Goal: Task Accomplishment & Management: Manage account settings

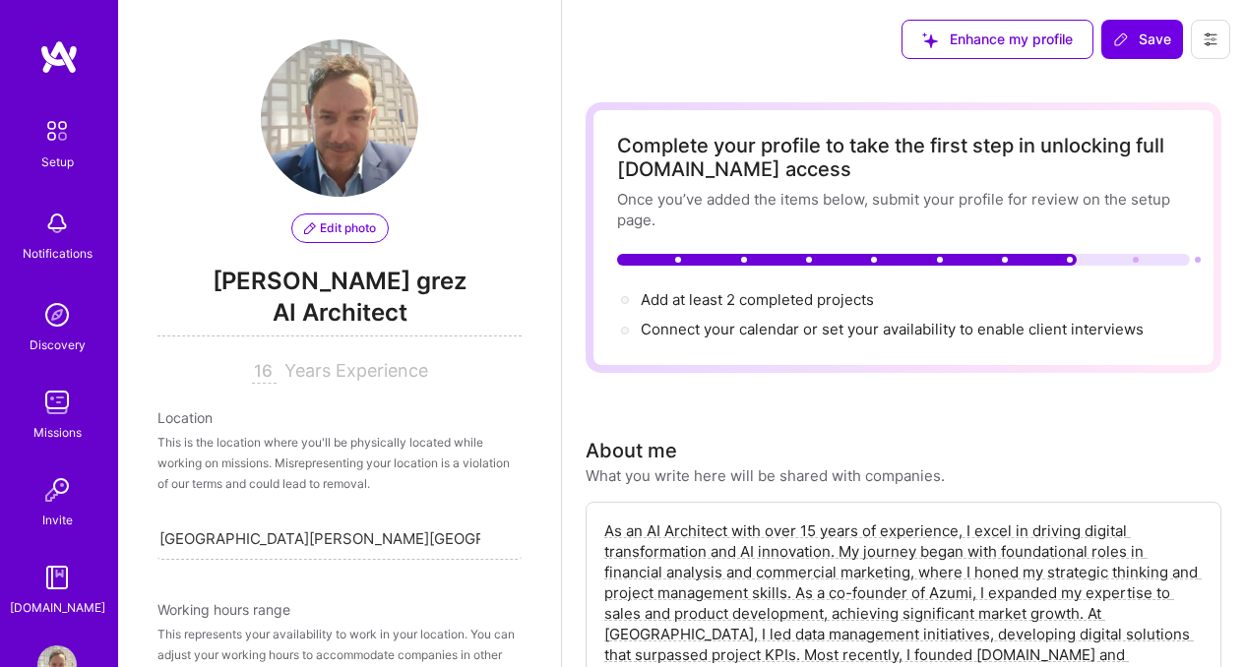
select select "CL"
select select "Right Now"
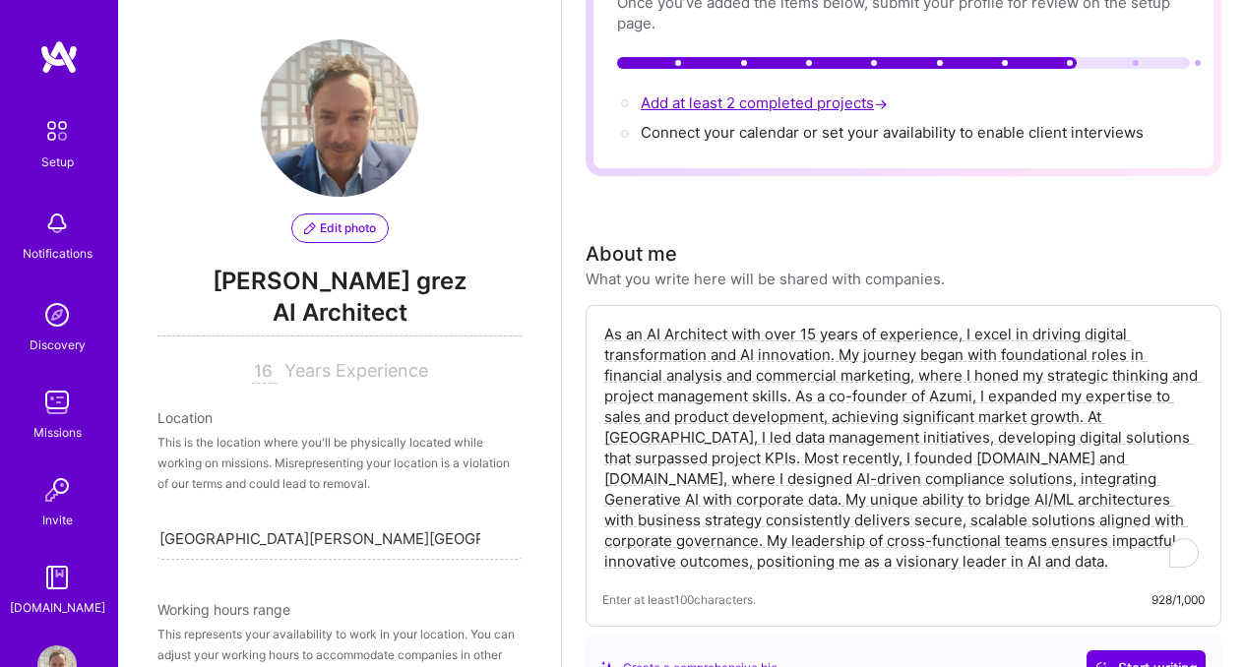
scroll to position [854, 0]
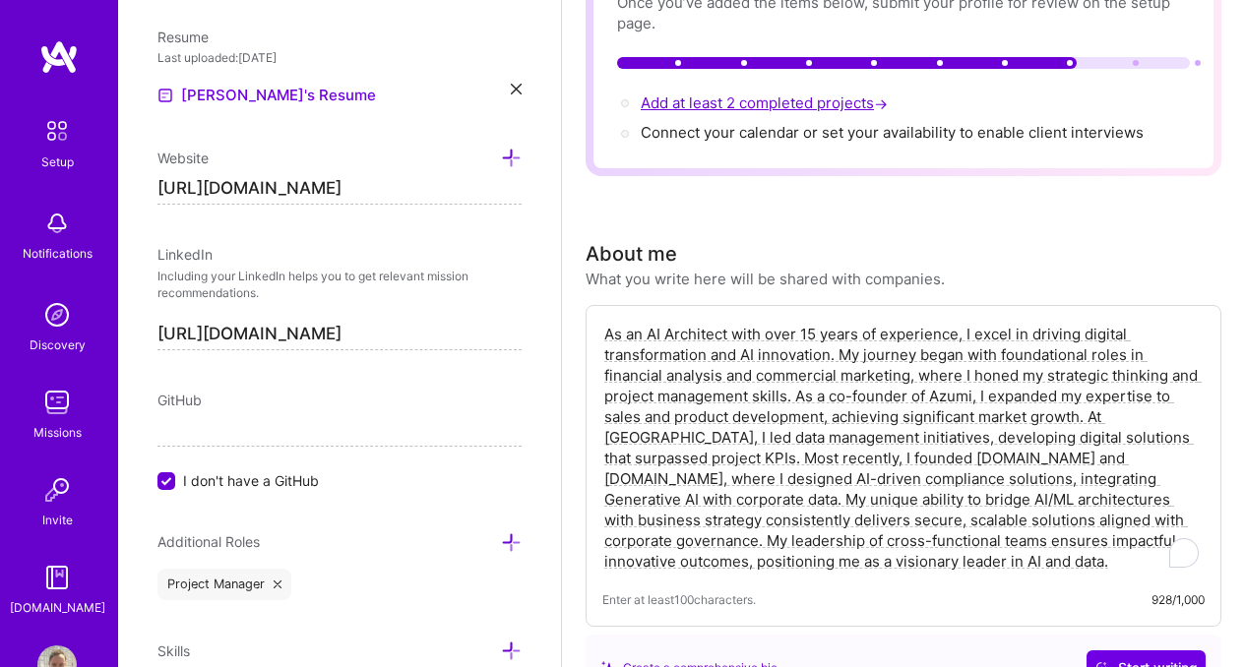
click at [830, 108] on span "Add at least 2 completed projects →" at bounding box center [766, 102] width 251 height 19
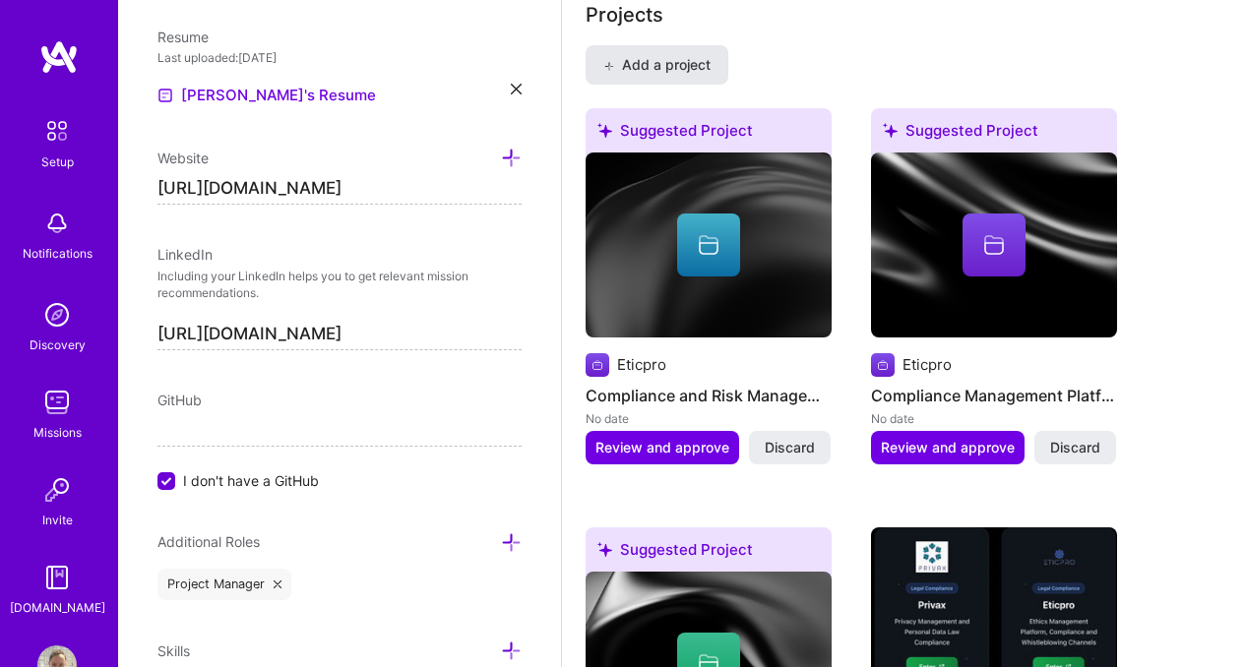
click at [622, 64] on span "Add a project" at bounding box center [656, 65] width 107 height 20
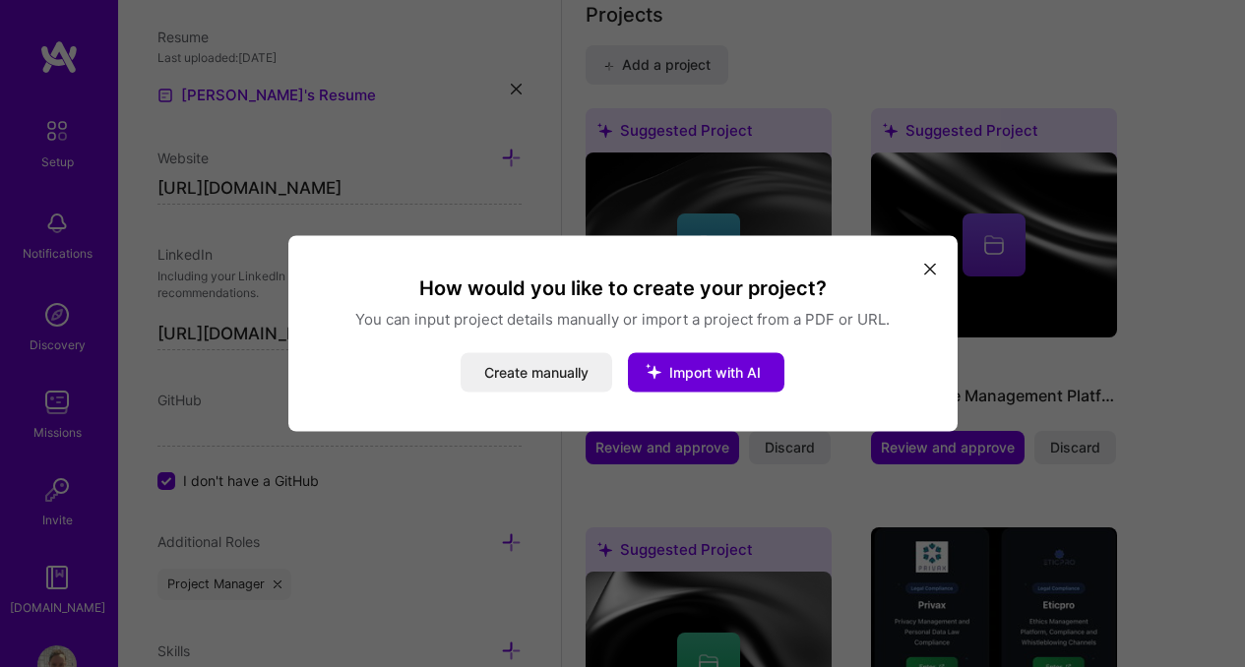
click at [927, 269] on icon "modal" at bounding box center [930, 269] width 12 height 12
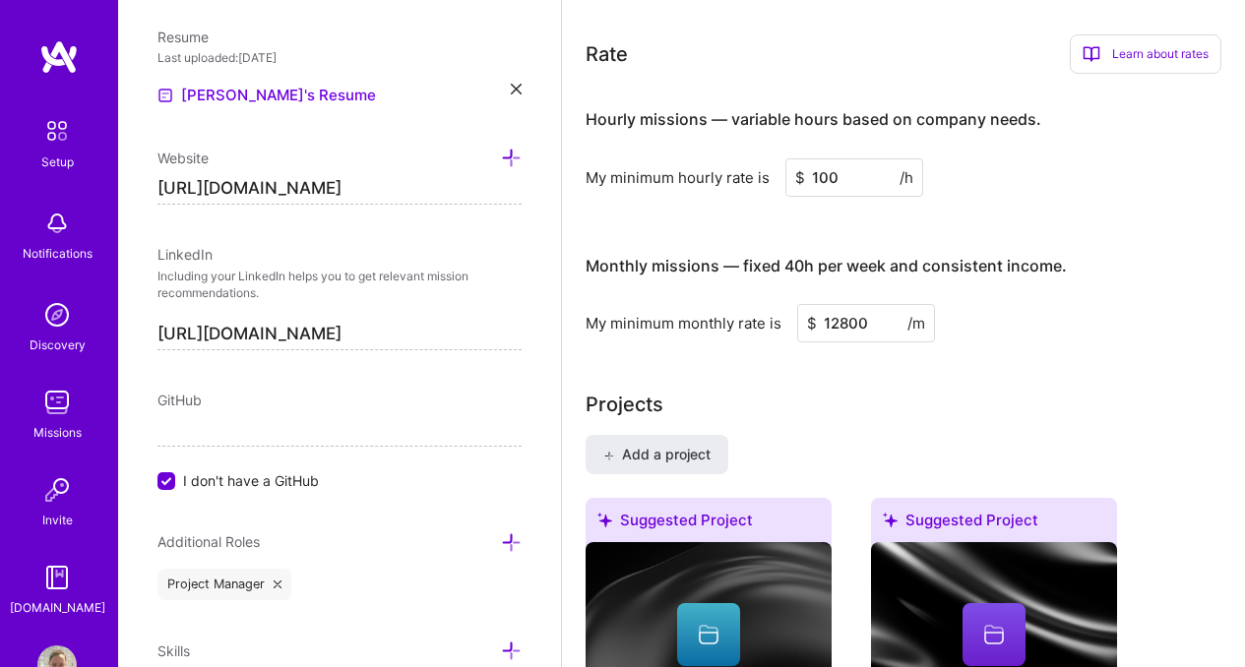
scroll to position [1402, 0]
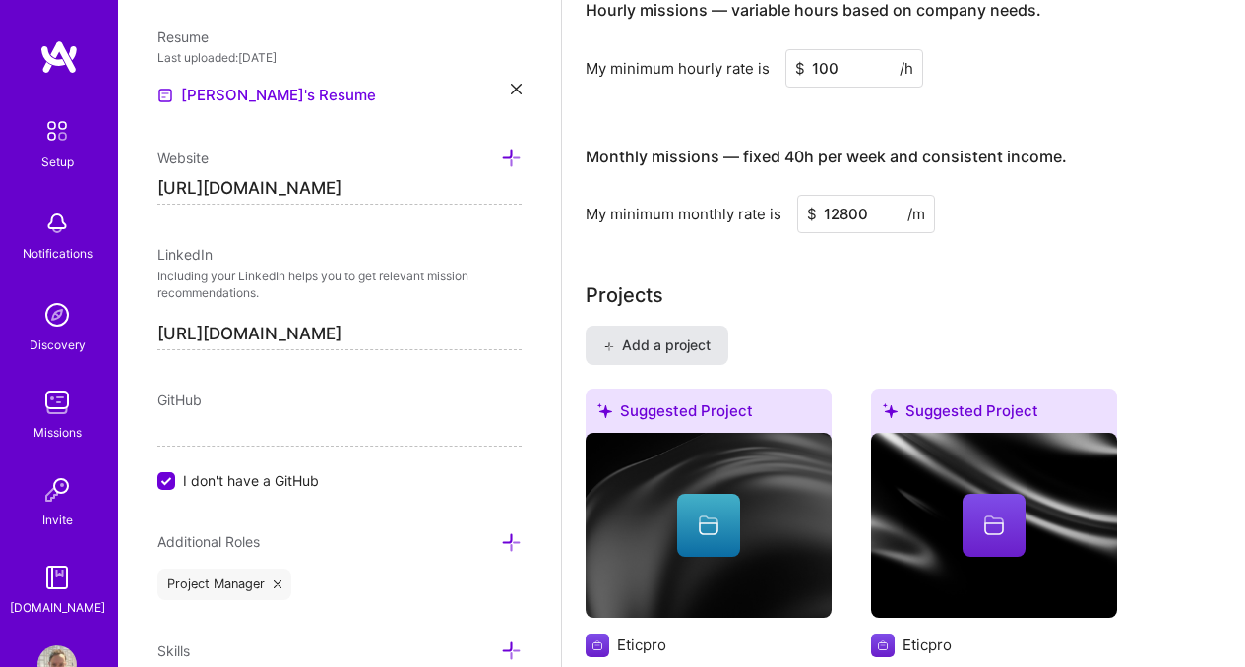
click at [626, 347] on span "Add a project" at bounding box center [656, 346] width 107 height 20
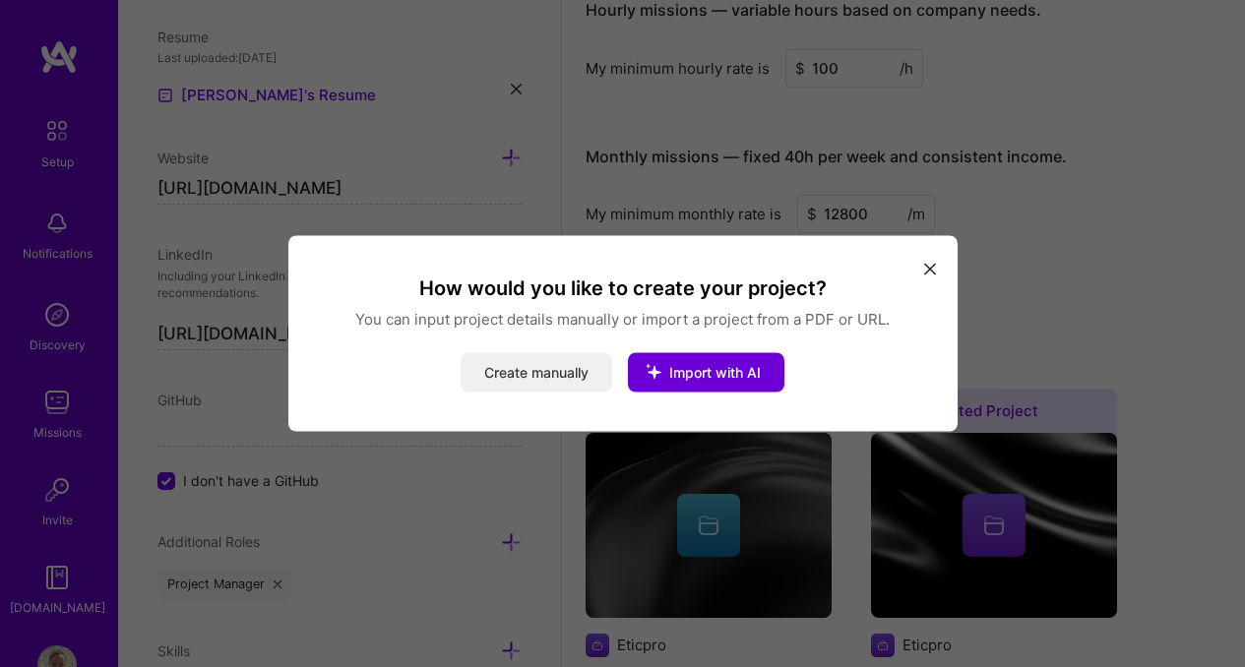
click at [492, 382] on button "Create manually" at bounding box center [537, 372] width 152 height 39
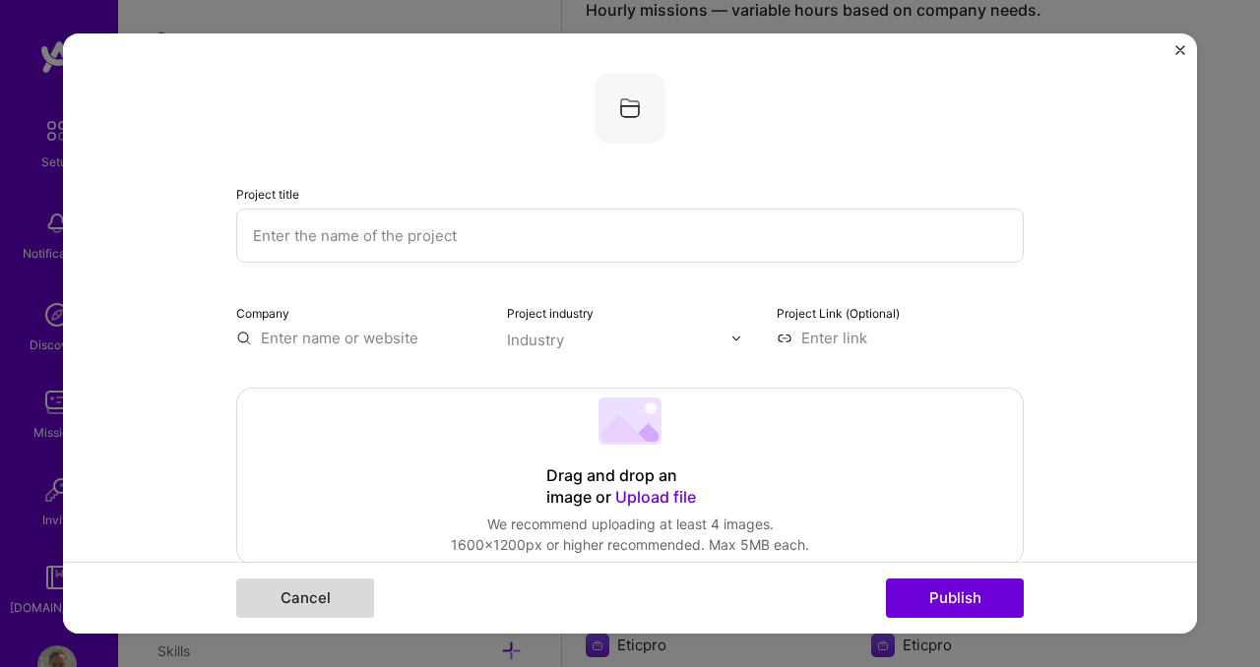
click at [290, 594] on button "Cancel" at bounding box center [305, 598] width 138 height 39
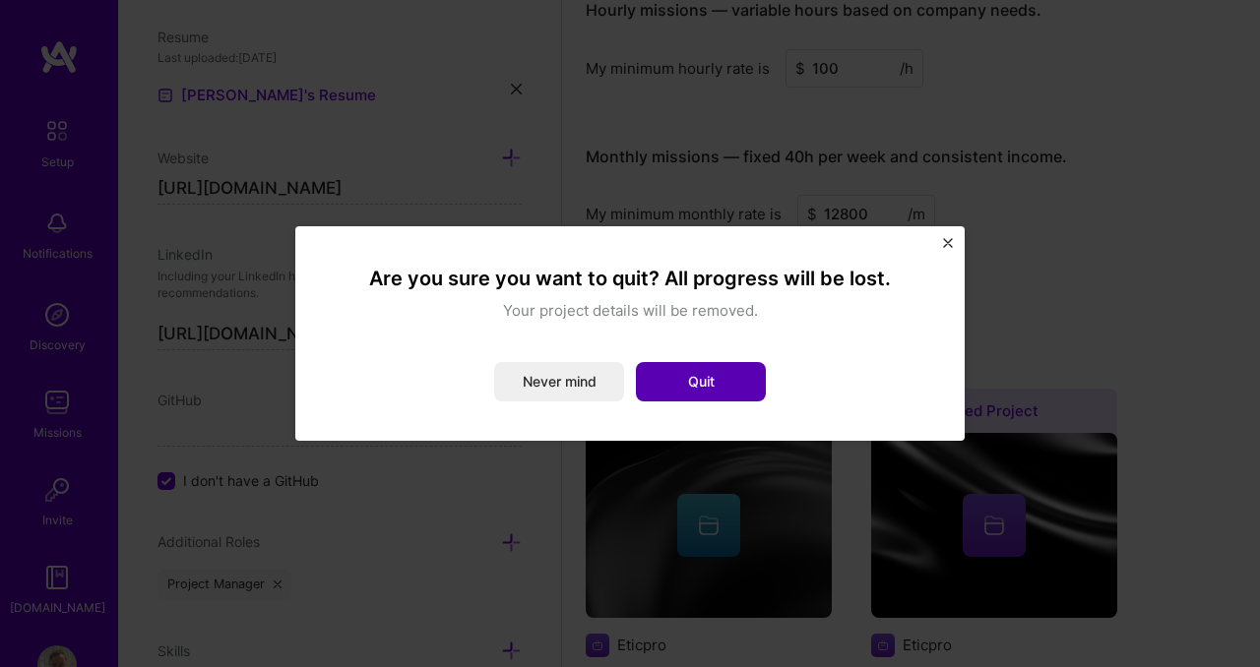
click at [720, 373] on button "Quit" at bounding box center [701, 381] width 130 height 39
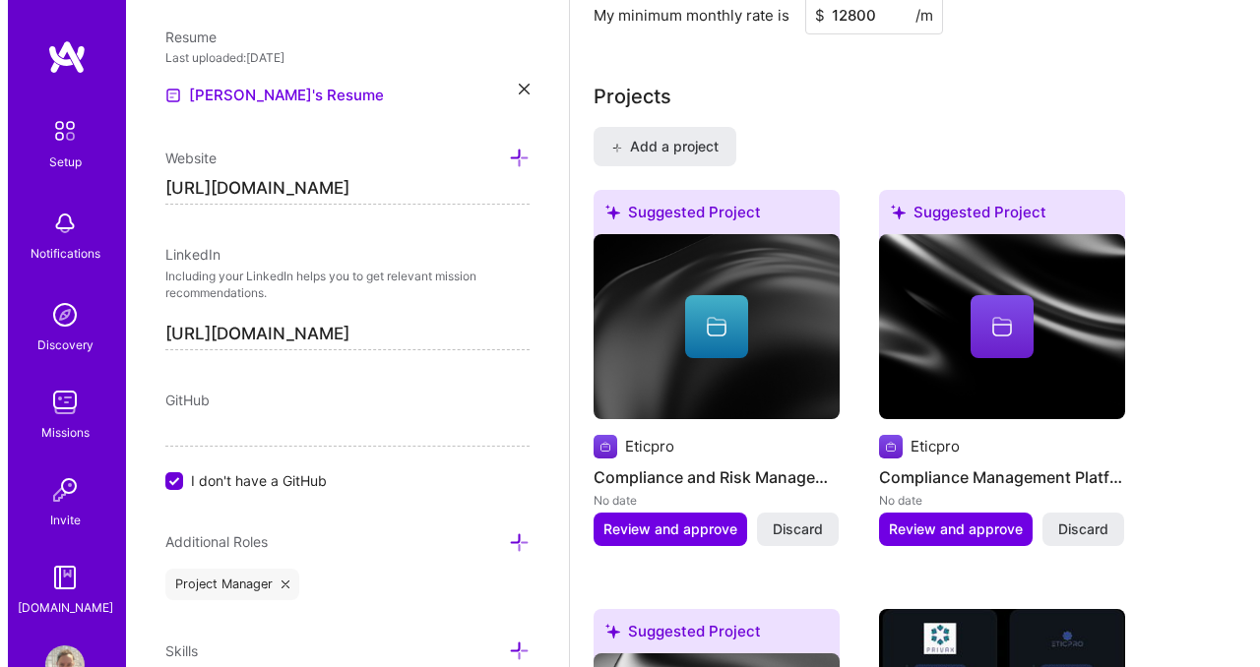
scroll to position [1598, 0]
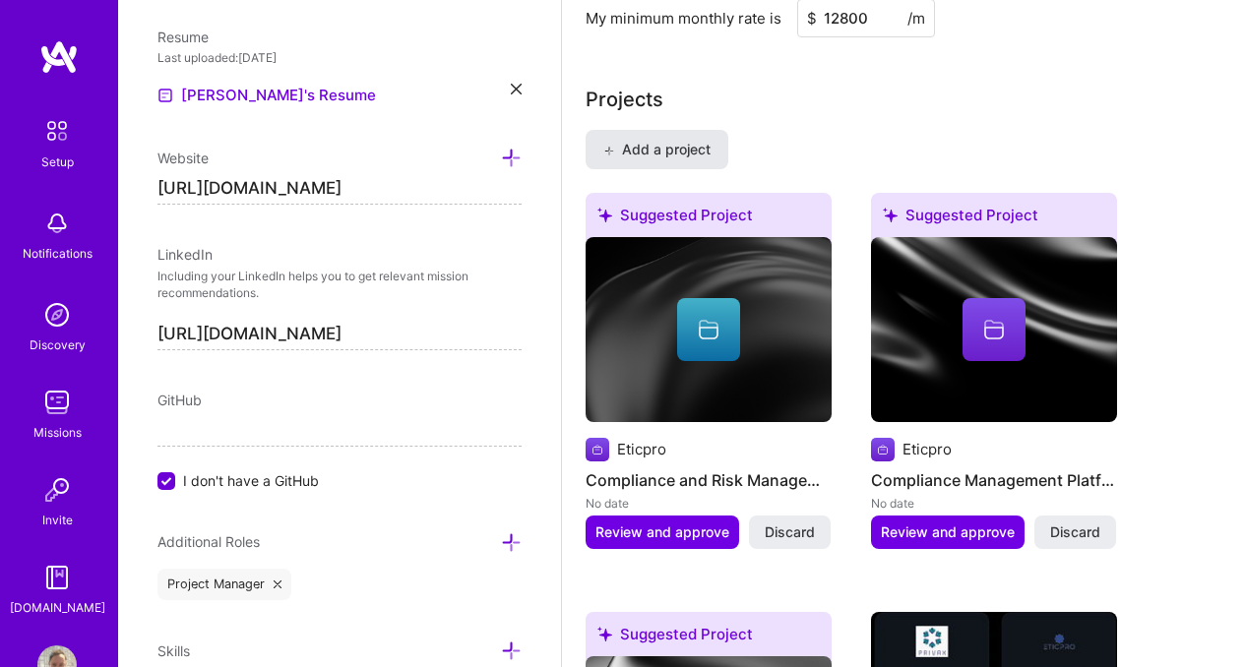
click at [678, 154] on span "Add a project" at bounding box center [656, 150] width 107 height 20
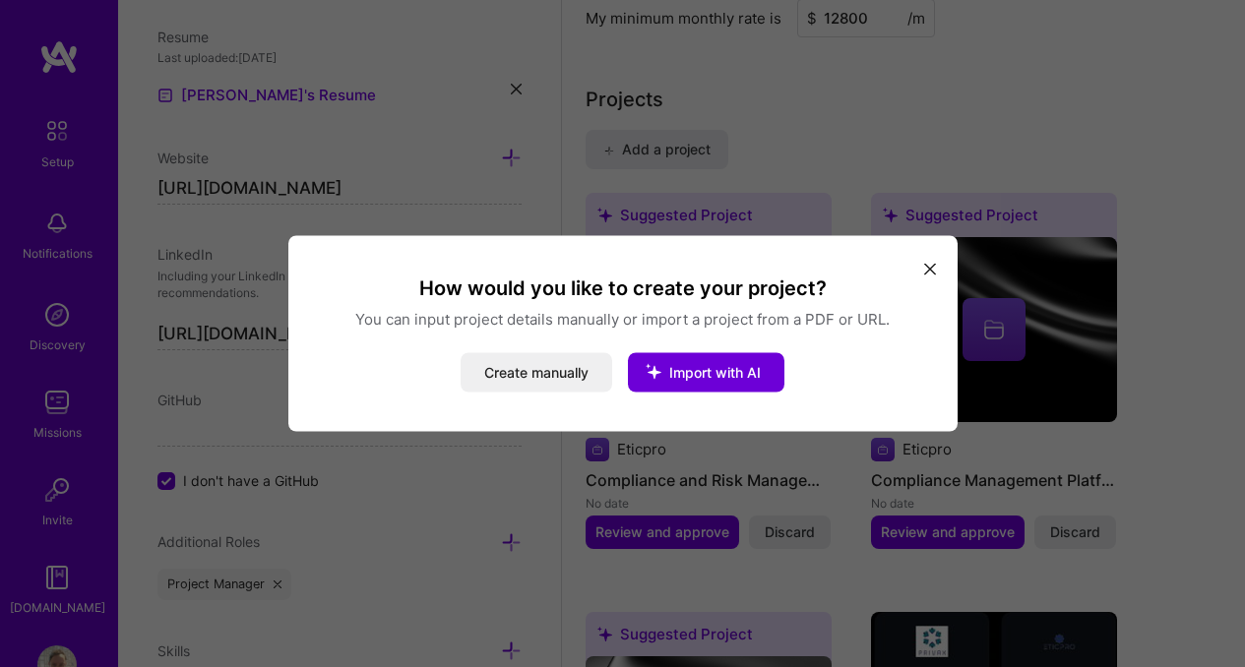
click at [931, 267] on icon "modal" at bounding box center [930, 269] width 12 height 12
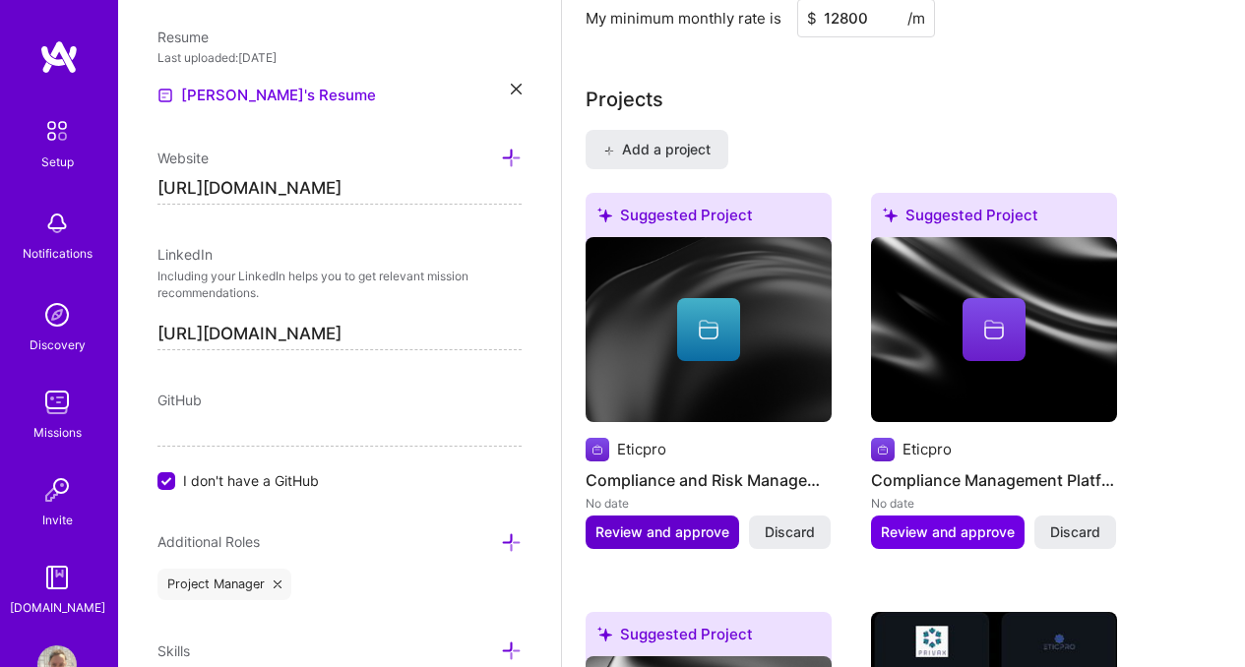
click at [646, 516] on button "Review and approve" at bounding box center [663, 532] width 154 height 33
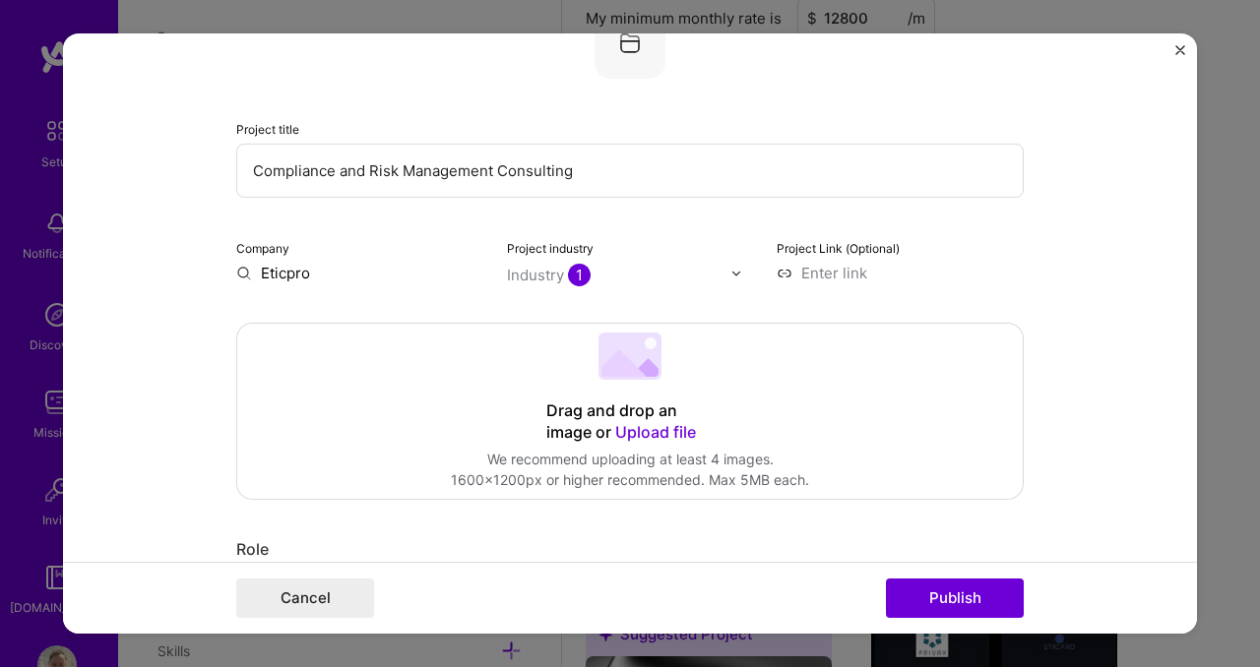
scroll to position [606, 0]
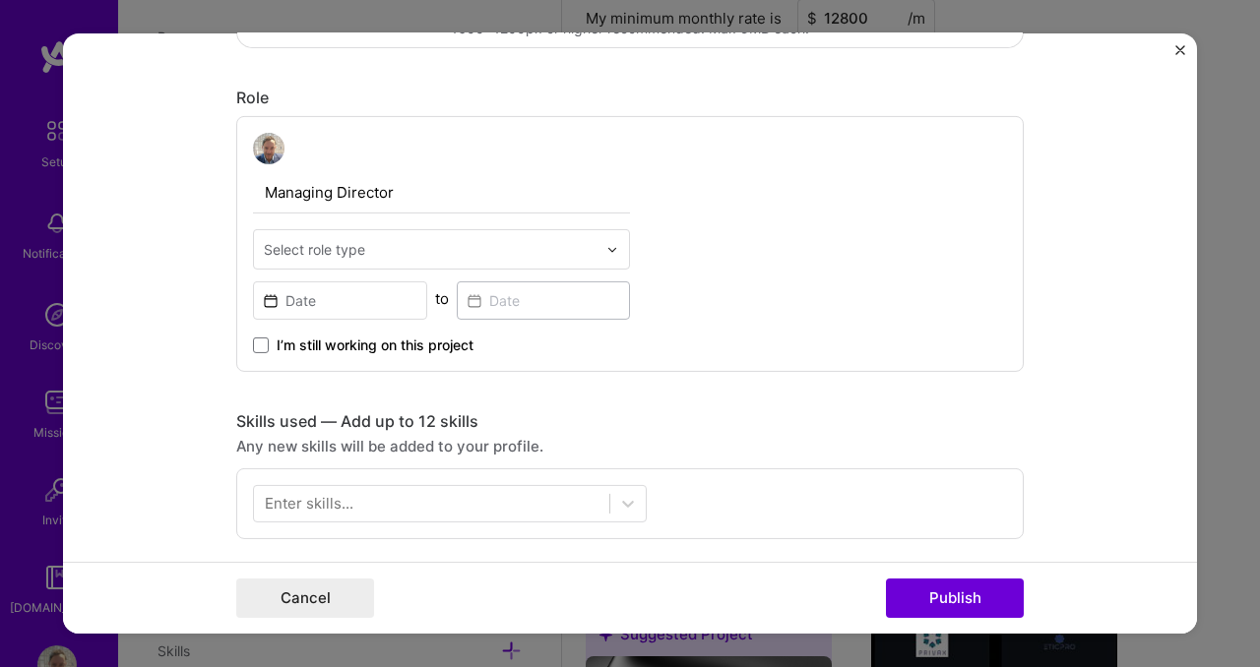
click at [403, 251] on input "text" at bounding box center [430, 249] width 333 height 21
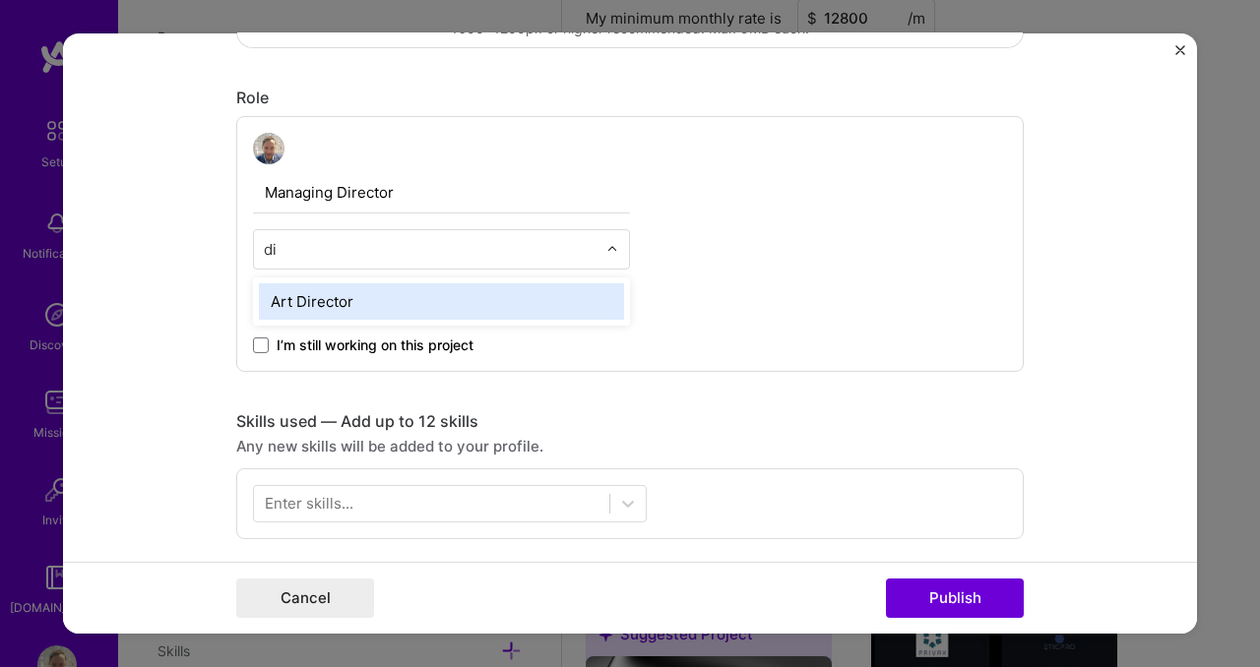
type input "d"
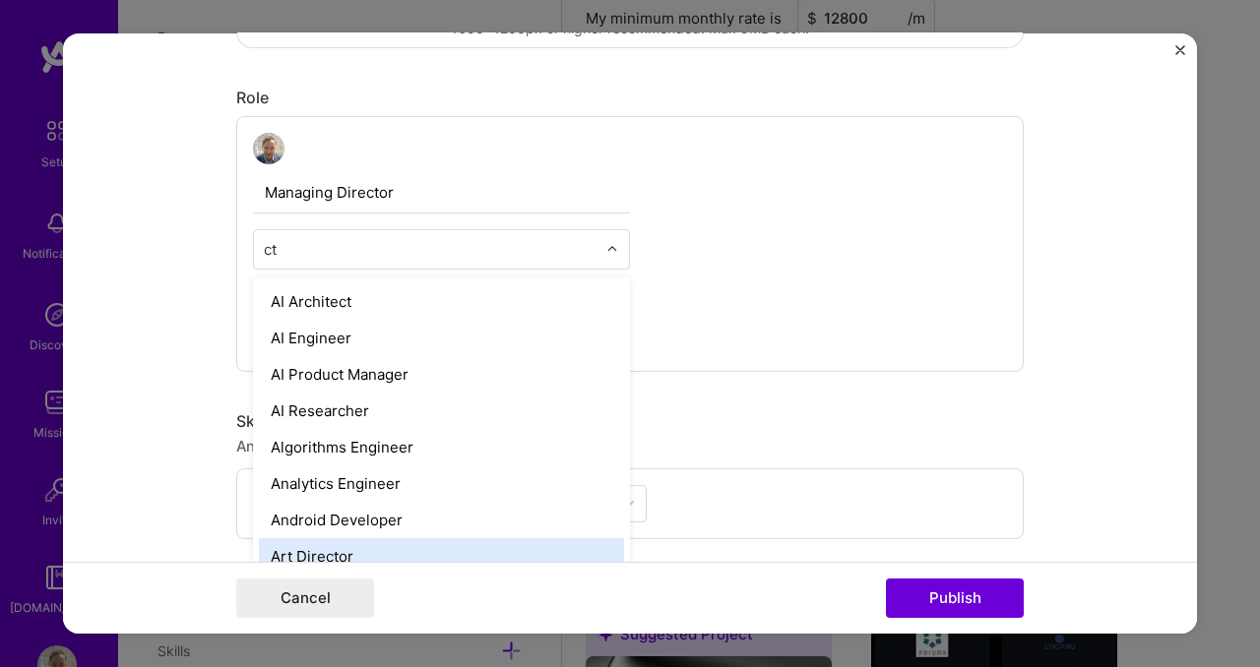
type input "cto"
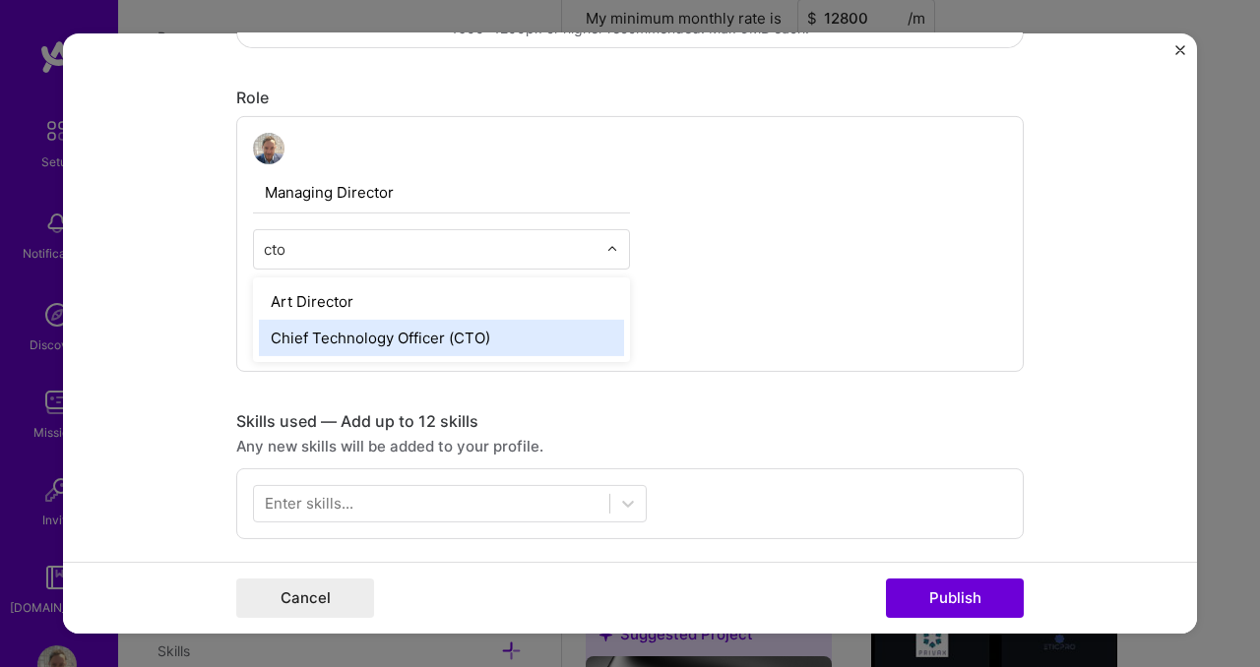
click at [371, 343] on div "Chief Technology Officer (CTO)" at bounding box center [441, 338] width 365 height 36
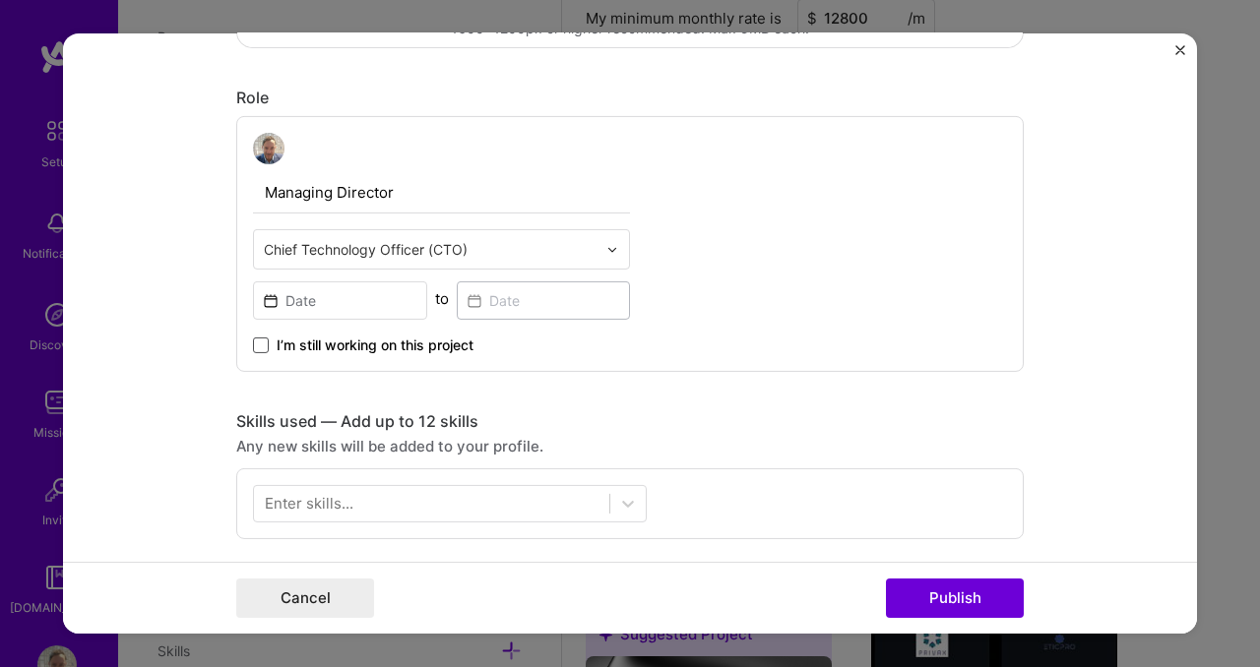
click at [254, 351] on span at bounding box center [261, 346] width 16 height 16
click at [0, 0] on input "I’m still working on this project" at bounding box center [0, 0] width 0 height 0
click at [254, 349] on span at bounding box center [261, 346] width 16 height 16
click at [0, 0] on input "I’m still working on this project" at bounding box center [0, 0] width 0 height 0
click at [321, 300] on input at bounding box center [340, 300] width 174 height 38
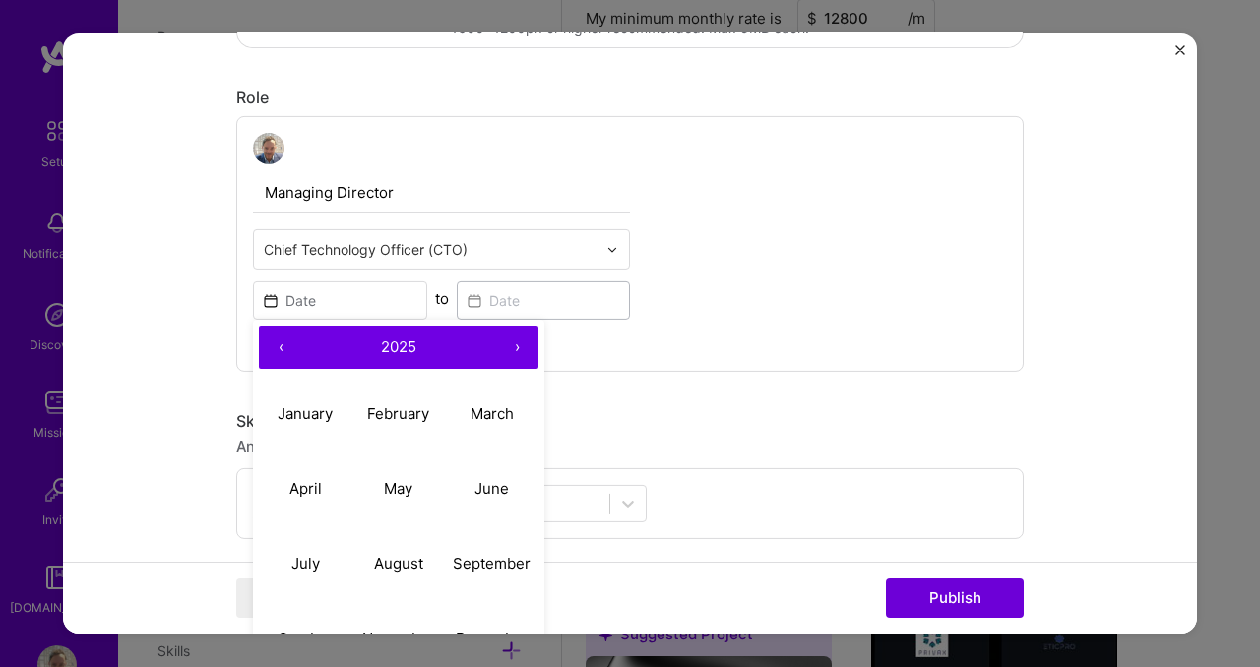
click at [268, 342] on button "‹" at bounding box center [280, 347] width 43 height 43
click at [370, 499] on button "May" at bounding box center [398, 488] width 93 height 75
type input "[DATE]"
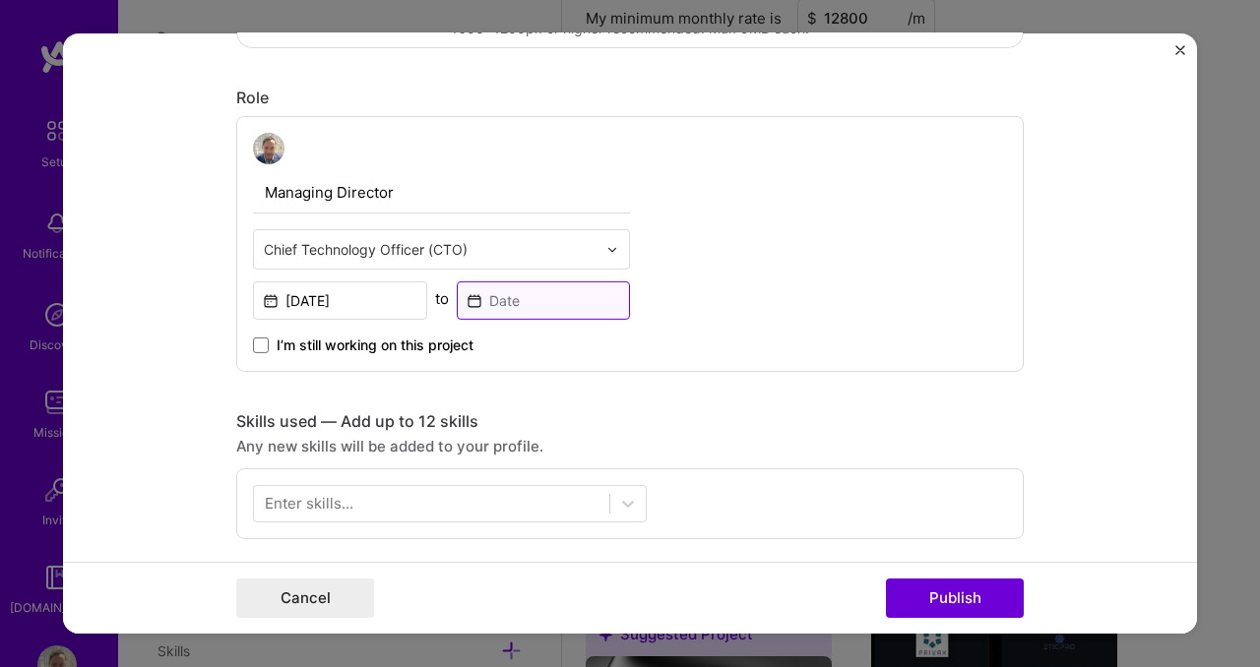
click at [521, 290] on input at bounding box center [544, 300] width 174 height 38
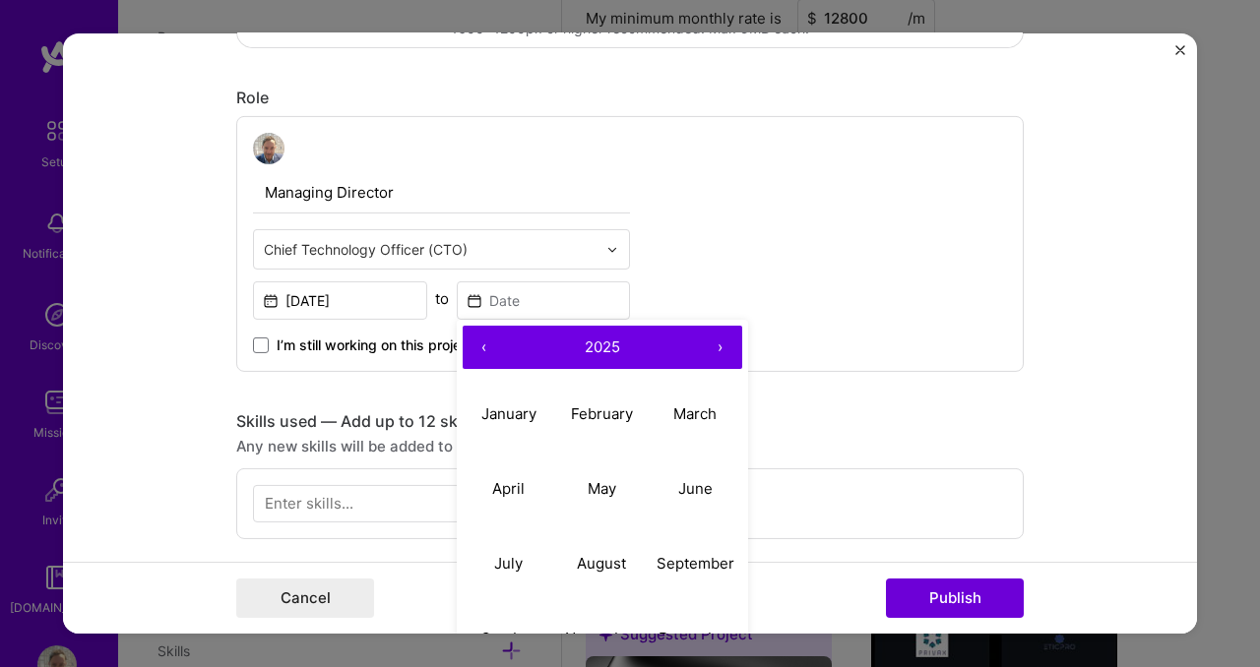
click at [832, 230] on div "Managing Director Chief Technology Officer (CTO) [DATE] to ‹ 2025 › January Feb…" at bounding box center [629, 244] width 787 height 256
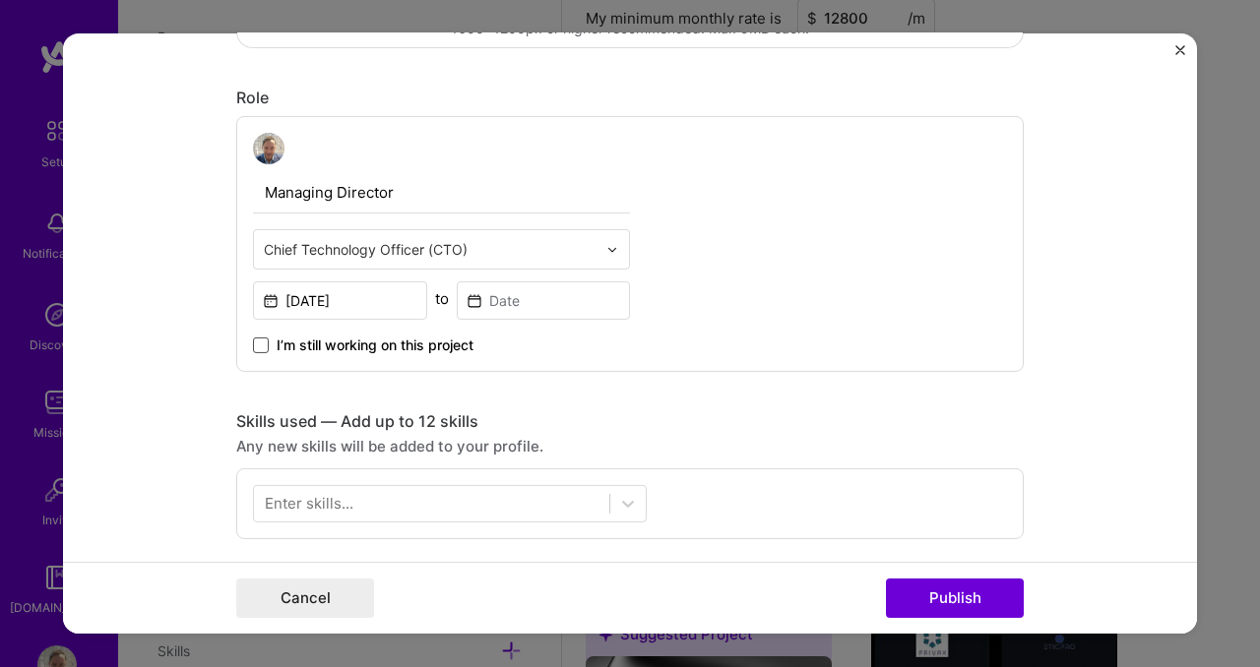
click at [253, 349] on span at bounding box center [261, 346] width 16 height 16
click at [0, 0] on input "I’m still working on this project" at bounding box center [0, 0] width 0 height 0
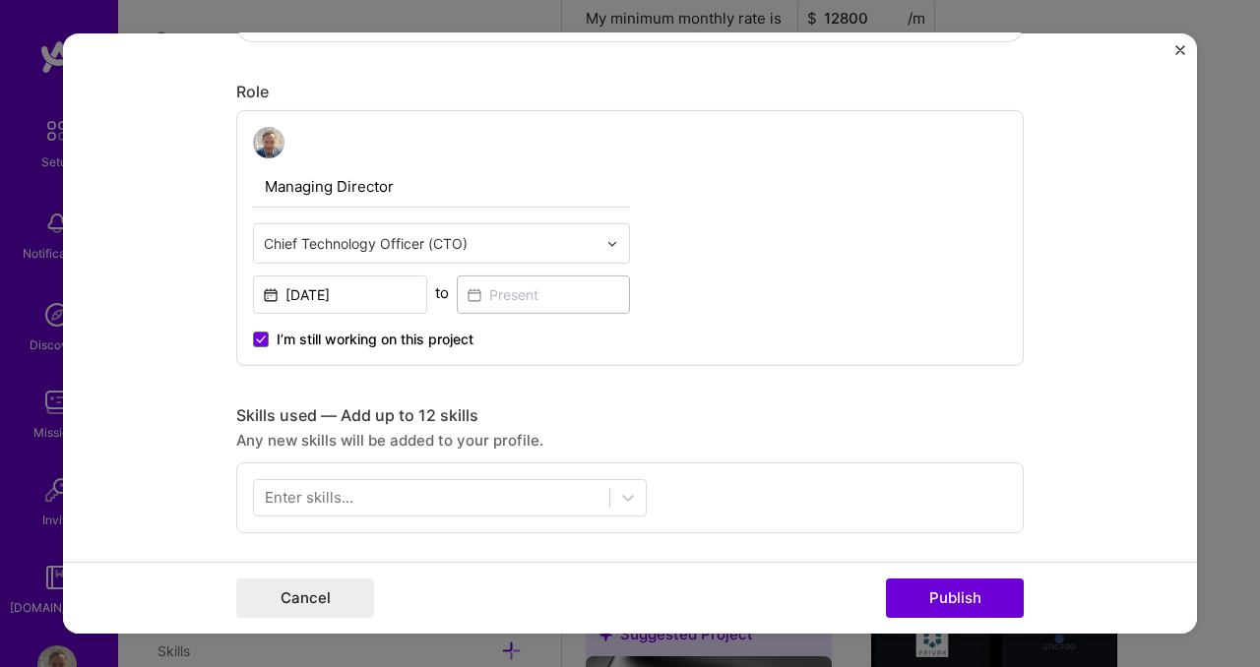
scroll to position [627, 0]
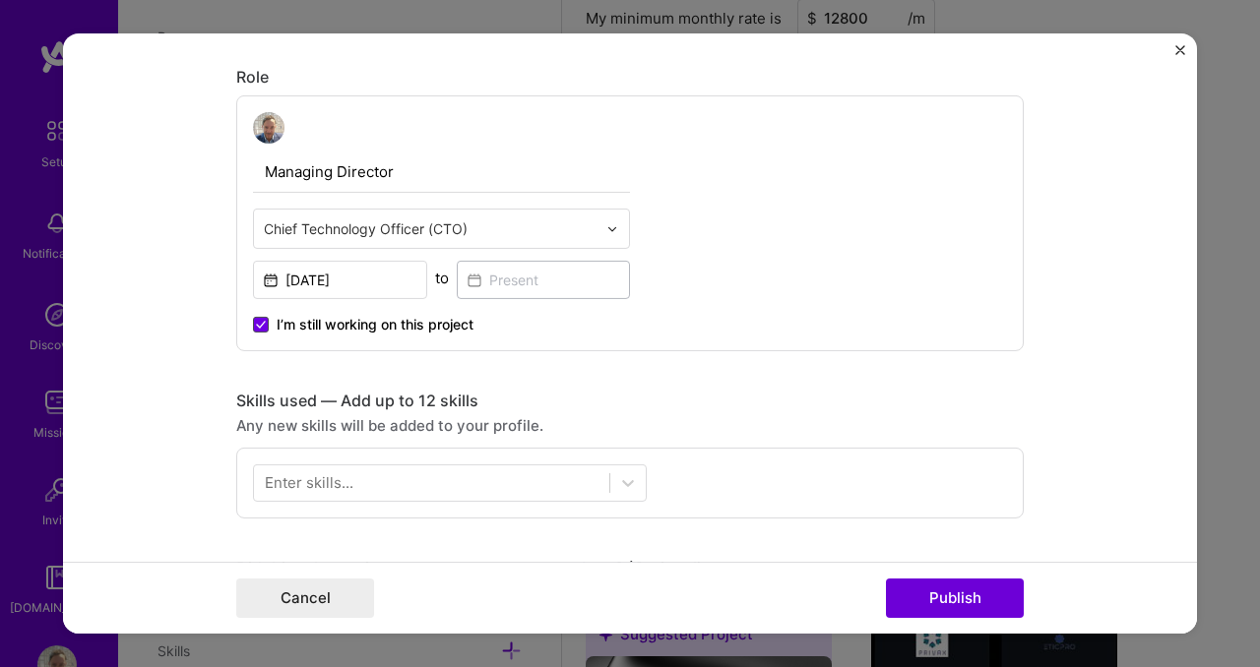
click at [253, 329] on span at bounding box center [261, 325] width 16 height 16
click at [0, 0] on input "I’m still working on this project" at bounding box center [0, 0] width 0 height 0
click at [506, 282] on input at bounding box center [544, 280] width 174 height 38
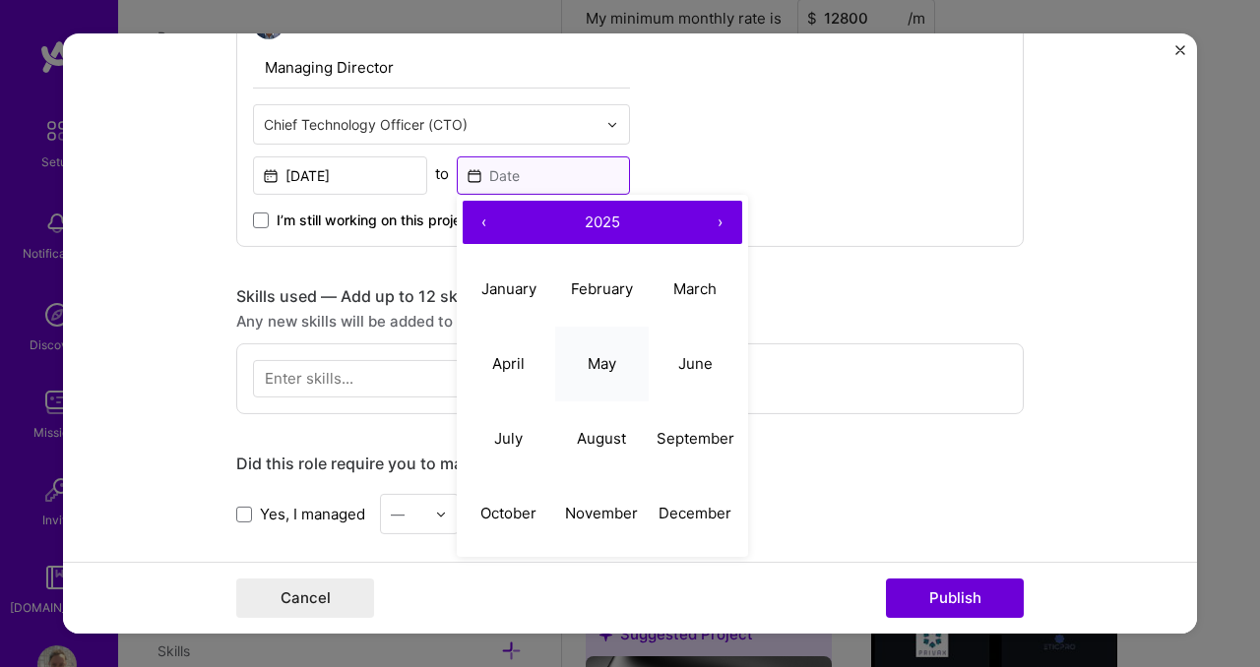
scroll to position [734, 0]
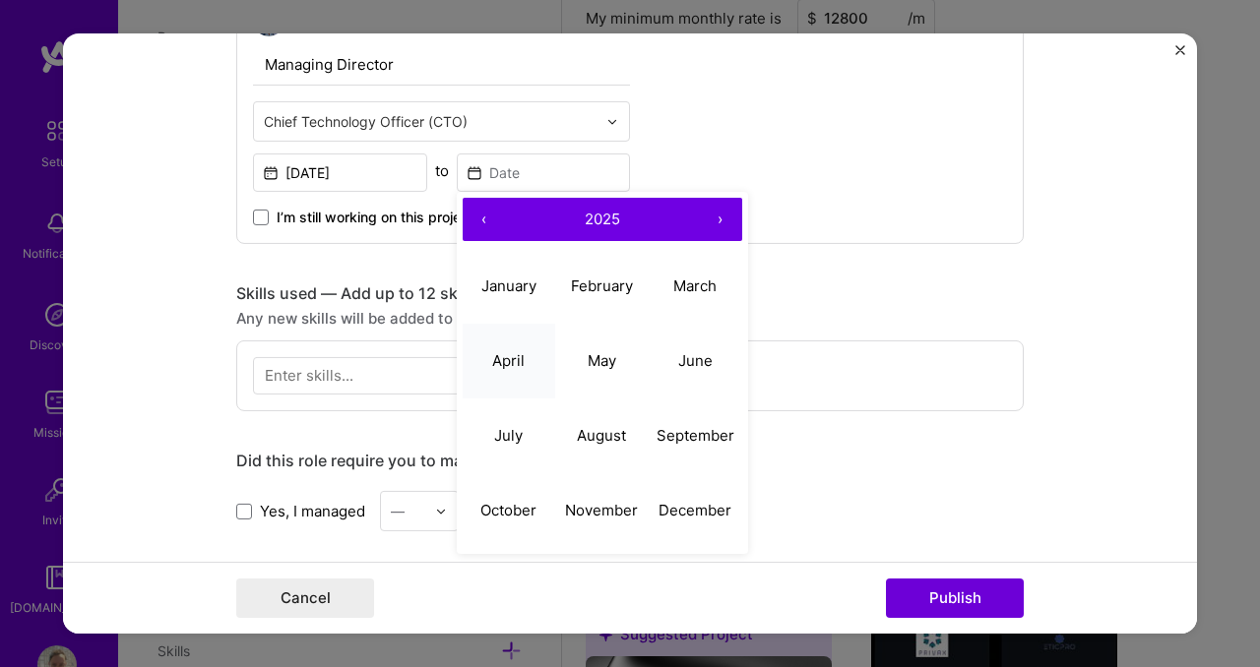
click at [520, 366] on button "April" at bounding box center [509, 360] width 93 height 75
type input "[DATE]"
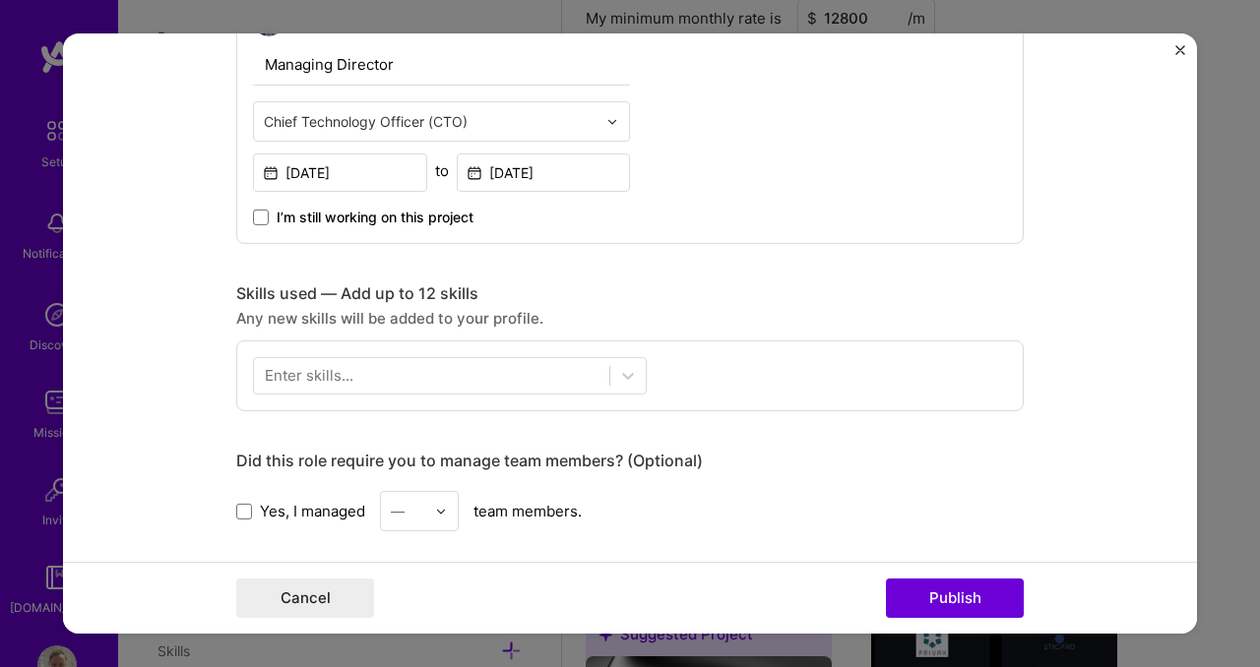
click at [297, 377] on div "Enter skills..." at bounding box center [309, 375] width 89 height 21
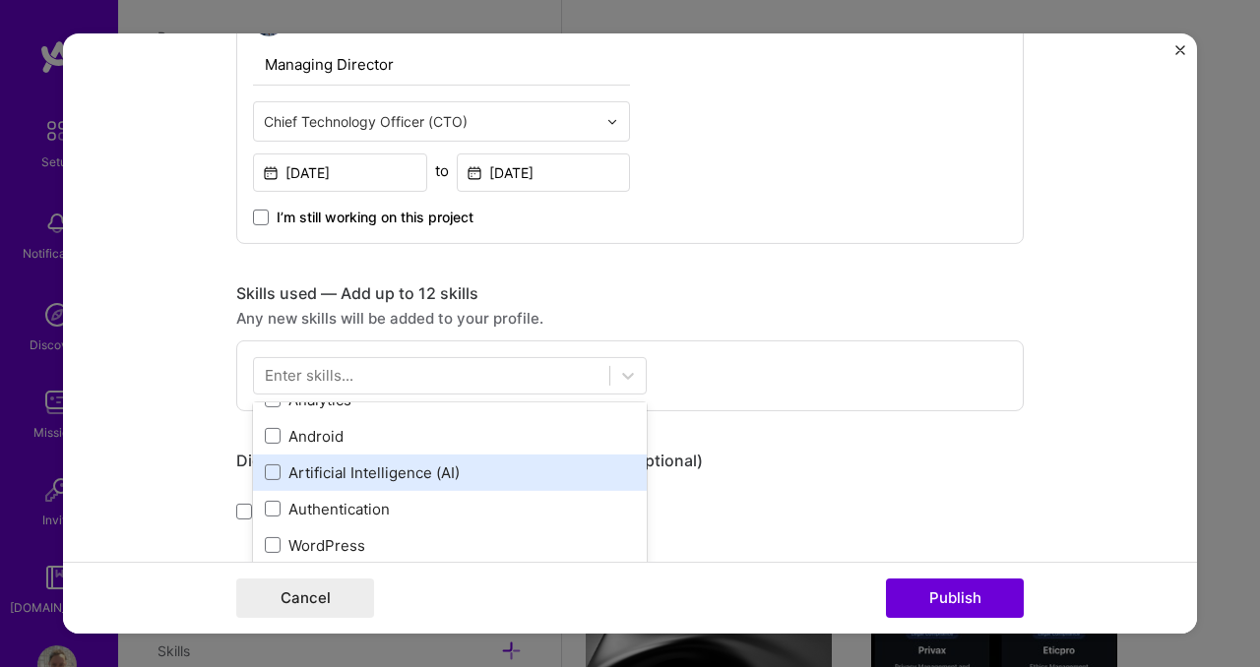
scroll to position [580, 0]
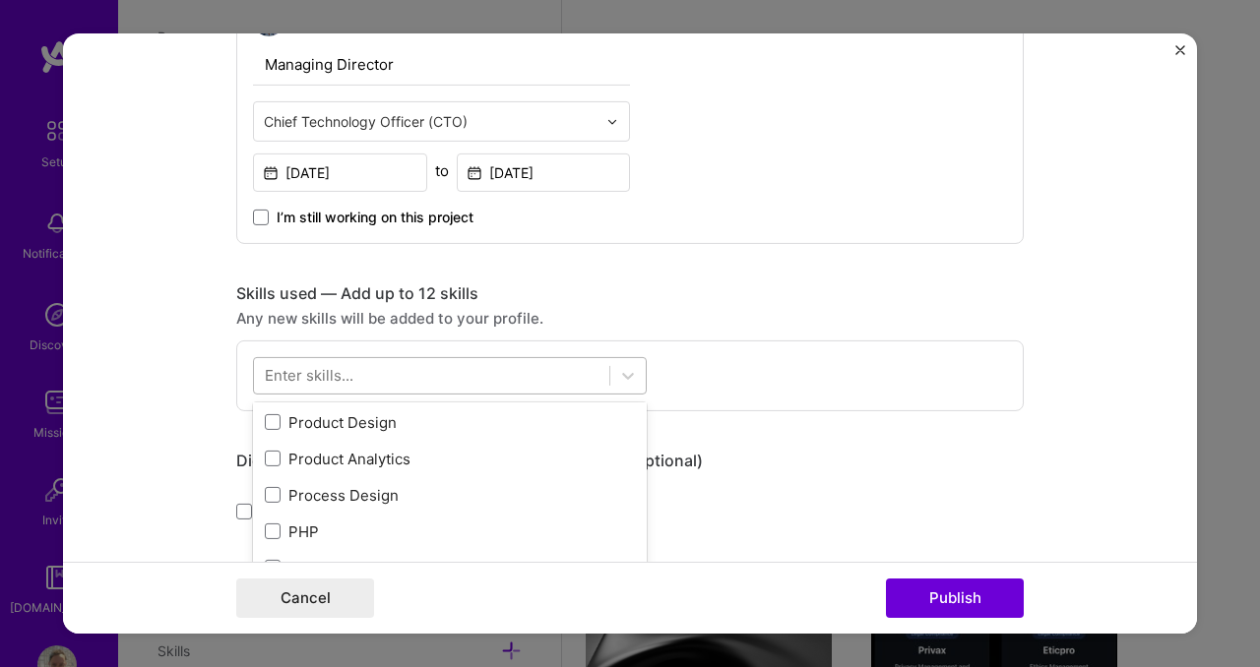
click at [383, 377] on div at bounding box center [431, 375] width 355 height 32
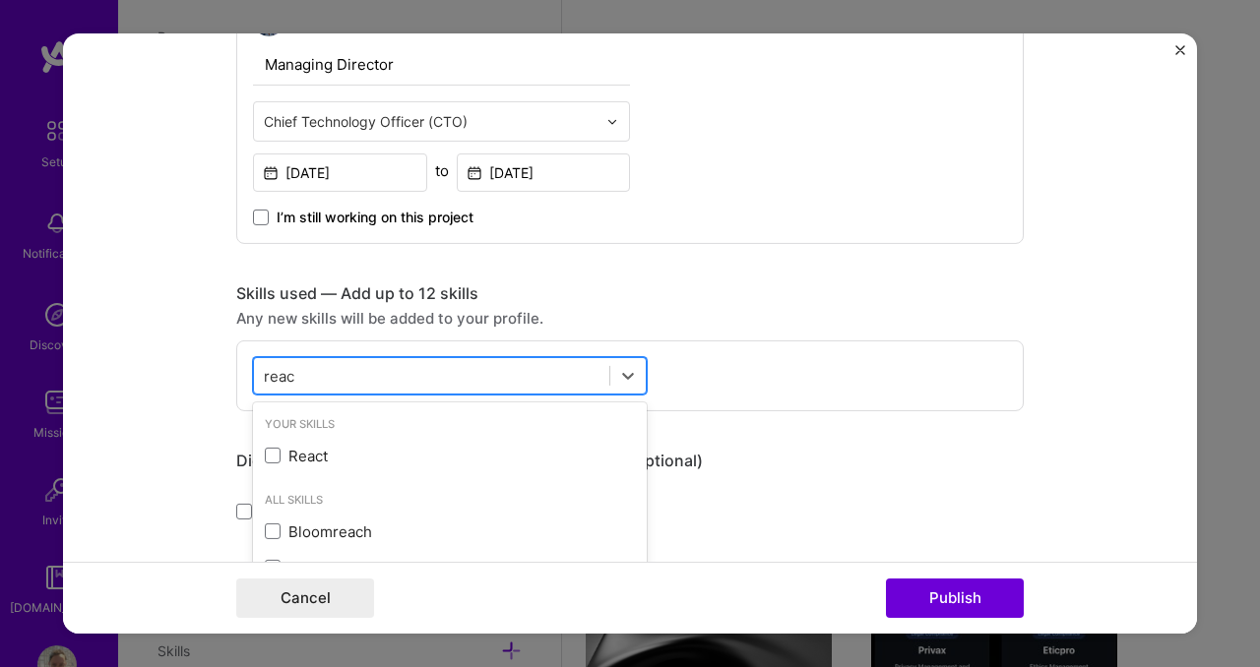
scroll to position [0, 0]
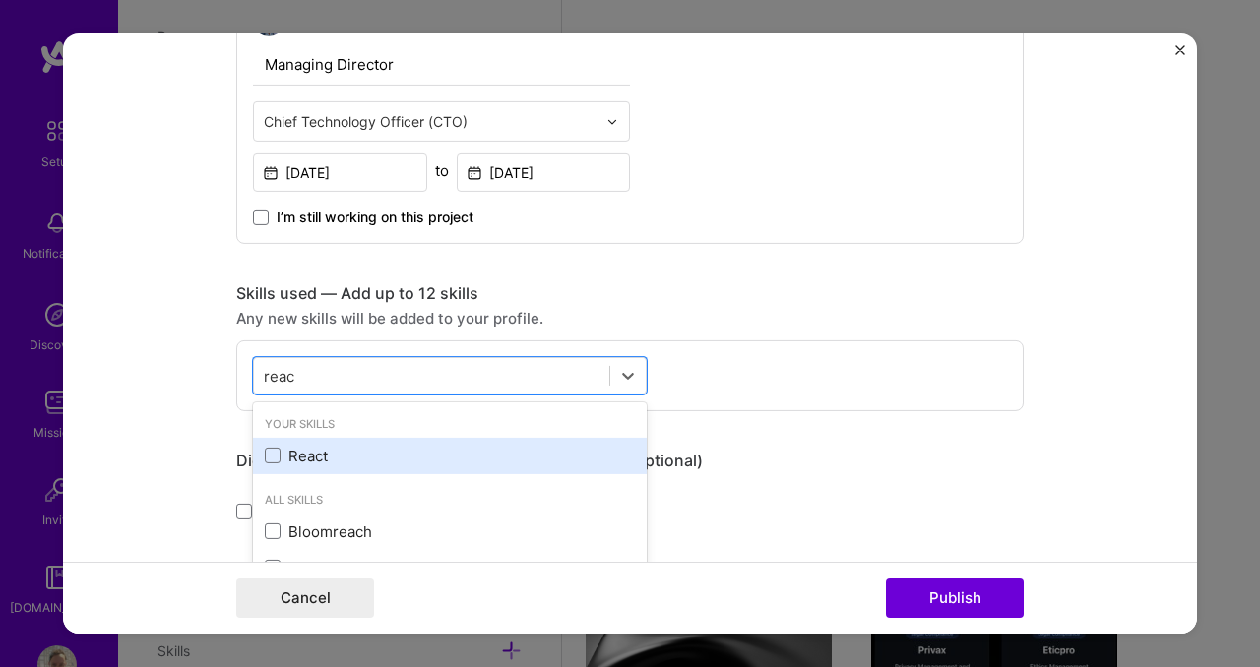
click at [351, 462] on div "React" at bounding box center [450, 456] width 370 height 21
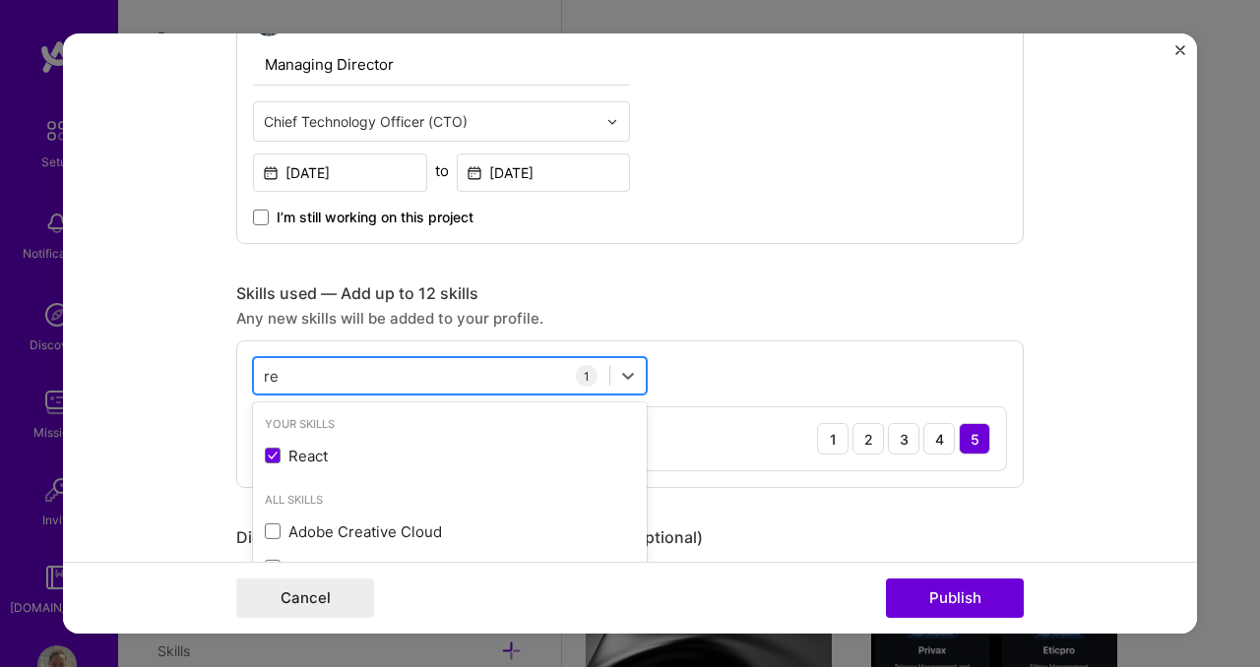
type input "r"
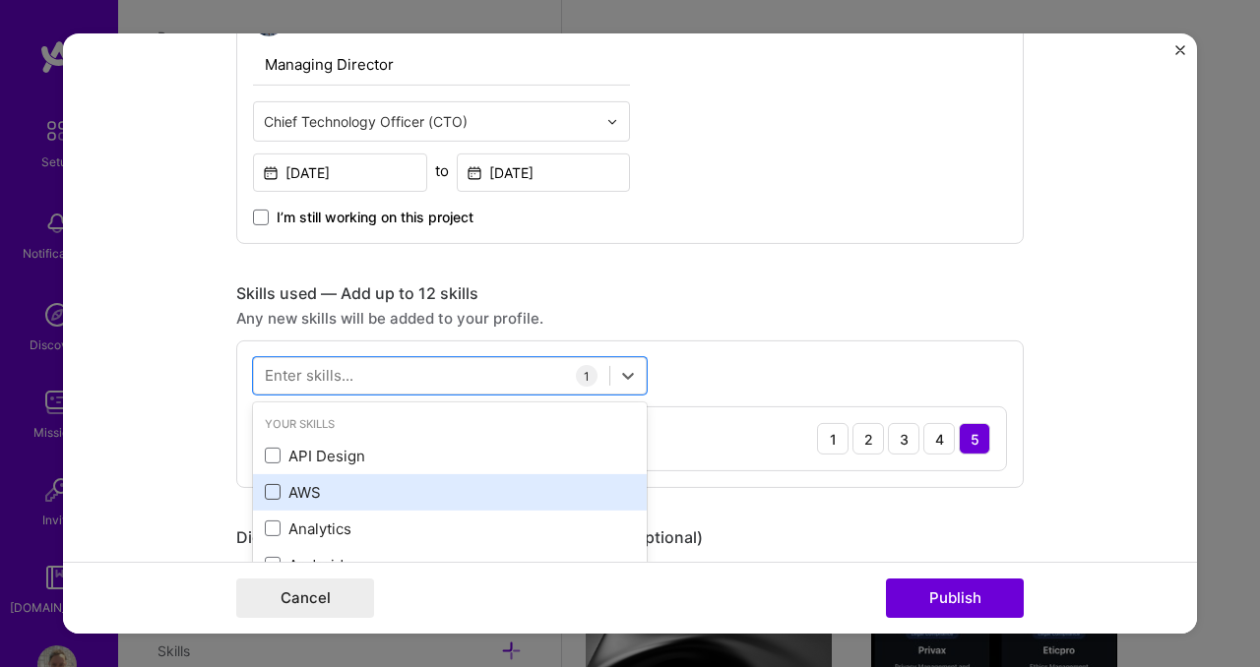
click at [265, 488] on span at bounding box center [273, 492] width 16 height 16
click at [0, 0] on input "checkbox" at bounding box center [0, 0] width 0 height 0
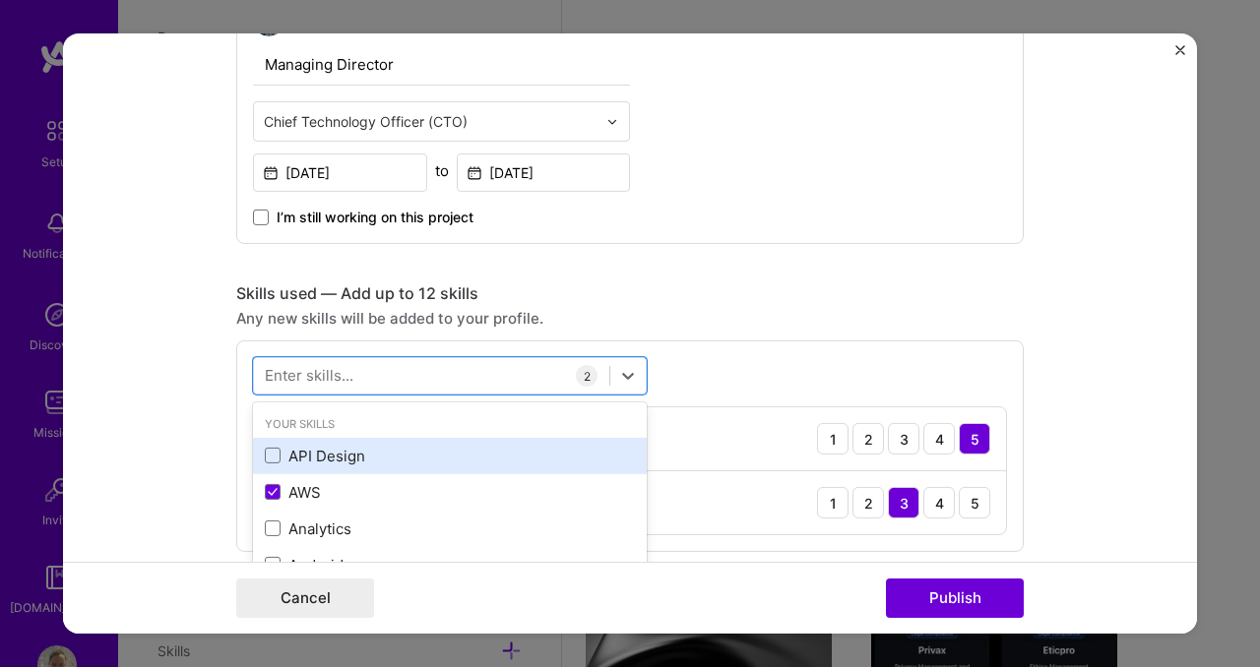
click at [365, 458] on div "API Design" at bounding box center [450, 456] width 370 height 21
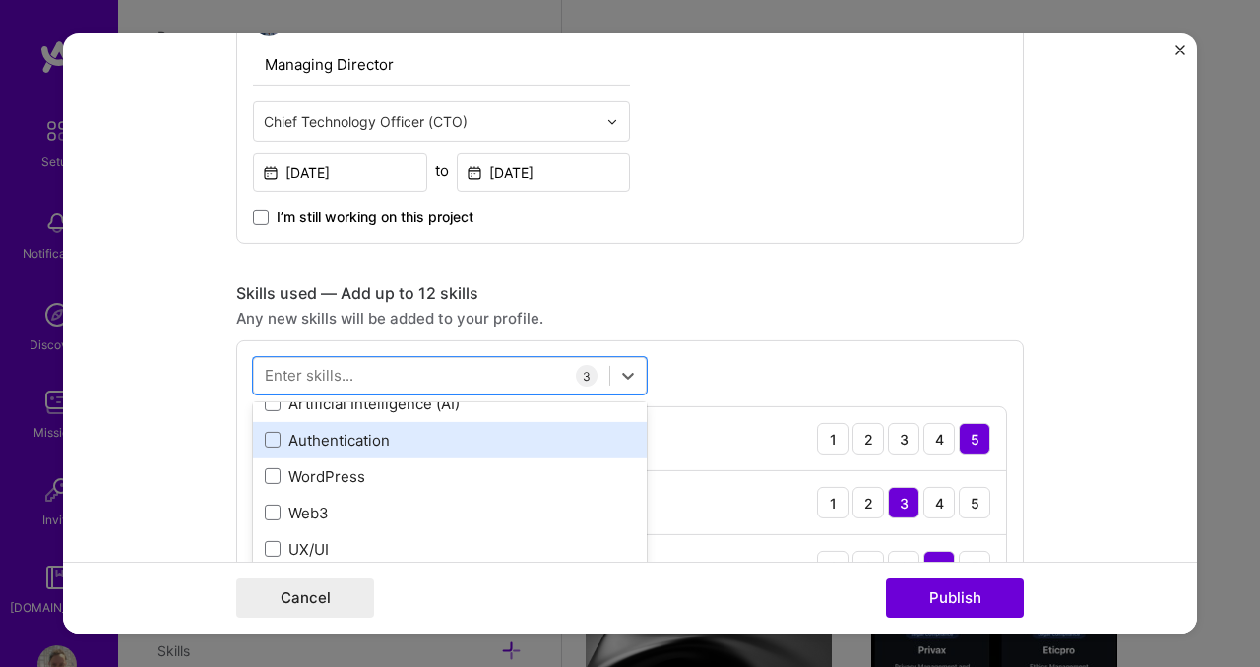
click at [338, 444] on div "Authentication" at bounding box center [450, 440] width 370 height 21
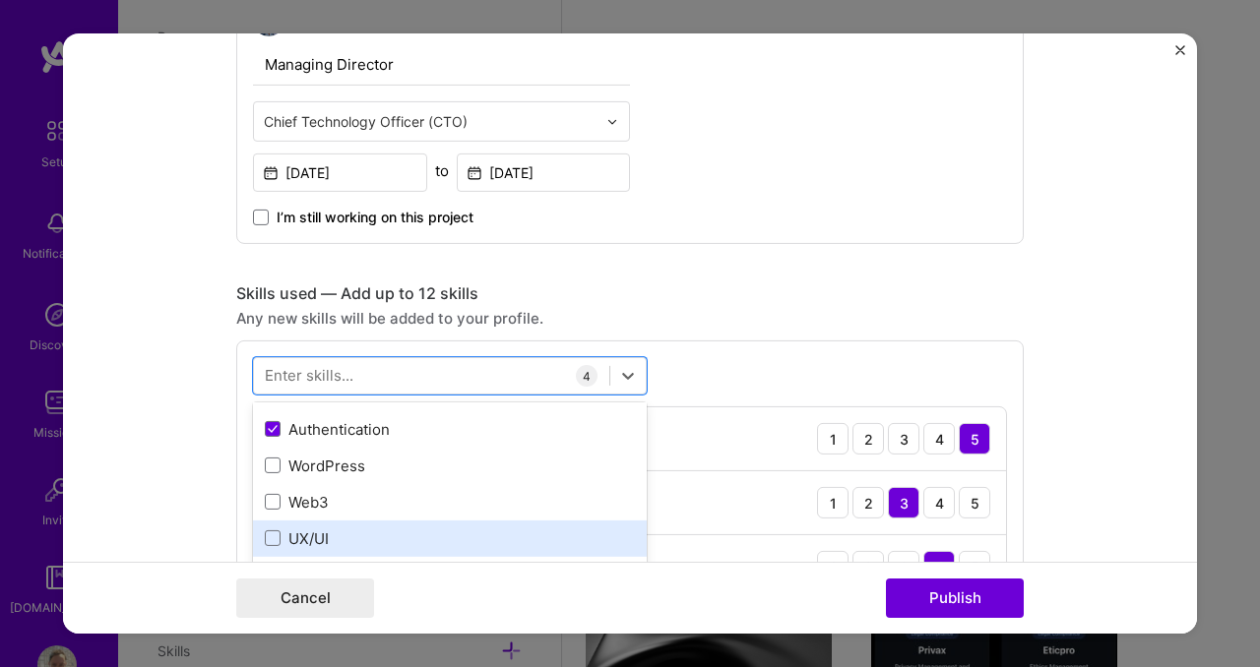
scroll to position [210, 0]
click at [308, 537] on div "UX/UI" at bounding box center [450, 537] width 370 height 21
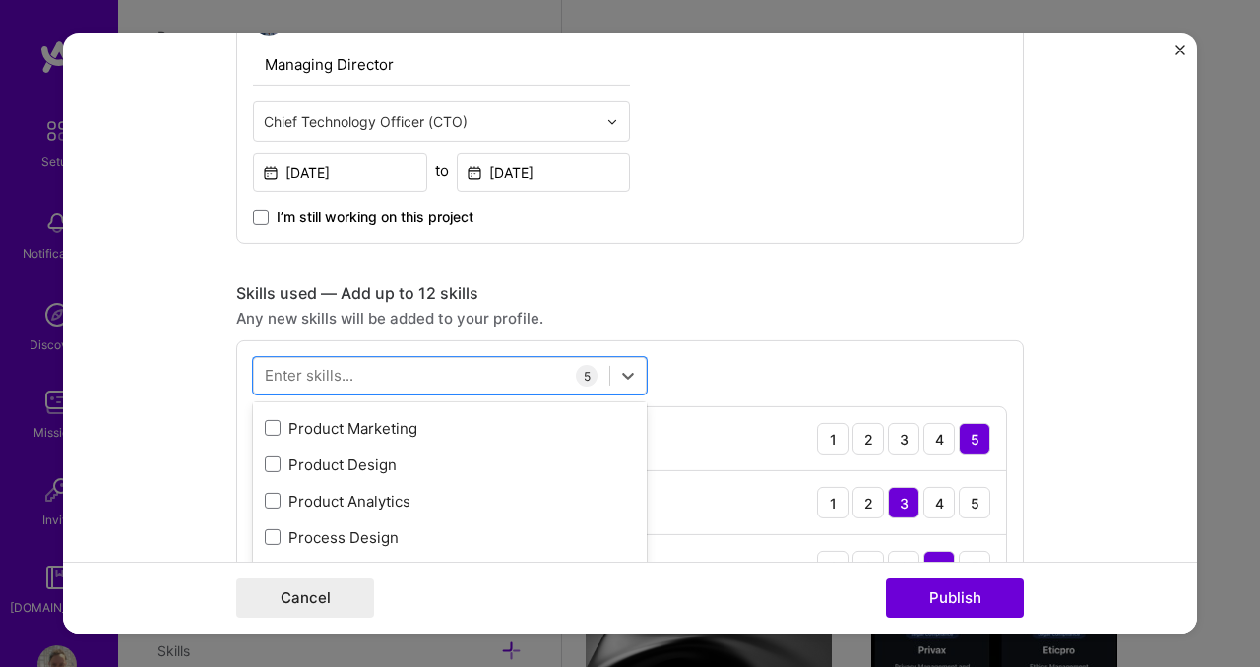
scroll to position [543, 0]
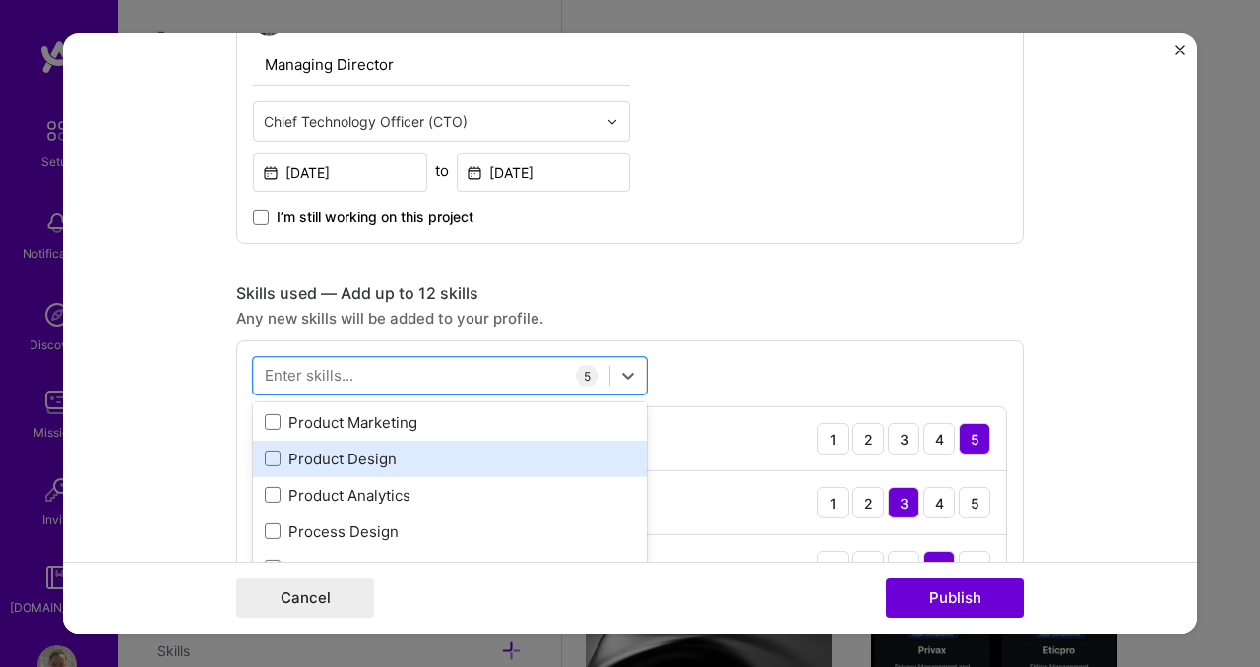
click at [442, 465] on div "Product Design" at bounding box center [450, 459] width 370 height 21
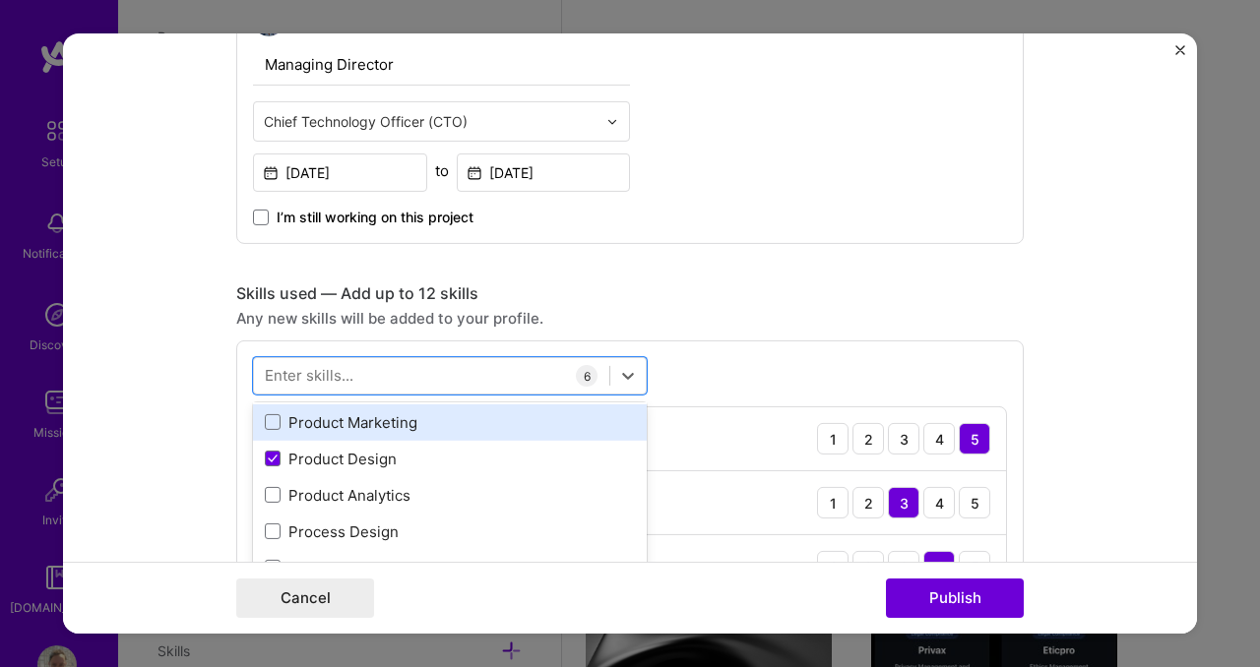
click at [405, 423] on div "Product Marketing" at bounding box center [450, 422] width 370 height 21
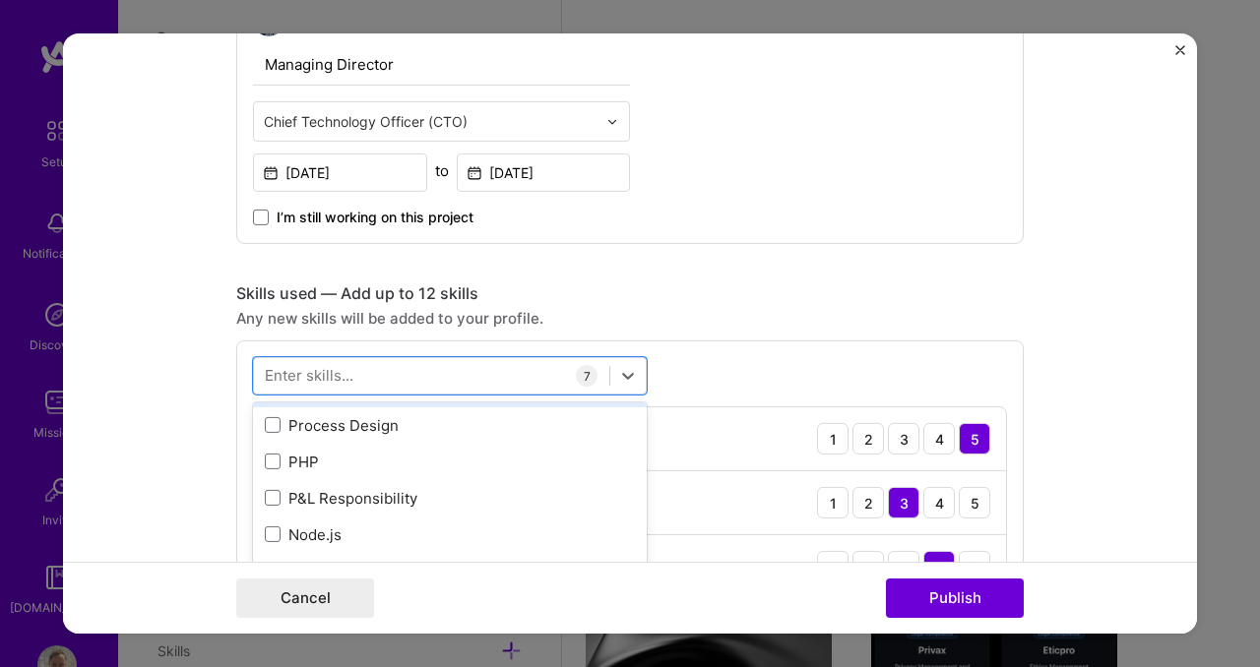
scroll to position [663, 0]
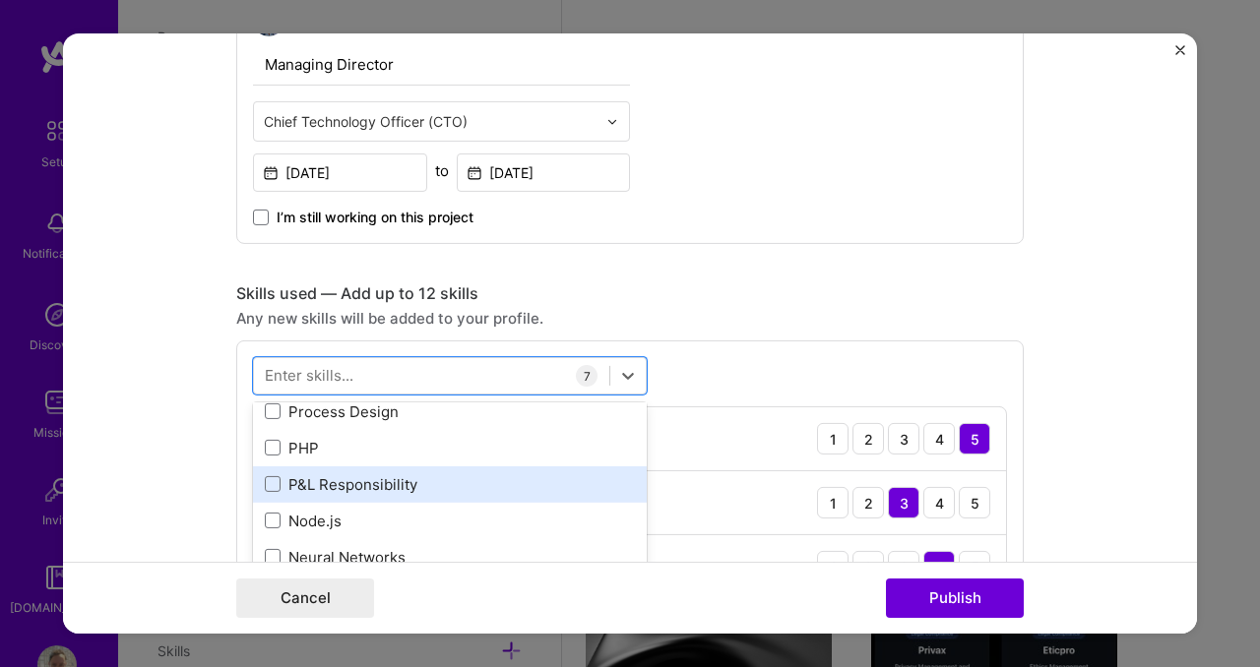
click at [407, 488] on div "P&L Responsibility" at bounding box center [450, 484] width 370 height 21
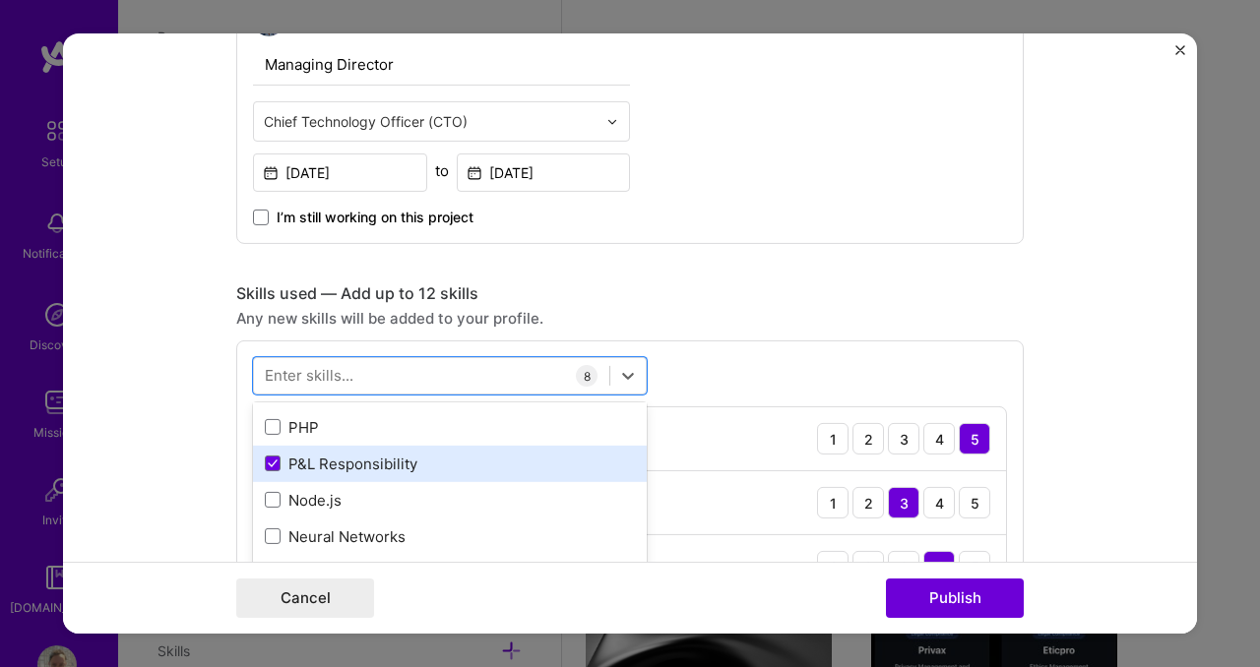
scroll to position [685, 0]
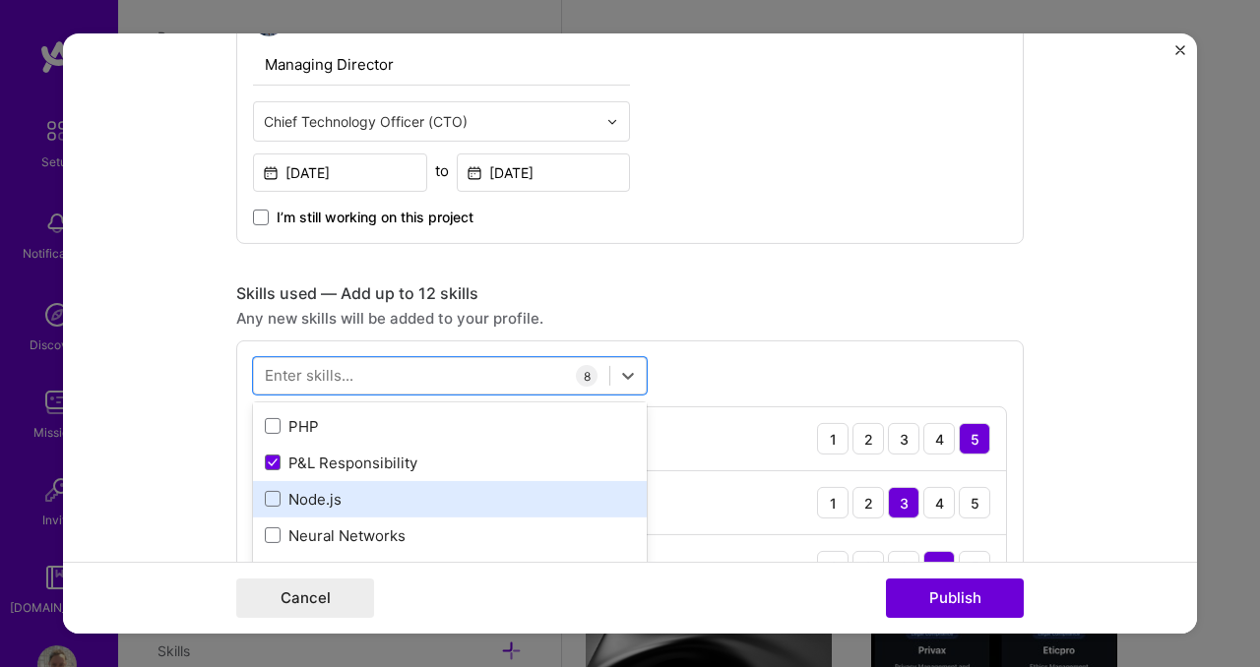
click at [326, 509] on div "Node.js" at bounding box center [450, 499] width 370 height 21
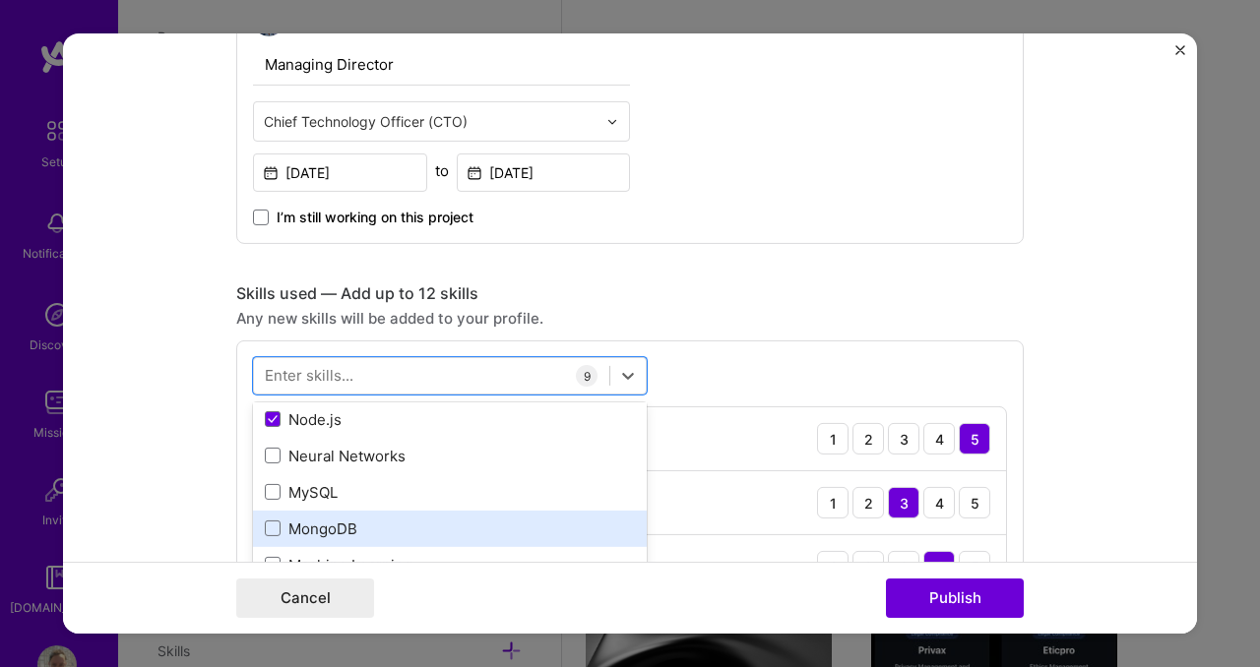
click at [331, 529] on div "MongoDB" at bounding box center [450, 529] width 370 height 21
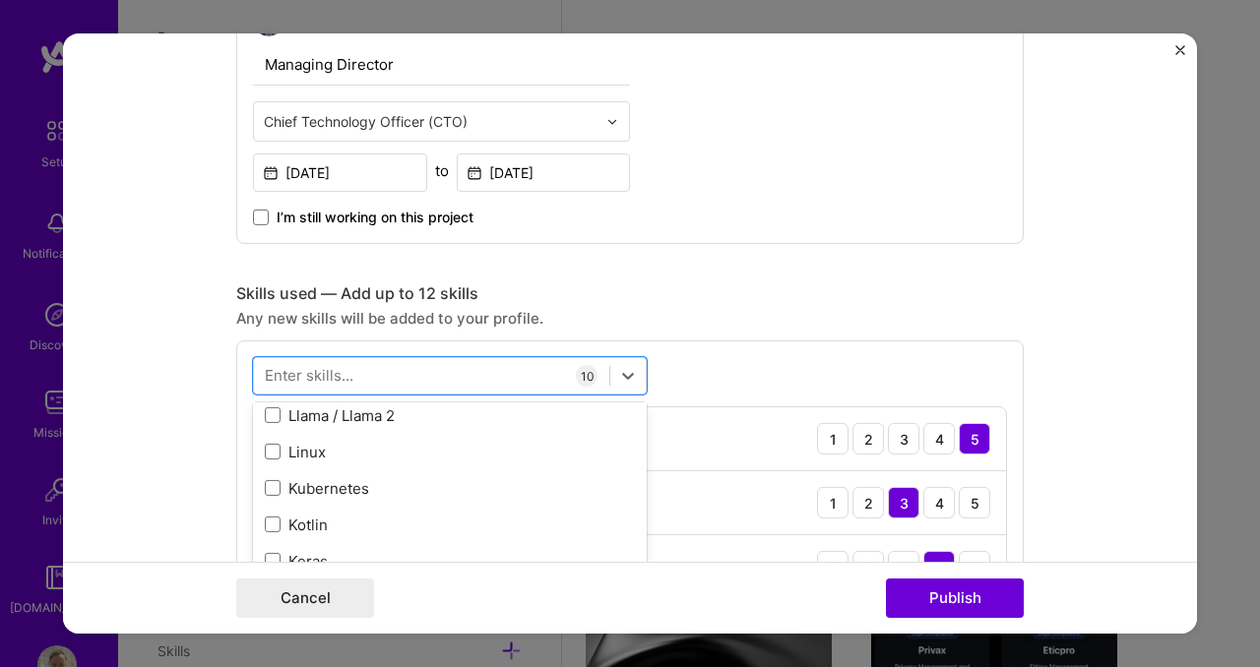
scroll to position [952, 0]
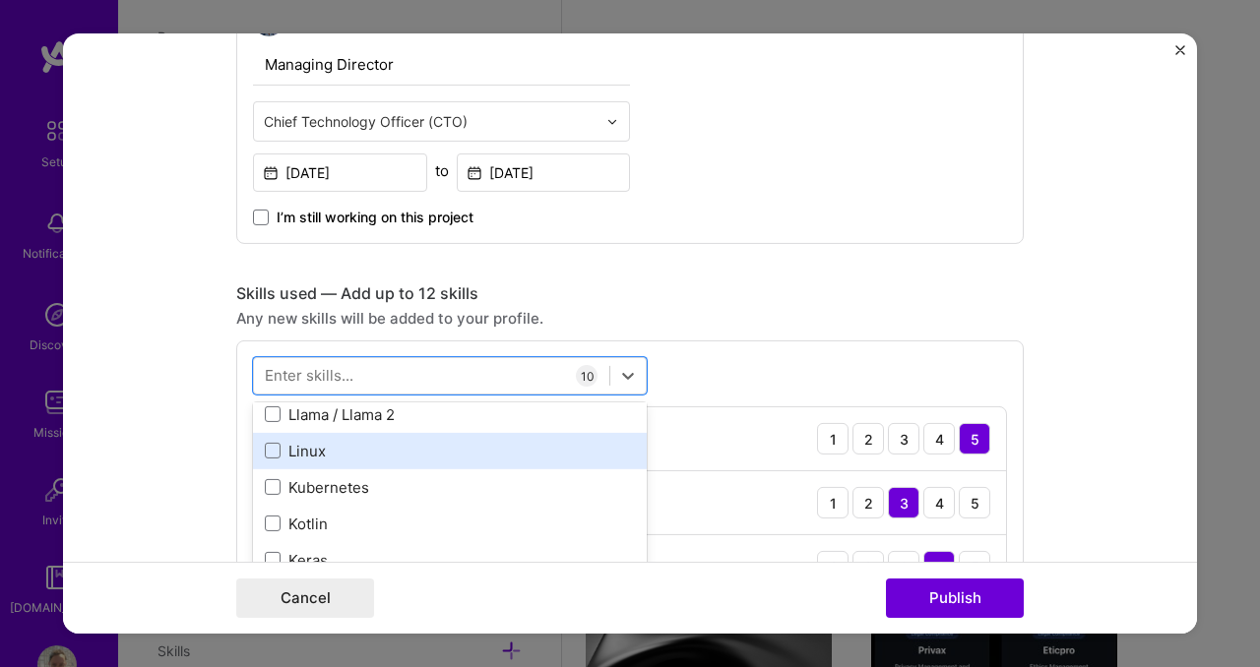
click at [308, 455] on div "Linux" at bounding box center [450, 451] width 370 height 21
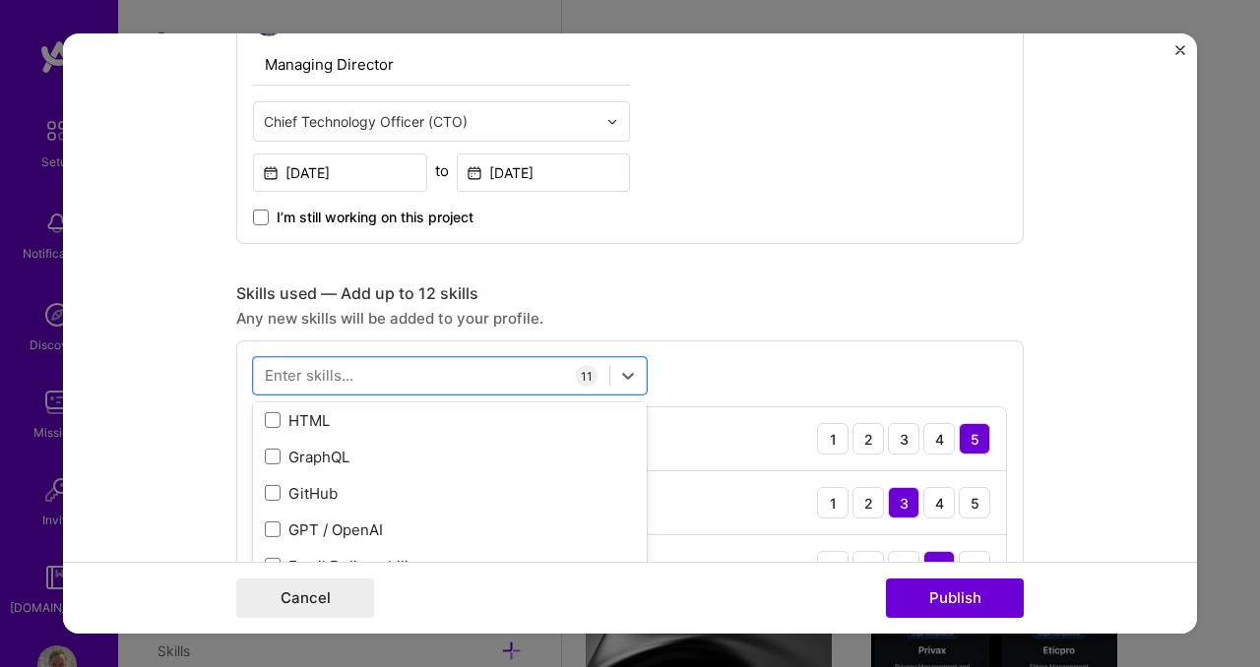
scroll to position [1130, 0]
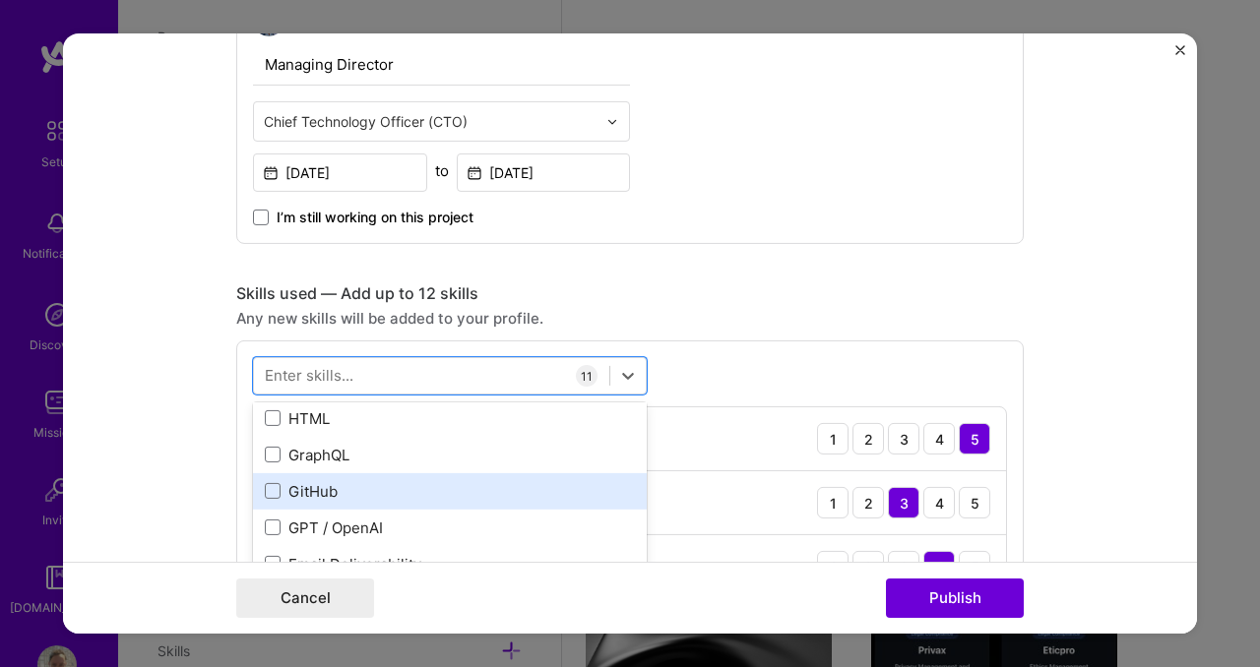
click at [381, 486] on div "GitHub" at bounding box center [450, 491] width 370 height 21
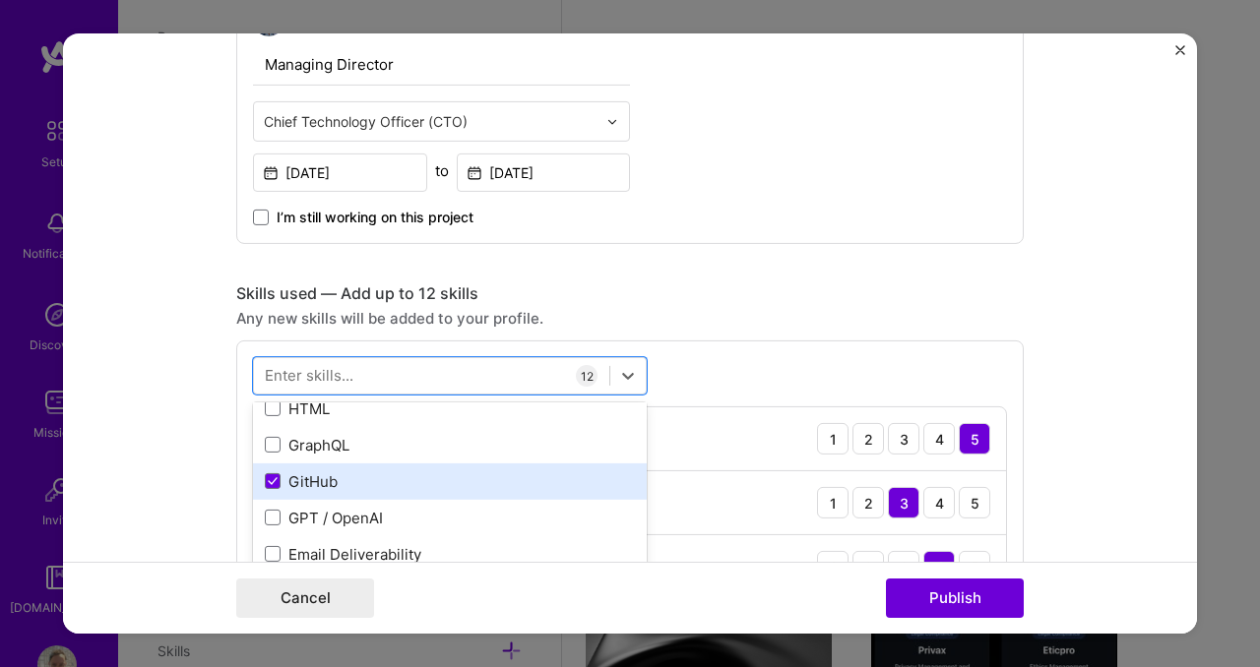
scroll to position [1158, 0]
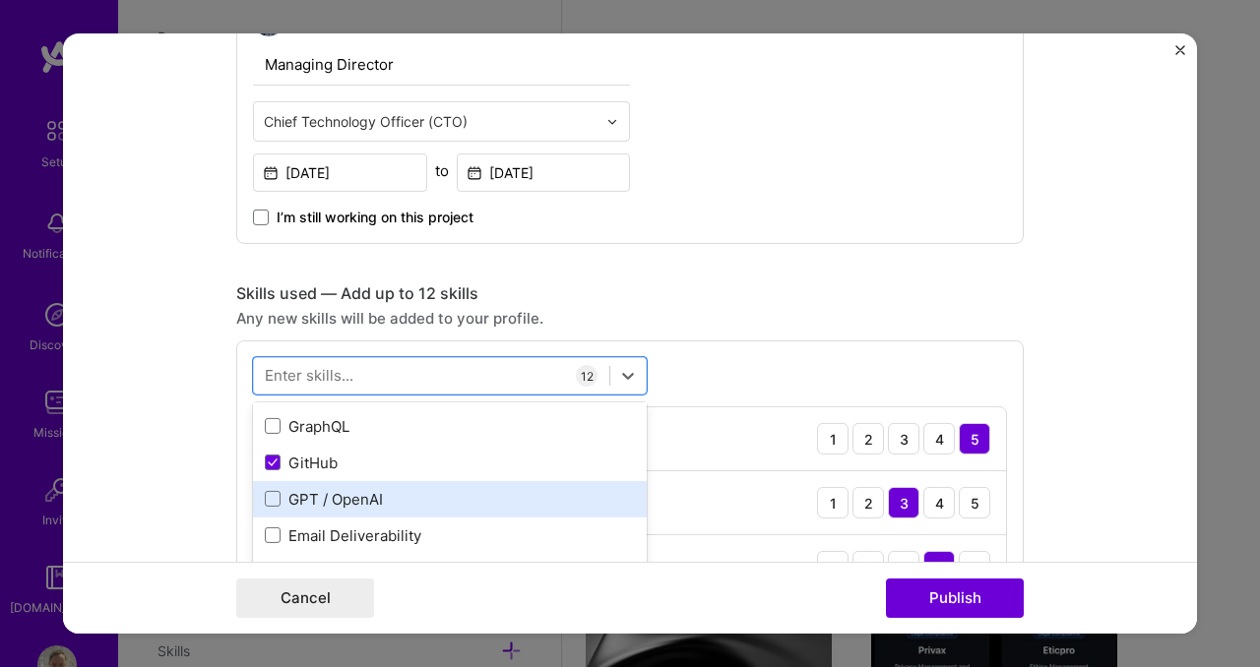
click at [378, 501] on div "GPT / OpenAI" at bounding box center [450, 499] width 370 height 21
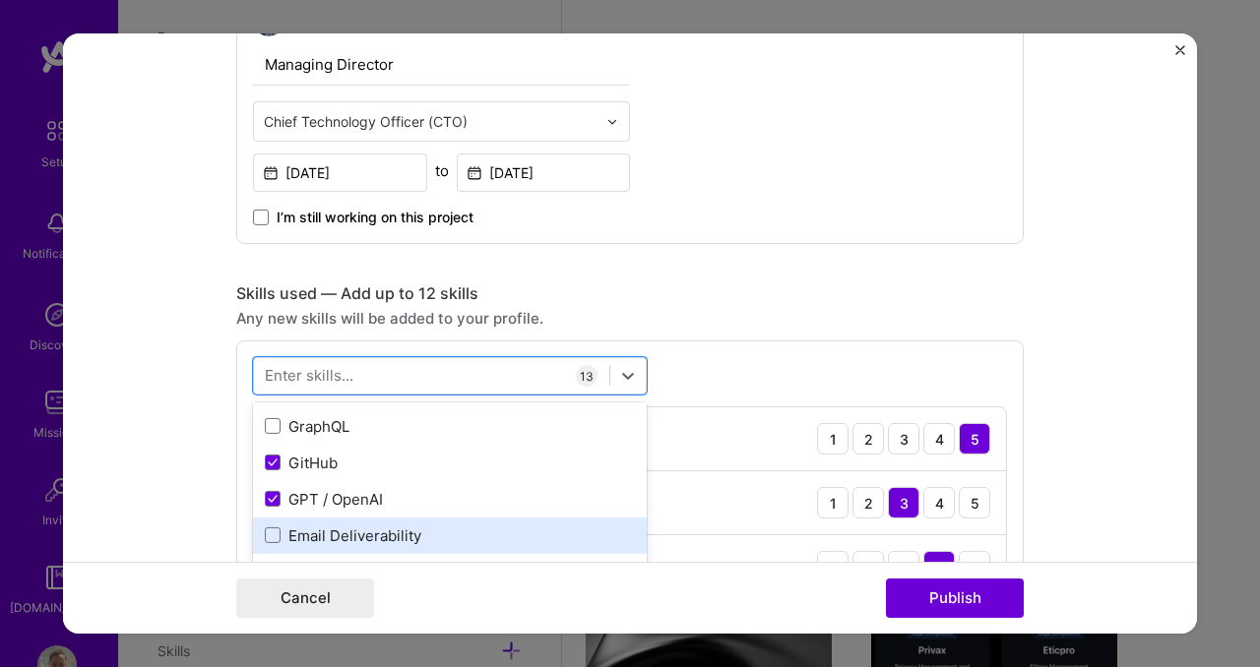
click at [374, 544] on div "Email Deliverability" at bounding box center [450, 536] width 370 height 21
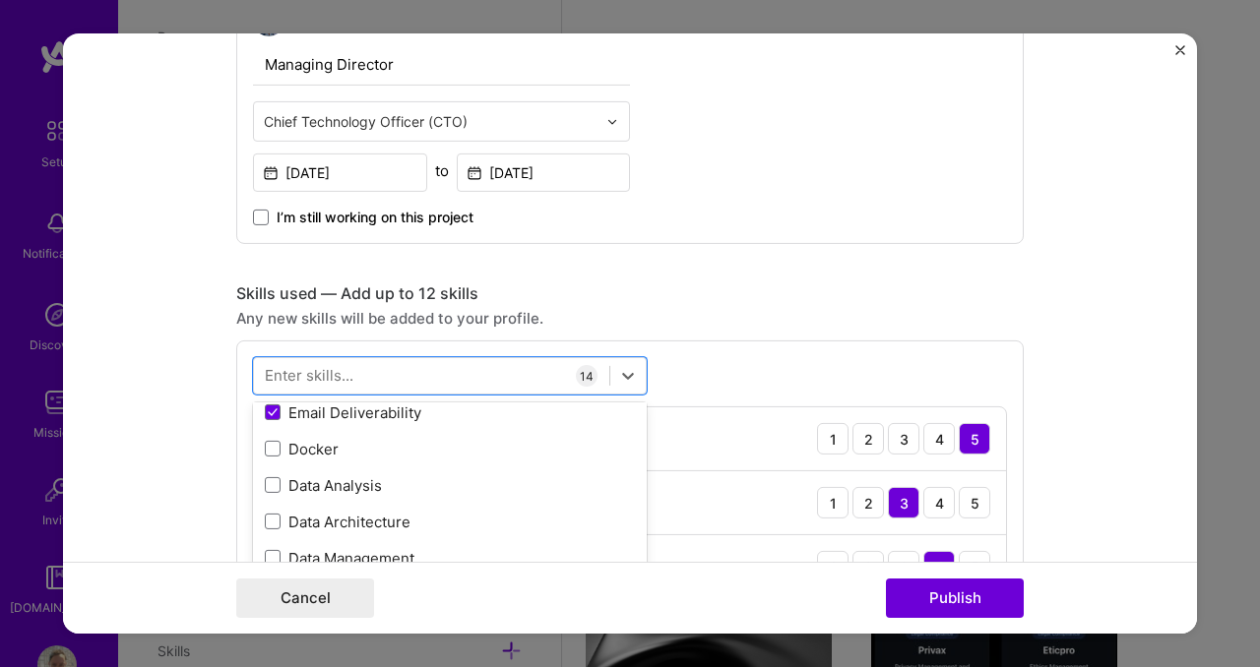
scroll to position [1281, 0]
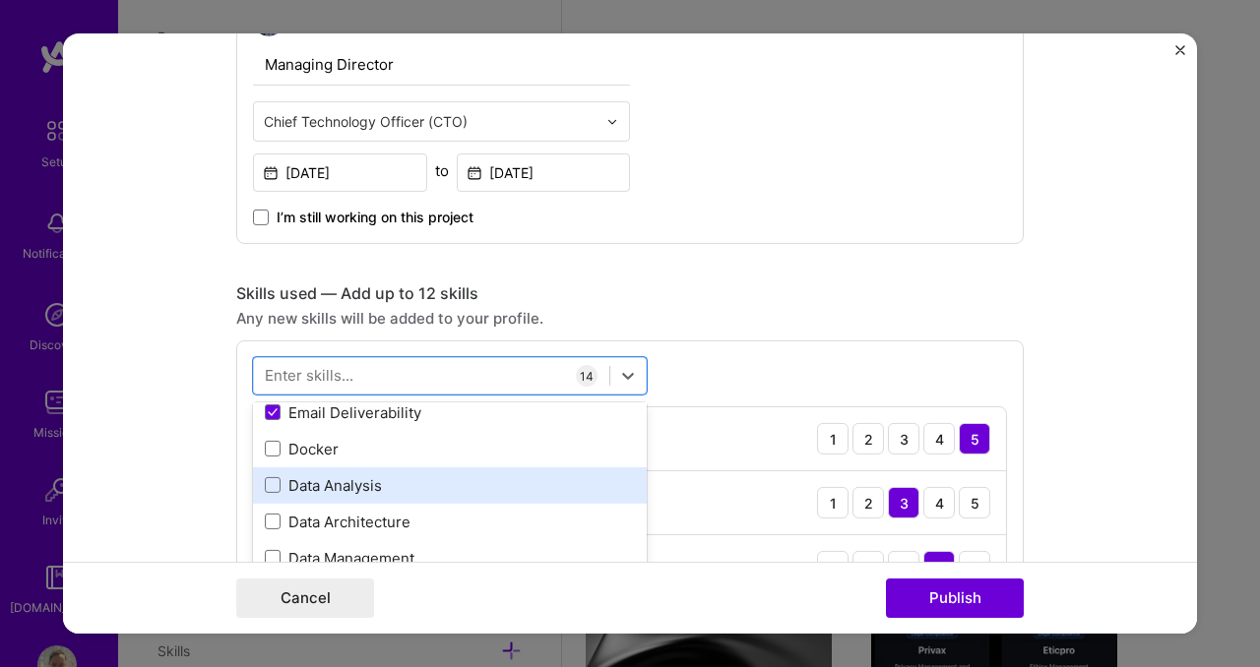
click at [325, 475] on div "Data Analysis" at bounding box center [450, 485] width 370 height 21
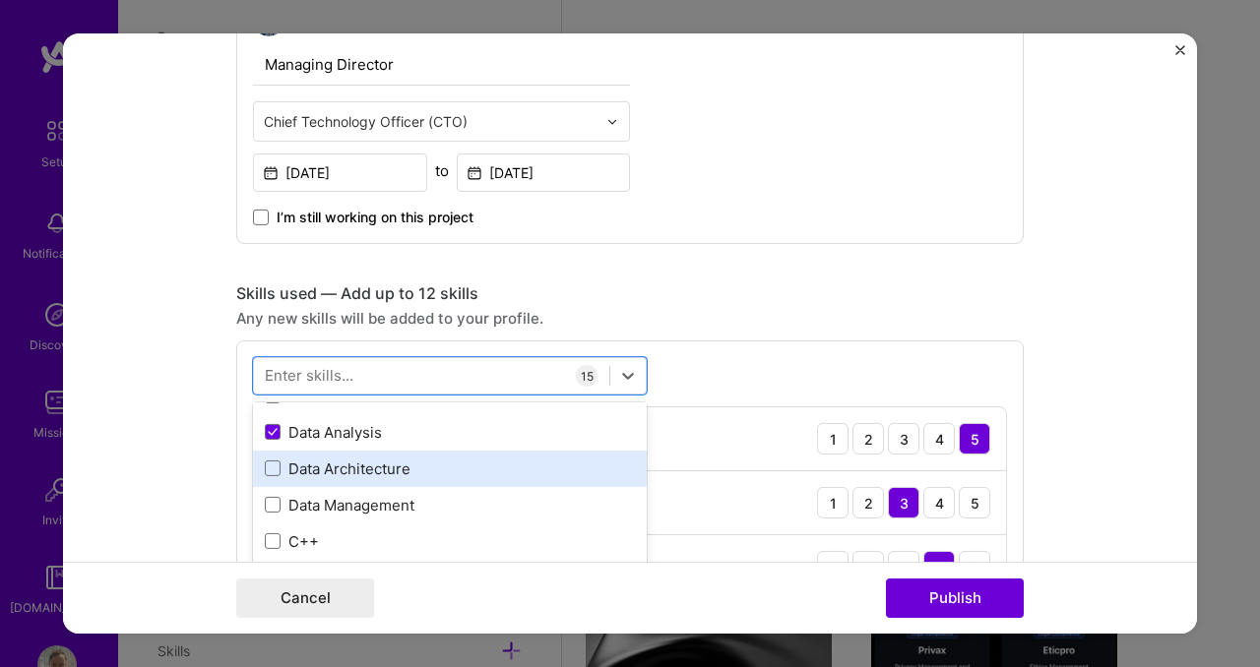
scroll to position [1356, 0]
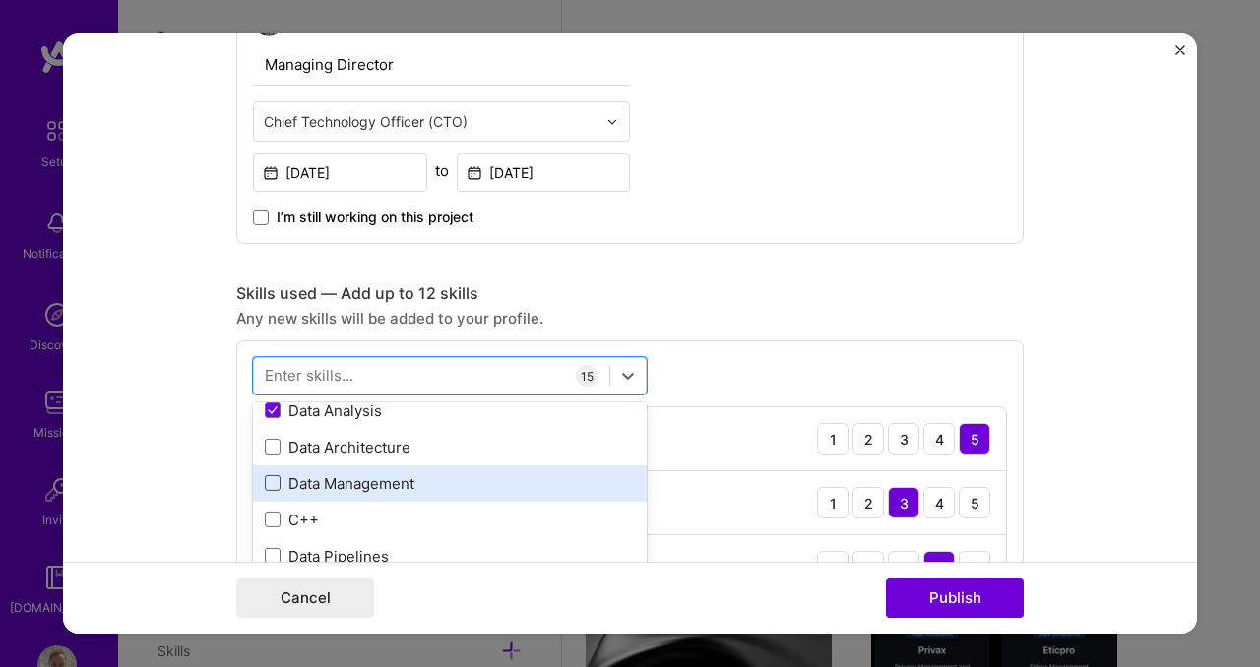
click at [266, 486] on span at bounding box center [273, 483] width 16 height 16
click at [0, 0] on input "checkbox" at bounding box center [0, 0] width 0 height 0
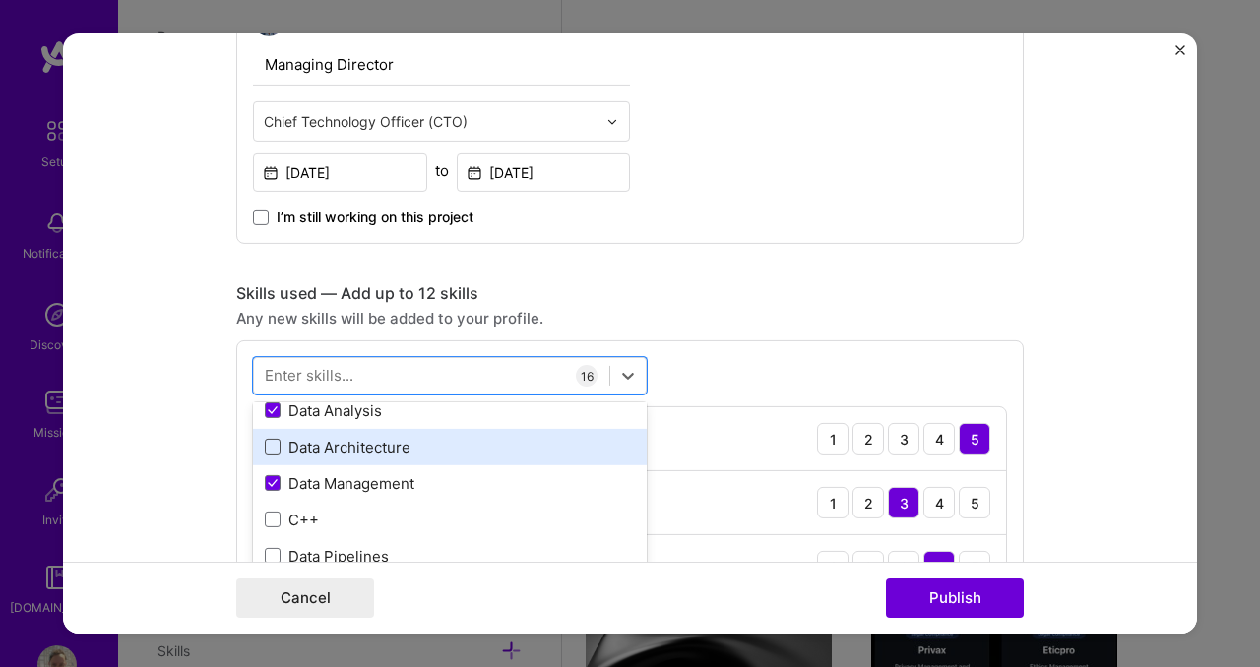
click at [267, 450] on span at bounding box center [273, 447] width 16 height 16
click at [0, 0] on input "checkbox" at bounding box center [0, 0] width 0 height 0
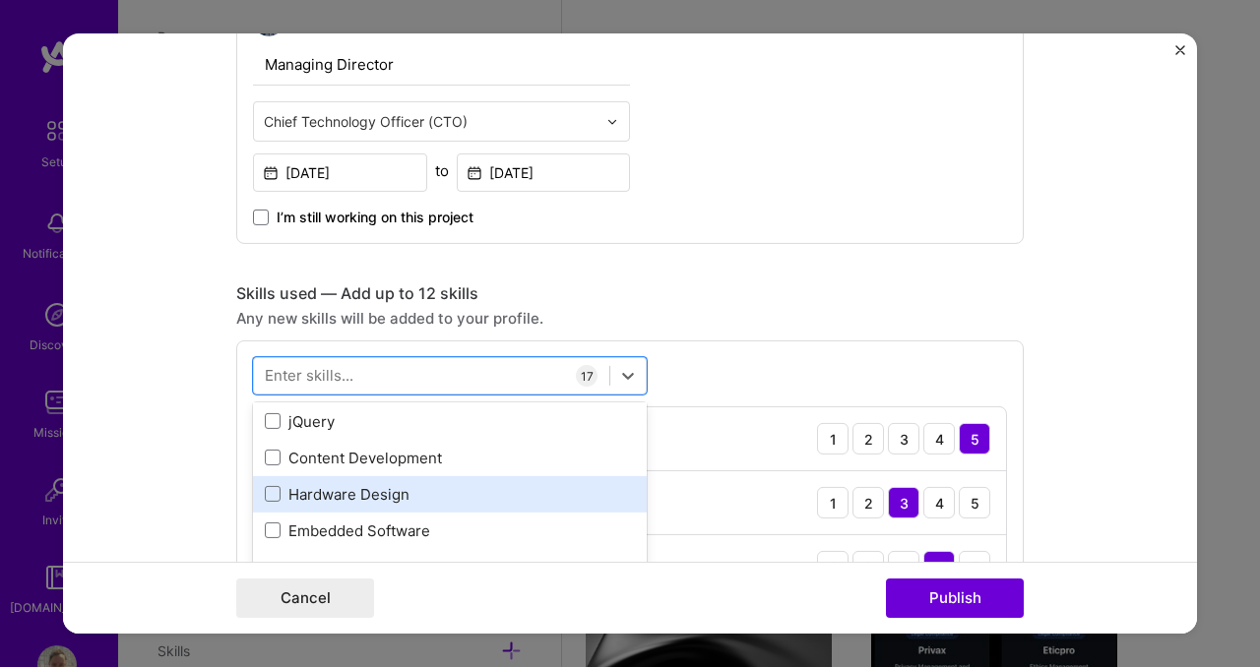
scroll to position [1820, 0]
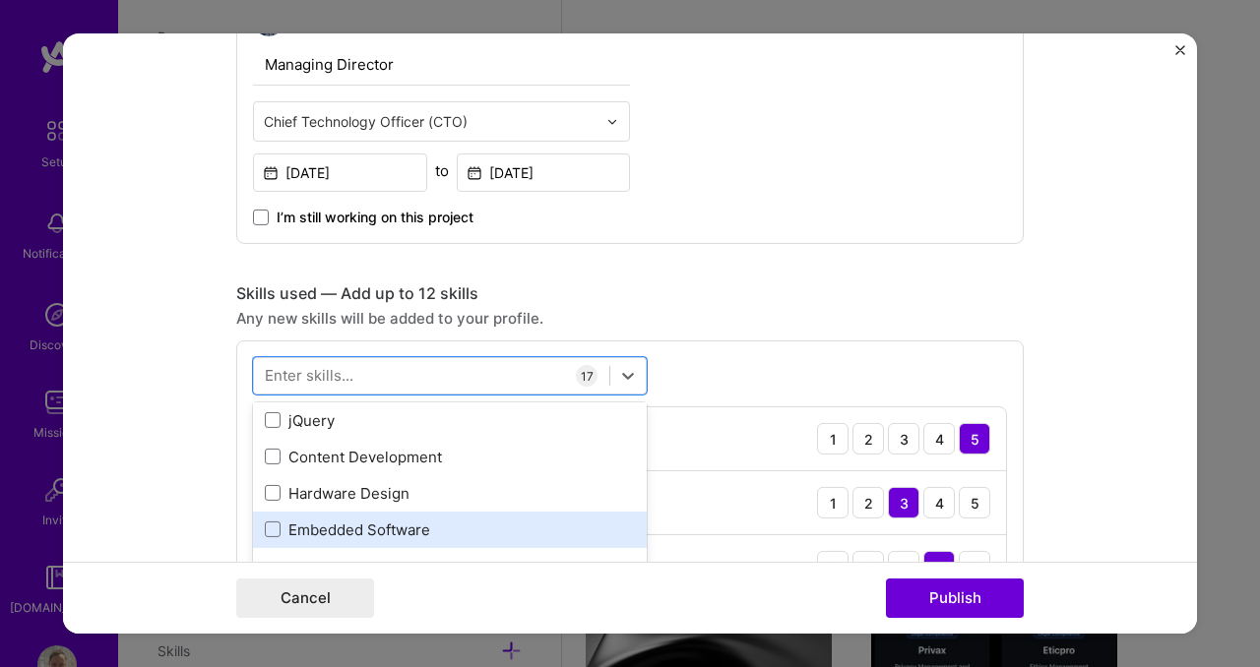
click at [415, 529] on div "Embedded Software" at bounding box center [450, 530] width 370 height 21
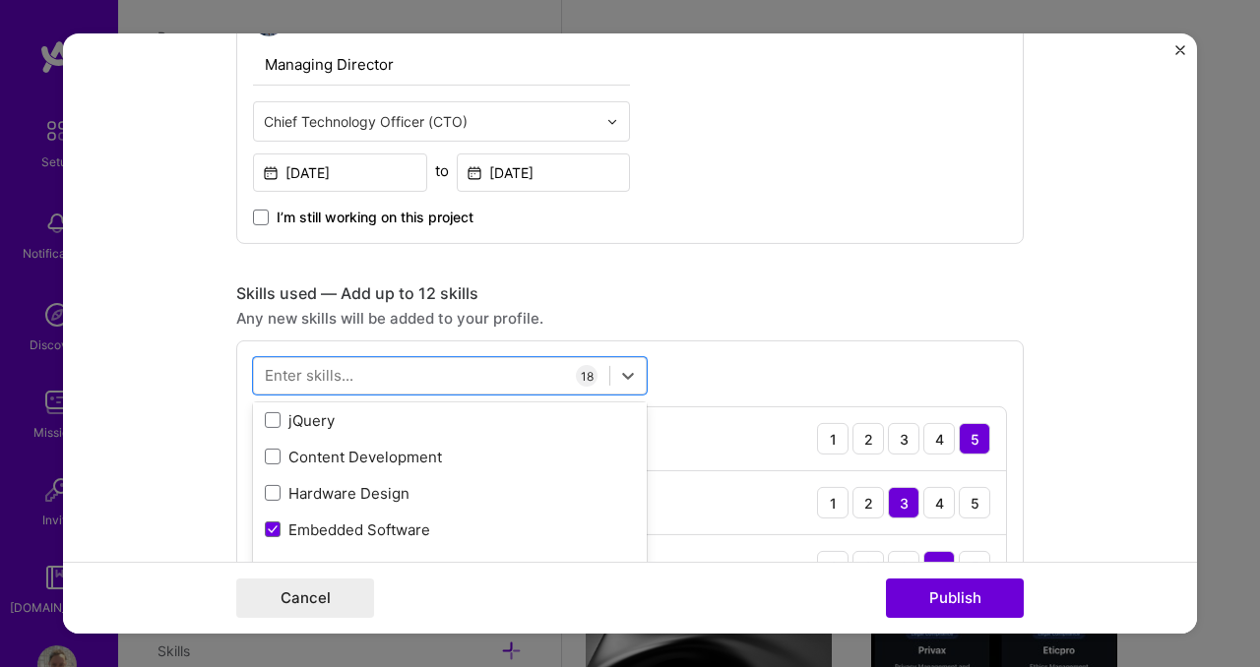
click at [1134, 296] on form "Editing suggested project This project is suggested based on your LinkedIn, res…" at bounding box center [630, 333] width 1134 height 600
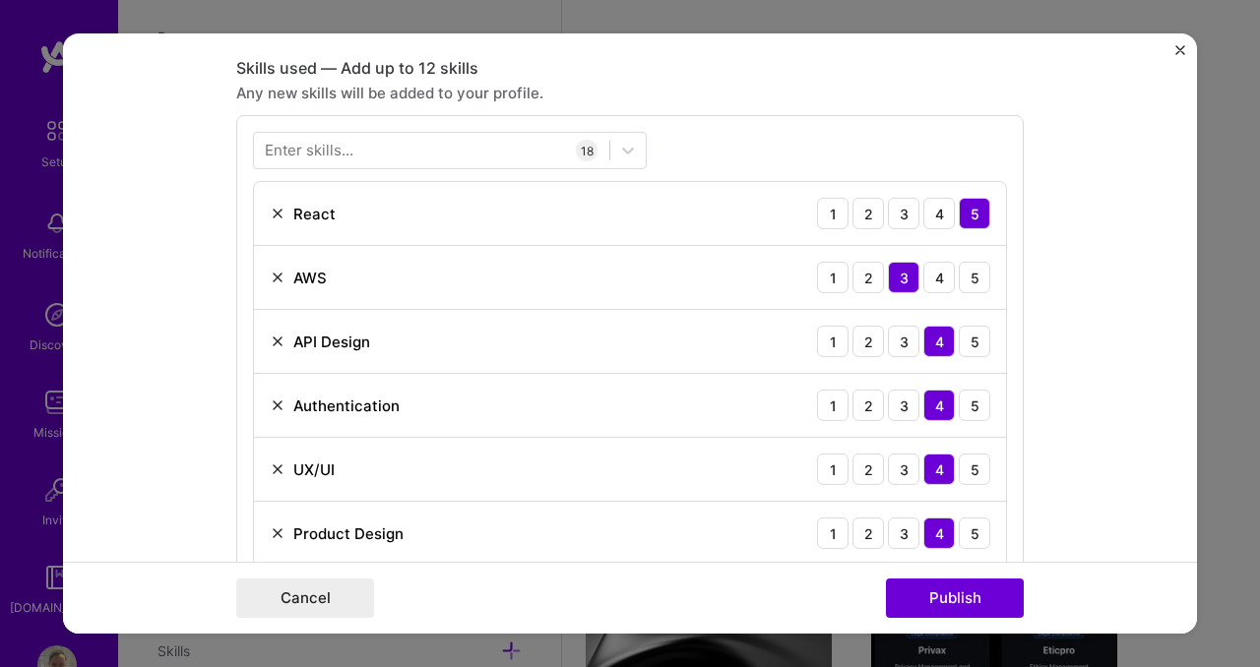
scroll to position [1144, 0]
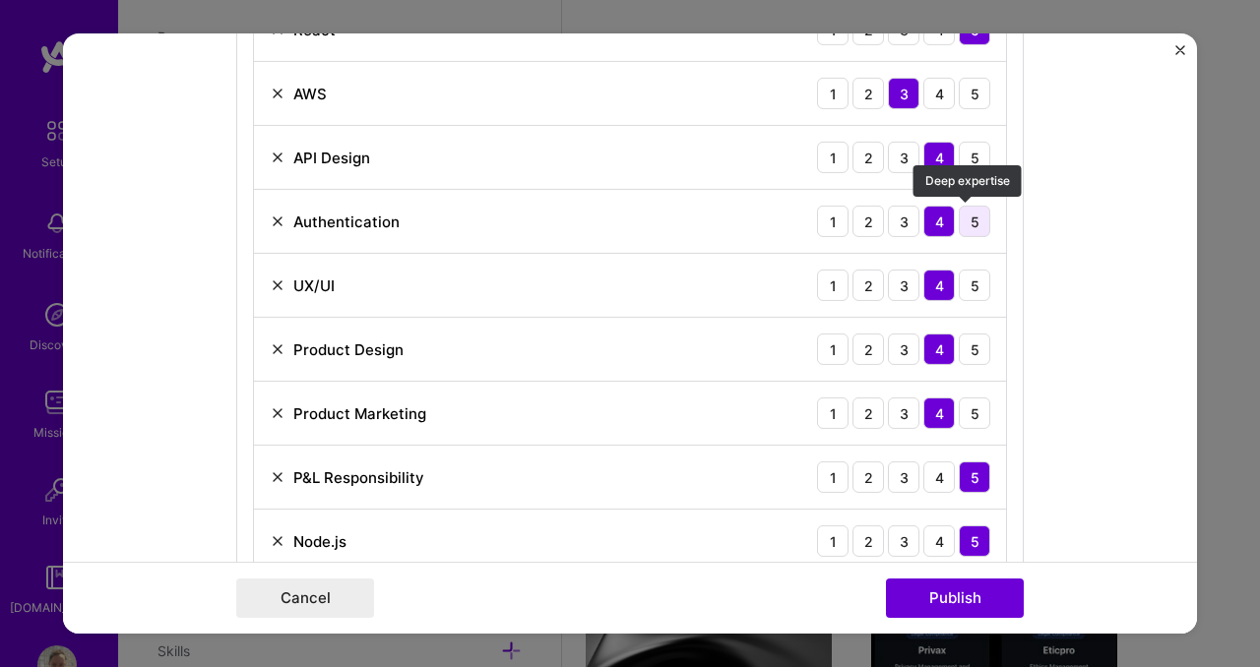
click at [961, 216] on div "5" at bounding box center [974, 221] width 31 height 31
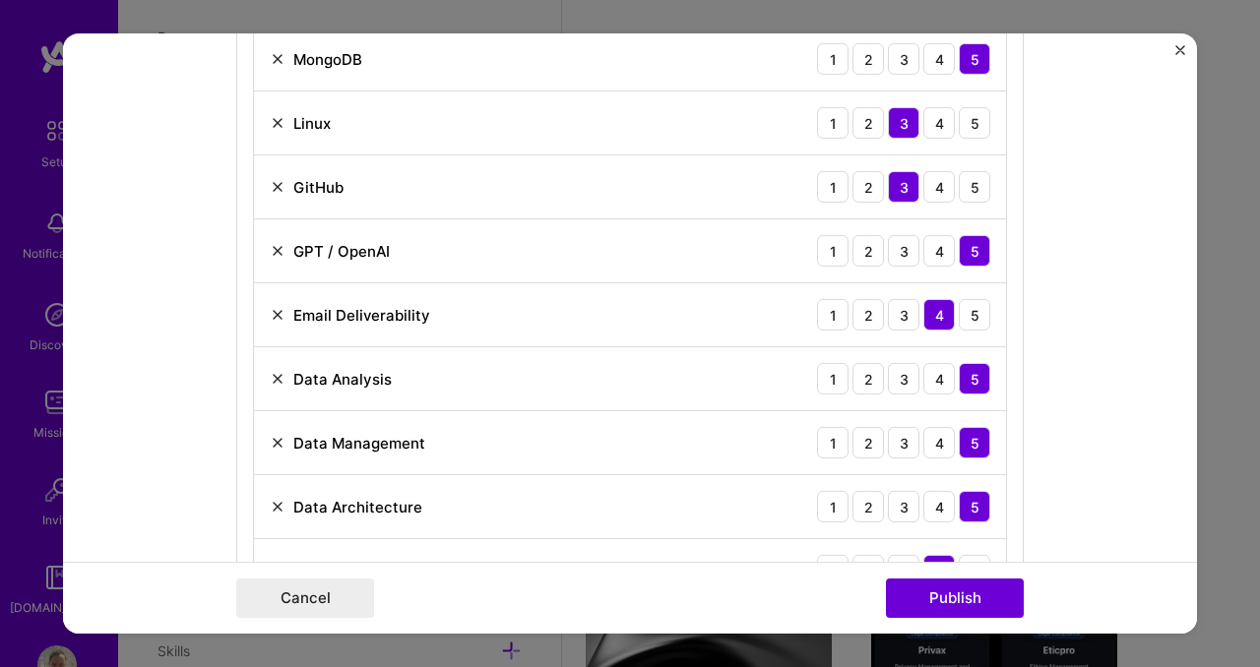
scroll to position [2101, 0]
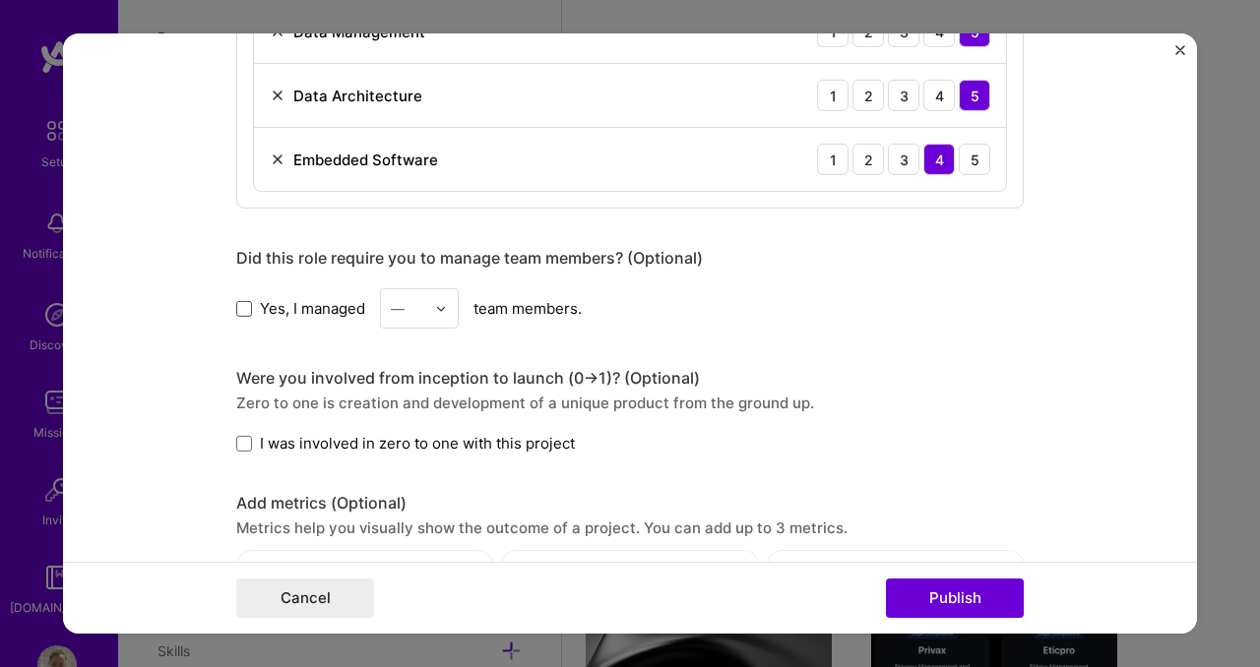
click at [242, 314] on span at bounding box center [244, 308] width 16 height 16
click at [0, 0] on input "Yes, I managed" at bounding box center [0, 0] width 0 height 0
click at [413, 314] on input "text" at bounding box center [408, 308] width 34 height 21
type input "5"
click at [403, 354] on div "5" at bounding box center [419, 360] width 67 height 36
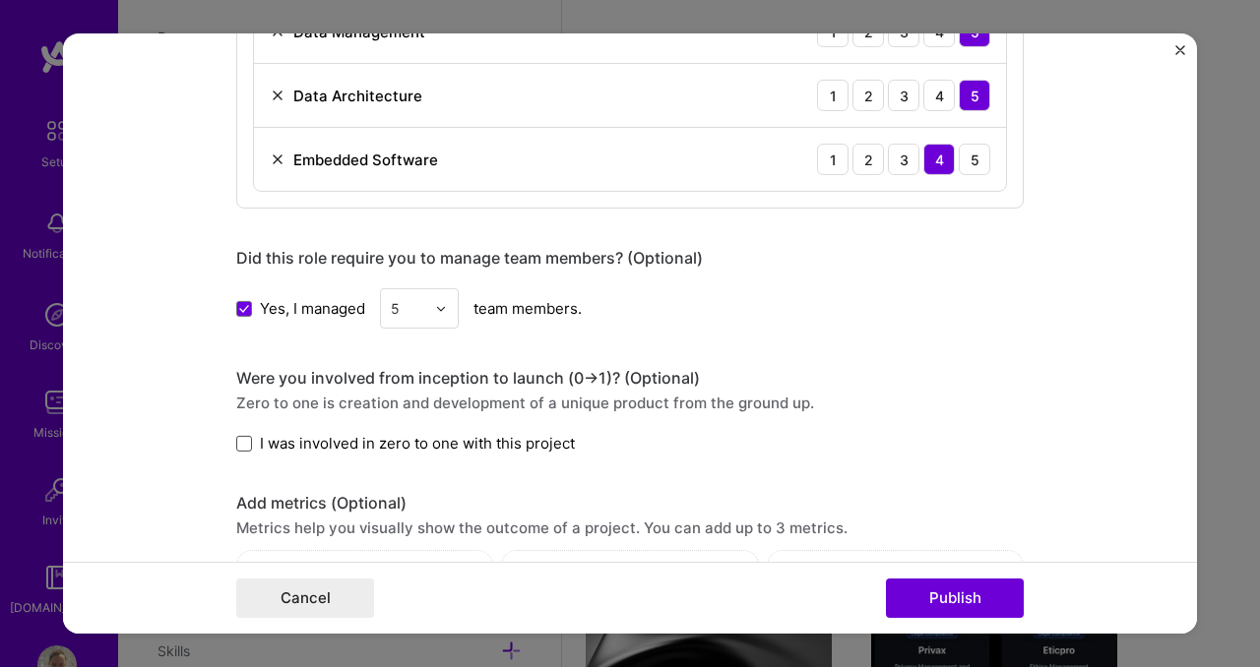
click at [236, 451] on span at bounding box center [244, 444] width 16 height 16
click at [0, 0] on input "I was involved in zero to one with this project" at bounding box center [0, 0] width 0 height 0
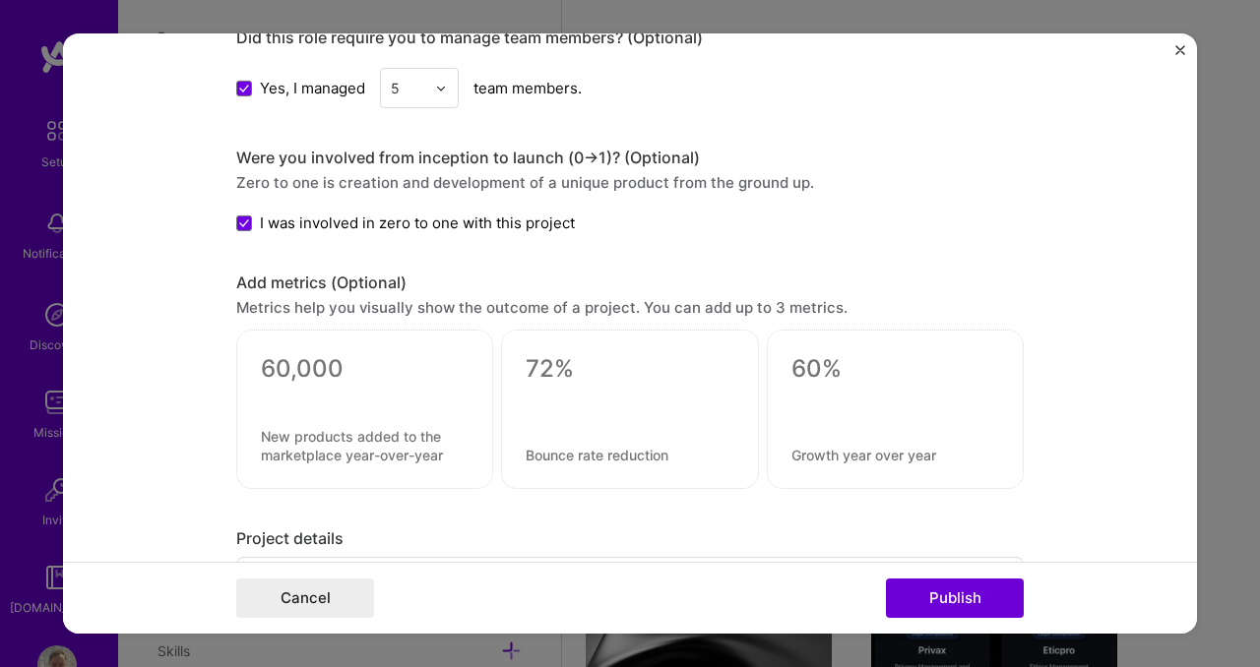
click at [303, 365] on textarea at bounding box center [365, 369] width 208 height 30
type textarea "6"
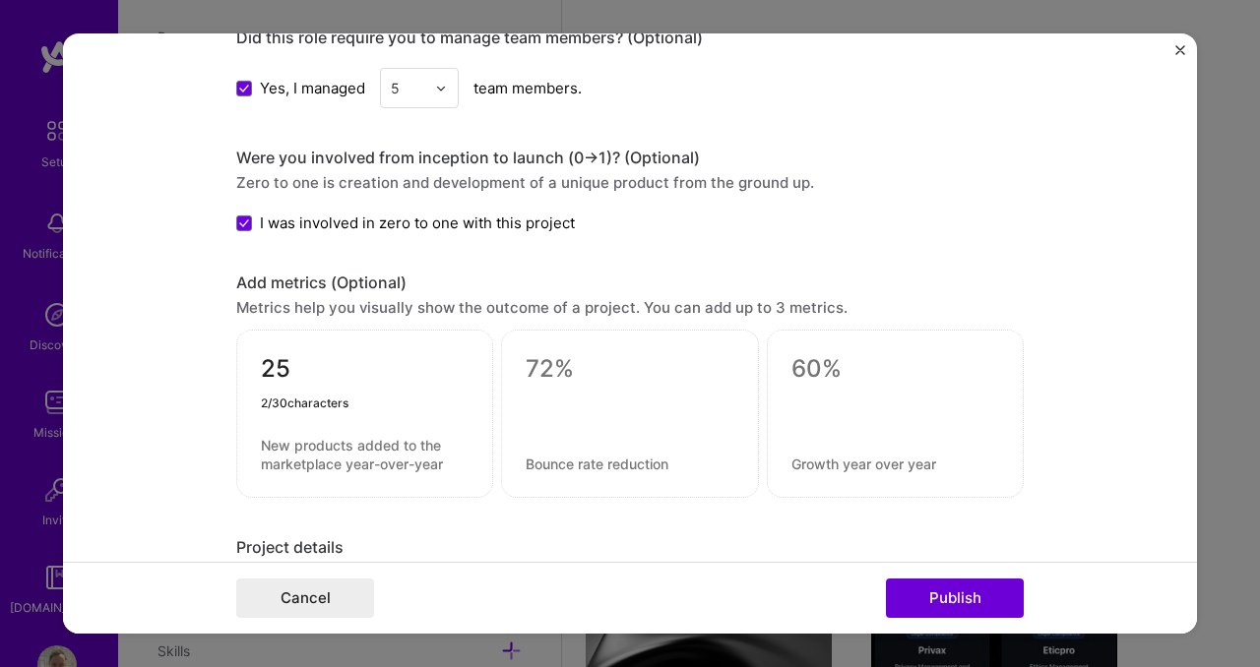
type textarea "25"
click at [326, 456] on textarea at bounding box center [365, 454] width 208 height 37
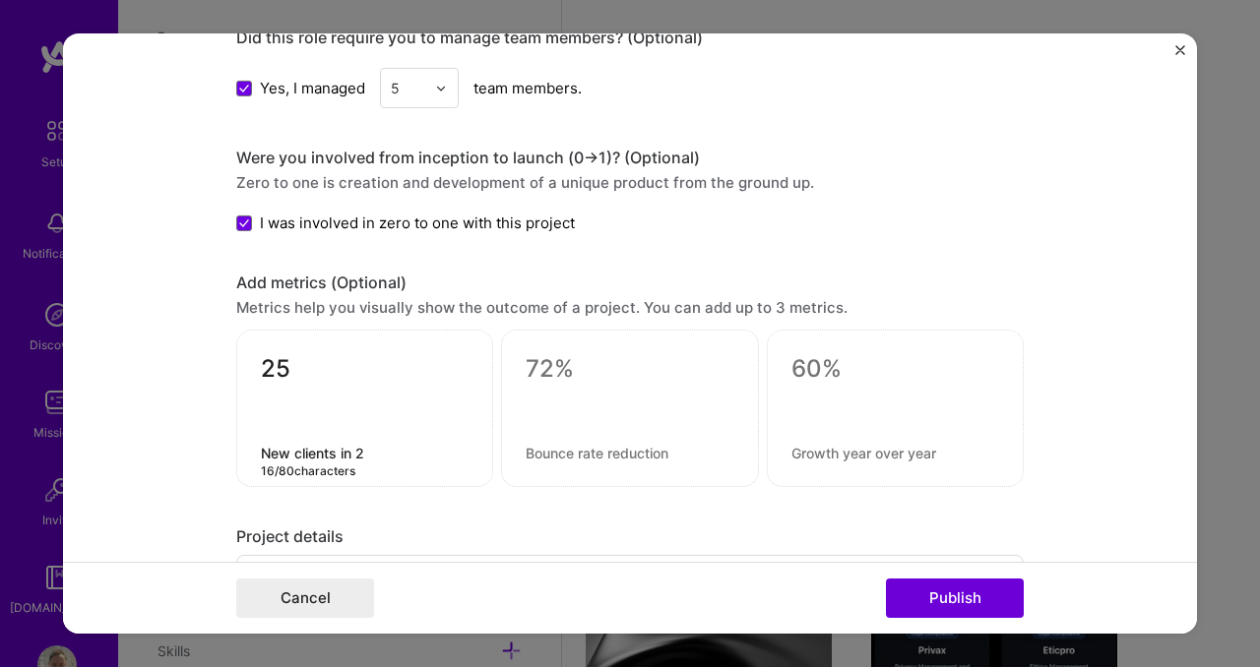
click at [287, 456] on textarea "New clients in 2" at bounding box center [365, 453] width 208 height 19
click at [416, 460] on textarea "New recurrent clients in 2" at bounding box center [365, 453] width 208 height 19
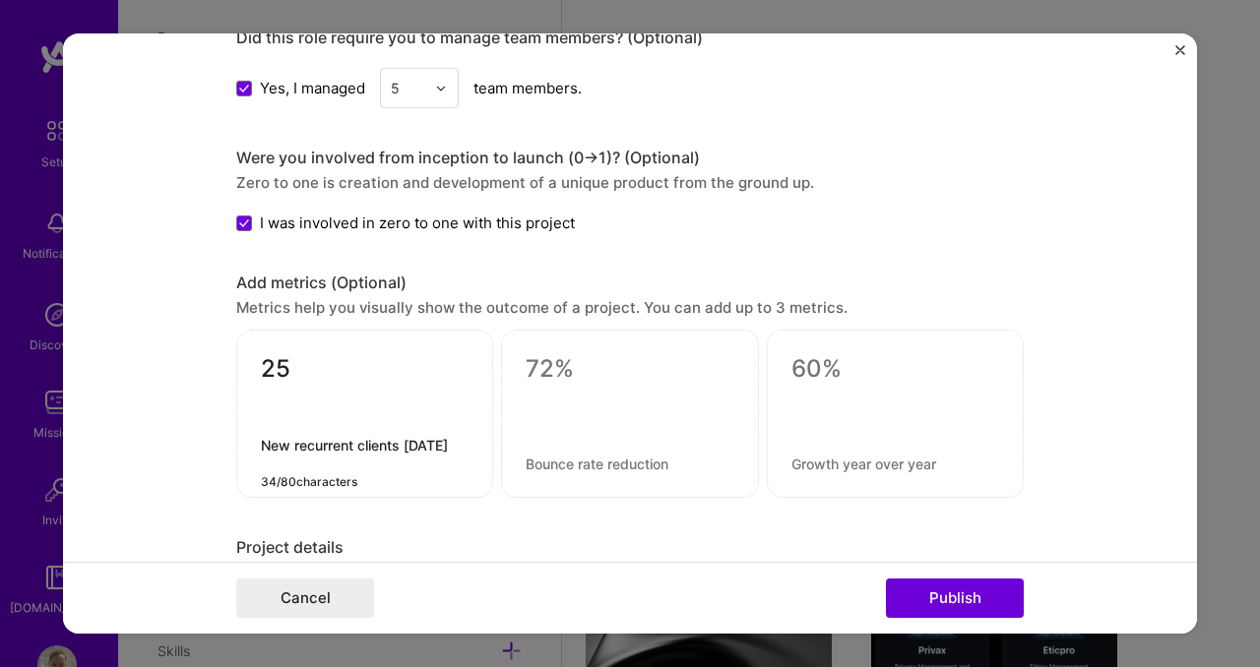
type textarea "New recurrent clients [DATE]"
click at [554, 369] on textarea at bounding box center [630, 369] width 208 height 30
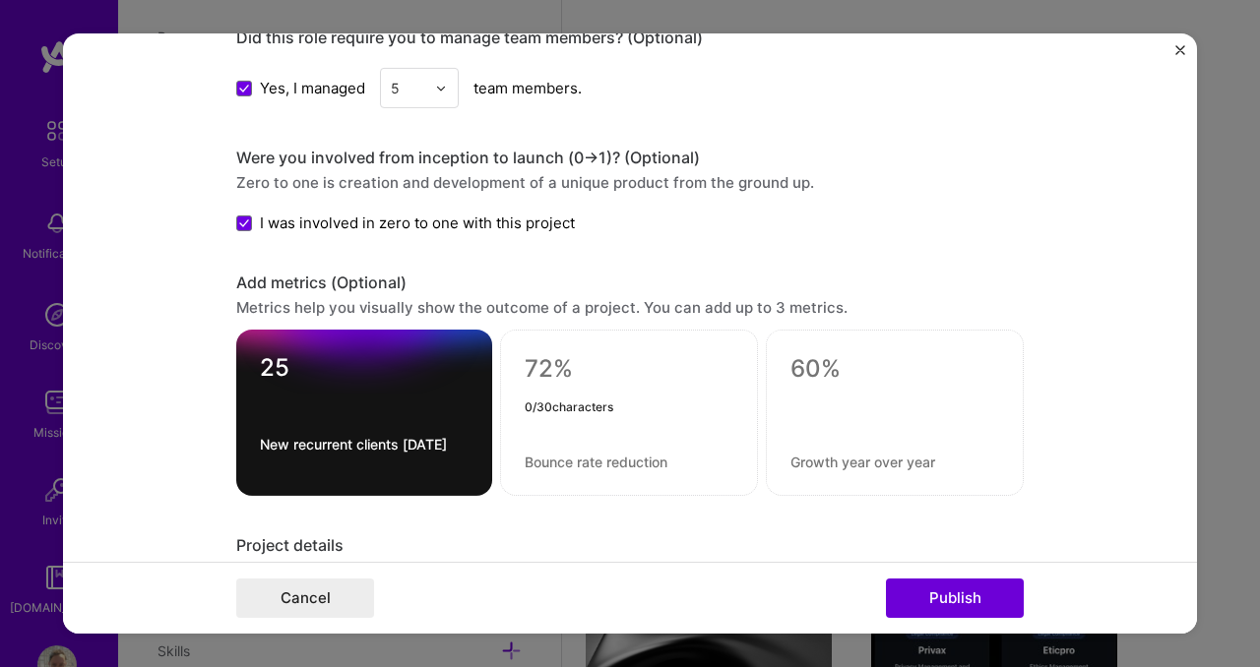
click at [554, 369] on textarea at bounding box center [629, 369] width 209 height 30
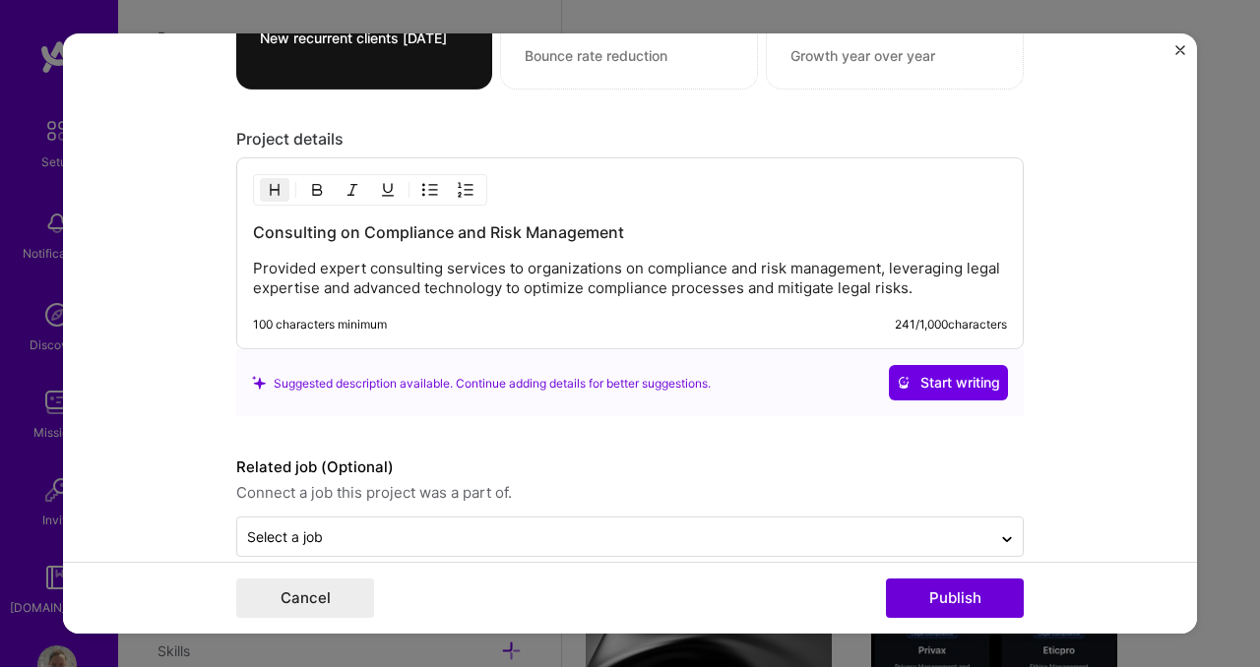
scroll to position [2760, 0]
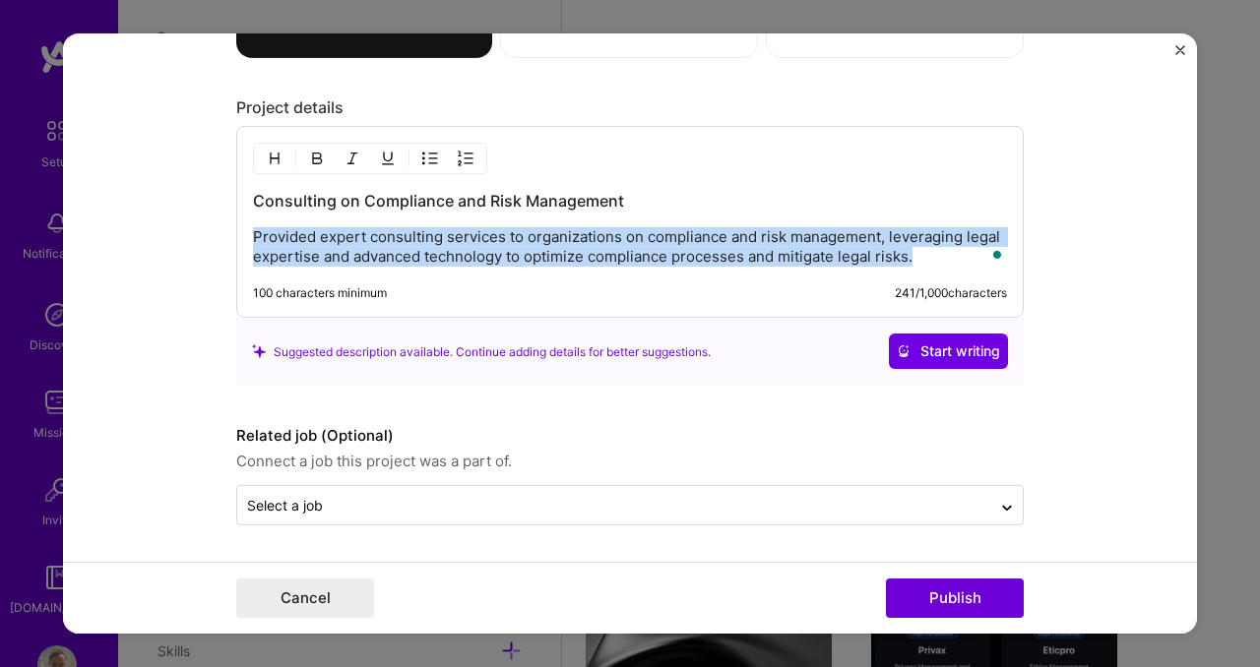
drag, startPoint x: 247, startPoint y: 234, endPoint x: 992, endPoint y: 303, distance: 748.2
click at [992, 303] on div "Consulting on Compliance and Risk Management Provided expert consulting service…" at bounding box center [629, 222] width 787 height 192
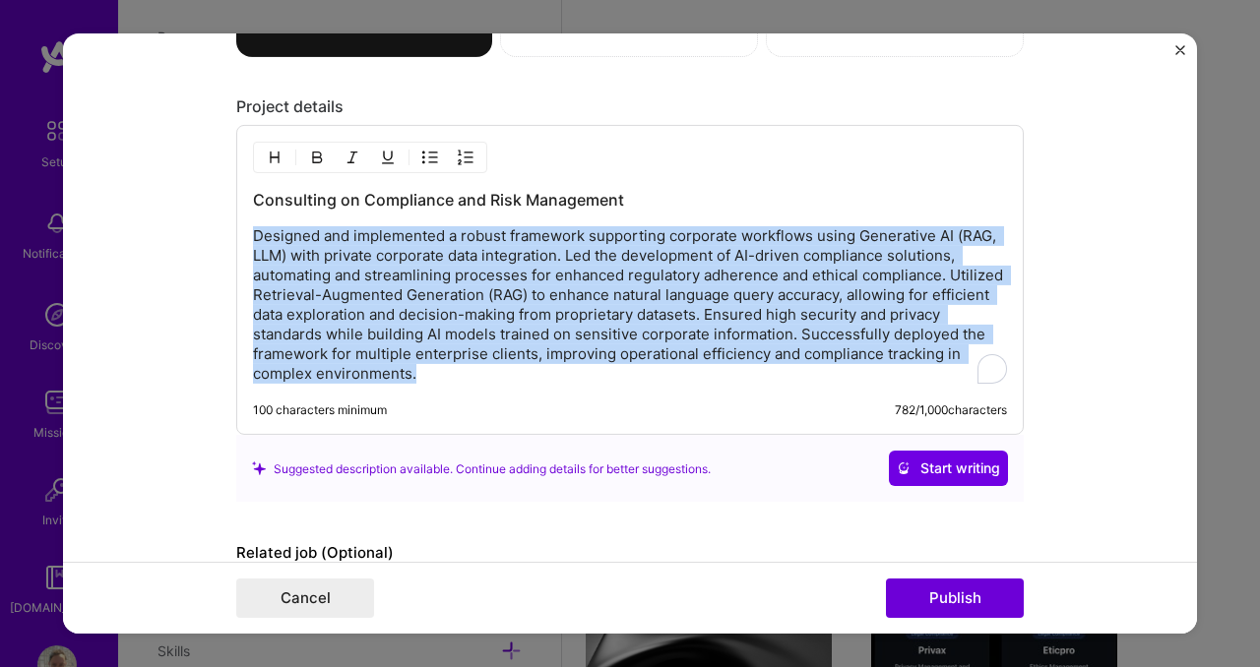
drag, startPoint x: 407, startPoint y: 372, endPoint x: 226, endPoint y: 244, distance: 221.7
click at [226, 244] on form "Editing suggested project This project is suggested based on your LinkedIn, res…" at bounding box center [630, 333] width 1134 height 600
click at [482, 298] on p "Designed and implemented a robust framework supporting corporate workflows usin…" at bounding box center [630, 304] width 754 height 157
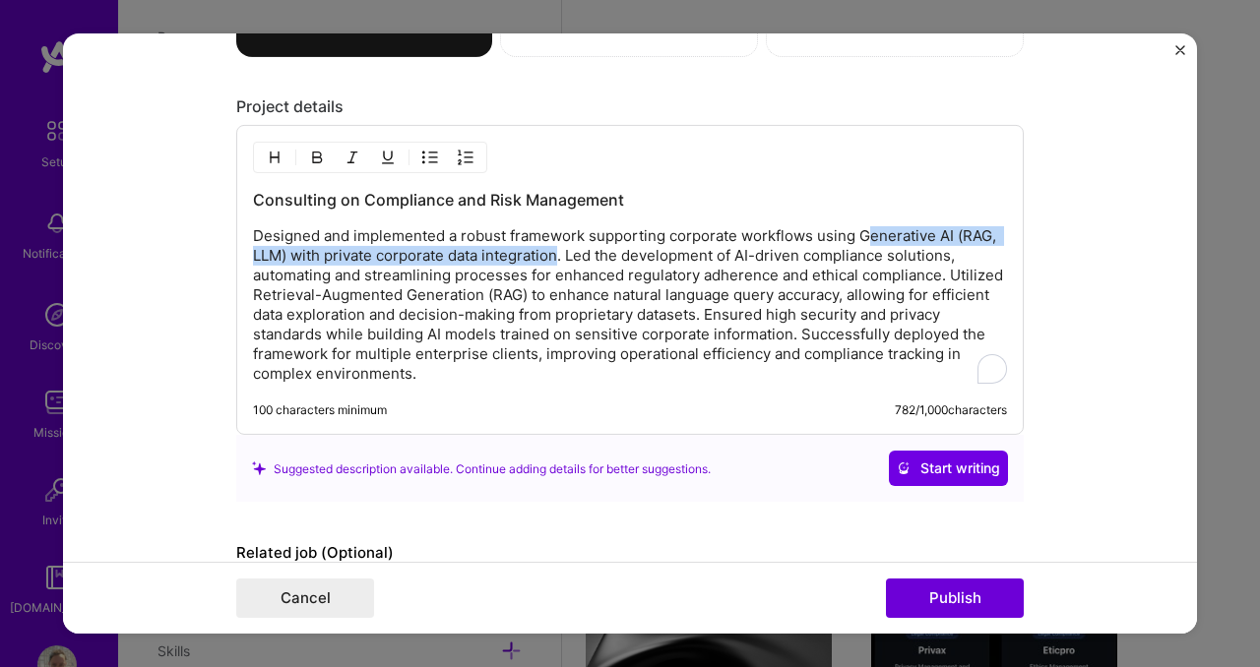
drag, startPoint x: 856, startPoint y: 234, endPoint x: 553, endPoint y: 249, distance: 303.5
click at [553, 249] on p "Designed and implemented a robust framework supporting corporate workflows usin…" at bounding box center [630, 304] width 754 height 157
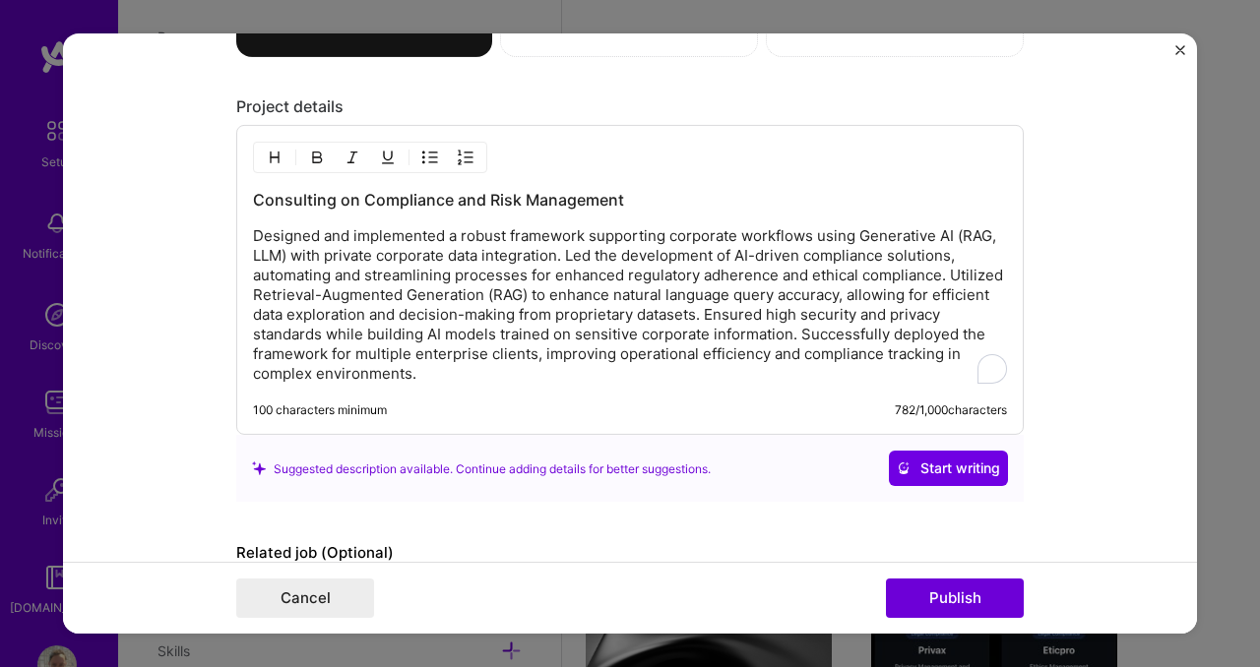
click at [851, 236] on p "Designed and implemented a robust framework supporting corporate workflows usin…" at bounding box center [630, 304] width 754 height 157
drag, startPoint x: 851, startPoint y: 233, endPoint x: 280, endPoint y: 254, distance: 571.2
click at [280, 254] on p "Designed and implemented a robust framework supporting corporate workflows usin…" at bounding box center [630, 304] width 754 height 157
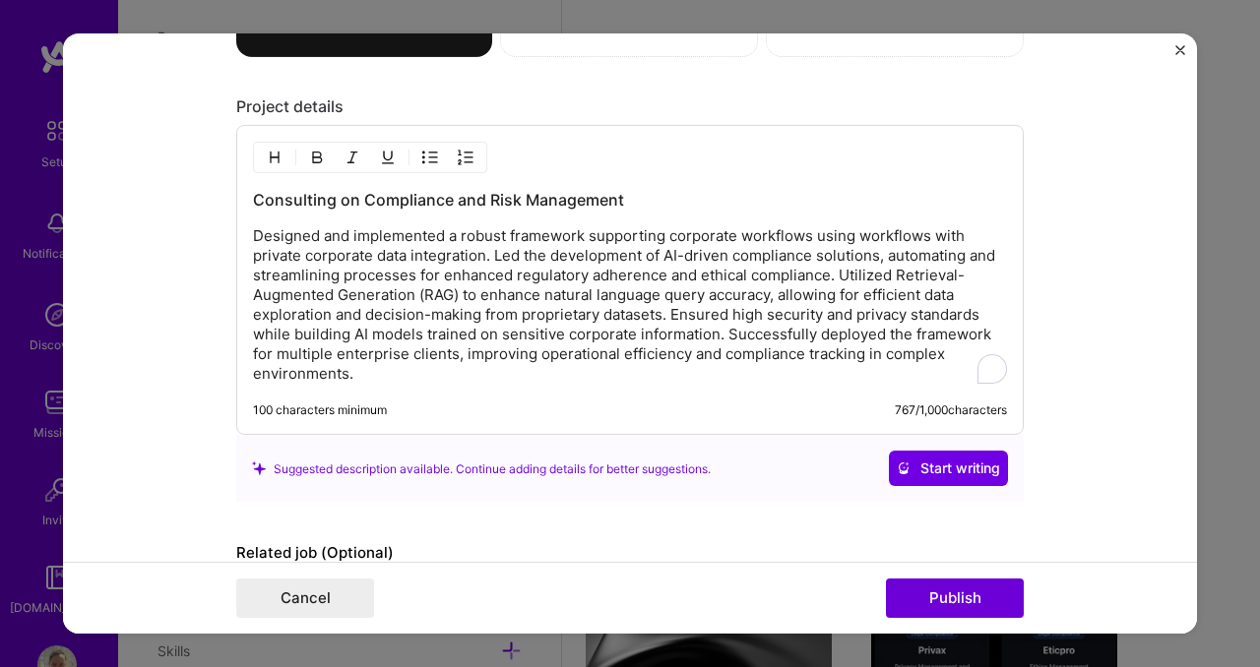
click at [489, 258] on p "Designed and implemented a robust framework supporting corporate workflows usin…" at bounding box center [630, 304] width 754 height 157
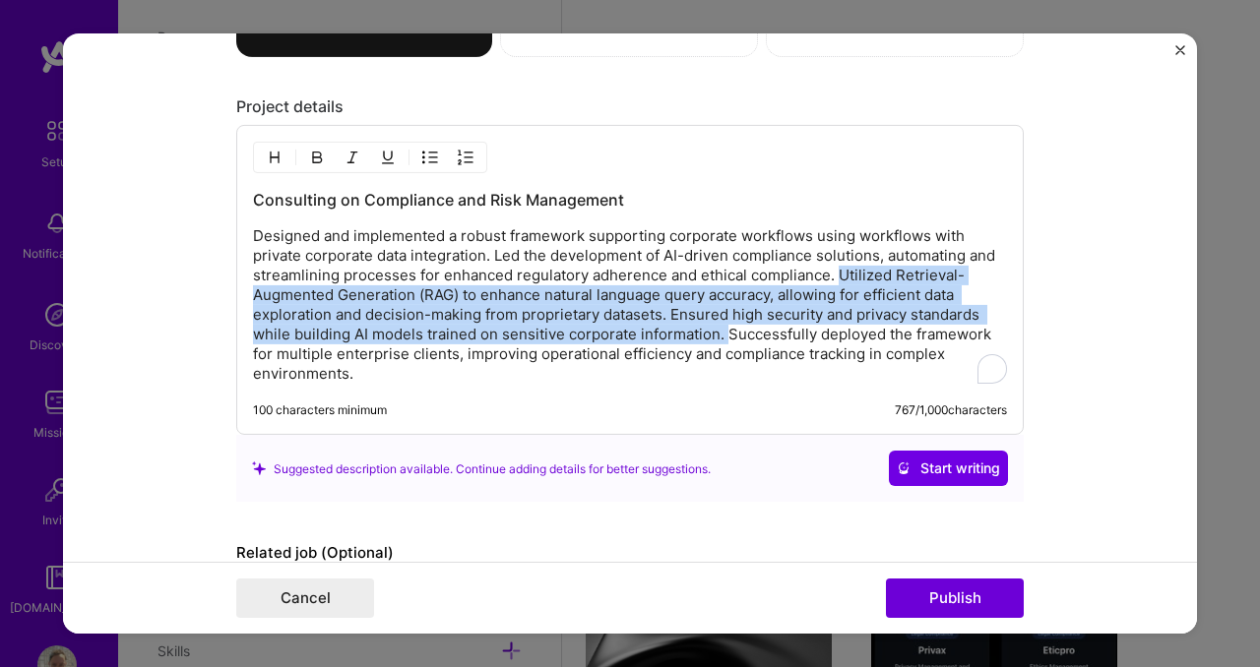
drag, startPoint x: 831, startPoint y: 272, endPoint x: 722, endPoint y: 333, distance: 124.3
click at [722, 333] on p "Designed and implemented a robust framework supporting corporate workflows usin…" at bounding box center [630, 304] width 754 height 157
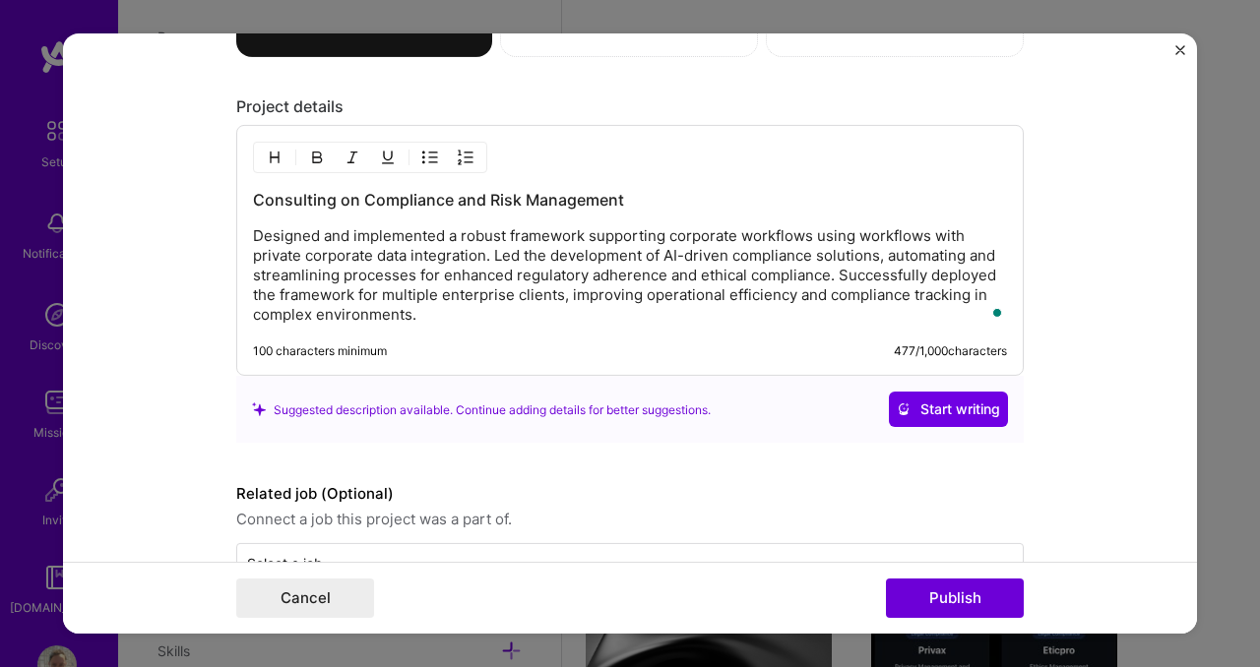
click at [502, 238] on p "Designed and implemented a robust framework supporting corporate workflows usin…" at bounding box center [630, 275] width 754 height 98
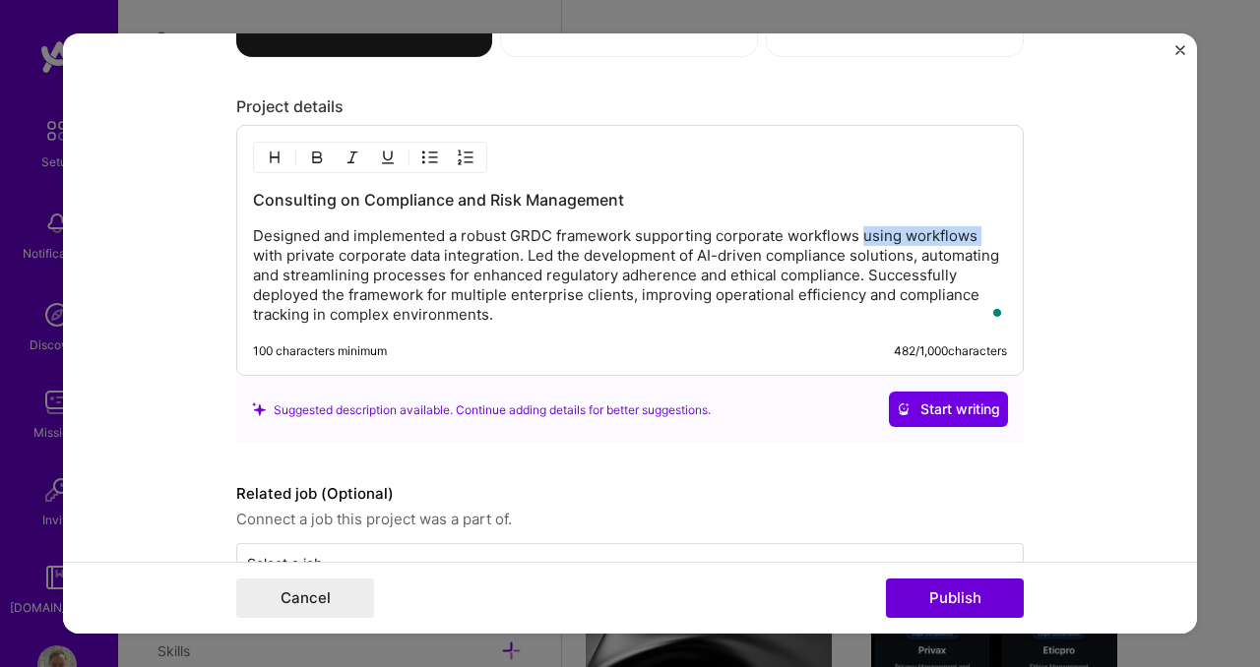
drag, startPoint x: 856, startPoint y: 237, endPoint x: 994, endPoint y: 231, distance: 137.9
click at [994, 231] on p "Designed and implemented a robust GRDC framework supporting corporate workflows…" at bounding box center [630, 275] width 754 height 98
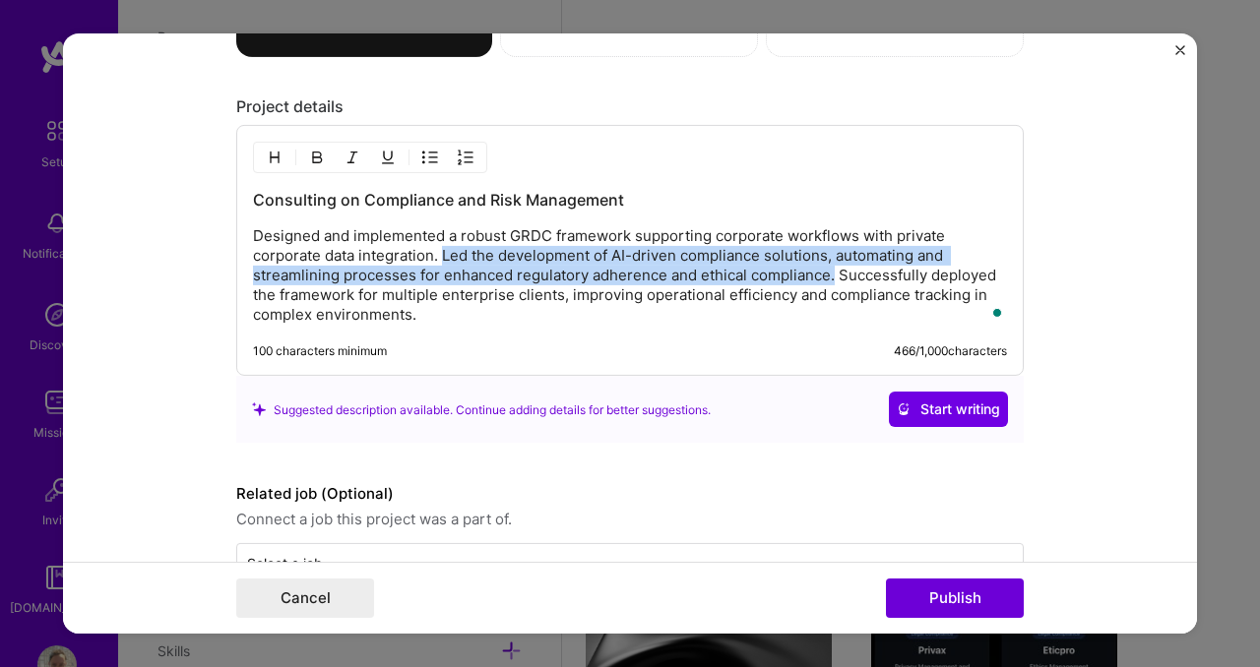
drag, startPoint x: 436, startPoint y: 257, endPoint x: 827, endPoint y: 272, distance: 391.0
click at [827, 272] on p "Designed and implemented a robust GRDC framework supporting corporate workflows…" at bounding box center [630, 275] width 754 height 98
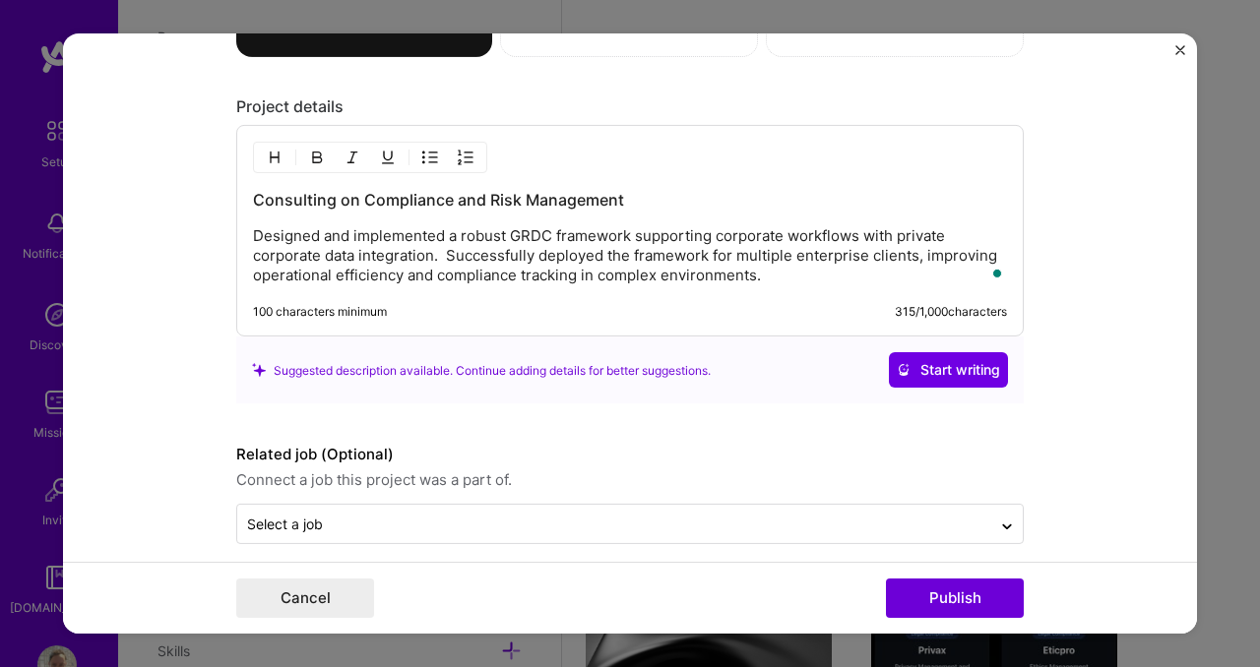
click at [441, 242] on p "Designed and implemented a robust GRDC framework supporting corporate workflows…" at bounding box center [630, 255] width 754 height 59
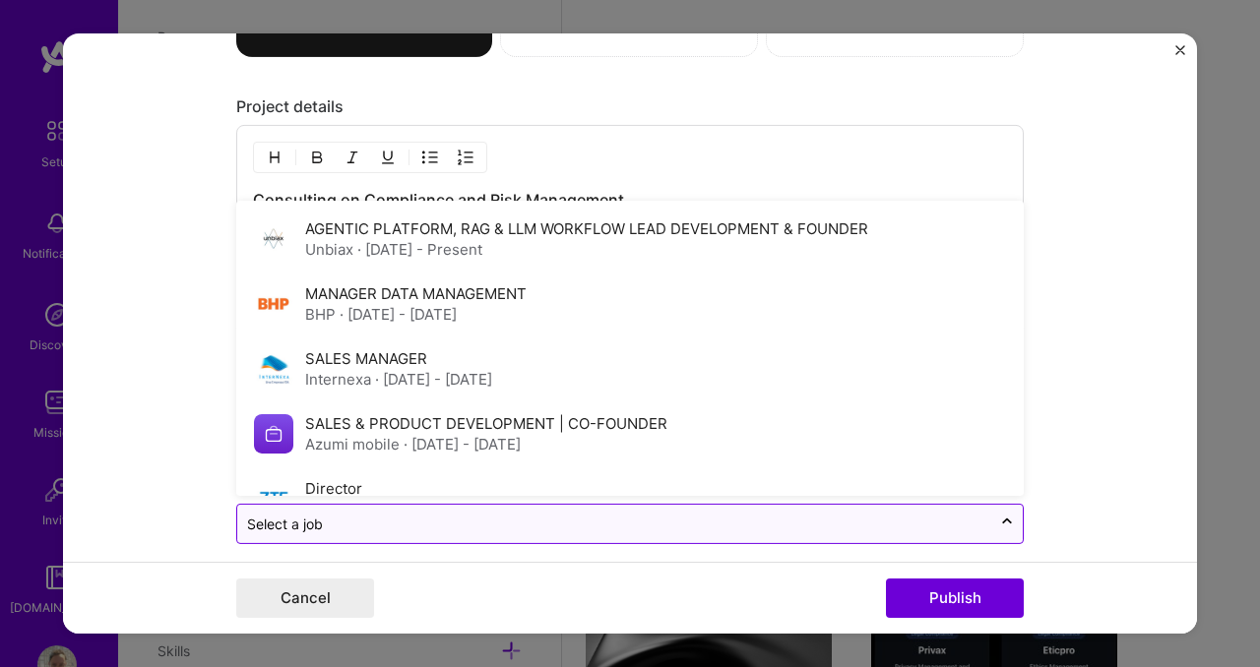
click at [492, 528] on input "text" at bounding box center [614, 524] width 734 height 21
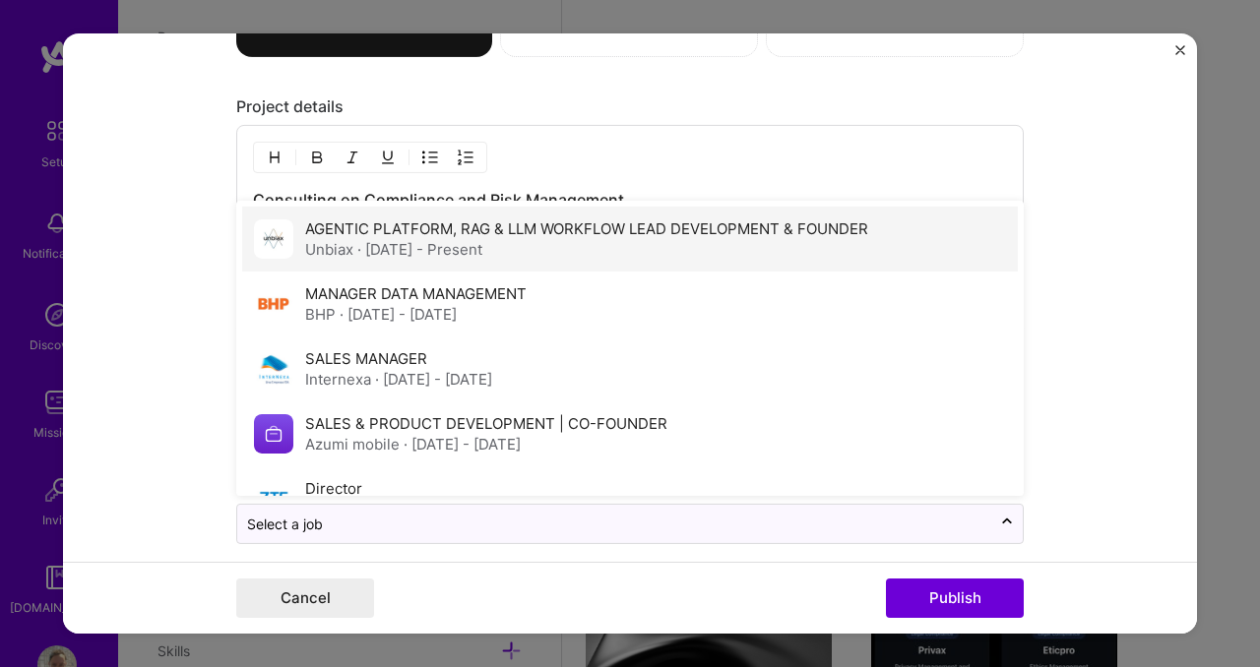
click at [453, 230] on label "AGENTIC PLATFORM, RAG & LLM WORKFLOW LEAD DEVELOPMENT & FOUNDER" at bounding box center [586, 228] width 563 height 19
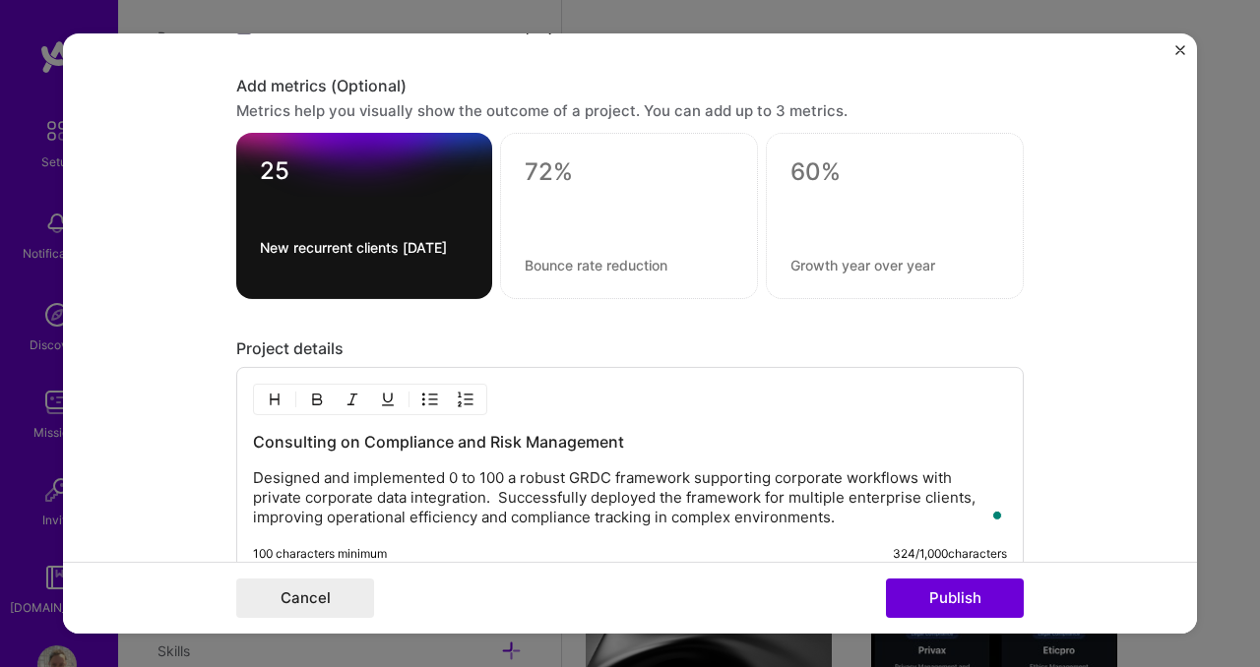
scroll to position [2780, 0]
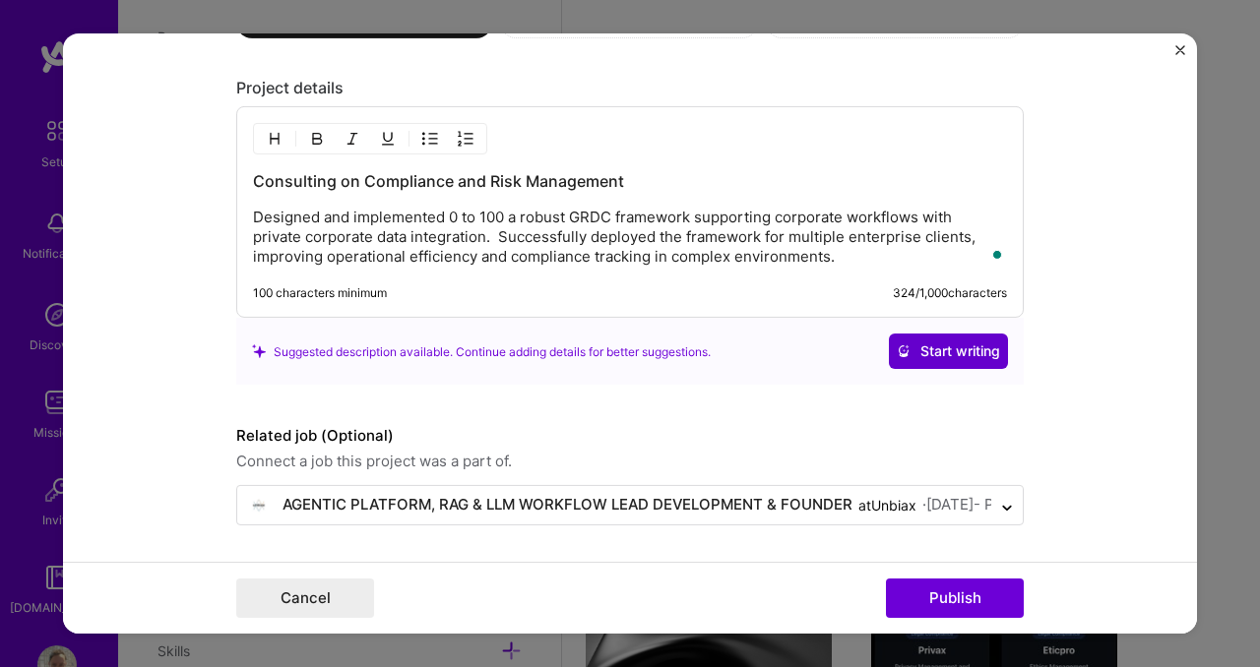
click at [906, 345] on span "Start writing" at bounding box center [948, 351] width 103 height 20
click at [487, 183] on h3 "Consulting on Compliance and Risk Management" at bounding box center [630, 181] width 754 height 22
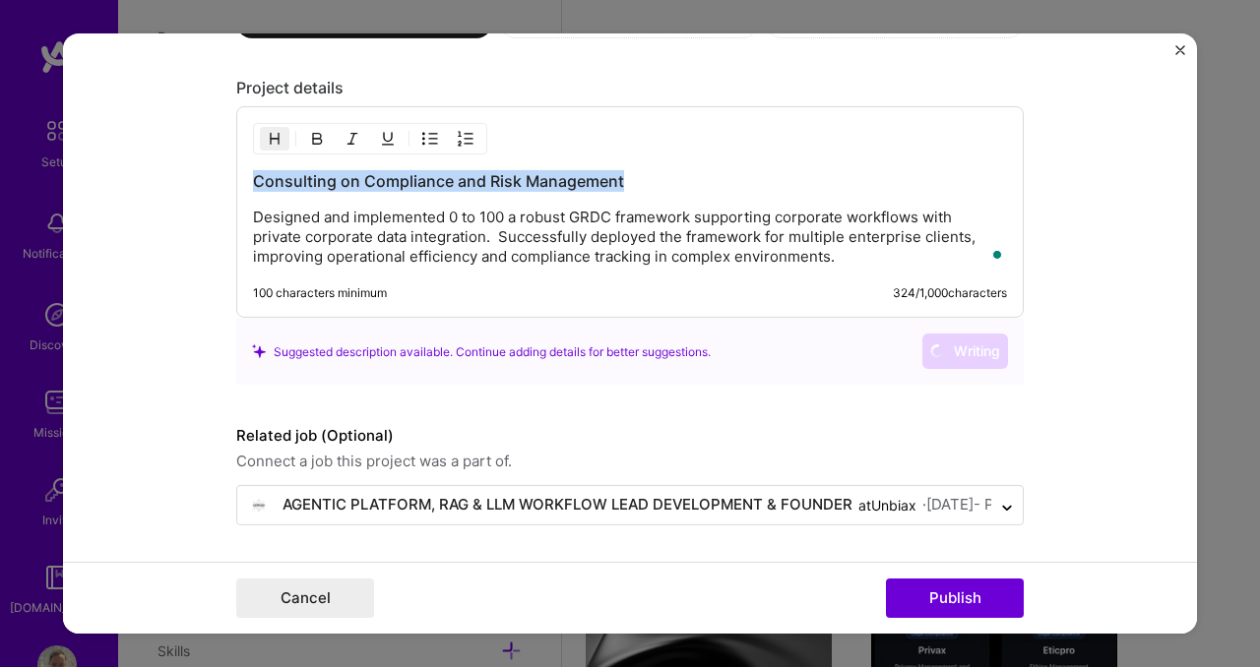
click at [487, 183] on h3 "Consulting on Compliance and Risk Management" at bounding box center [630, 181] width 754 height 22
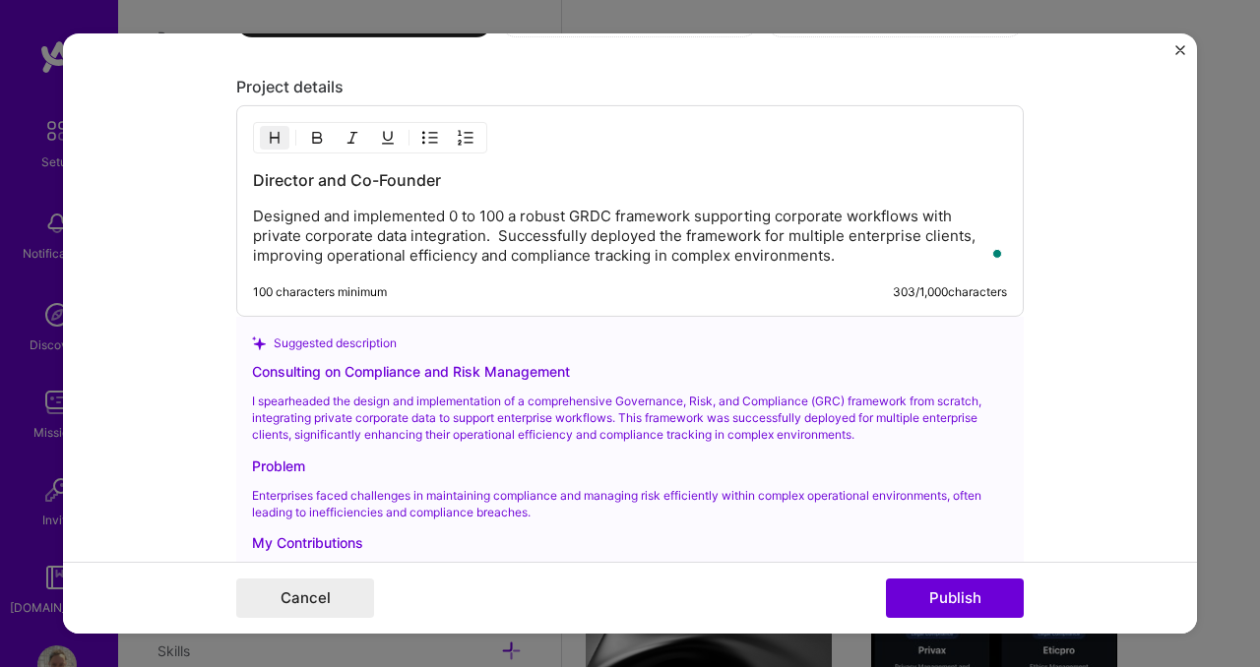
click at [253, 180] on h3 "Director and Co-Founder" at bounding box center [630, 180] width 754 height 22
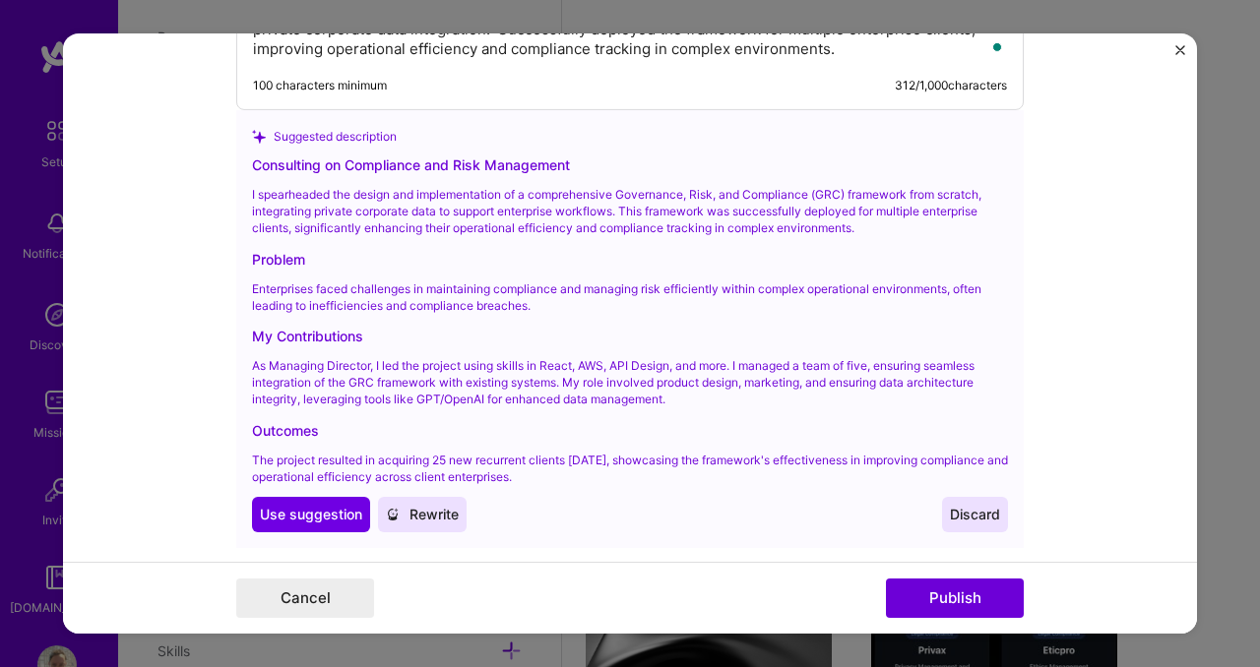
scroll to position [2991, 0]
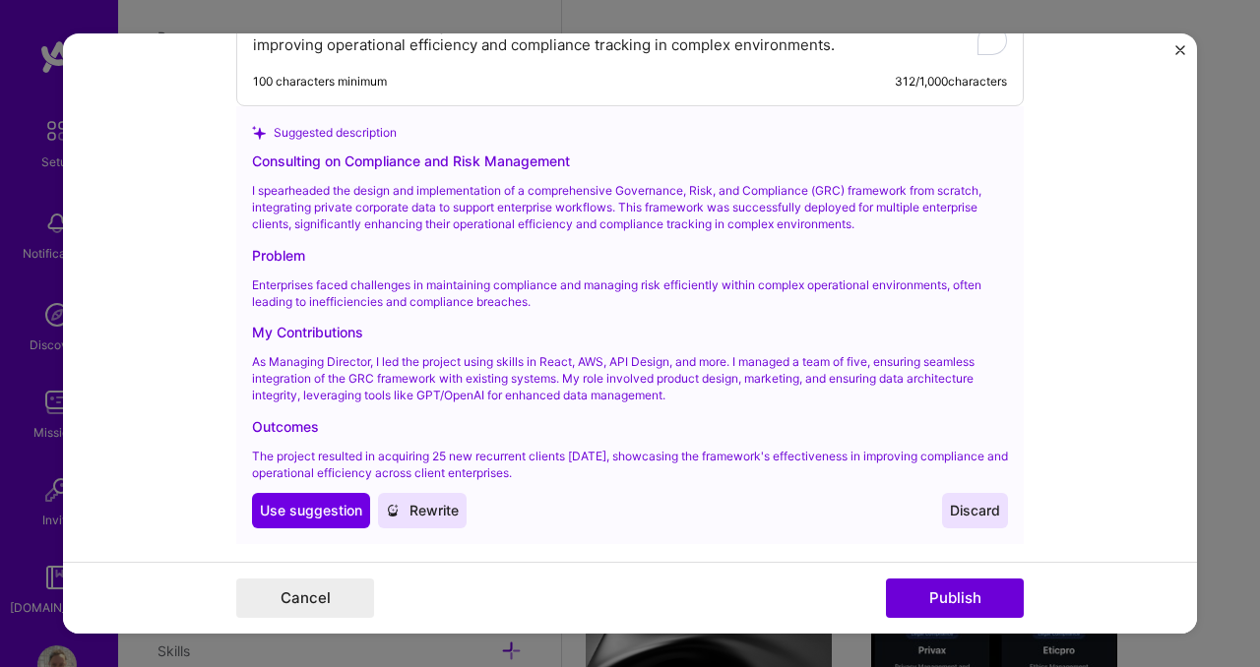
drag, startPoint x: 632, startPoint y: 469, endPoint x: 244, endPoint y: 188, distance: 479.1
click at [252, 188] on div "Consulting on Compliance and Risk Management I spearheaded the design and imple…" at bounding box center [630, 340] width 756 height 378
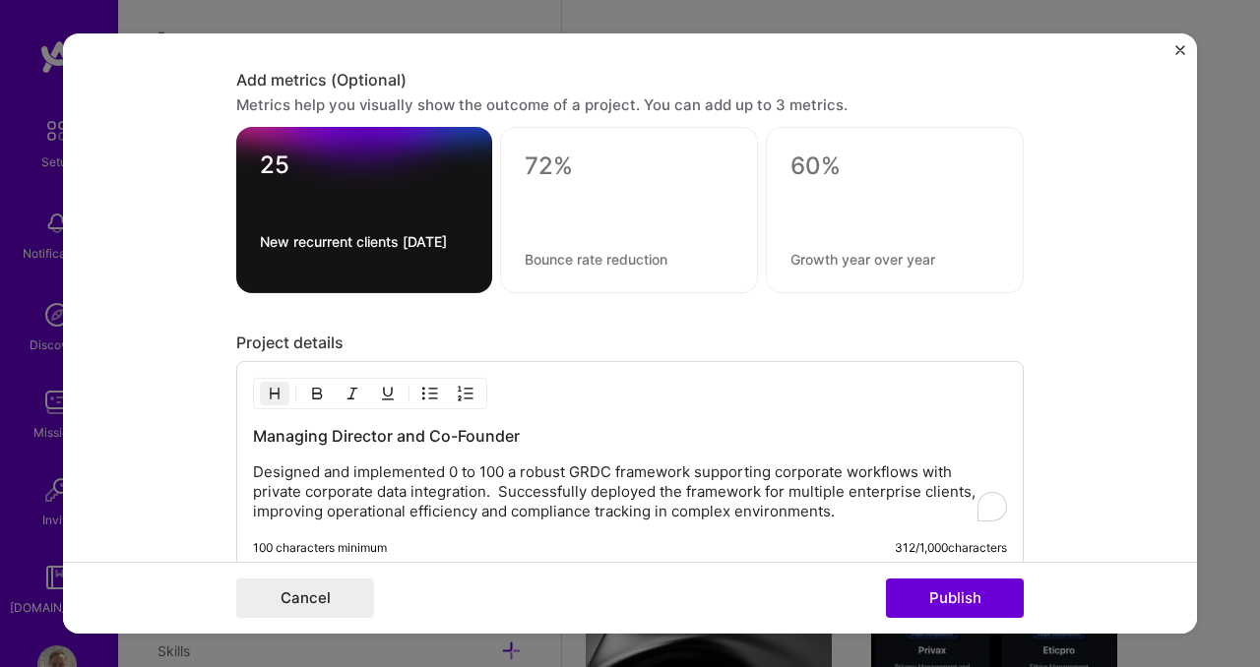
scroll to position [2719, 0]
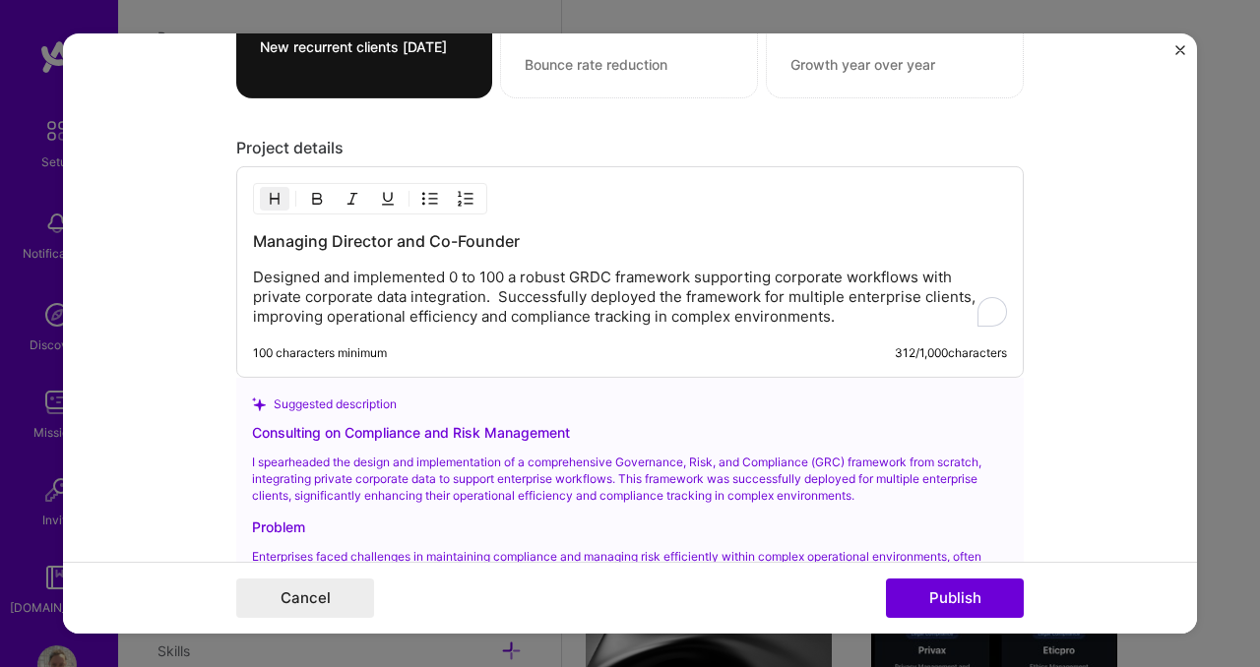
click at [384, 235] on h3 "Managing Director and Co-Founder" at bounding box center [630, 241] width 754 height 22
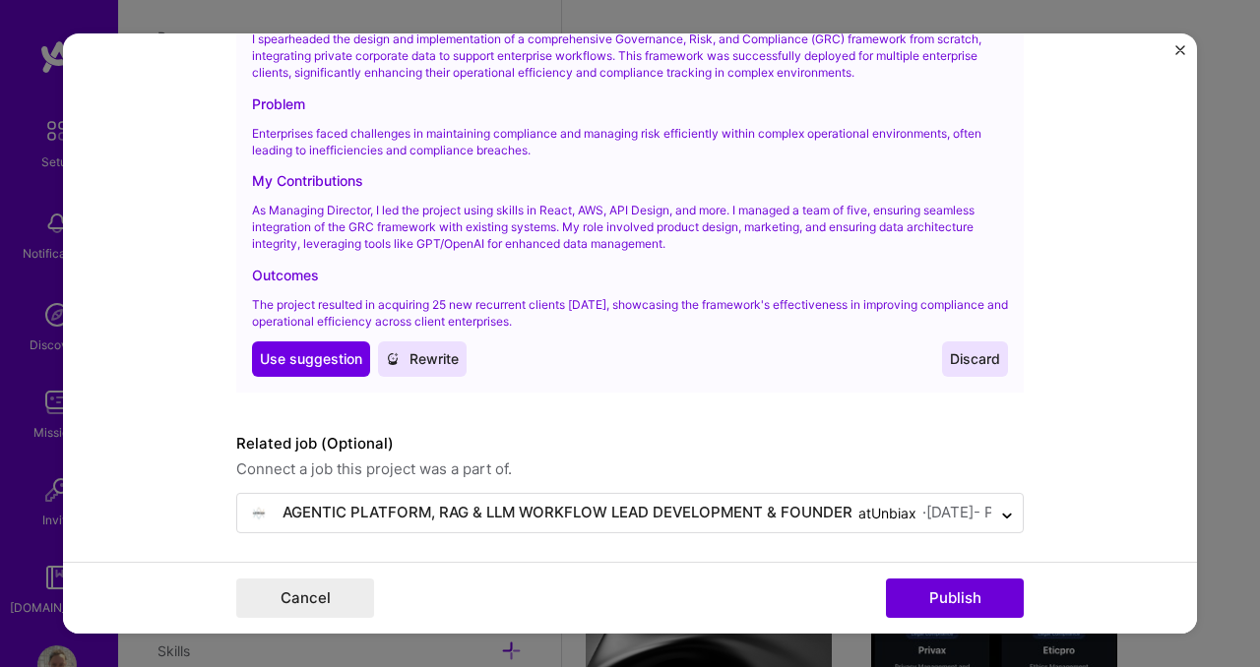
scroll to position [3151, 0]
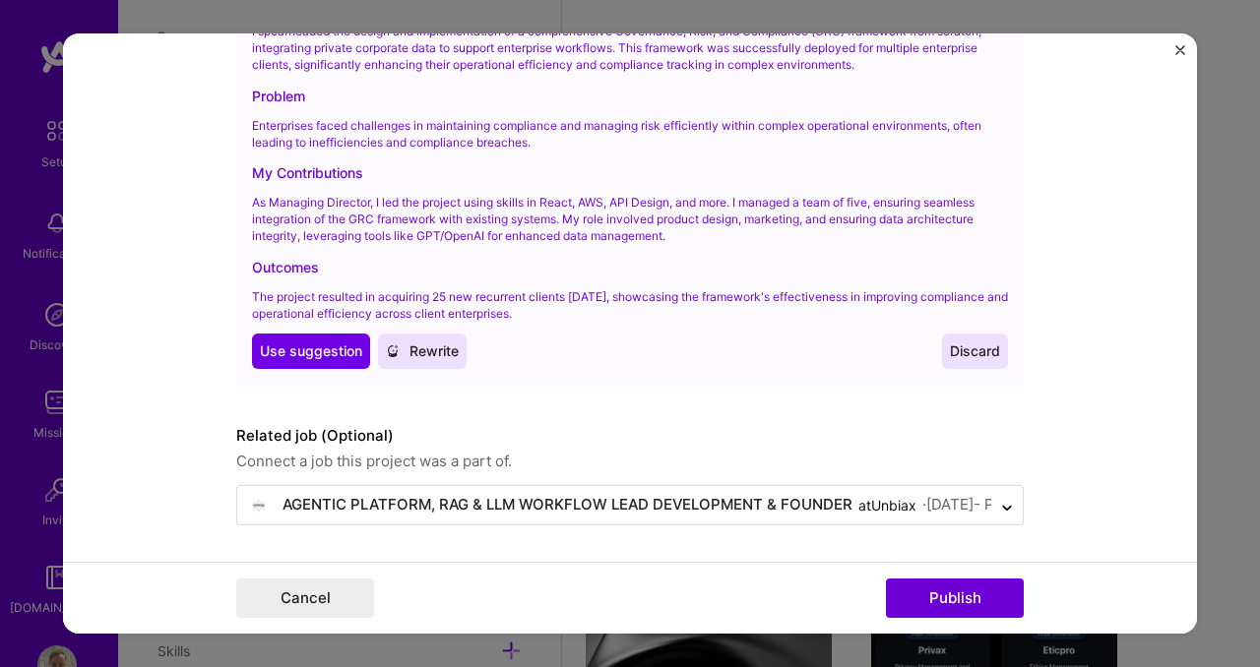
click at [441, 355] on span "Rewrite" at bounding box center [422, 351] width 73 height 20
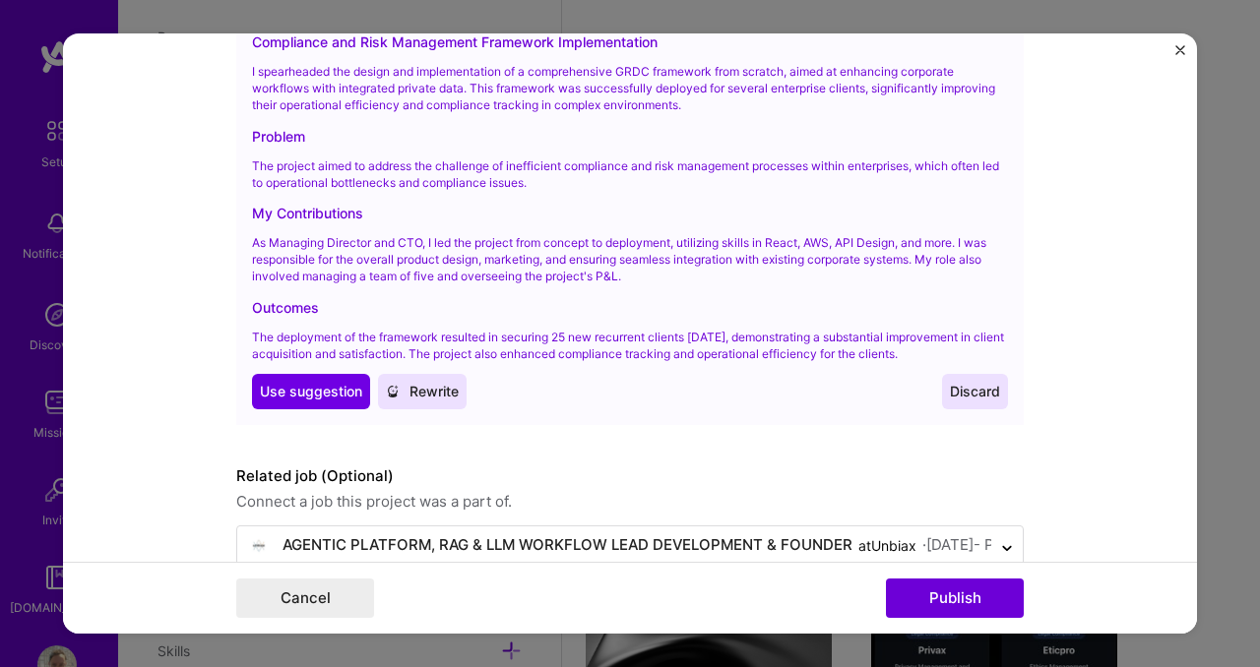
scroll to position [3113, 0]
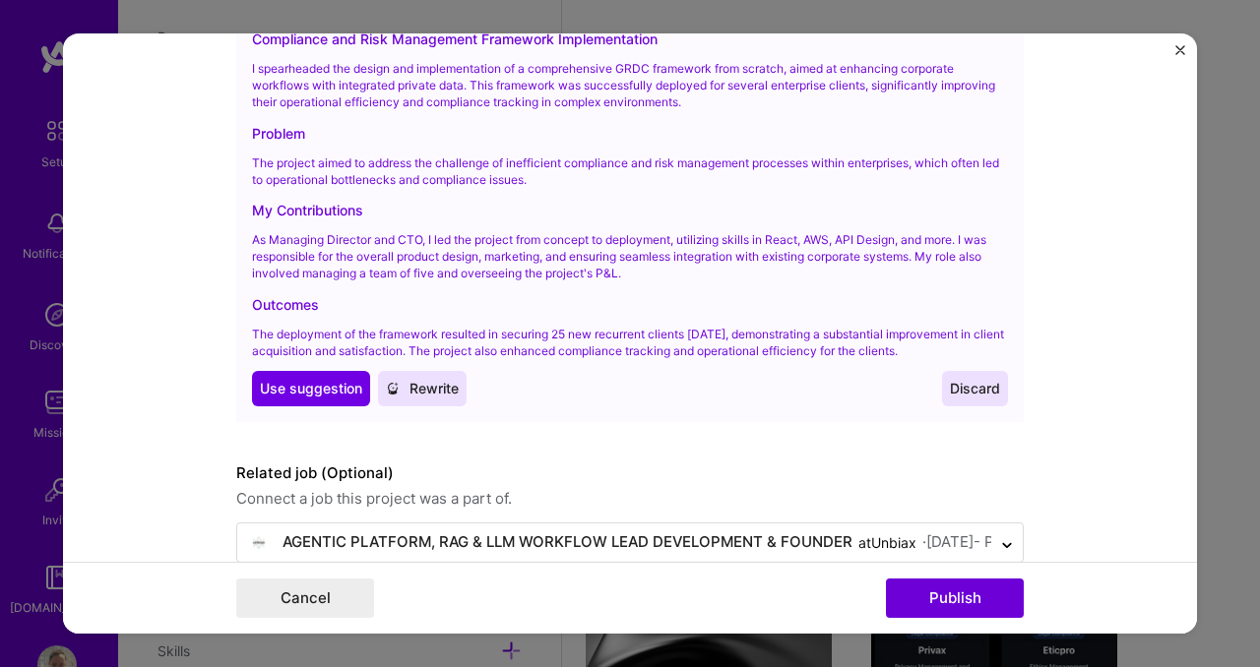
drag, startPoint x: 292, startPoint y: 365, endPoint x: 234, endPoint y: 234, distance: 143.2
click at [236, 239] on div "Suggested description Compliance and Risk Management Framework Implementation I…" at bounding box center [629, 203] width 787 height 438
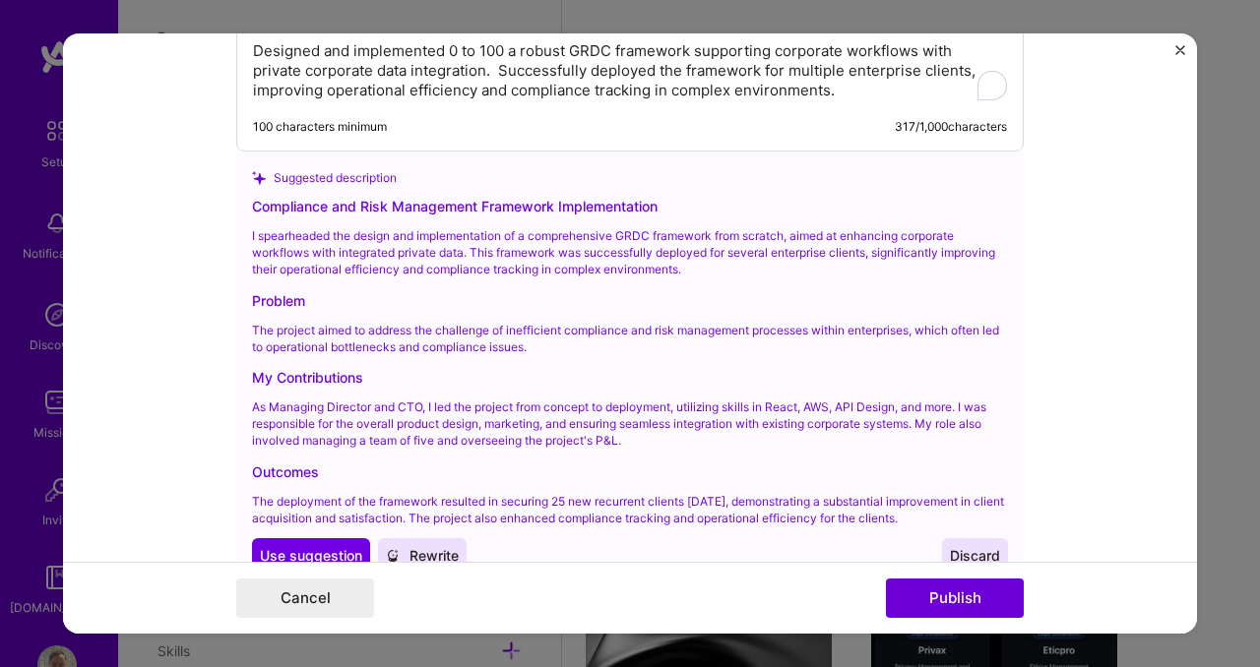
scroll to position [2992, 0]
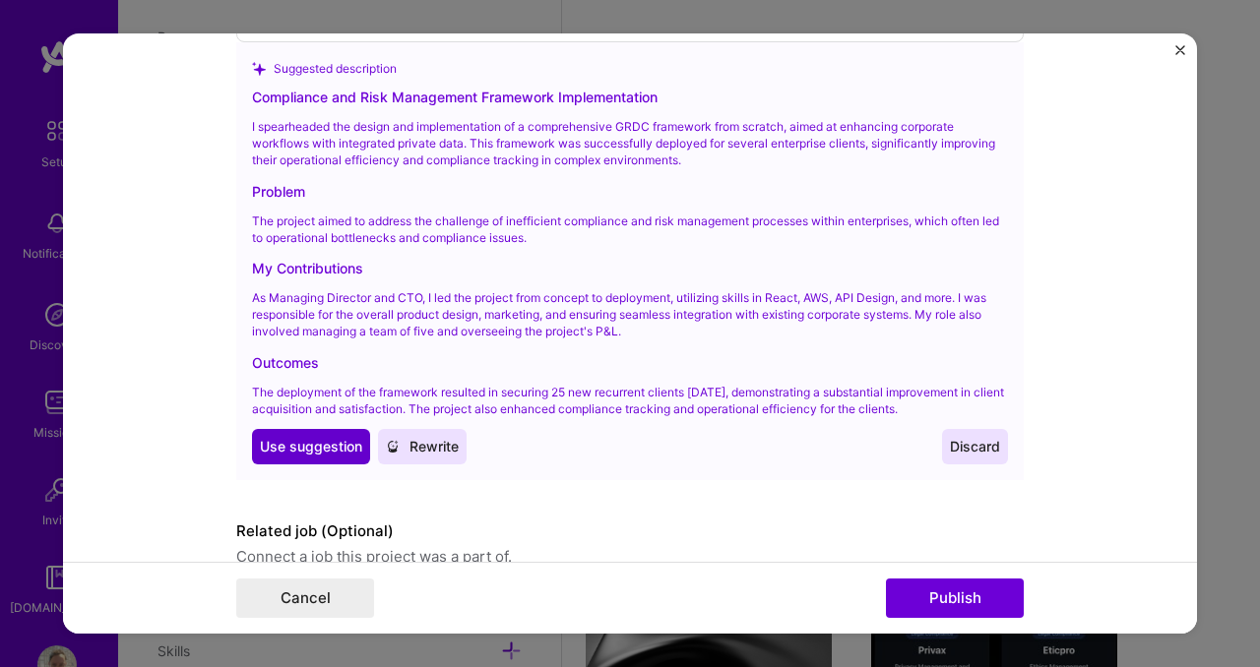
click at [312, 455] on span "Use suggestion" at bounding box center [311, 447] width 102 height 20
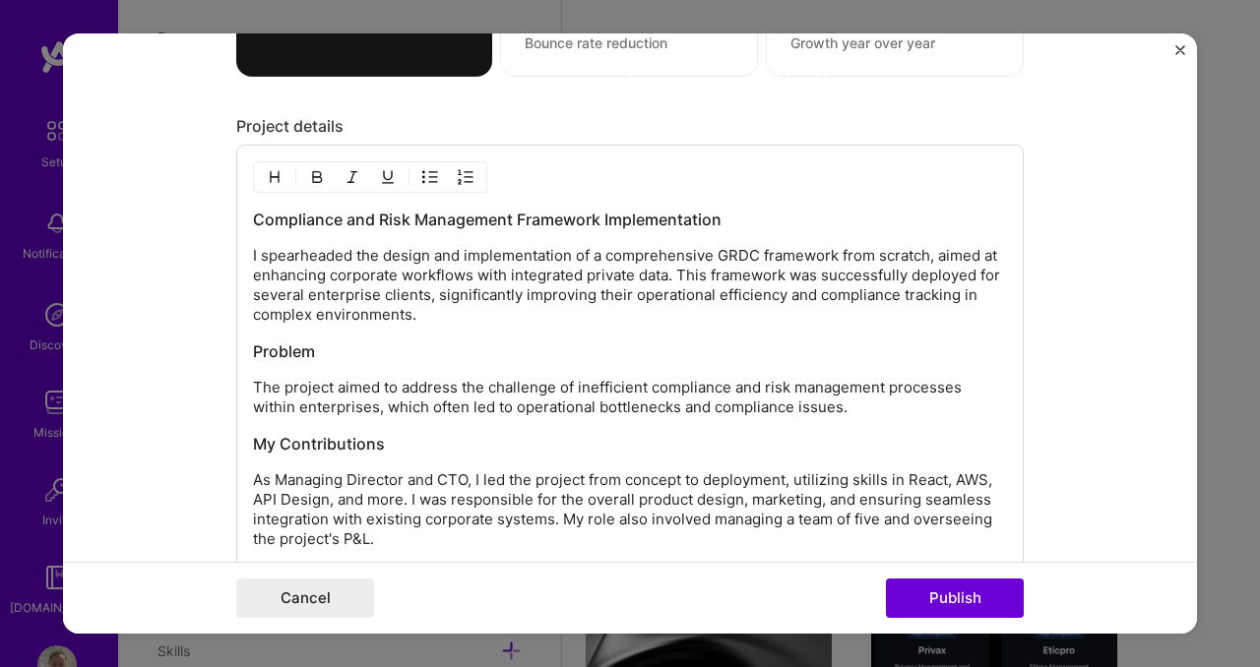
scroll to position [2741, 0]
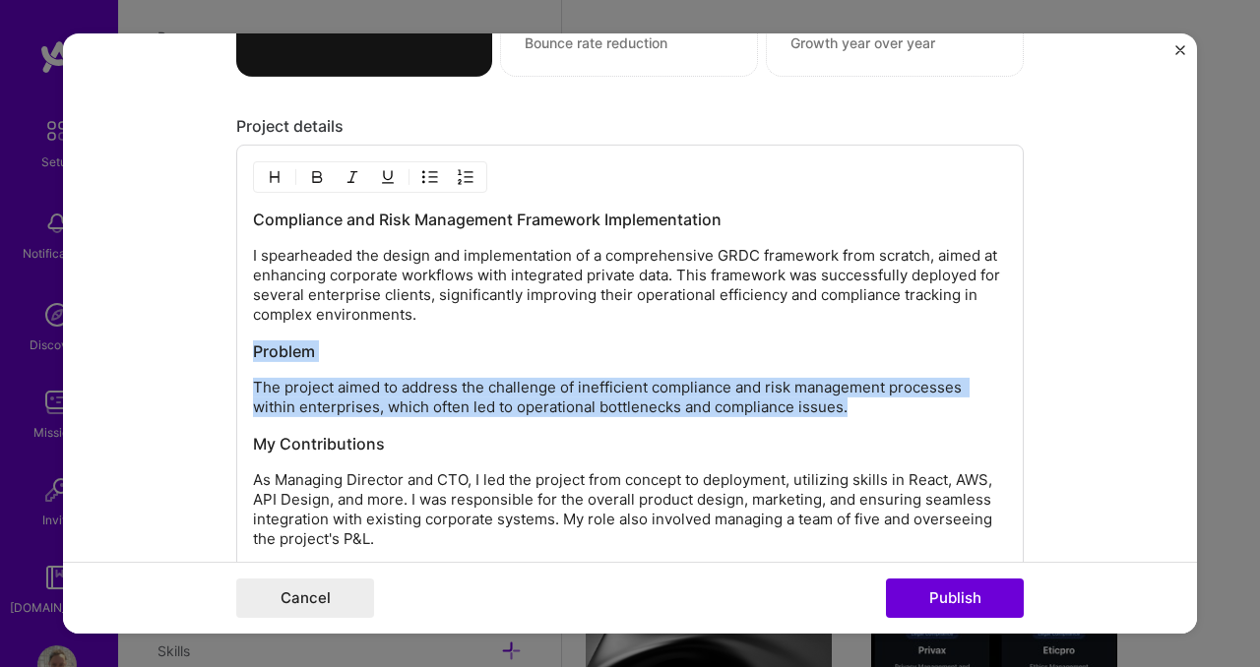
drag, startPoint x: 842, startPoint y: 403, endPoint x: 137, endPoint y: 349, distance: 707.6
click at [137, 349] on form "Editing suggested project This project is suggested based on your LinkedIn, res…" at bounding box center [630, 333] width 1134 height 600
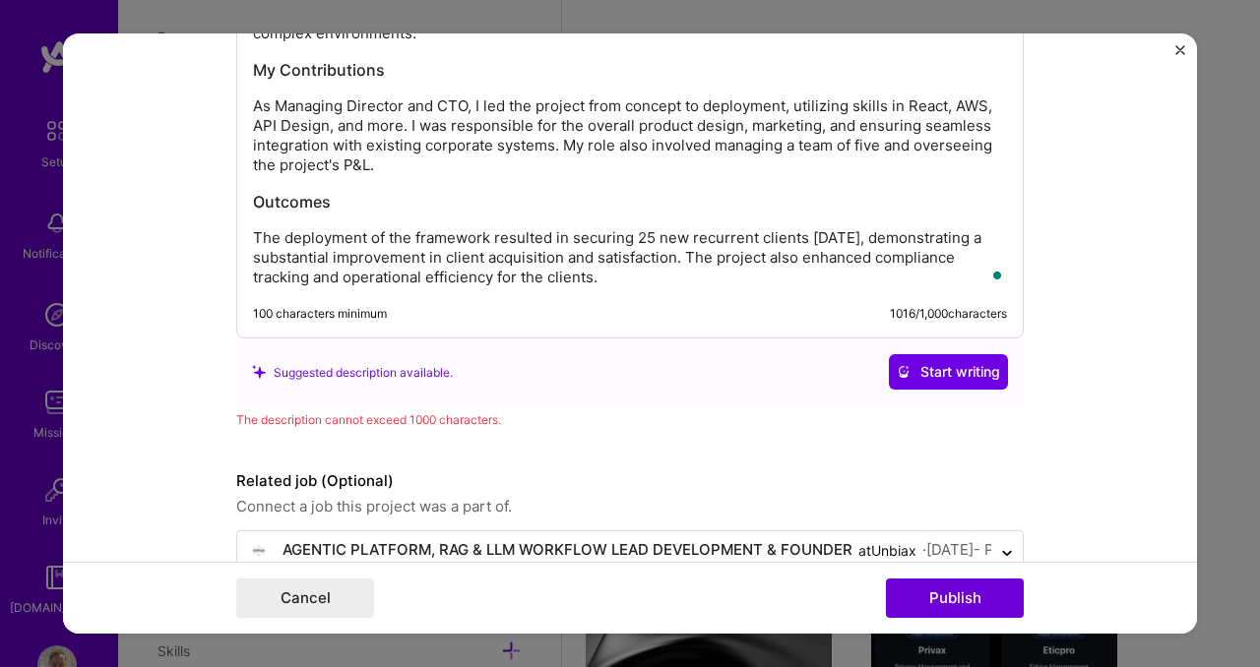
scroll to position [3056, 0]
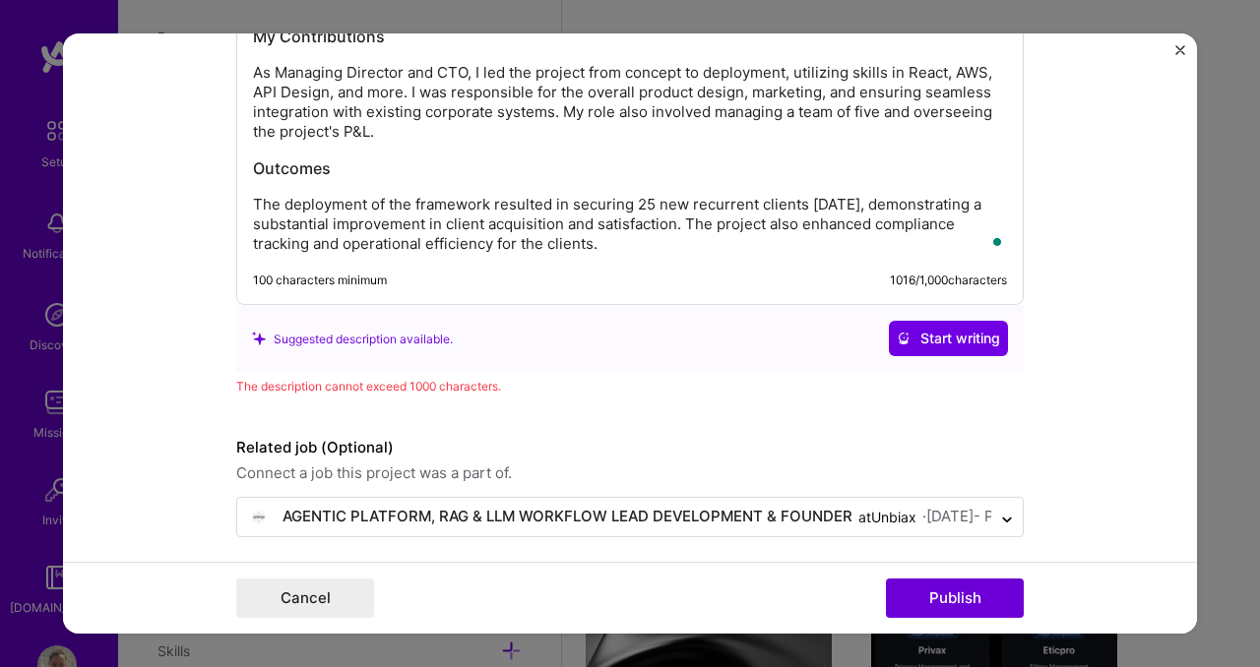
drag, startPoint x: 766, startPoint y: 249, endPoint x: 797, endPoint y: 225, distance: 39.4
click at [797, 225] on p "The deployment of the framework resulted in securing 25 new recurrent clients […" at bounding box center [630, 224] width 754 height 59
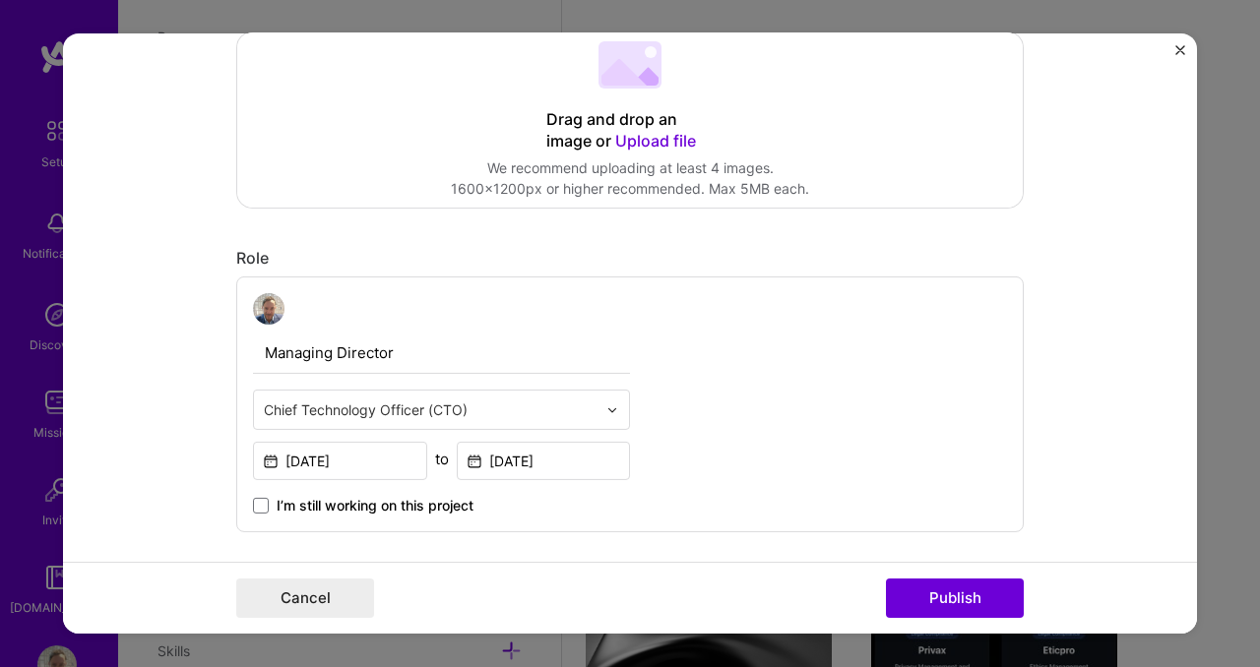
scroll to position [237, 0]
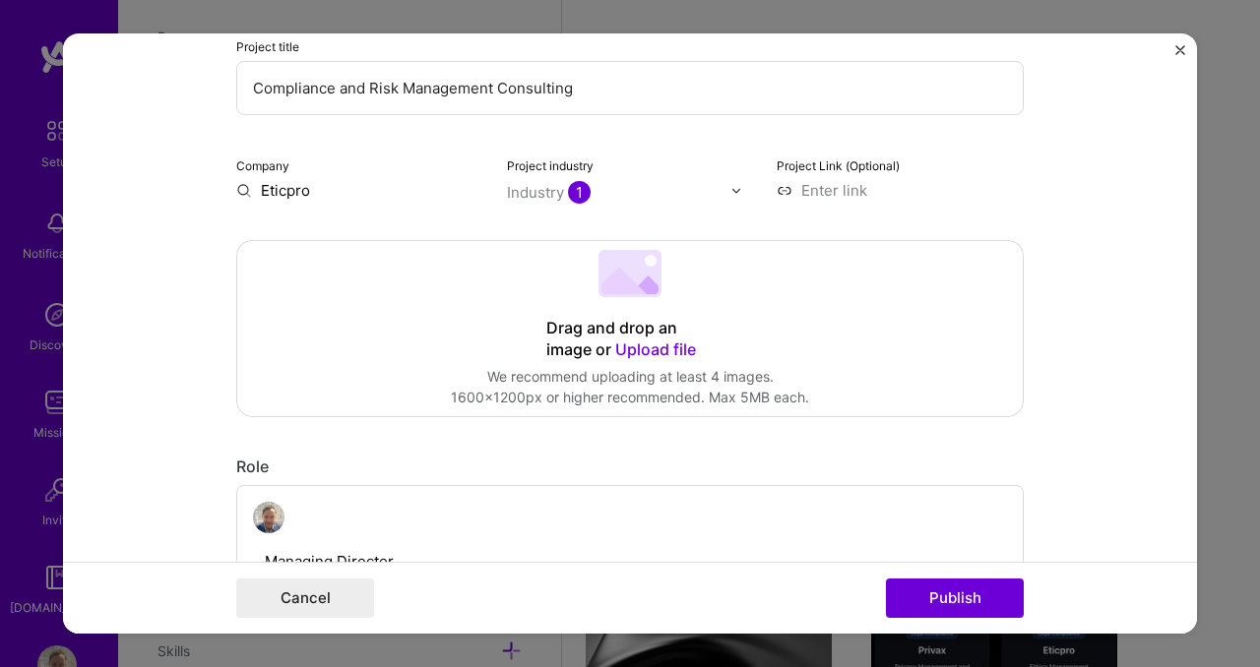
click at [630, 273] on 202 at bounding box center [629, 273] width 63 height 47
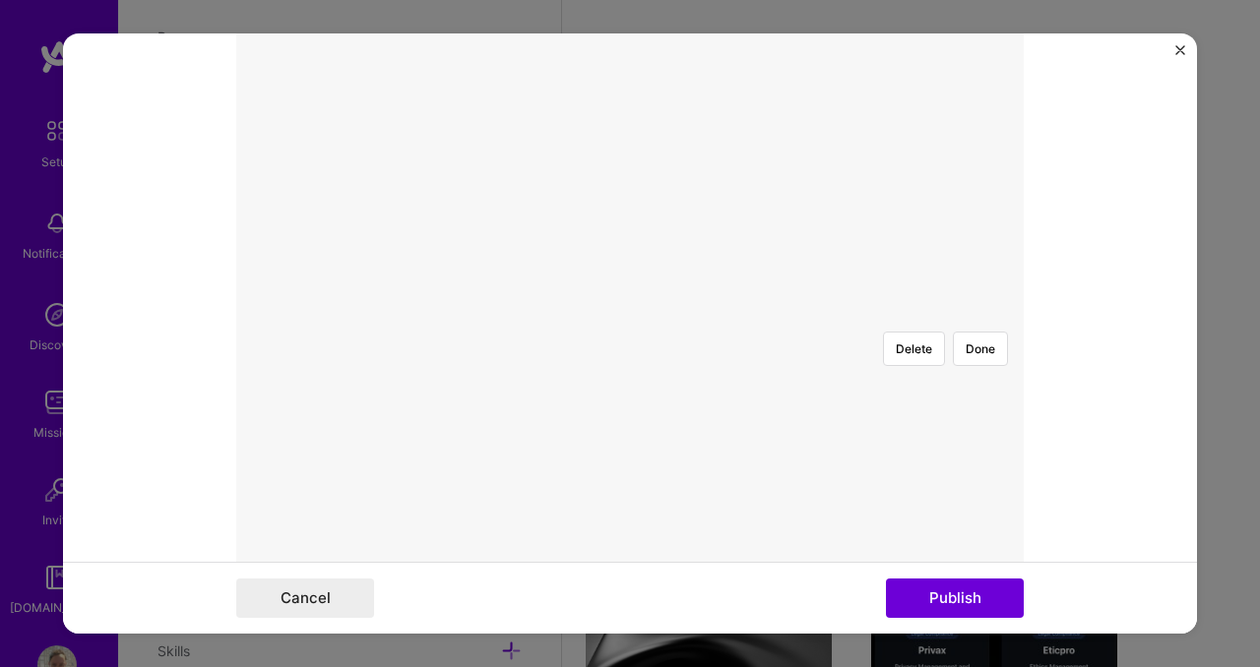
scroll to position [585, 0]
click at [630, 218] on div at bounding box center [713, 250] width 166 height 125
click at [792, 336] on div "Delete Done" at bounding box center [629, 188] width 787 height 590
click at [630, 189] on div at bounding box center [713, 250] width 166 height 125
click at [630, 188] on div at bounding box center [630, 188] width 0 height 0
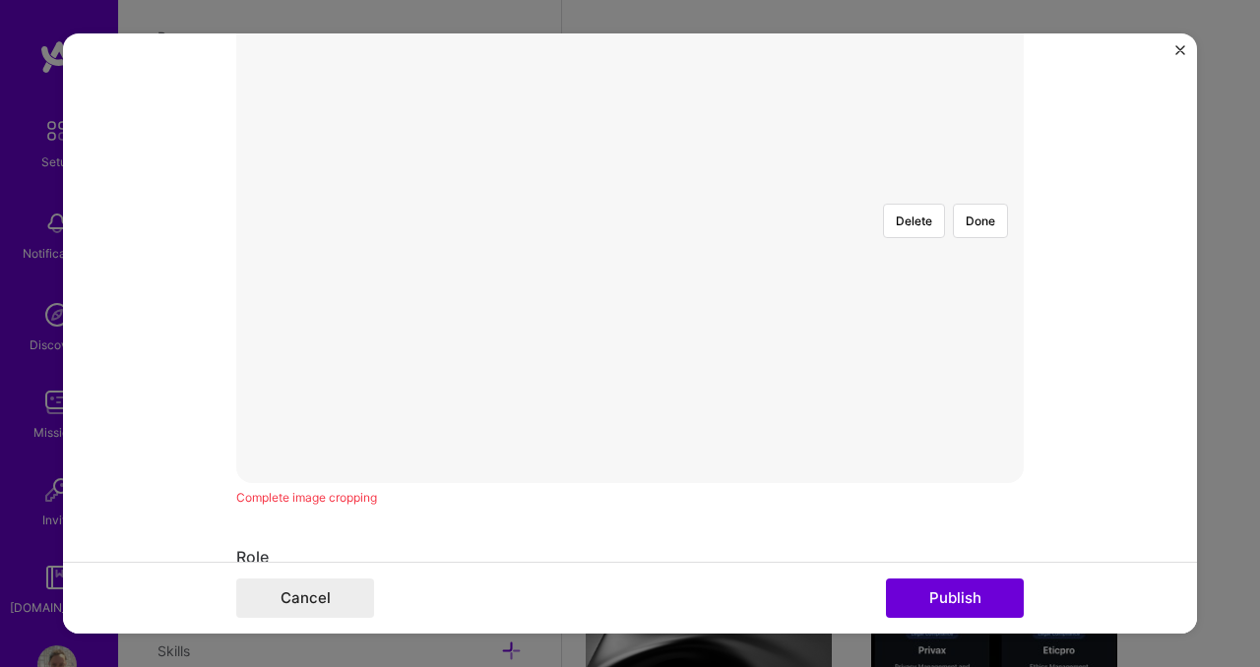
click at [630, 189] on div at bounding box center [713, 250] width 166 height 125
click at [899, 204] on button "Delete" at bounding box center [914, 221] width 62 height 34
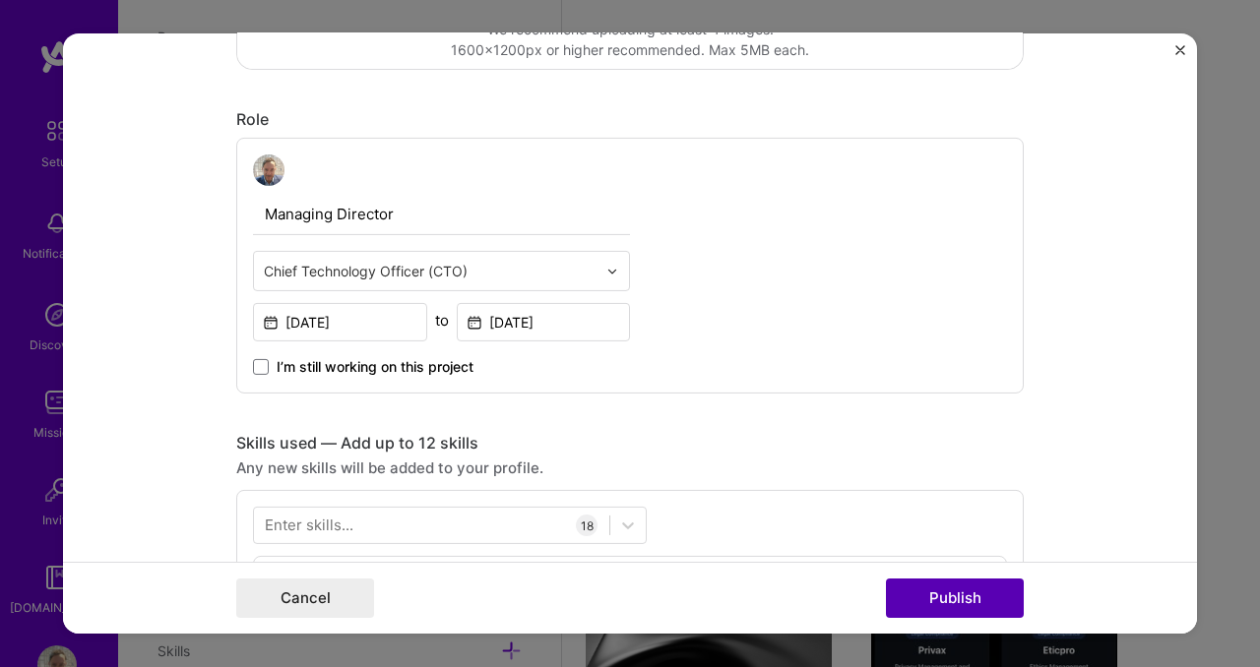
click at [974, 610] on button "Publish" at bounding box center [955, 598] width 138 height 39
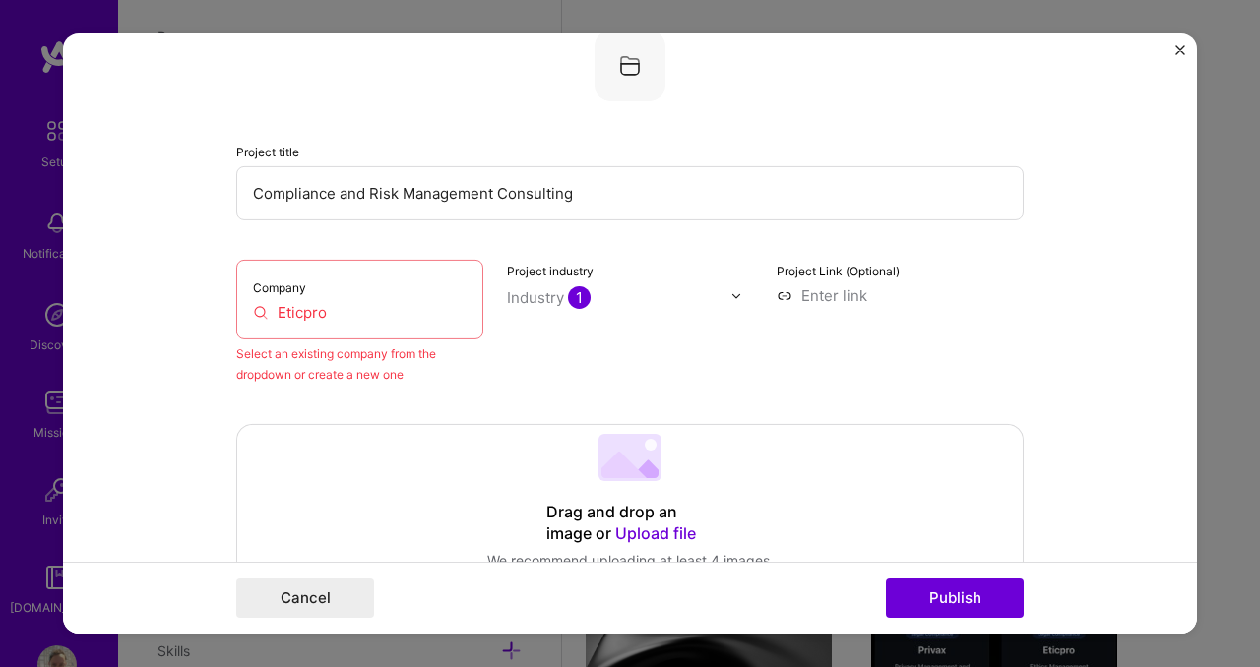
scroll to position [129, 0]
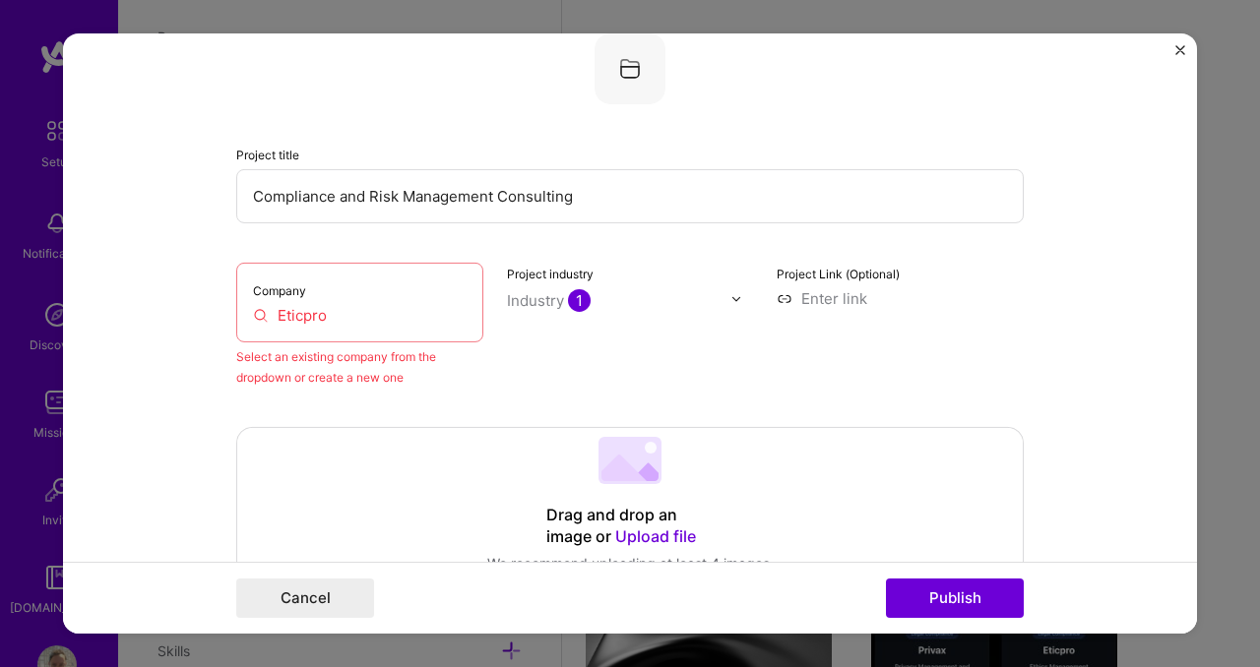
click at [296, 325] on input "Eticpro" at bounding box center [360, 315] width 214 height 21
drag, startPoint x: 317, startPoint y: 324, endPoint x: 260, endPoint y: 320, distance: 57.2
click at [260, 320] on input "Eticpro" at bounding box center [360, 315] width 214 height 21
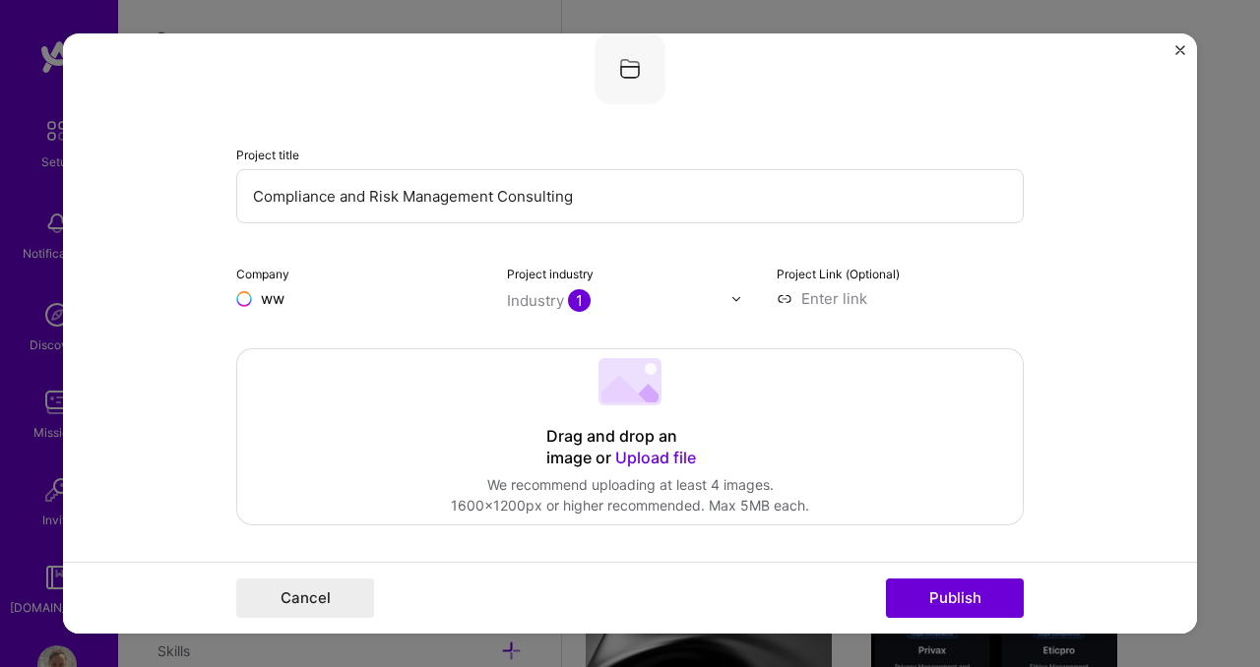
type input "w"
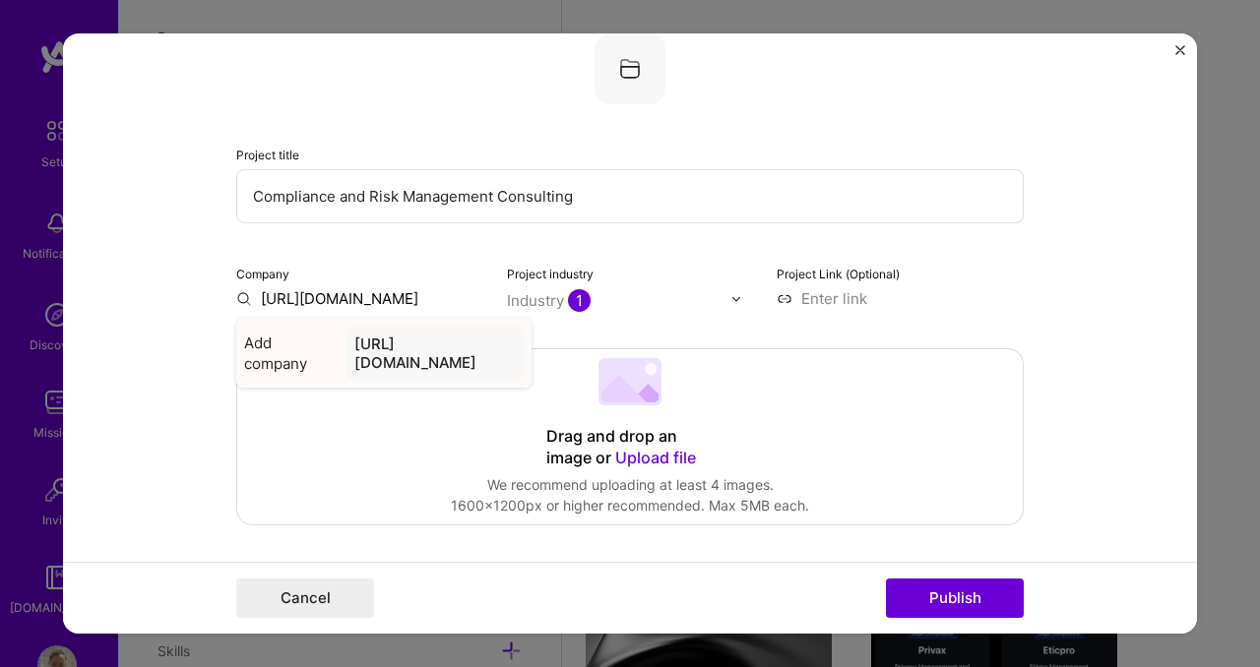
type input "[URL][DOMAIN_NAME]"
click at [365, 357] on div "[URL][DOMAIN_NAME]" at bounding box center [434, 353] width 177 height 53
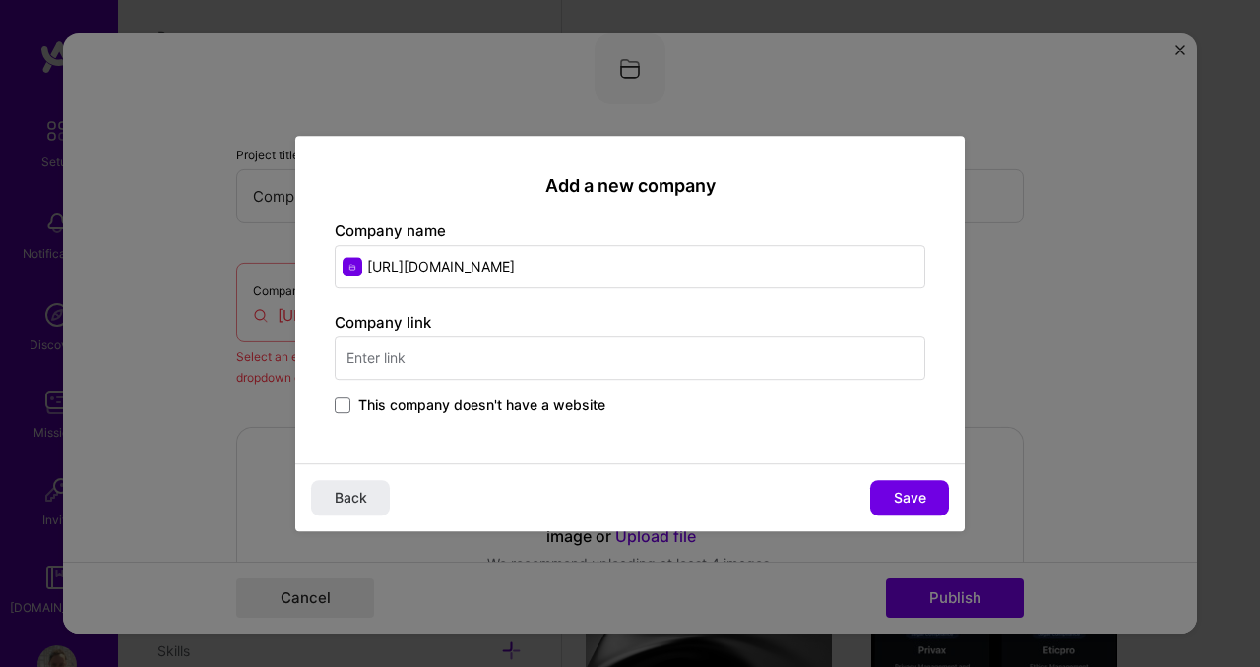
drag, startPoint x: 542, startPoint y: 258, endPoint x: 322, endPoint y: 260, distance: 220.5
click at [322, 260] on div "Add a new company Company name [URL][DOMAIN_NAME] Company link This company doe…" at bounding box center [629, 300] width 669 height 328
click at [428, 361] on input "text" at bounding box center [630, 358] width 590 height 43
paste input "[URL][DOMAIN_NAME]"
type input "[URL][DOMAIN_NAME]"
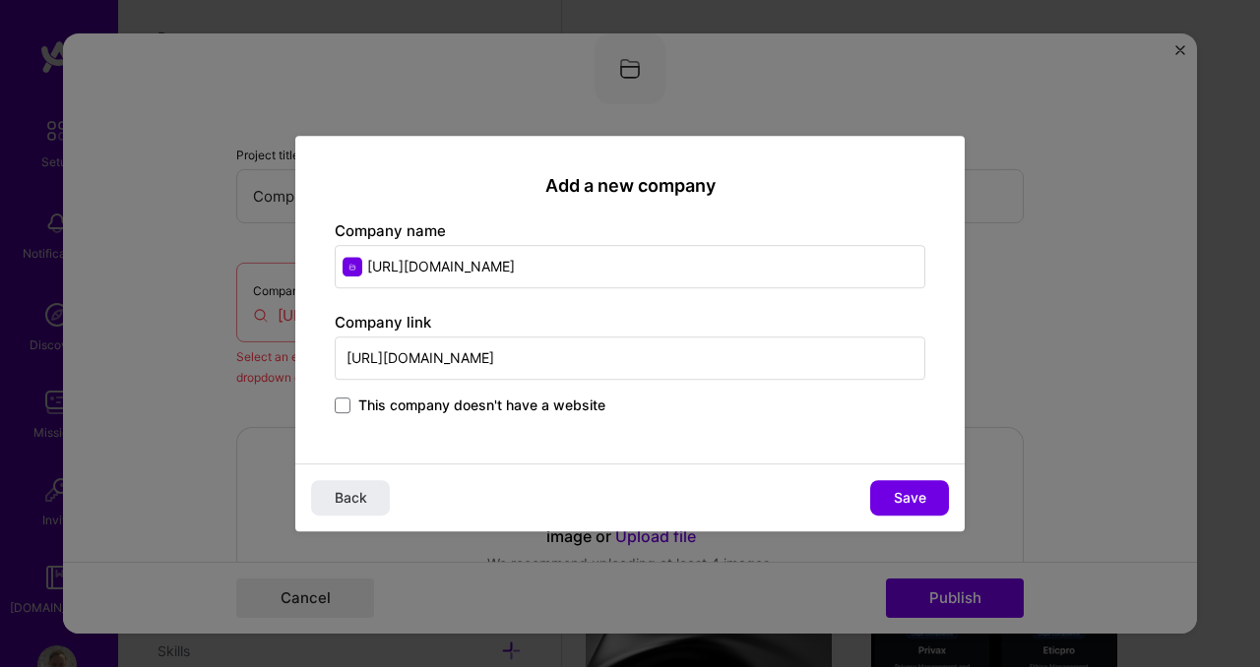
click at [454, 257] on input "[URL][DOMAIN_NAME]" at bounding box center [630, 266] width 590 height 43
type input "Eticpro"
click at [905, 494] on span "Save" at bounding box center [910, 498] width 32 height 20
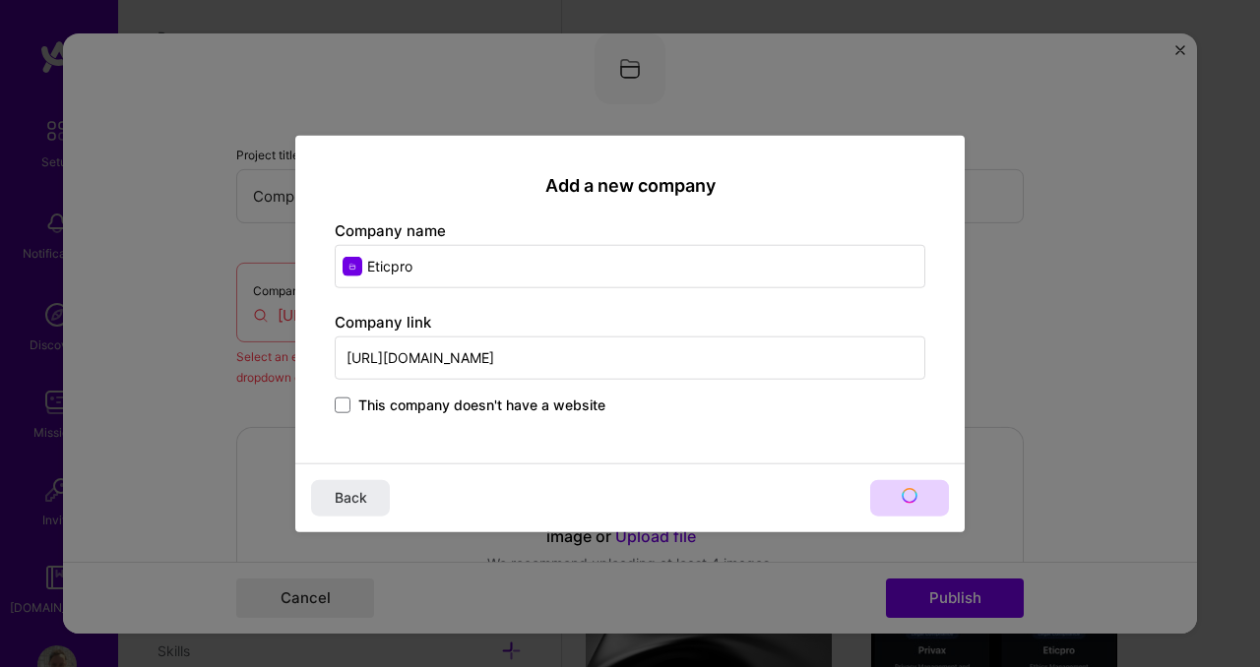
type input "Eticpro"
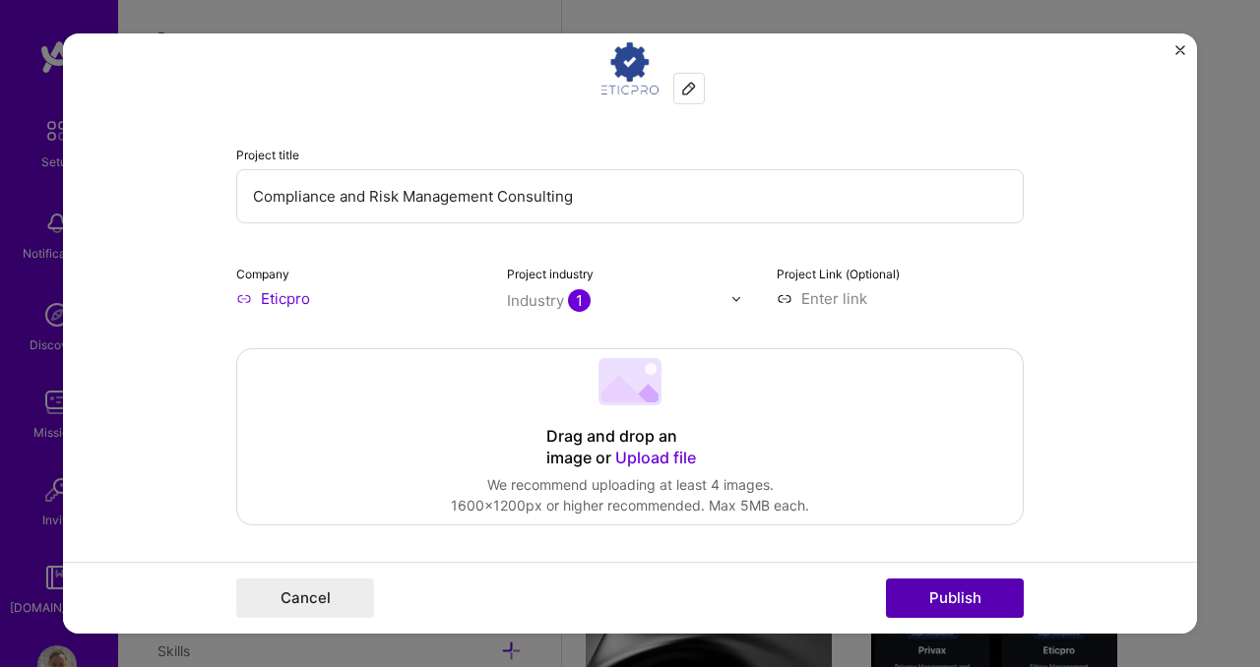
click at [920, 589] on button "Publish" at bounding box center [955, 598] width 138 height 39
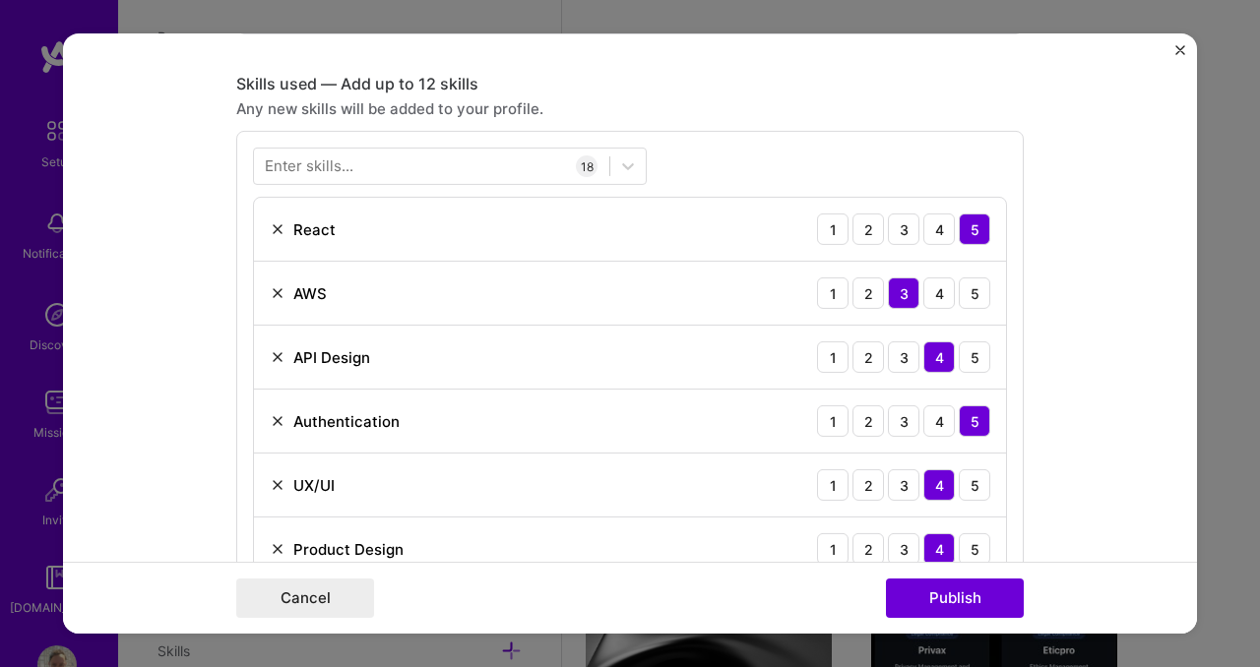
scroll to position [985, 0]
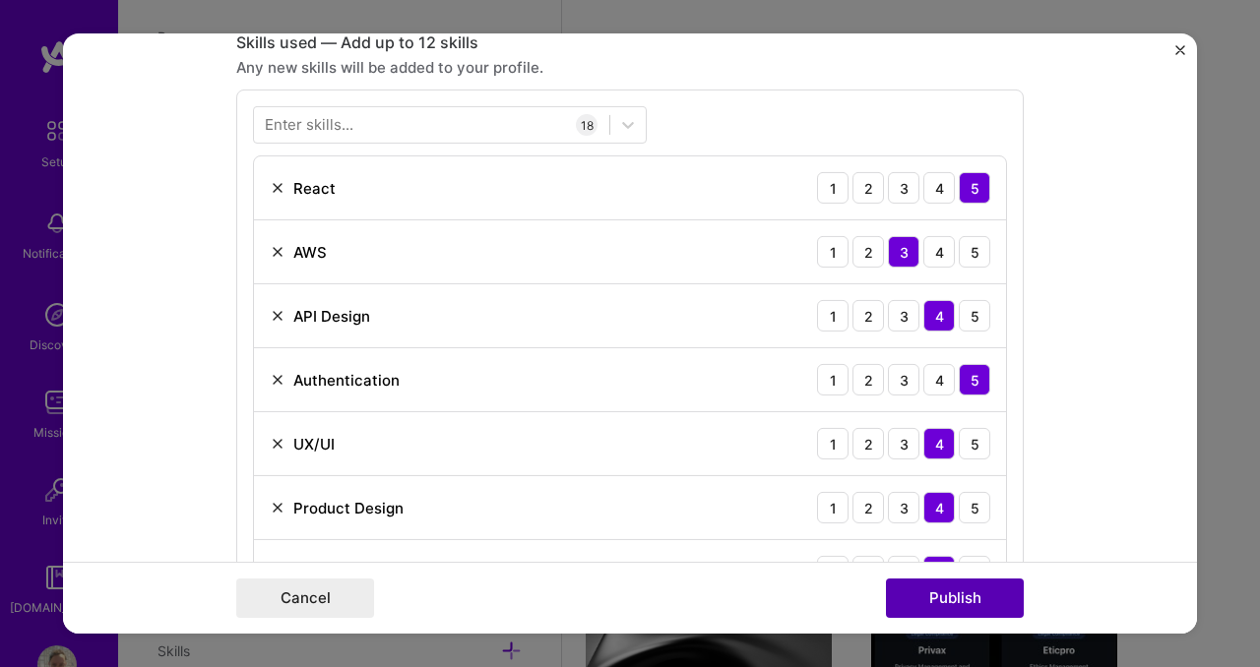
click at [968, 607] on button "Publish" at bounding box center [955, 598] width 138 height 39
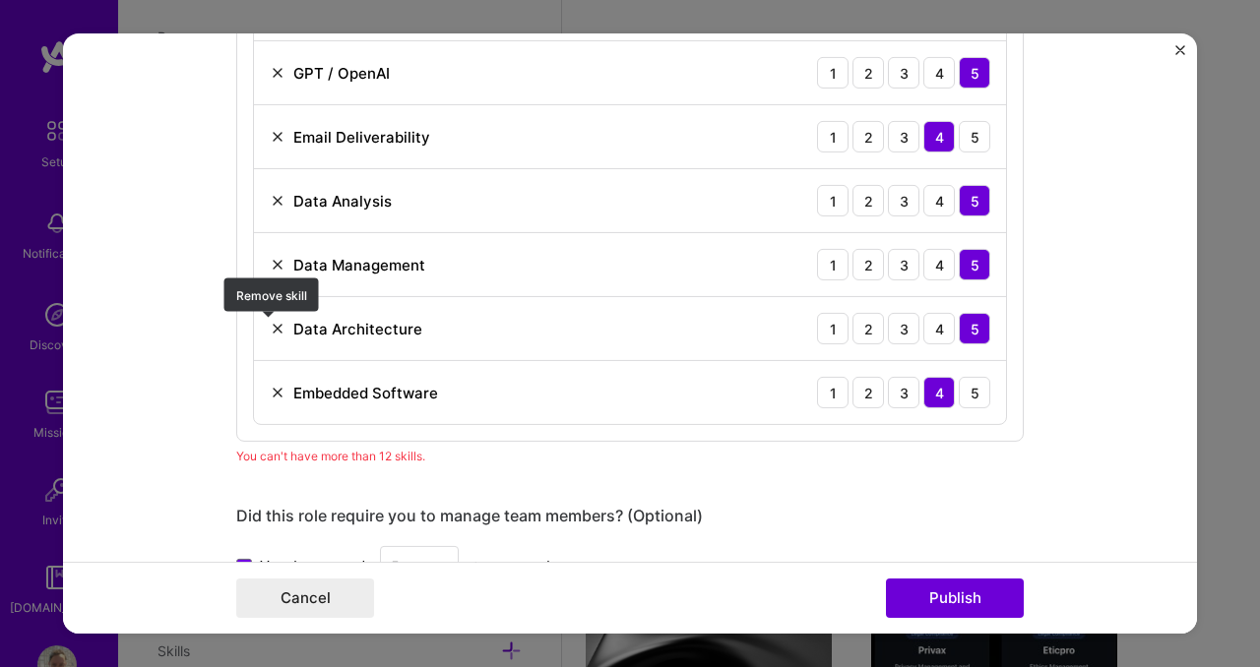
click at [270, 331] on img at bounding box center [278, 329] width 16 height 16
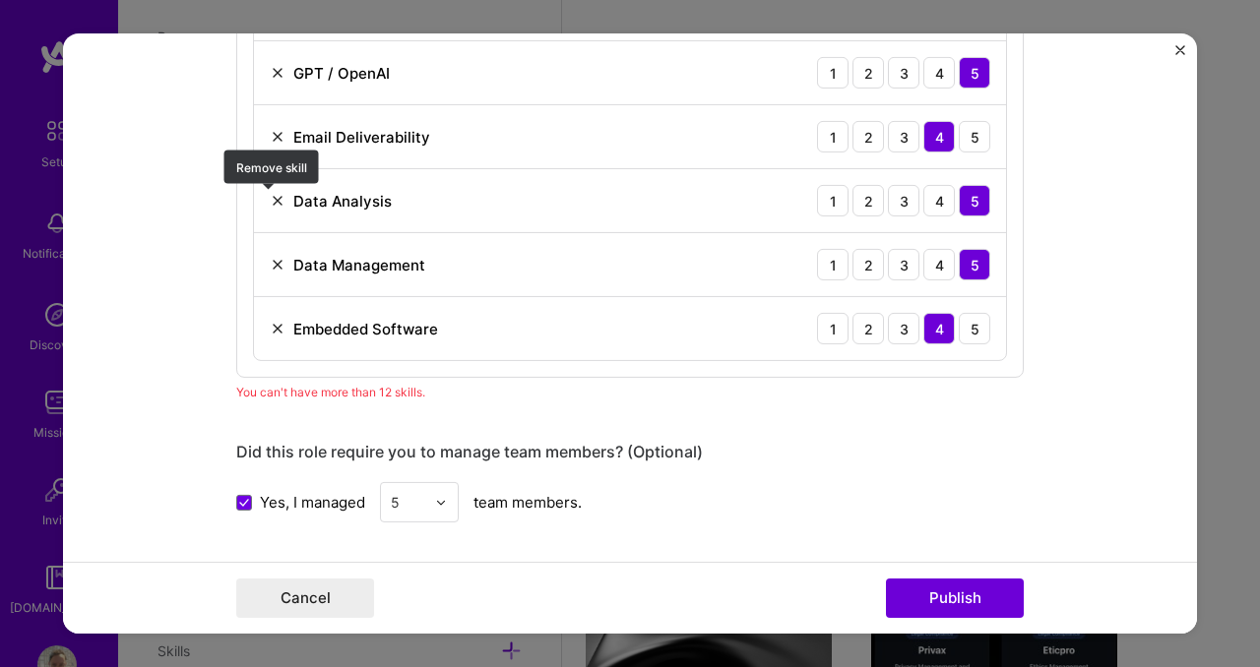
click at [270, 206] on img at bounding box center [278, 201] width 16 height 16
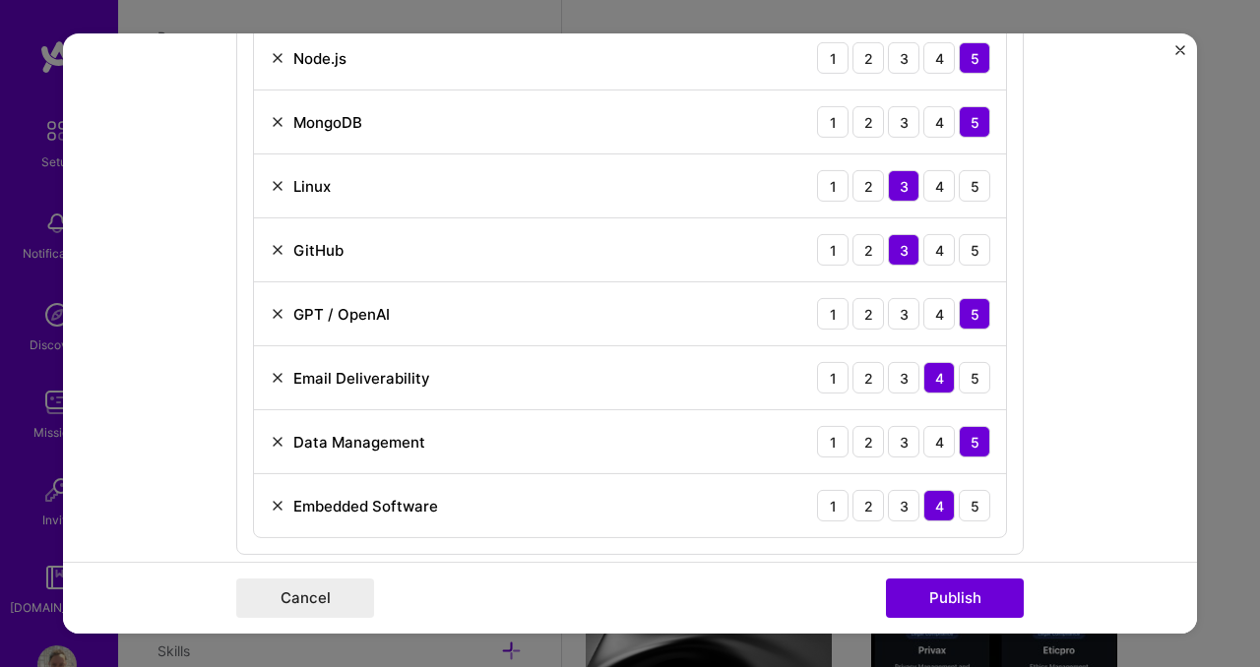
scroll to position [1782, 0]
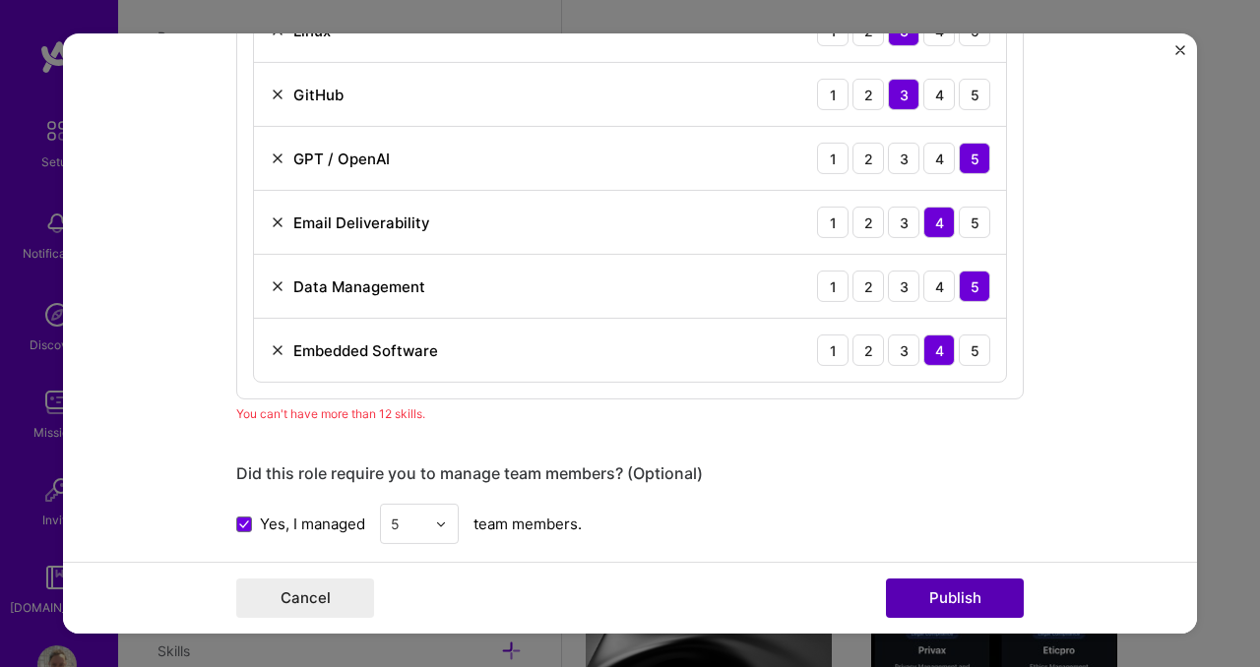
click at [958, 588] on button "Publish" at bounding box center [955, 598] width 138 height 39
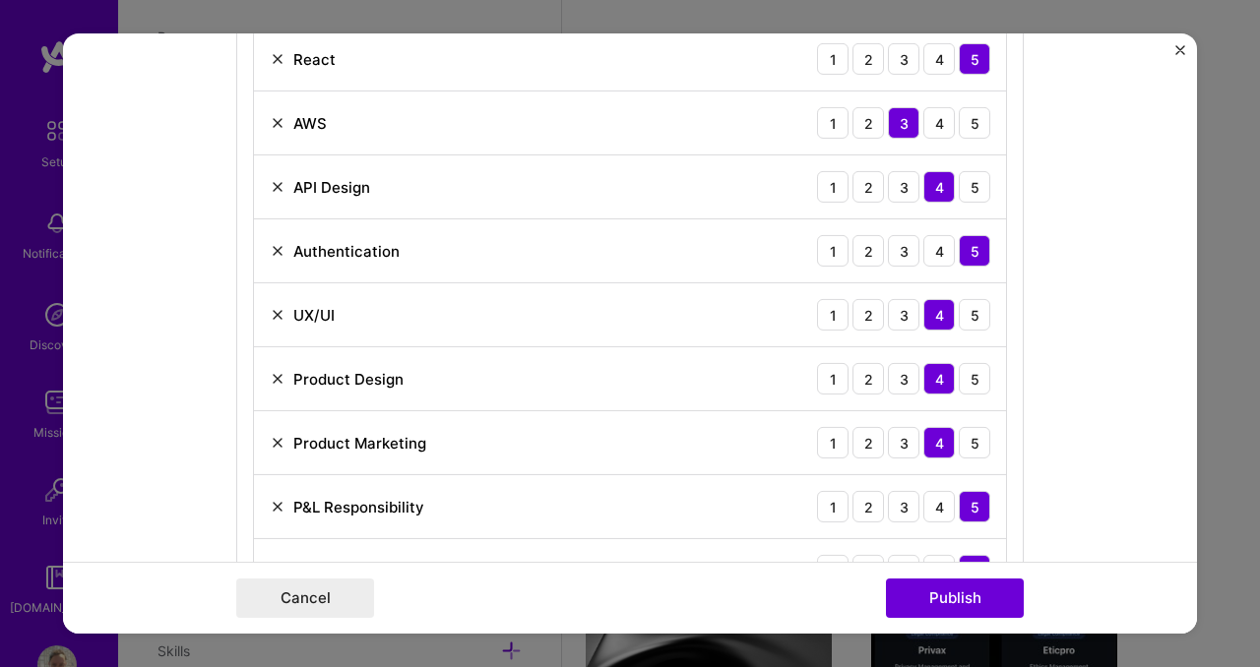
scroll to position [1115, 0]
click at [272, 375] on img at bounding box center [278, 378] width 16 height 16
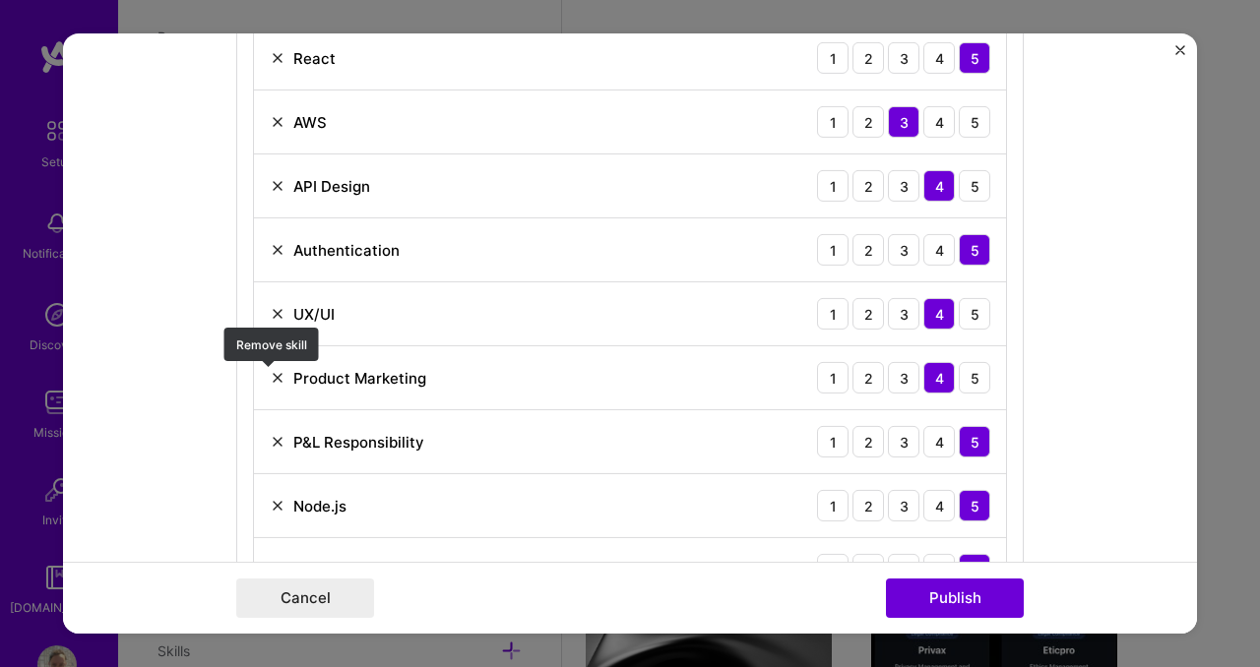
click at [270, 378] on img at bounding box center [278, 378] width 16 height 16
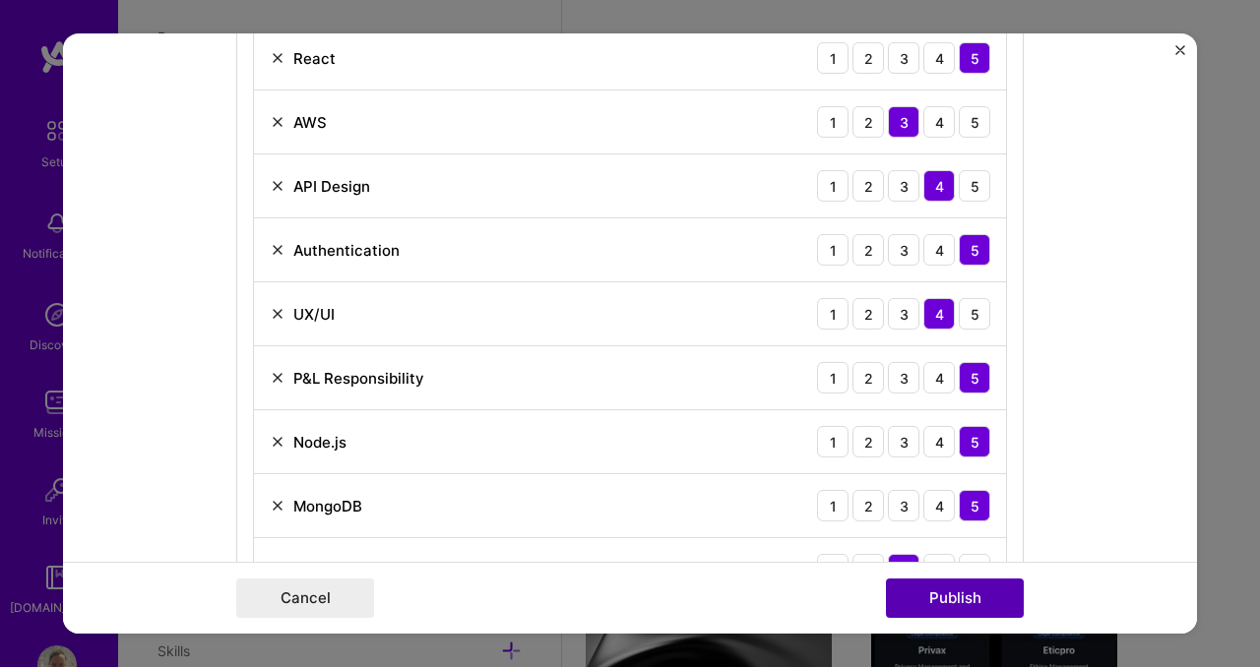
click at [919, 598] on button "Publish" at bounding box center [955, 598] width 138 height 39
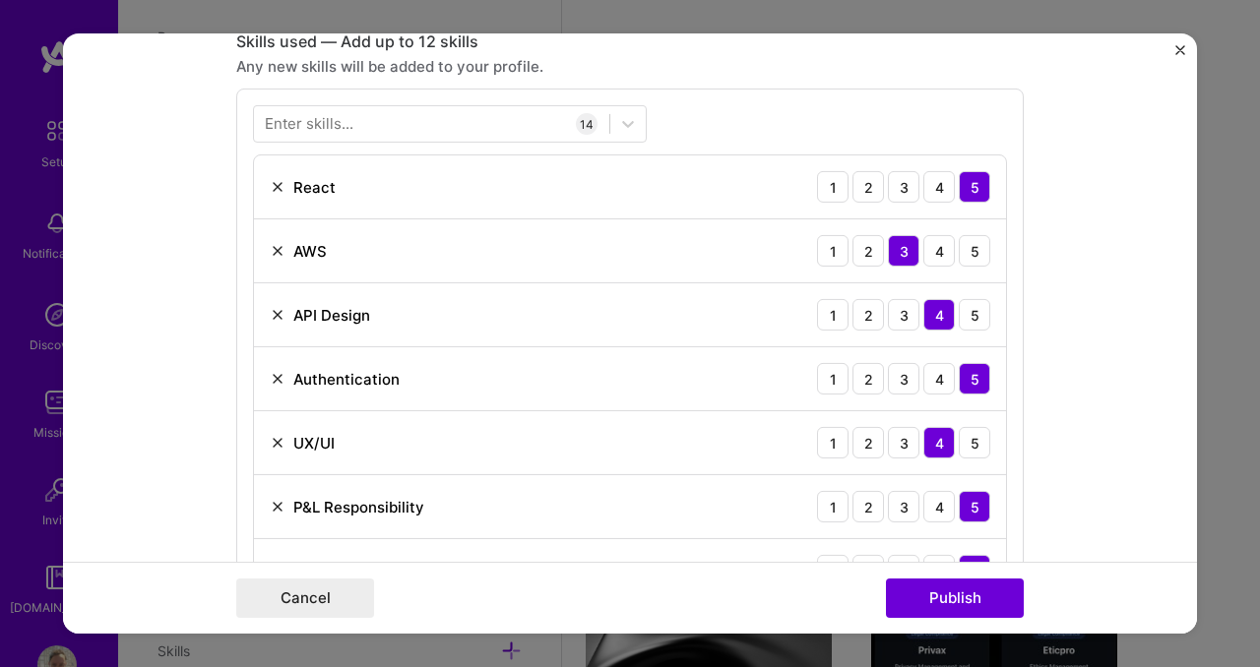
scroll to position [985, 0]
click at [275, 514] on img at bounding box center [278, 508] width 16 height 16
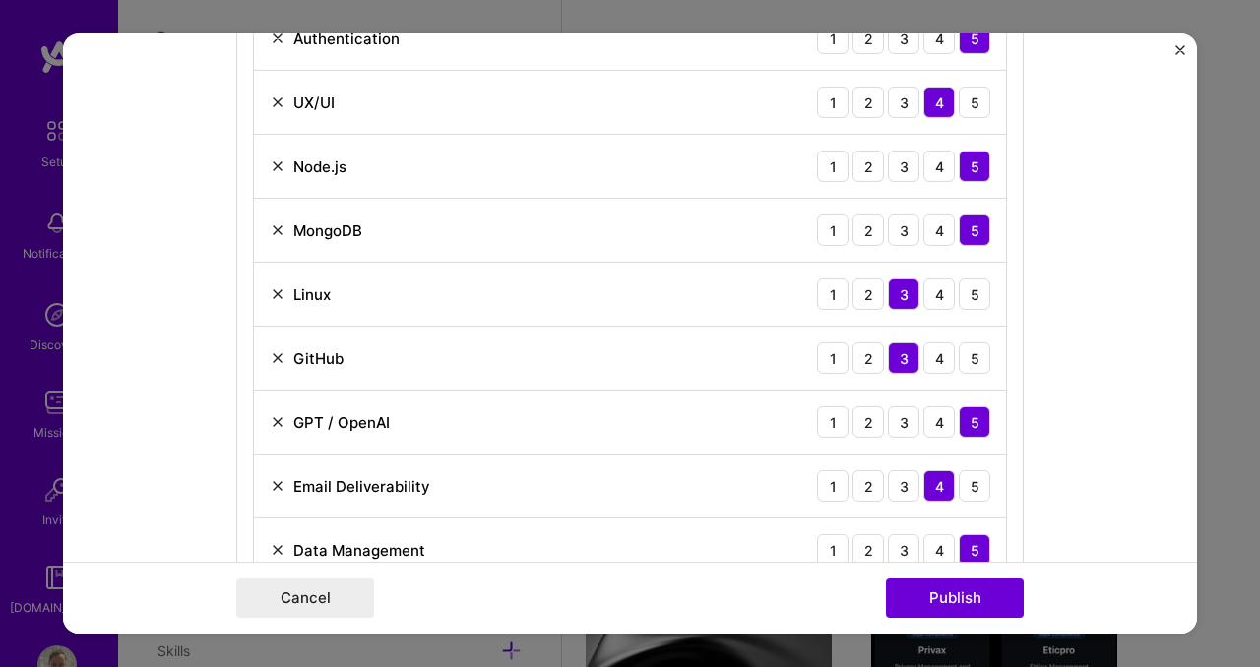
scroll to position [1352, 0]
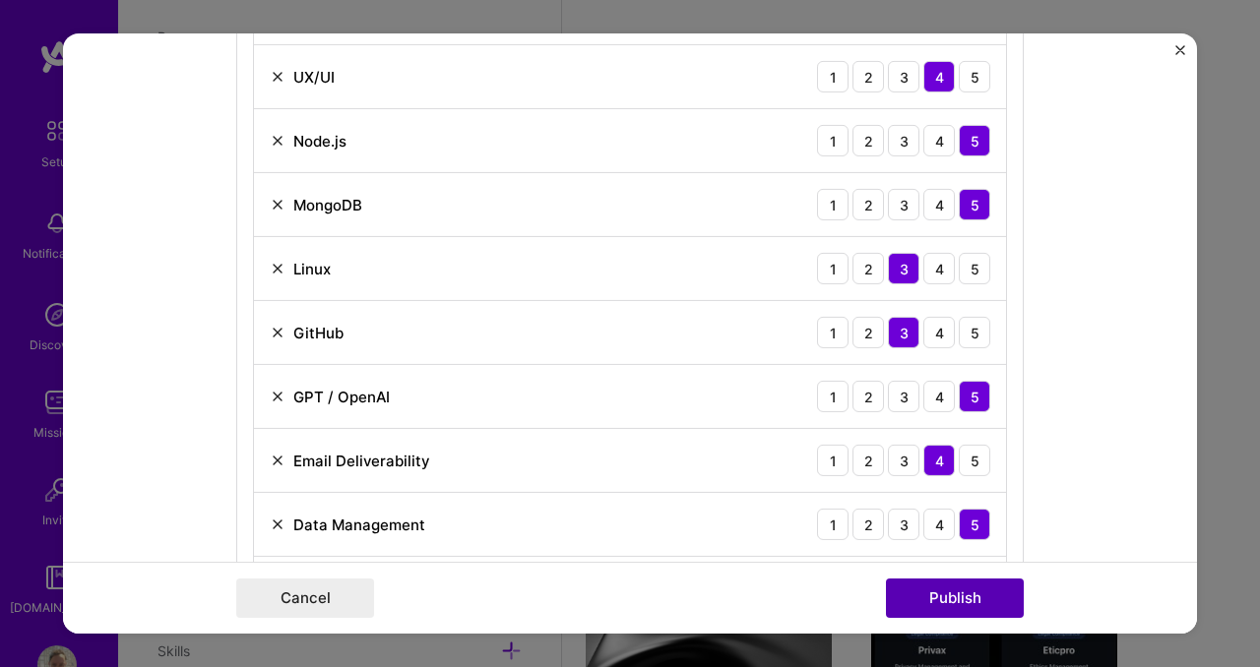
click at [959, 608] on button "Publish" at bounding box center [955, 598] width 138 height 39
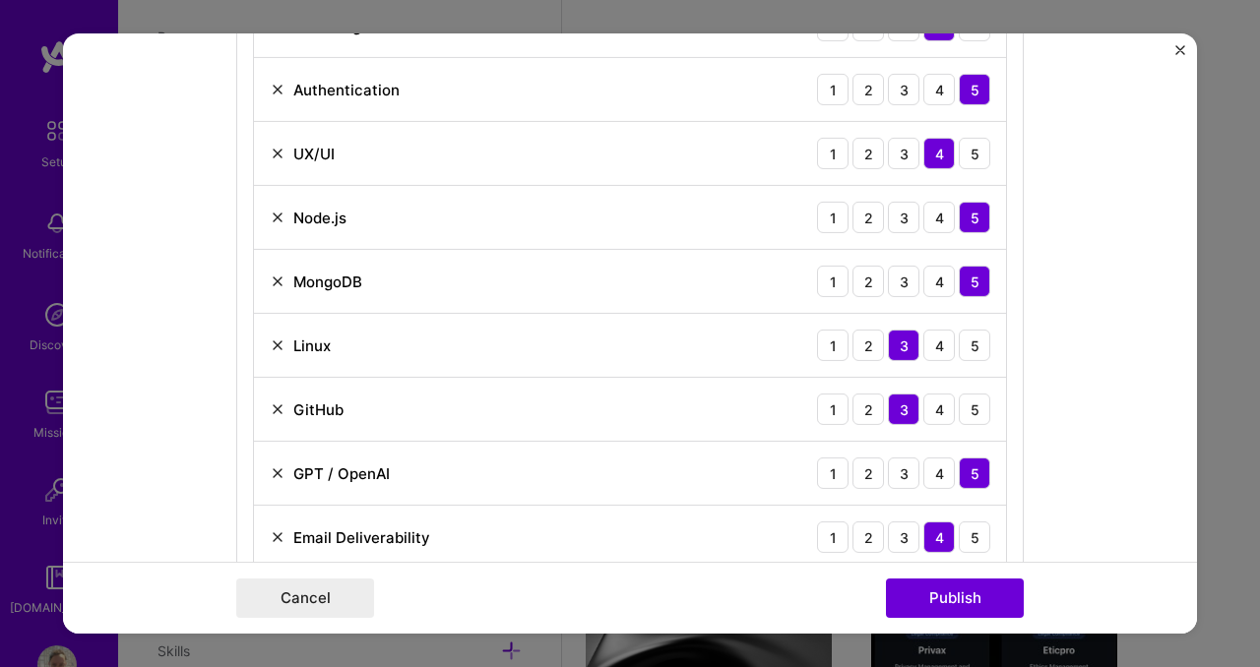
scroll to position [1271, 0]
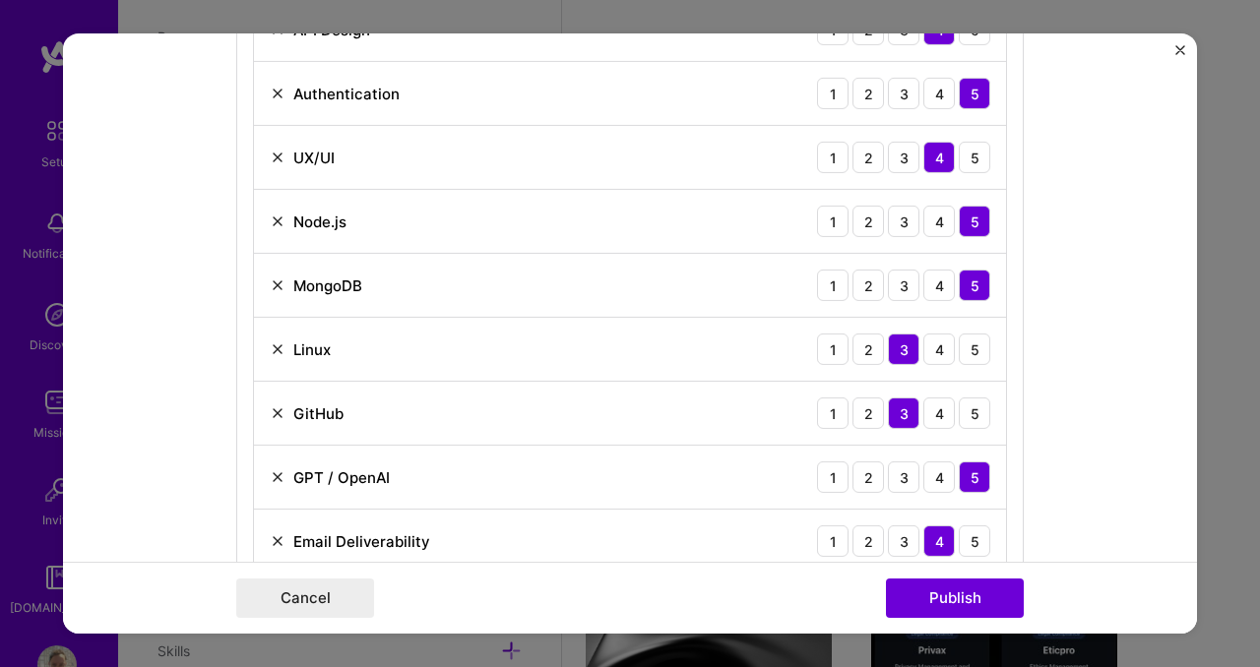
click at [270, 478] on img at bounding box center [278, 477] width 16 height 16
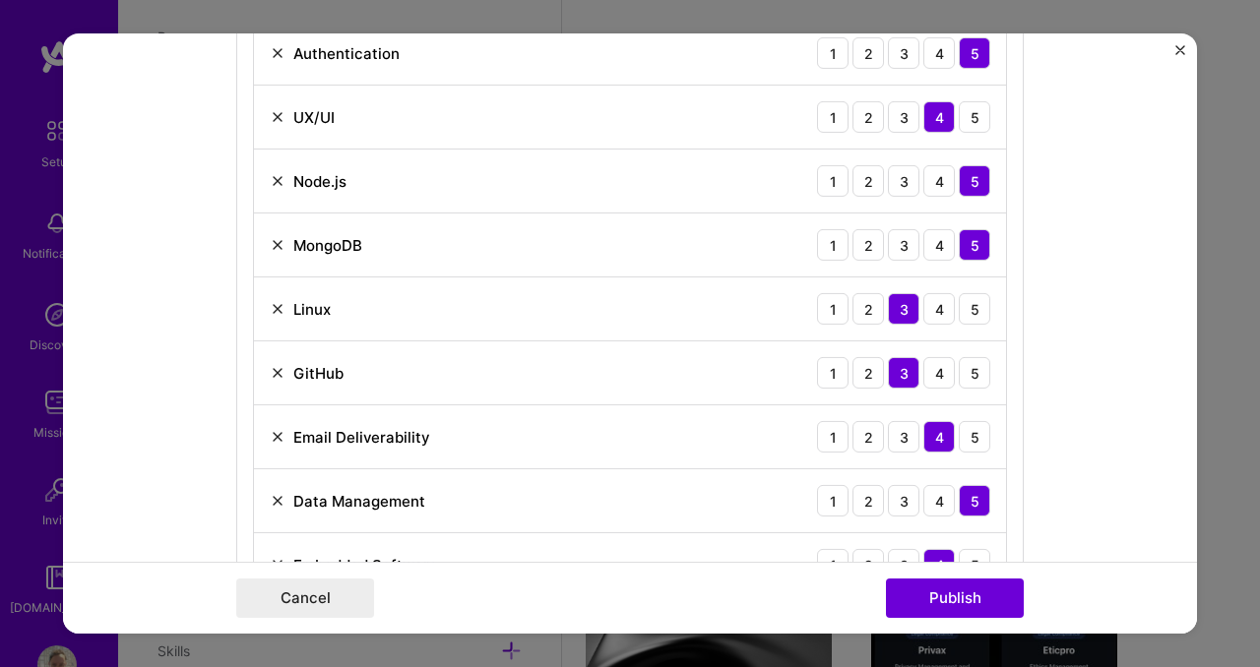
scroll to position [1456, 0]
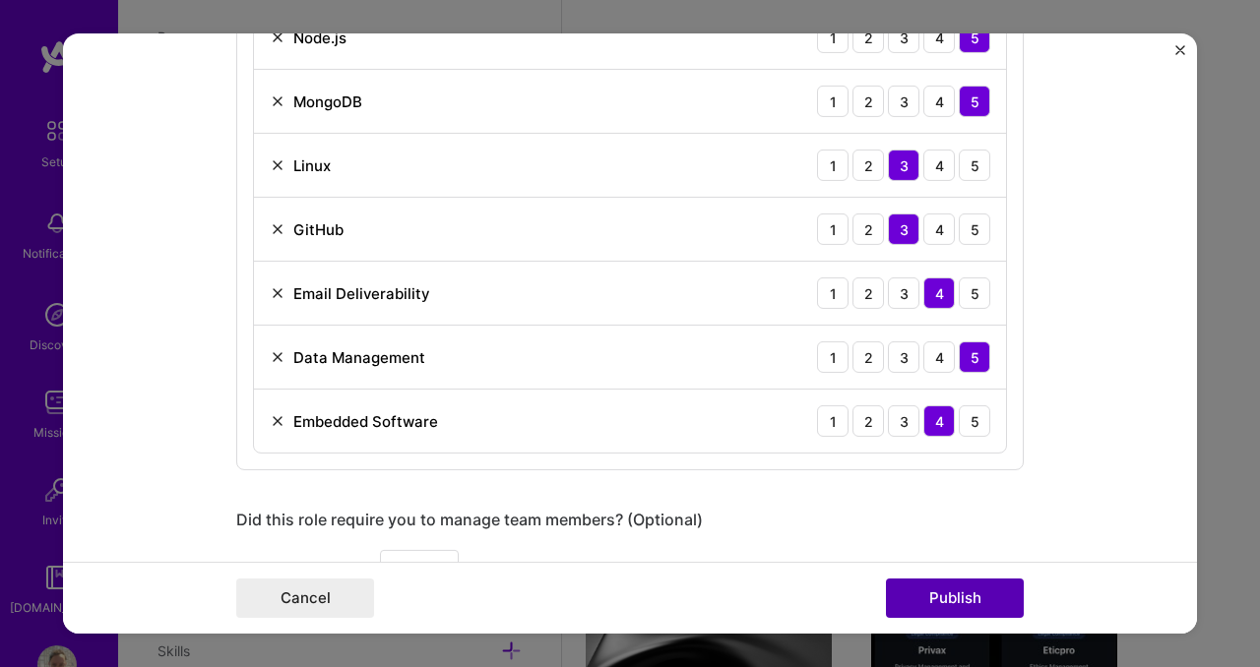
click at [950, 586] on button "Publish" at bounding box center [955, 598] width 138 height 39
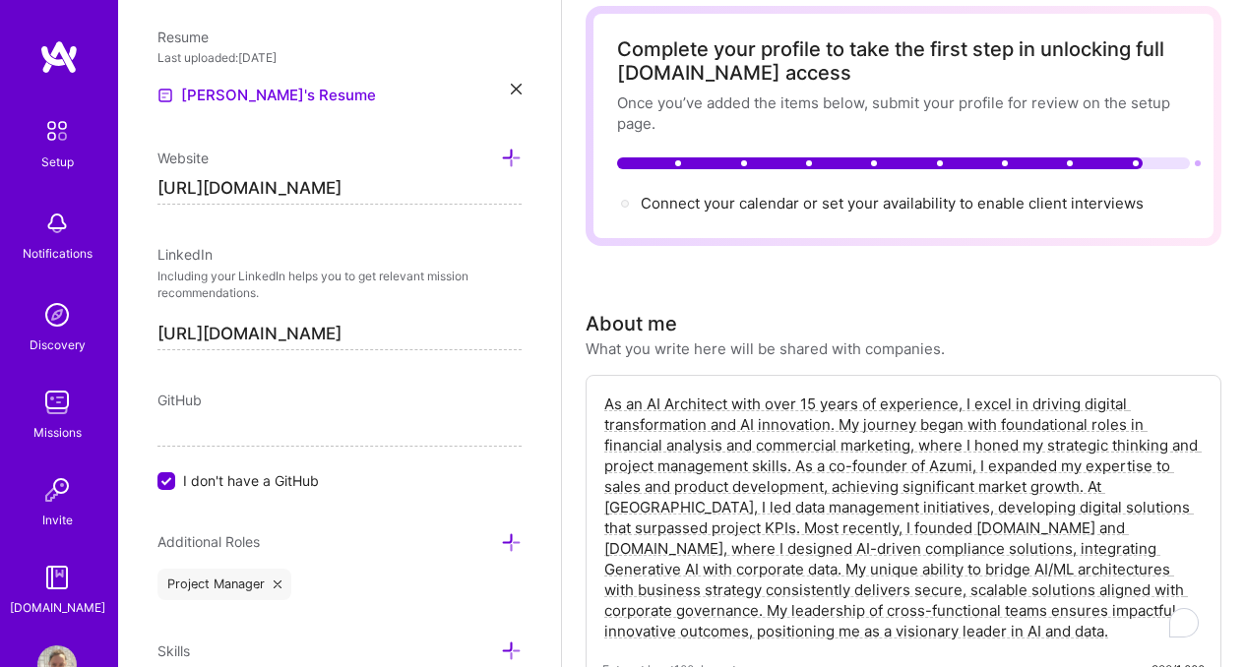
scroll to position [209, 0]
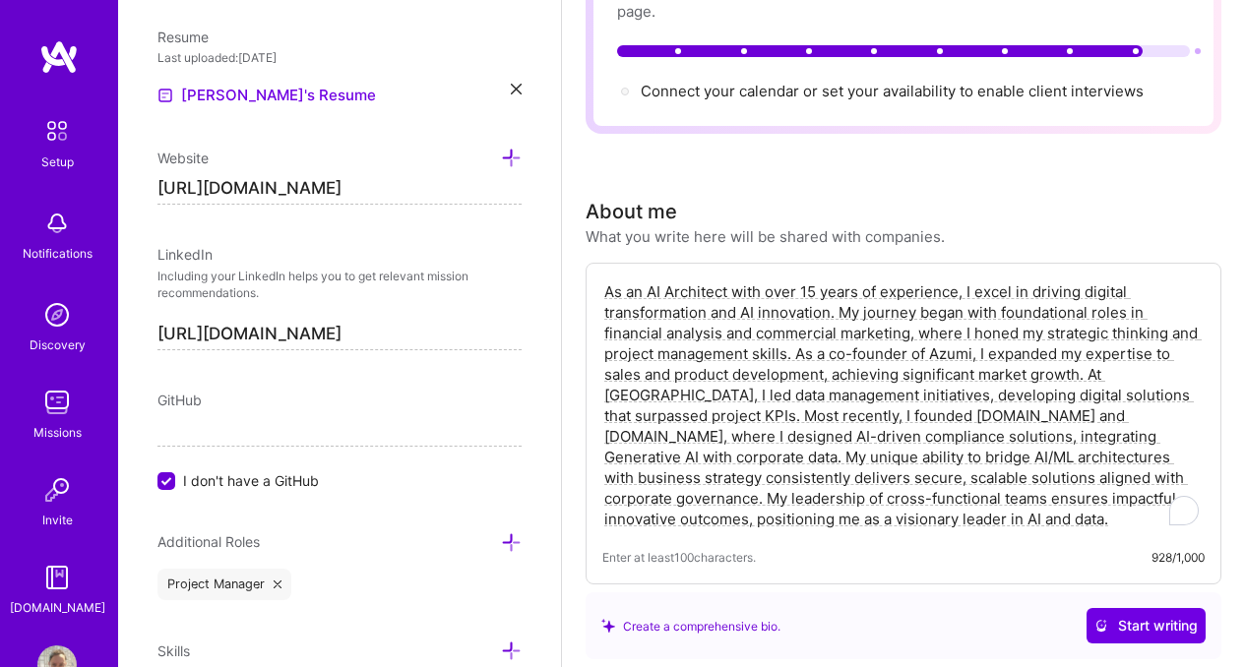
drag, startPoint x: 669, startPoint y: 291, endPoint x: 681, endPoint y: 291, distance: 11.8
click at [681, 291] on textarea "As an AI Architect with over 15 years of experience, I excel in driving digital…" at bounding box center [903, 405] width 602 height 252
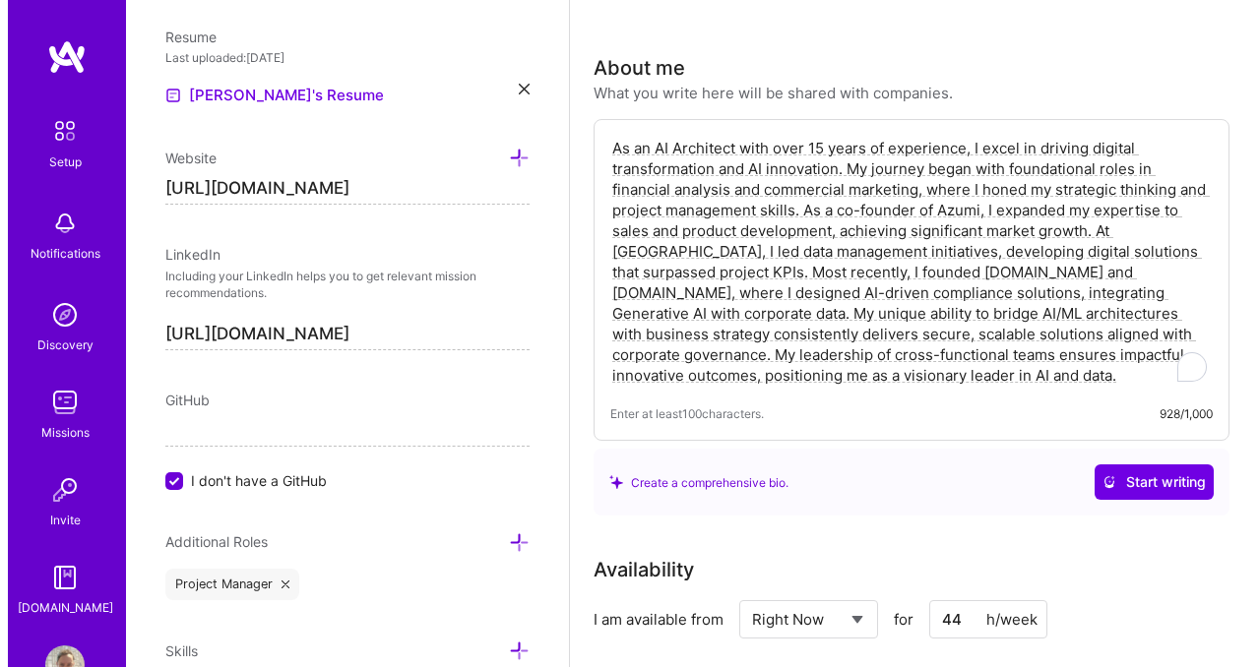
scroll to position [354, 0]
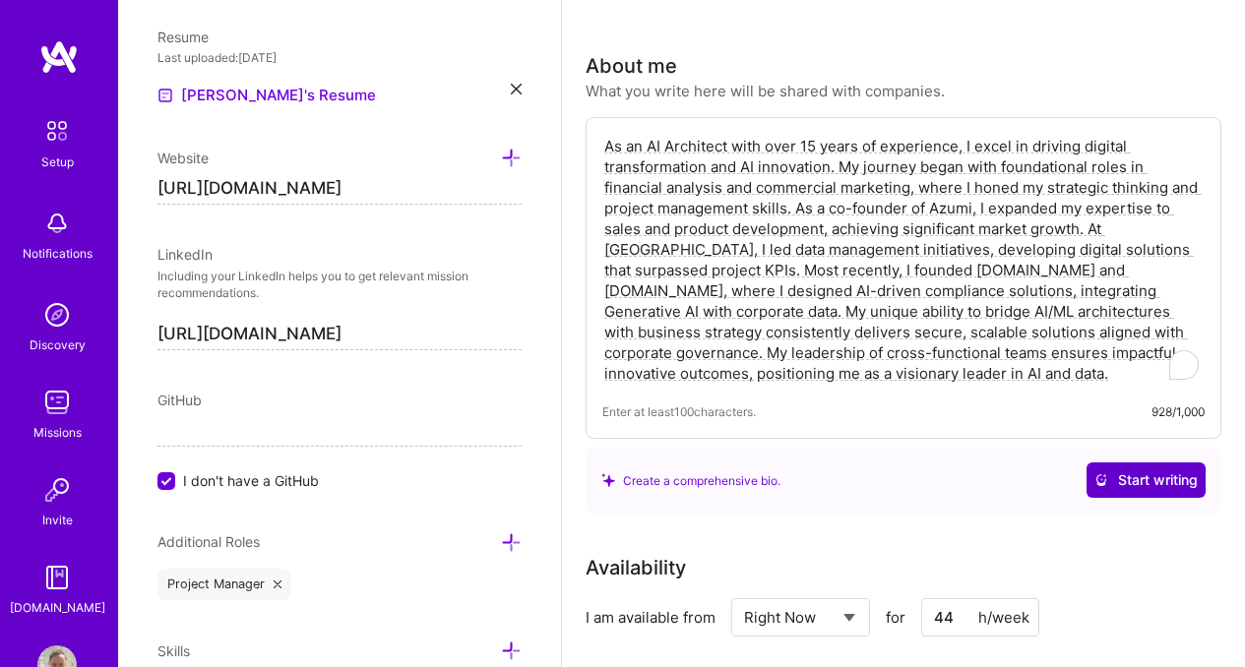
click at [1129, 483] on span "Start writing" at bounding box center [1145, 480] width 103 height 20
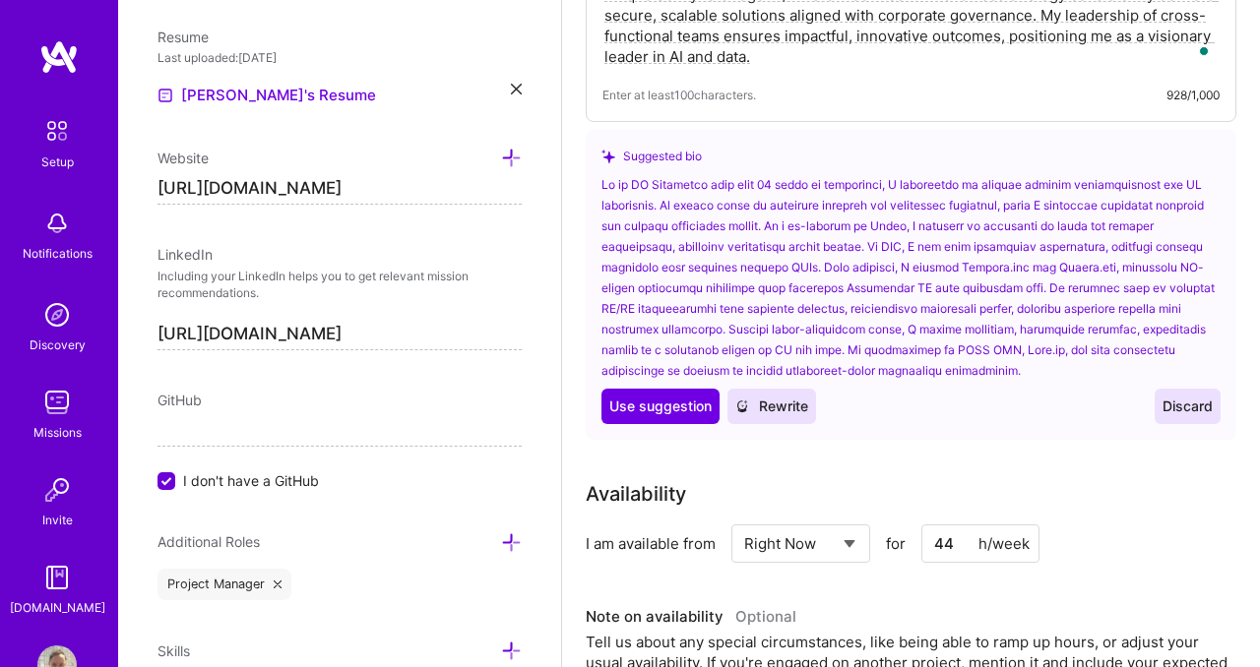
scroll to position [675, 0]
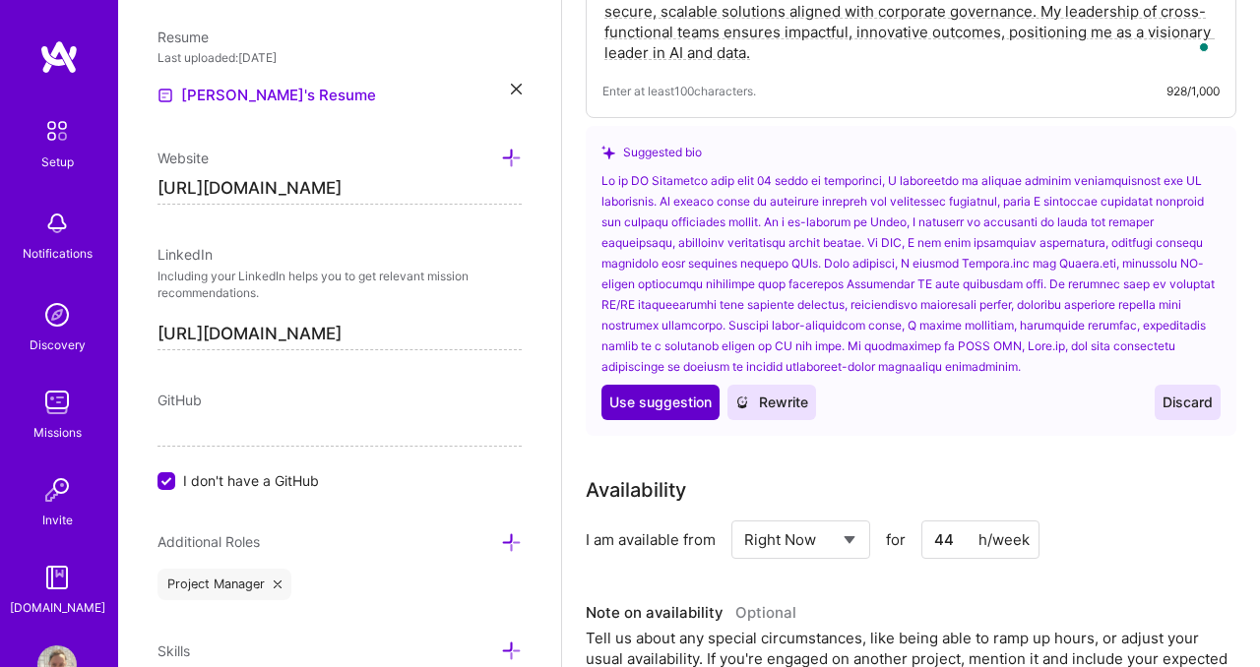
click at [677, 408] on span "Use suggestion" at bounding box center [660, 403] width 102 height 20
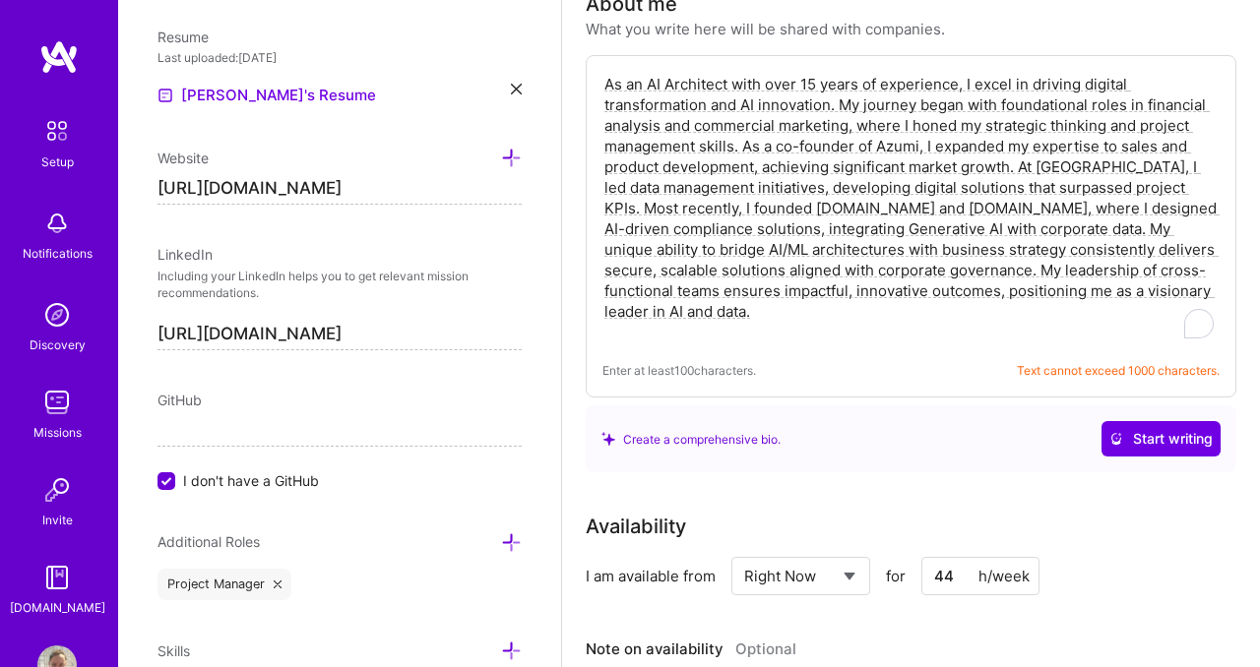
scroll to position [415, 0]
drag, startPoint x: 819, startPoint y: 87, endPoint x: 804, endPoint y: 85, distance: 14.9
click at [804, 85] on textarea "To enrich screen reader interactions, please activate Accessibility in Grammarl…" at bounding box center [910, 209] width 617 height 273
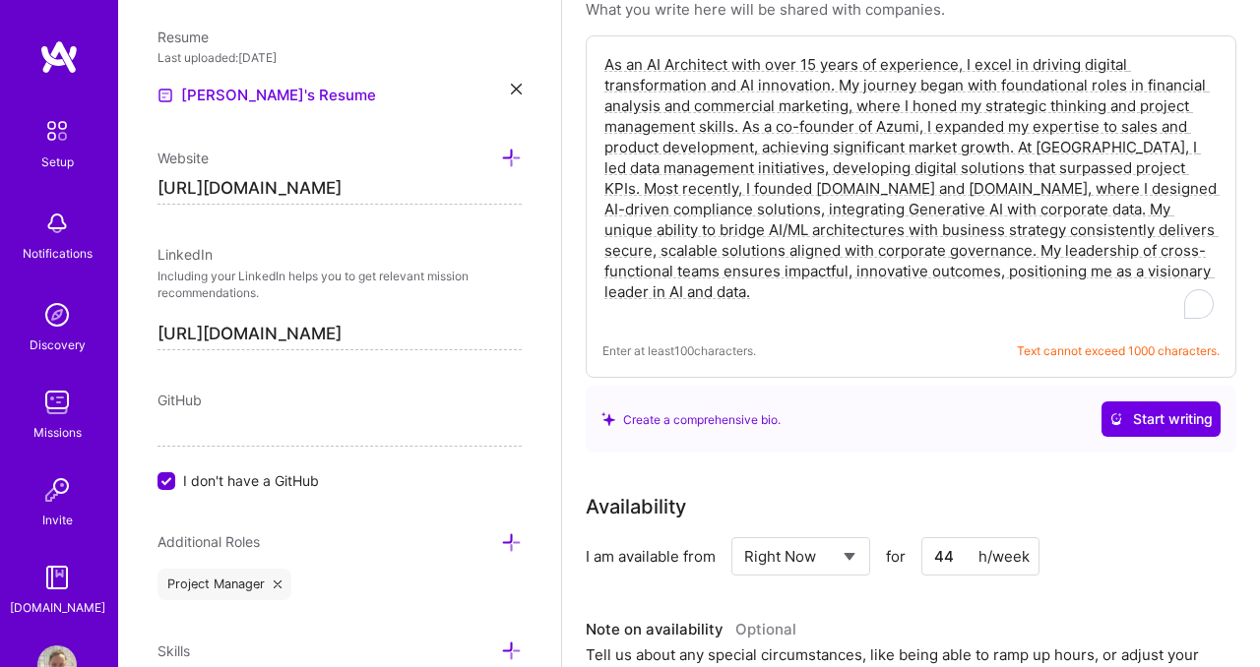
scroll to position [350, 0]
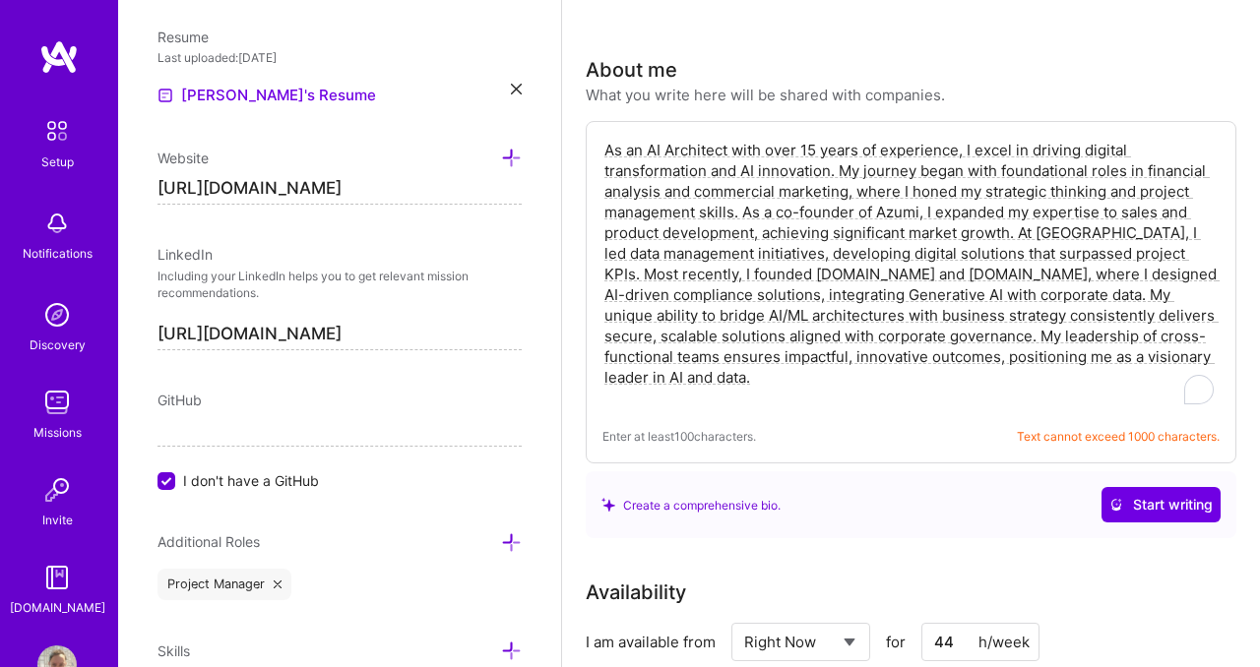
drag, startPoint x: 1103, startPoint y: 356, endPoint x: 1032, endPoint y: 354, distance: 70.9
click at [1032, 354] on textarea "To enrich screen reader interactions, please activate Accessibility in Grammarl…" at bounding box center [910, 274] width 617 height 273
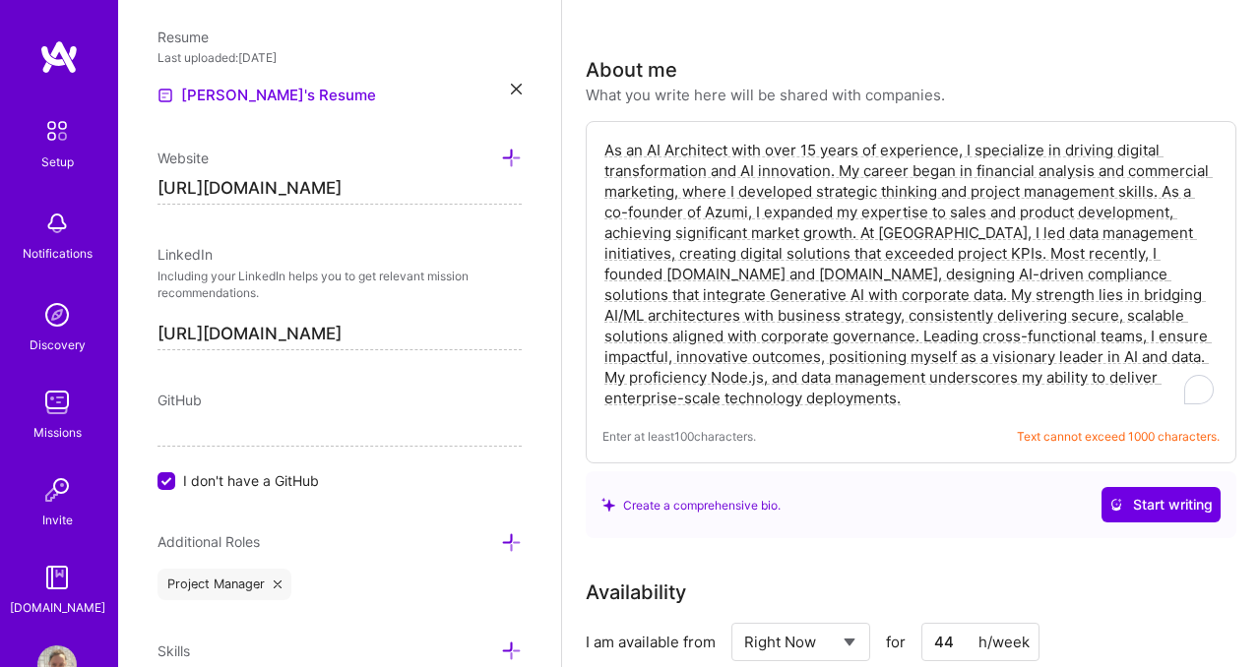
drag, startPoint x: 965, startPoint y: 394, endPoint x: 908, endPoint y: 357, distance: 67.7
click at [908, 357] on textarea "As an AI Architect with over 15 years of experience, I specialize in driving di…" at bounding box center [910, 274] width 617 height 273
click at [1013, 351] on textarea "As an AI Architect with over 15 years of experience, I specialize in driving di…" at bounding box center [910, 274] width 617 height 273
drag, startPoint x: 1014, startPoint y: 358, endPoint x: 1034, endPoint y: 389, distance: 36.8
click at [1034, 389] on textarea "As an AI Architect with over 15 years of experience, I specialize in driving di…" at bounding box center [910, 274] width 617 height 273
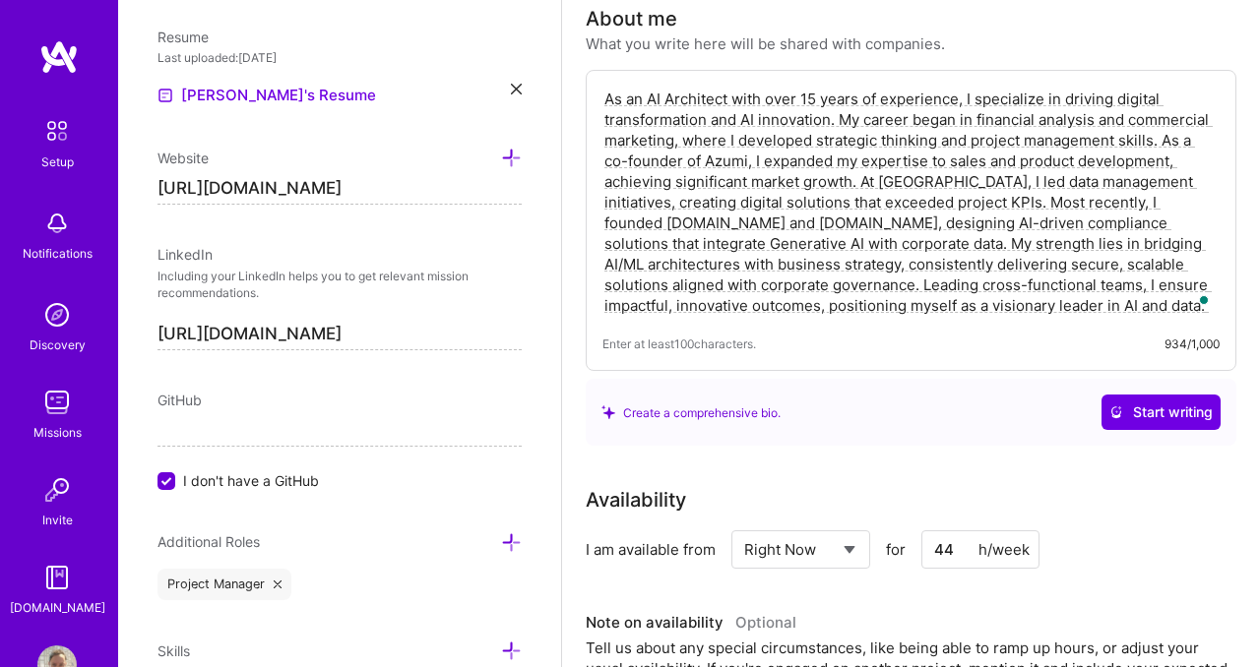
scroll to position [403, 0]
click at [1137, 411] on span "Start writing" at bounding box center [1160, 411] width 103 height 20
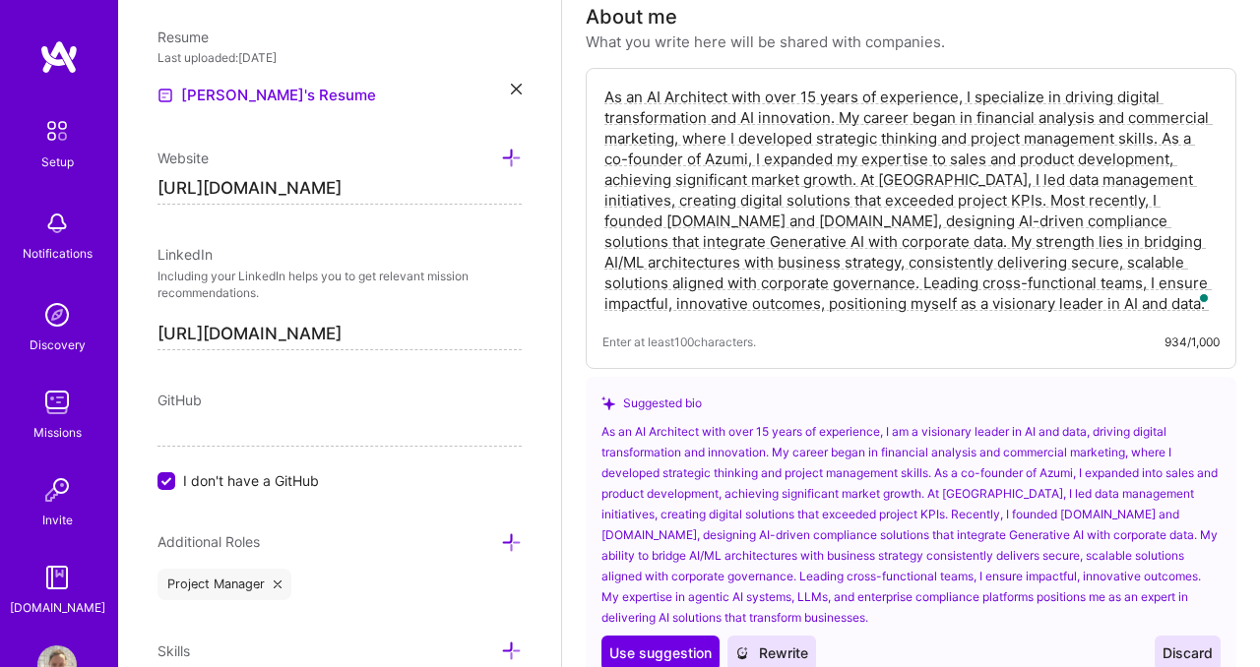
scroll to position [574, 0]
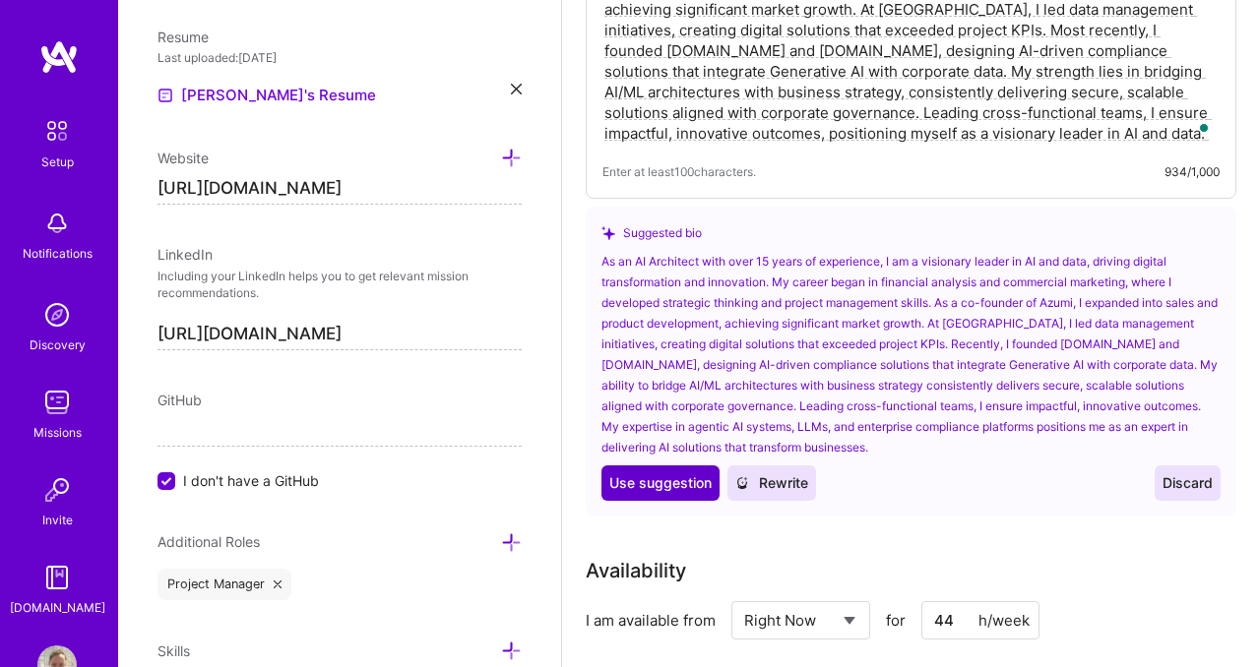
click at [678, 479] on span "Use suggestion" at bounding box center [660, 483] width 102 height 20
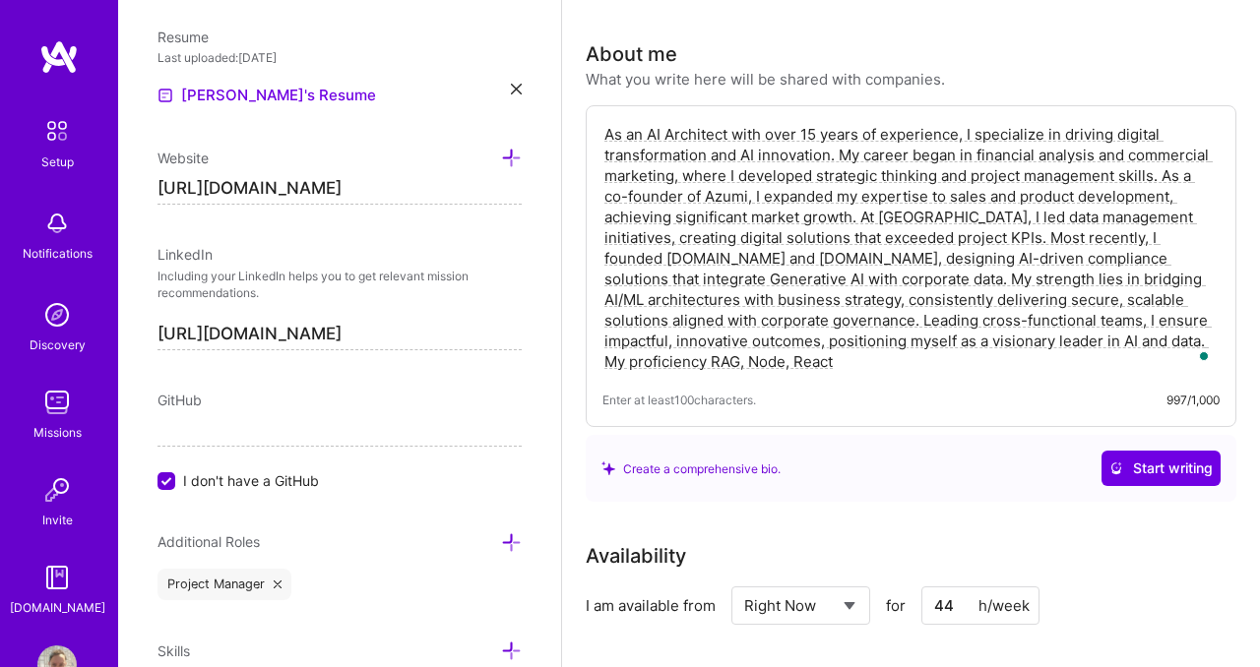
scroll to position [0, 0]
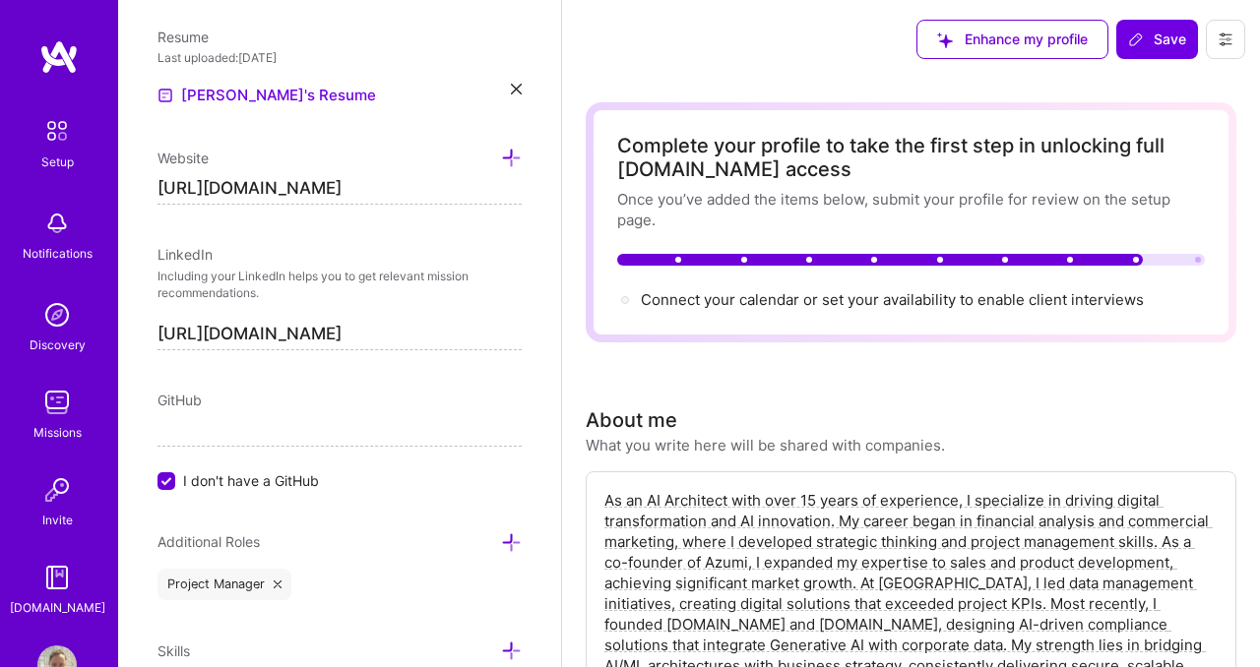
click at [731, 502] on textarea "As an AI Architect with over 15 years of experience, I am a visionary leader in…" at bounding box center [910, 614] width 617 height 252
drag, startPoint x: 728, startPoint y: 503, endPoint x: 668, endPoint y: 503, distance: 60.0
click at [668, 503] on textarea "As an AI Architect with over 15 years of experience, I am a visionary leader in…" at bounding box center [910, 614] width 617 height 252
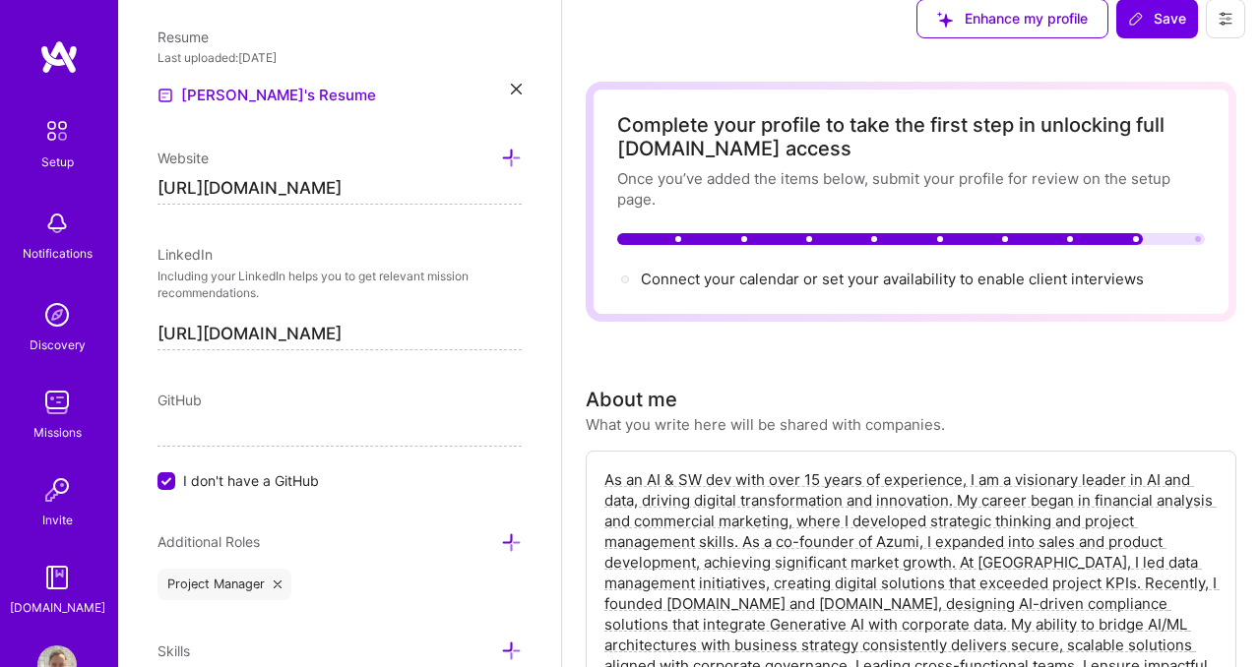
scroll to position [22, 0]
click at [681, 479] on textarea "As an AI & SW dev with over 15 years of experience, I am a visionary leader in …" at bounding box center [910, 592] width 617 height 252
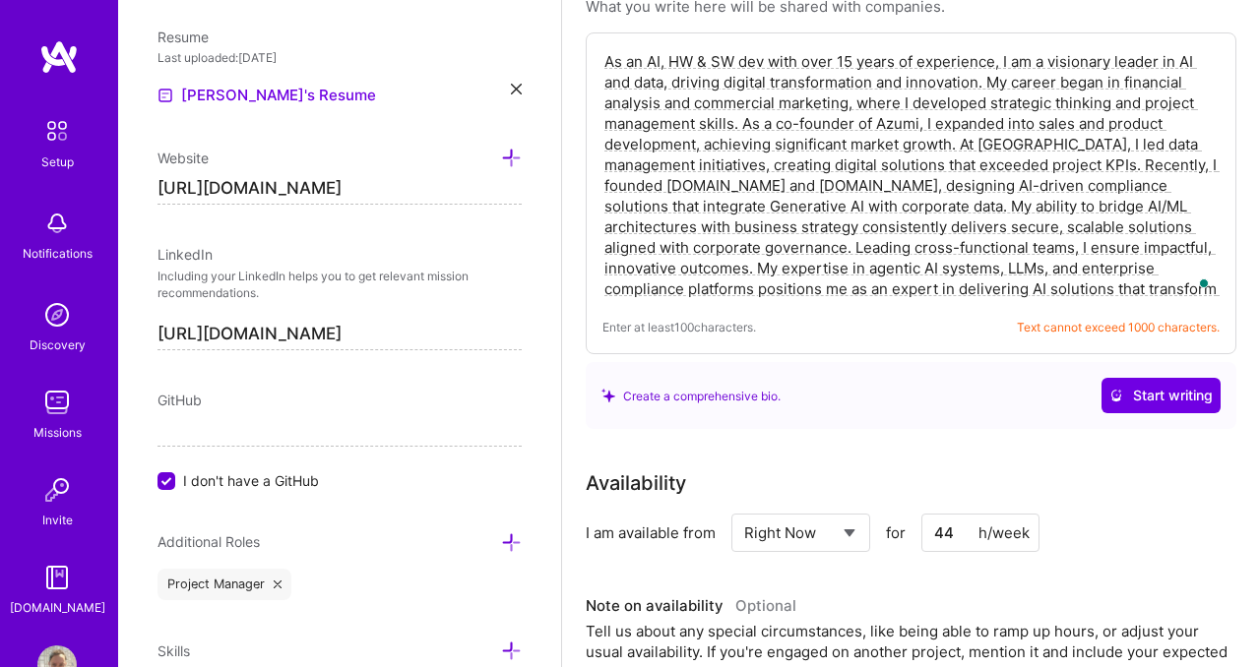
scroll to position [264, 0]
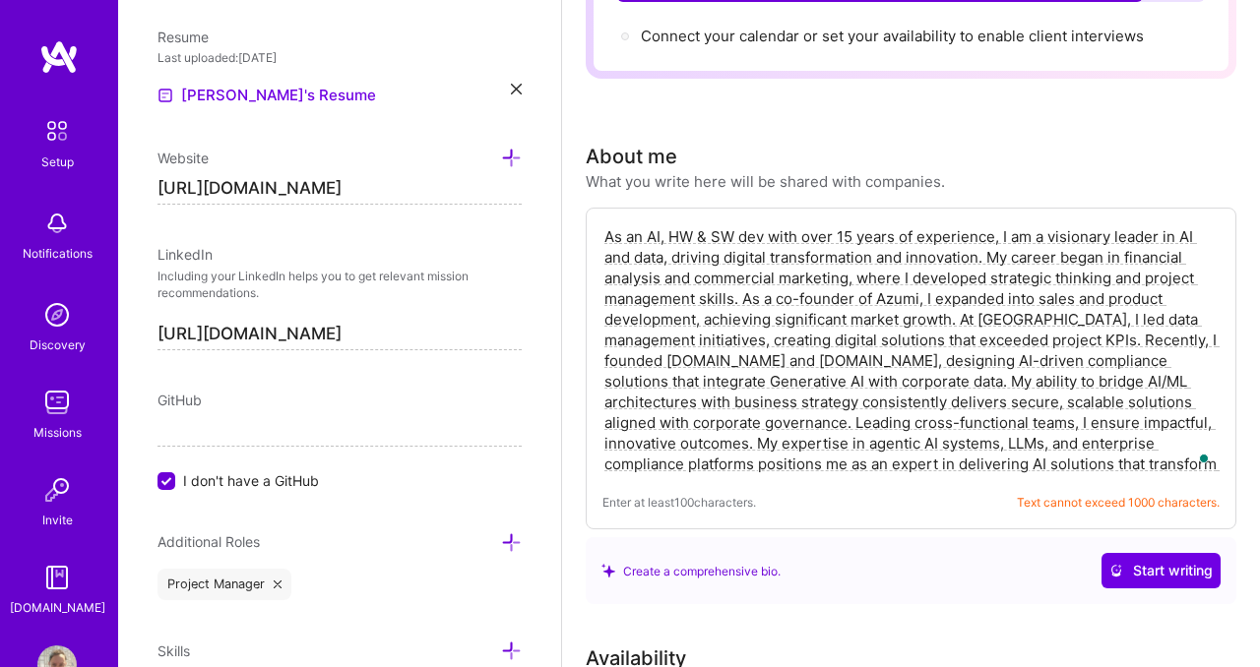
click at [1023, 384] on textarea "As an AI, HW & SW dev with over 15 years of experience, I am a visionary leader…" at bounding box center [910, 350] width 617 height 252
type textarea "As an AI, HW & SW dev with over 15 years of experience, I am a visionary leader…"
click at [1139, 567] on span "Start writing" at bounding box center [1160, 571] width 103 height 20
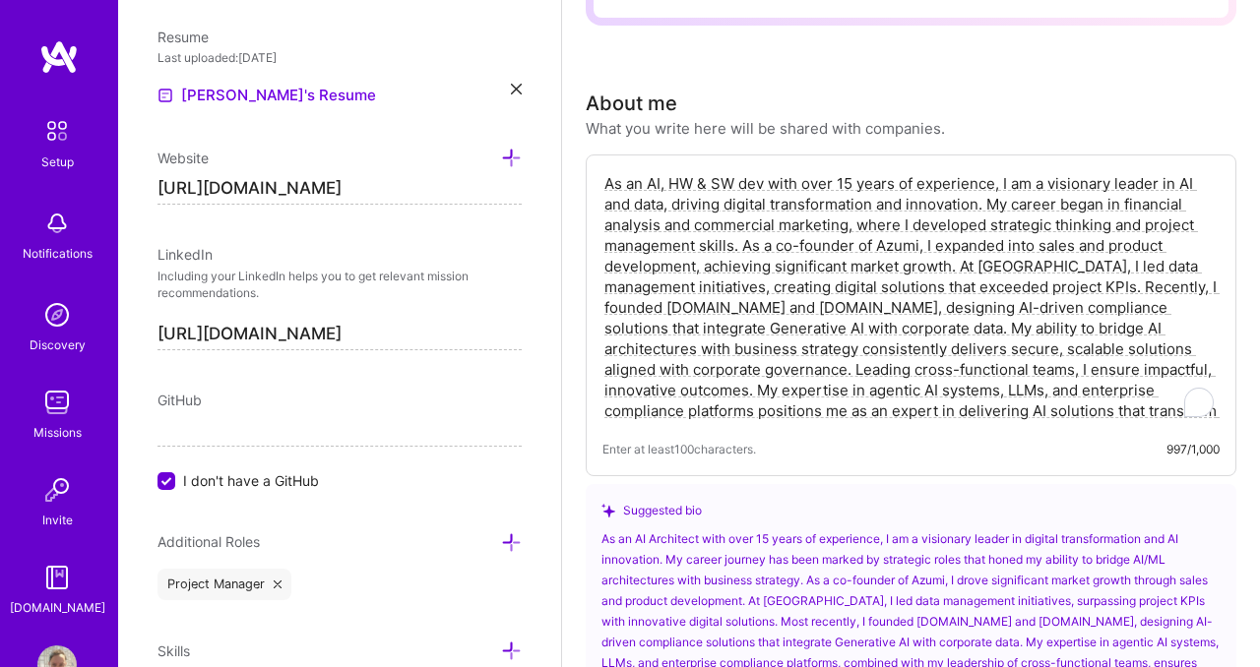
scroll to position [0, 0]
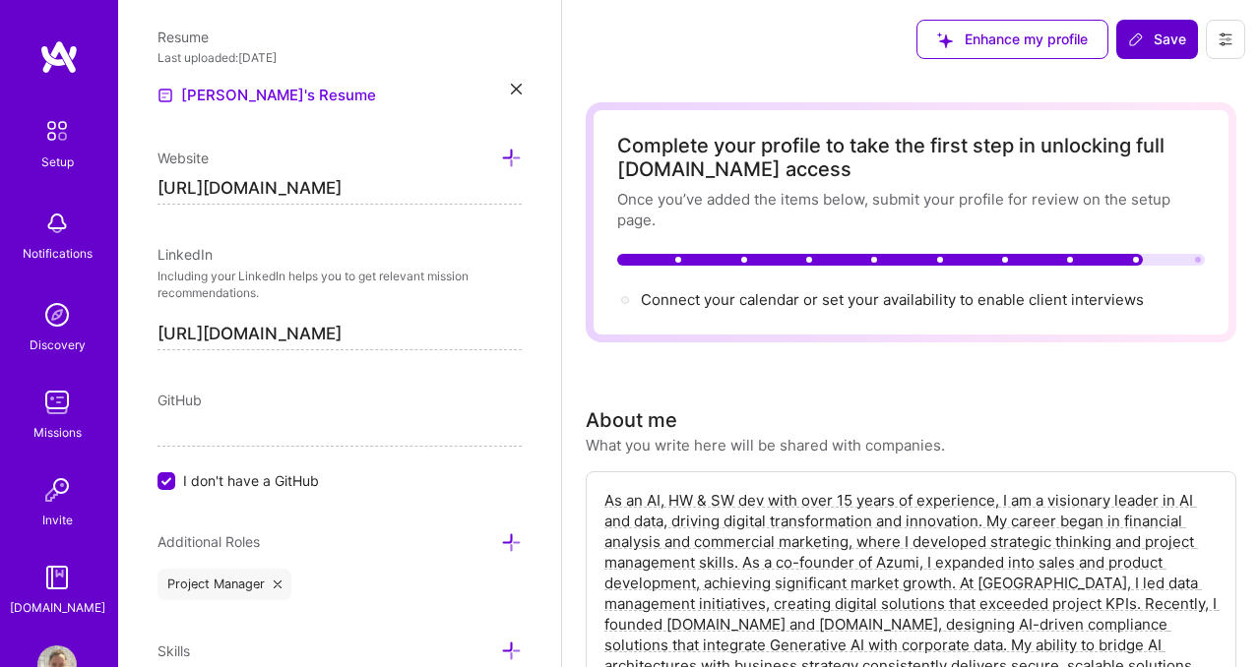
click at [1154, 39] on span "Save" at bounding box center [1157, 40] width 58 height 20
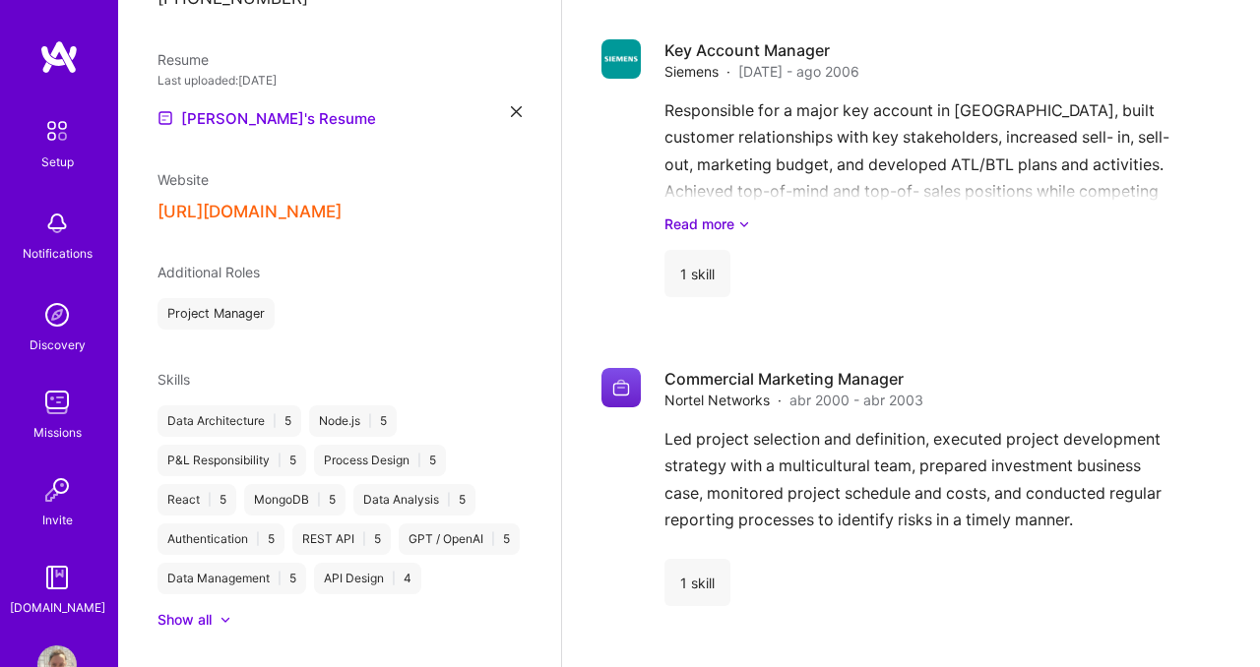
scroll to position [4126, 0]
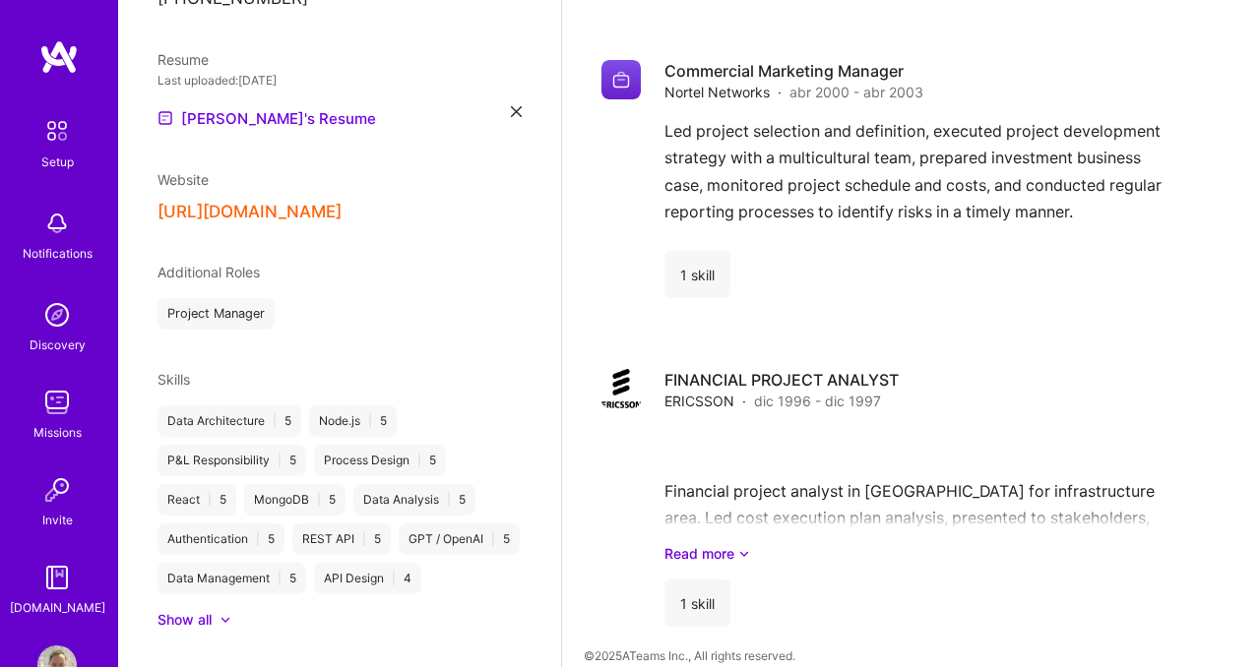
click at [518, 106] on icon at bounding box center [516, 111] width 11 height 11
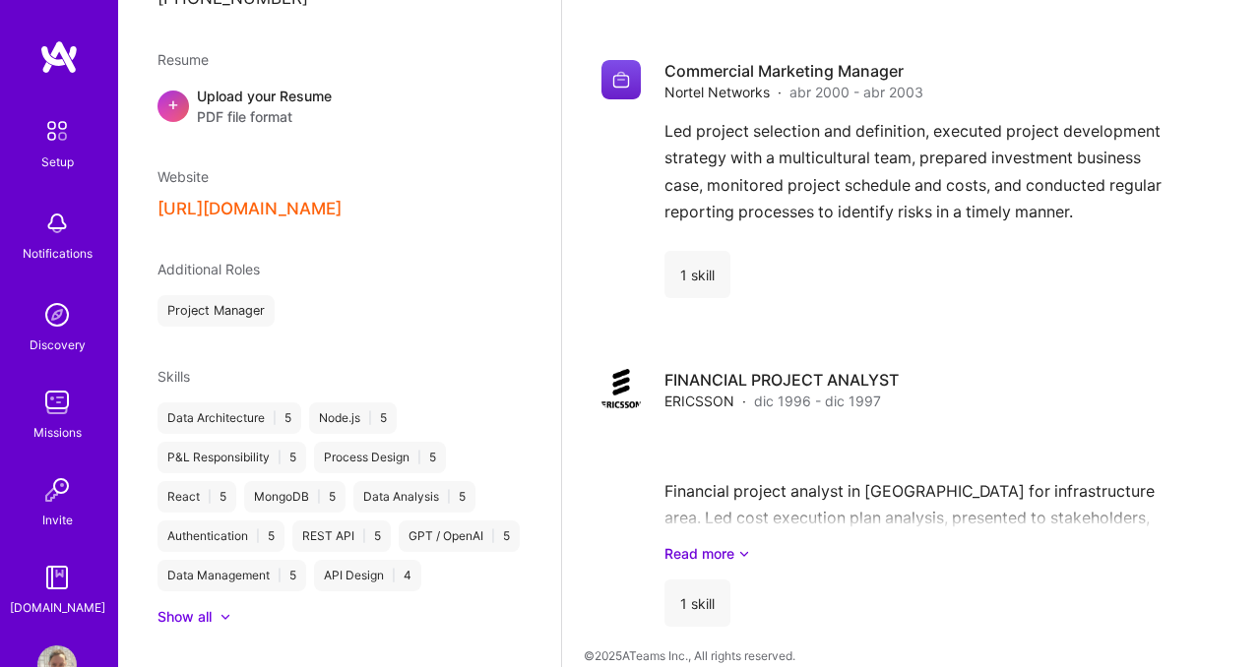
click at [278, 86] on div "Upload your Resume PDF file format" at bounding box center [264, 106] width 135 height 41
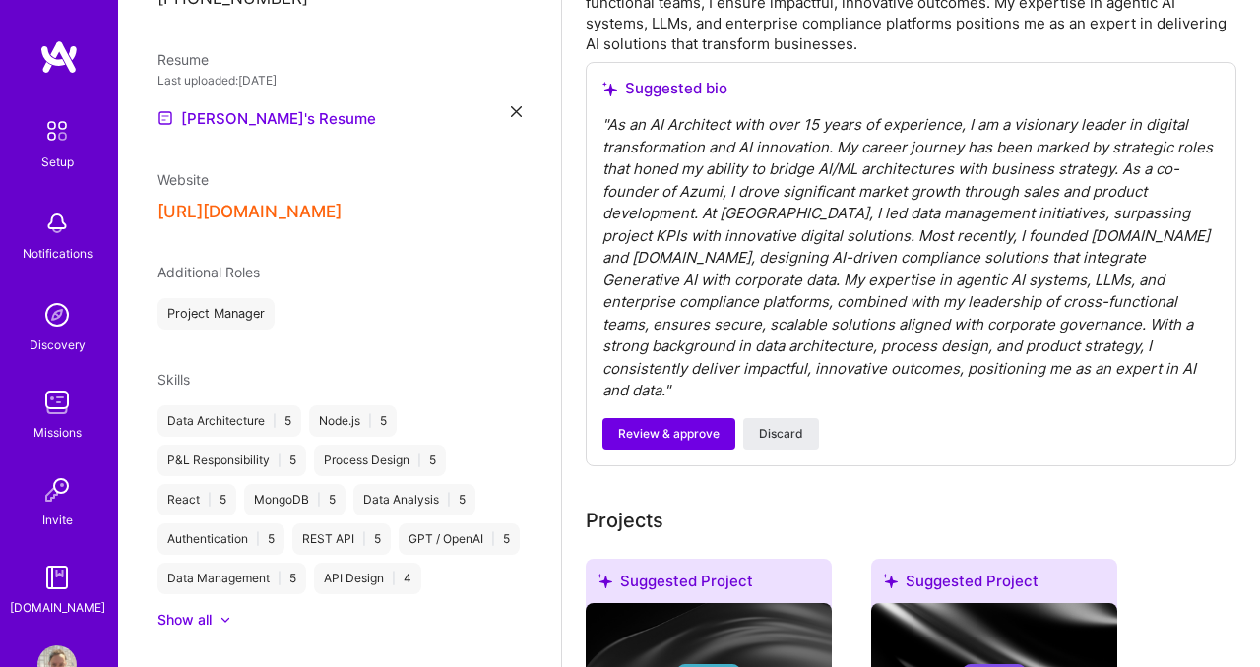
scroll to position [0, 0]
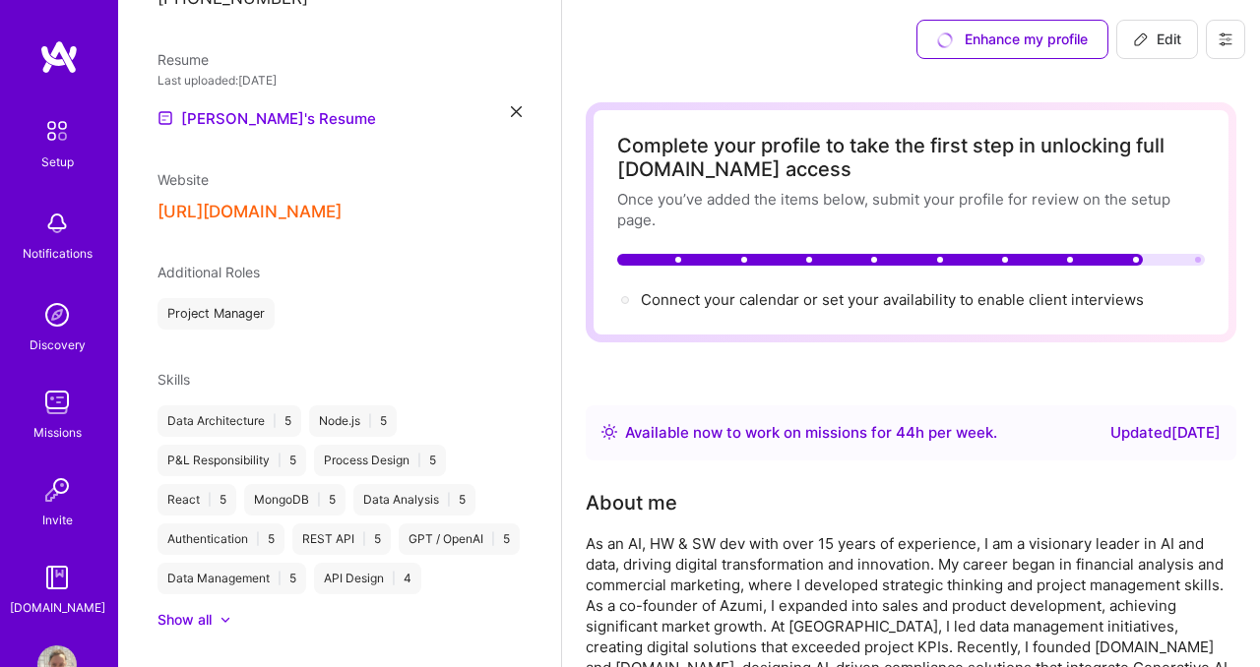
click at [1225, 41] on icon at bounding box center [1225, 39] width 16 height 16
click at [797, 12] on div "Enhance my profile Edit Settings Payment method Log Out" at bounding box center [911, 39] width 698 height 79
click at [54, 322] on img at bounding box center [56, 314] width 39 height 39
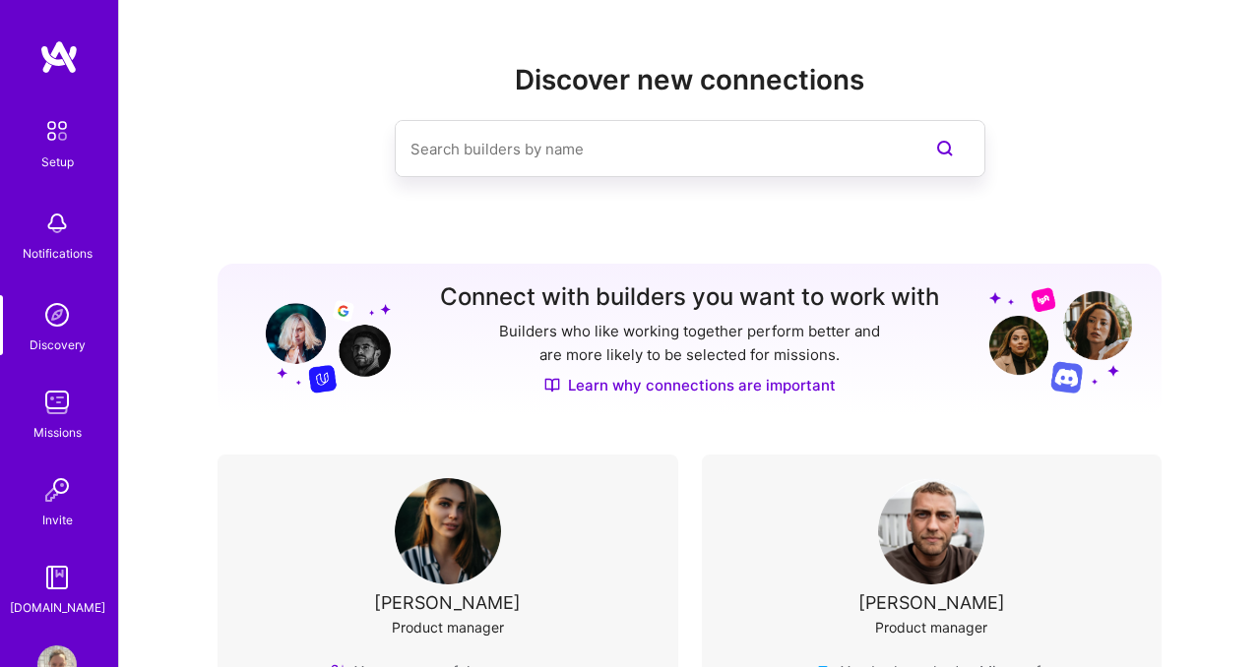
click at [49, 319] on img at bounding box center [56, 314] width 39 height 39
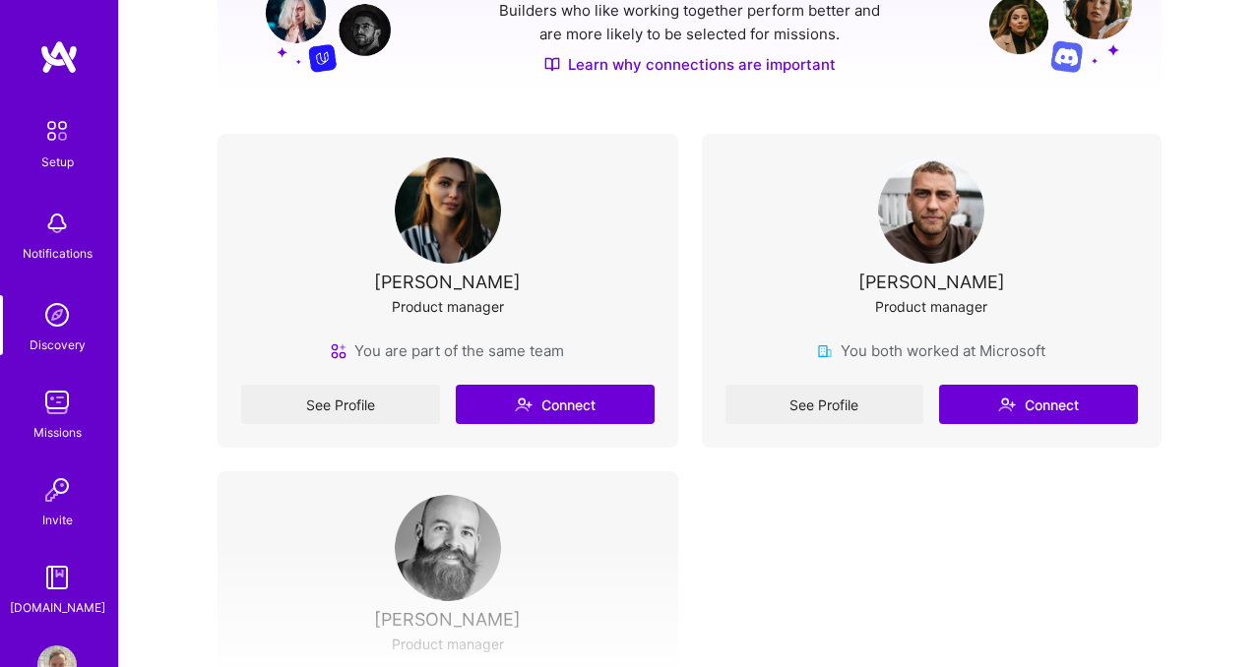
scroll to position [151, 0]
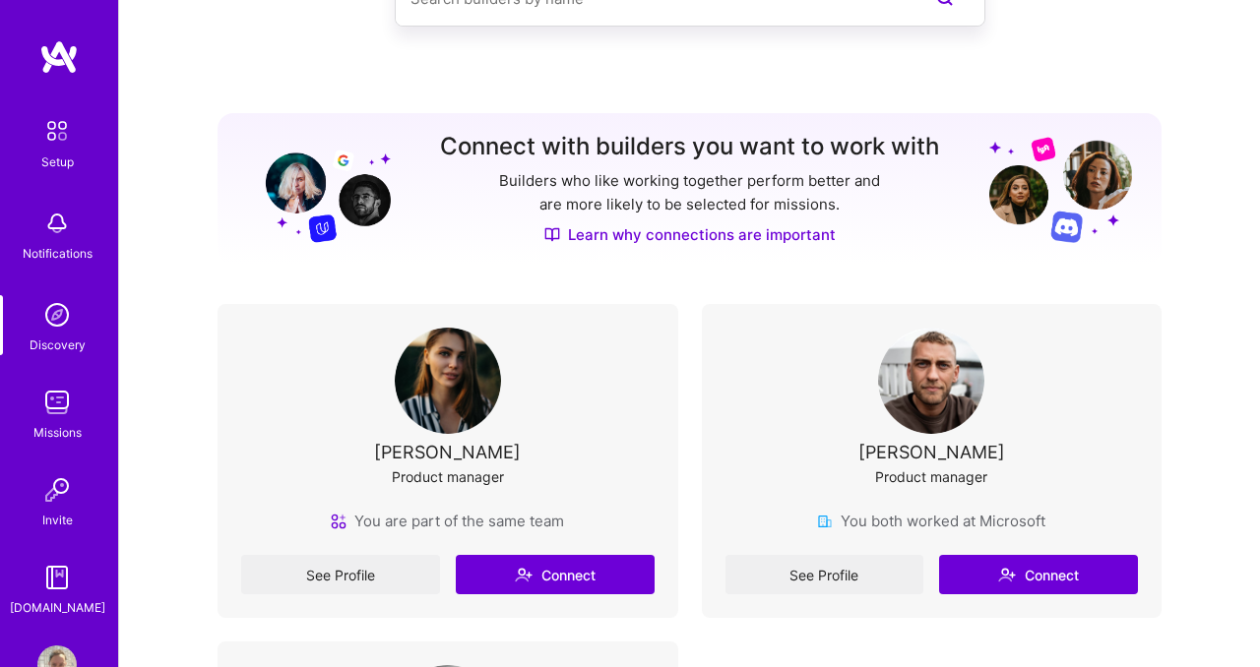
click at [59, 132] on img at bounding box center [56, 130] width 41 height 41
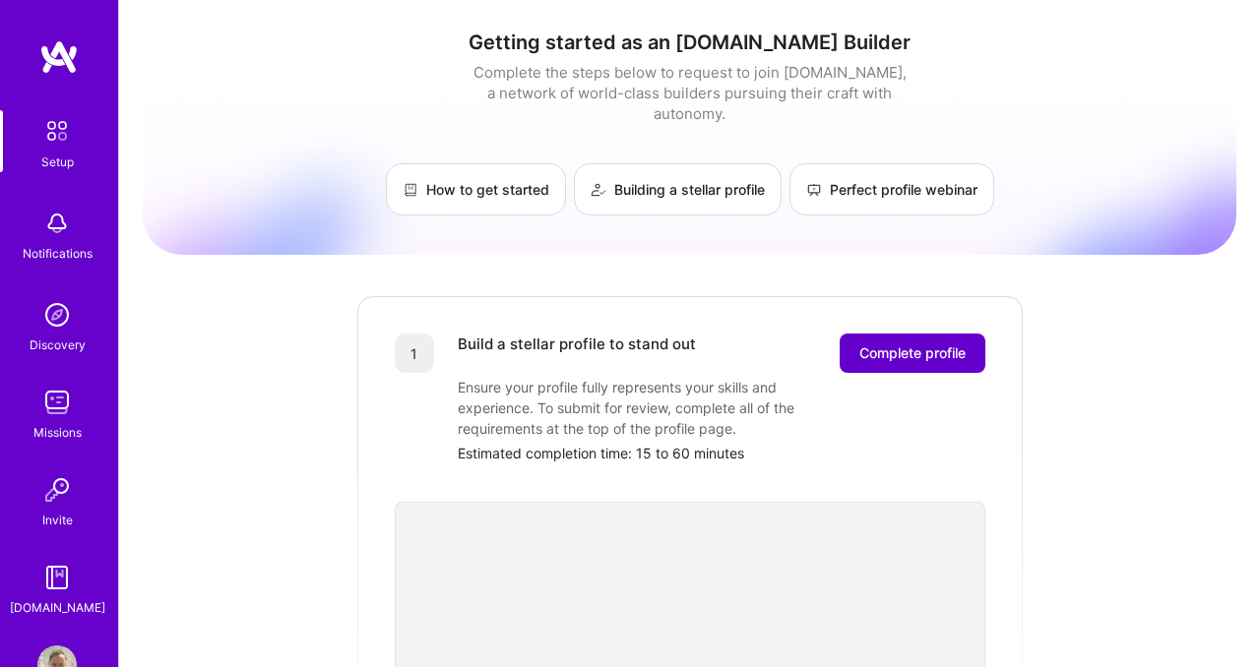
click at [887, 343] on span "Complete profile" at bounding box center [912, 353] width 106 height 20
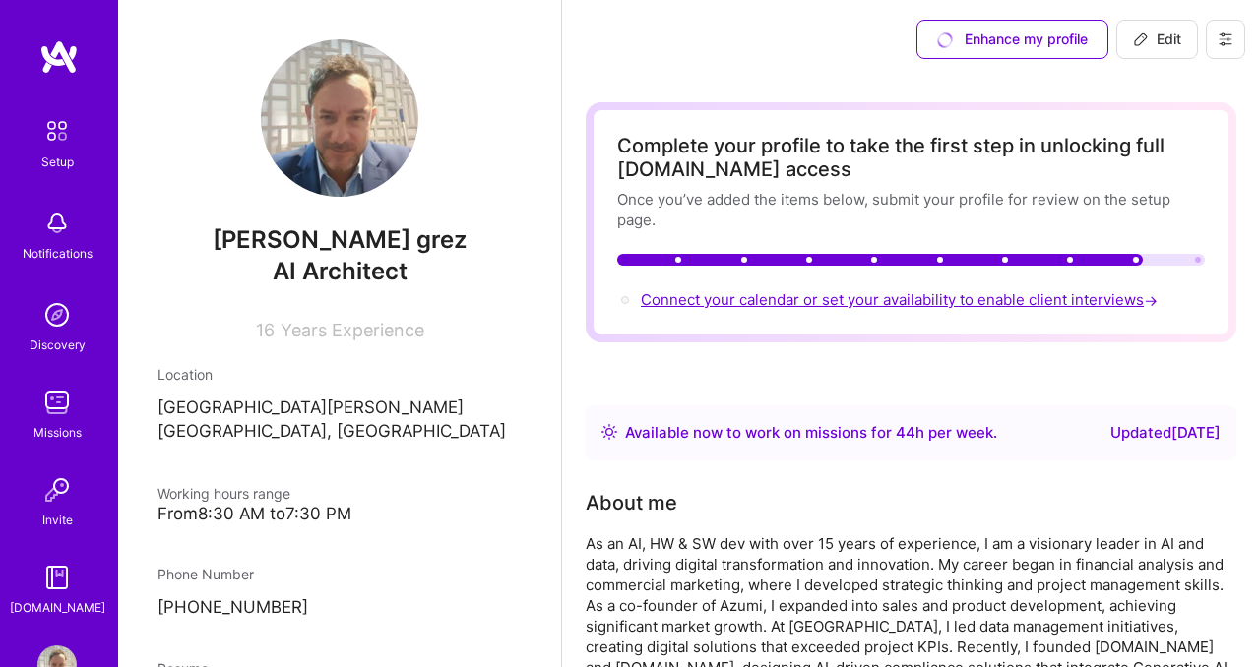
click at [978, 301] on span "Connect your calendar or set your availability to enable client interviews →" at bounding box center [901, 299] width 521 height 19
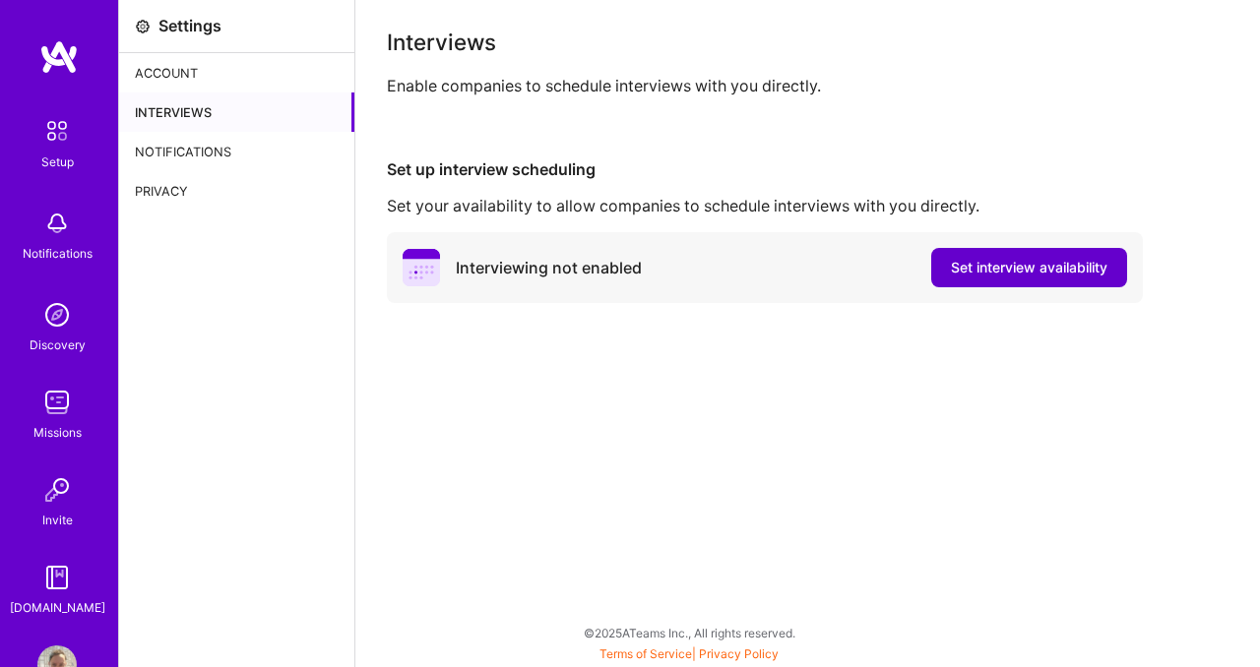
click at [987, 274] on span "Set interview availability" at bounding box center [1029, 268] width 156 height 20
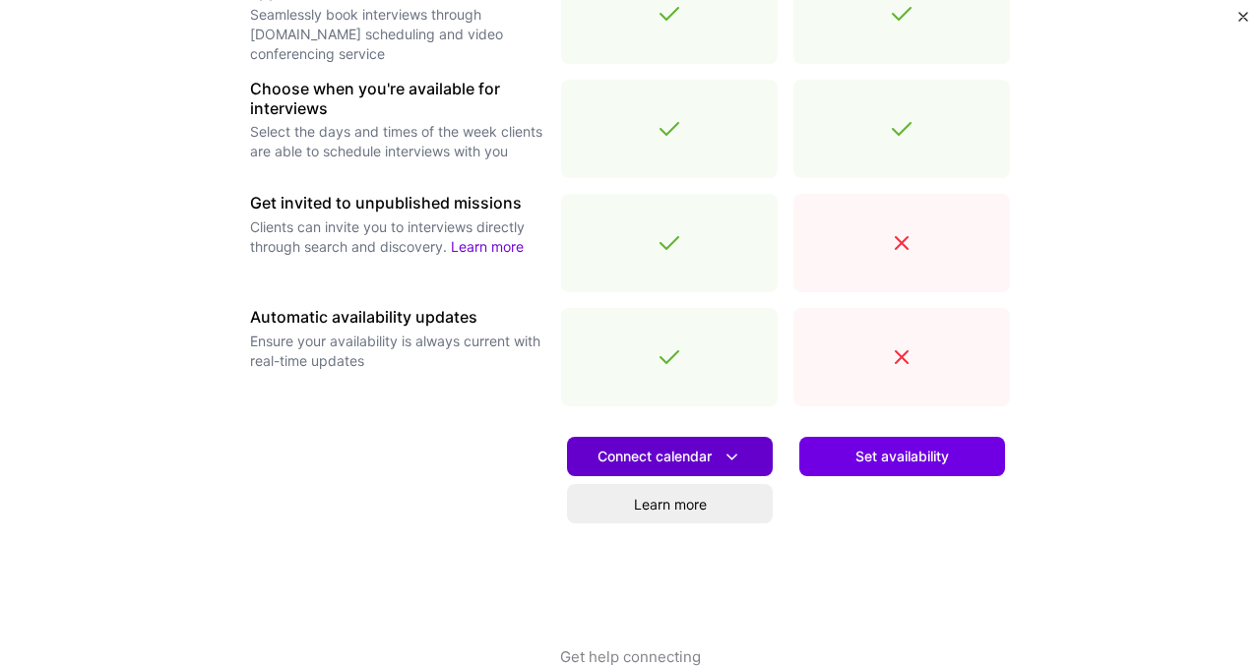
scroll to position [712, 0]
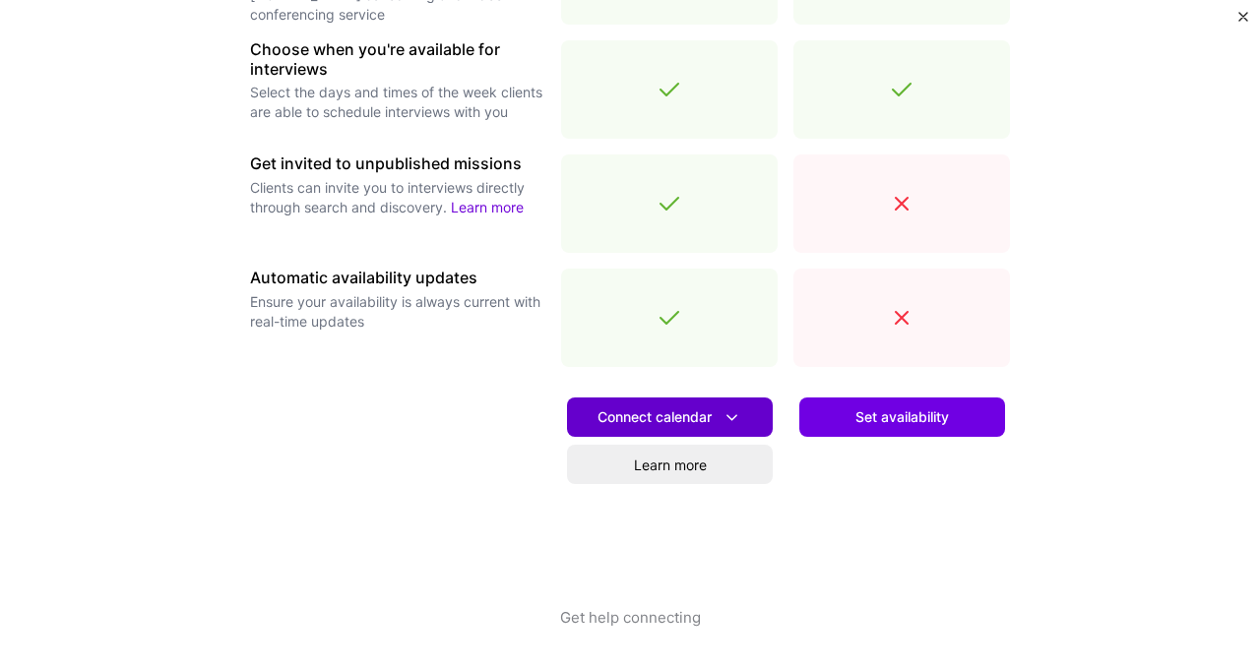
click at [688, 414] on span "Connect calendar" at bounding box center [669, 417] width 145 height 21
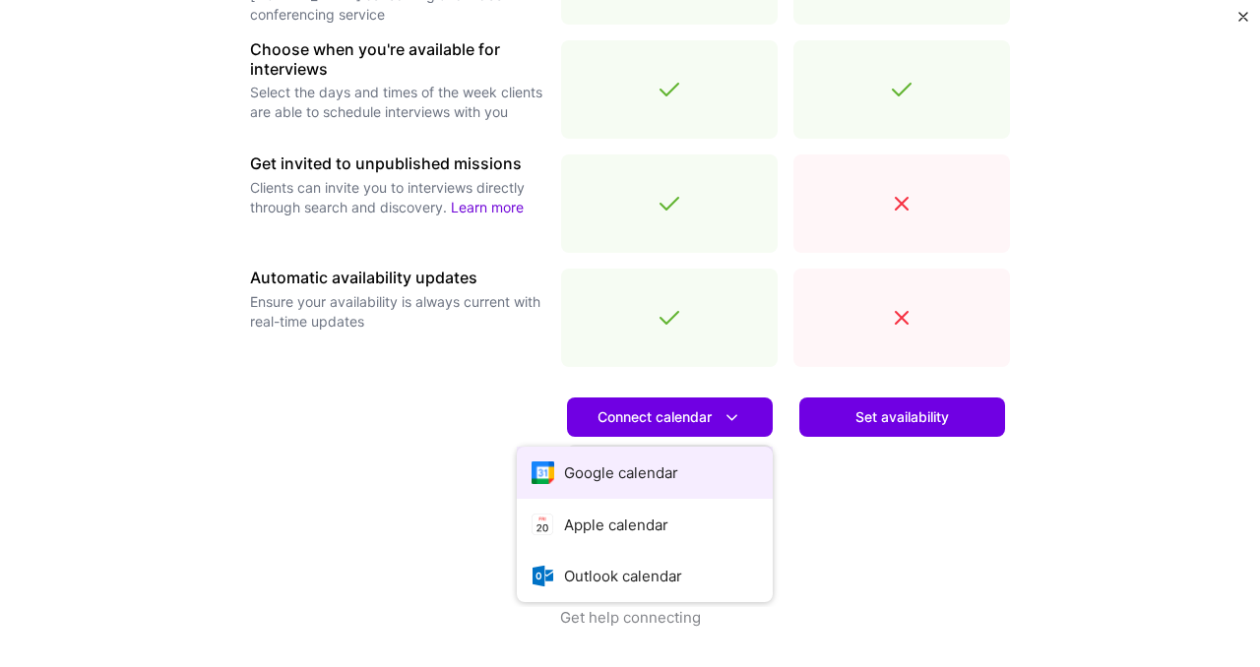
click at [637, 473] on button "Google calendar" at bounding box center [645, 473] width 256 height 52
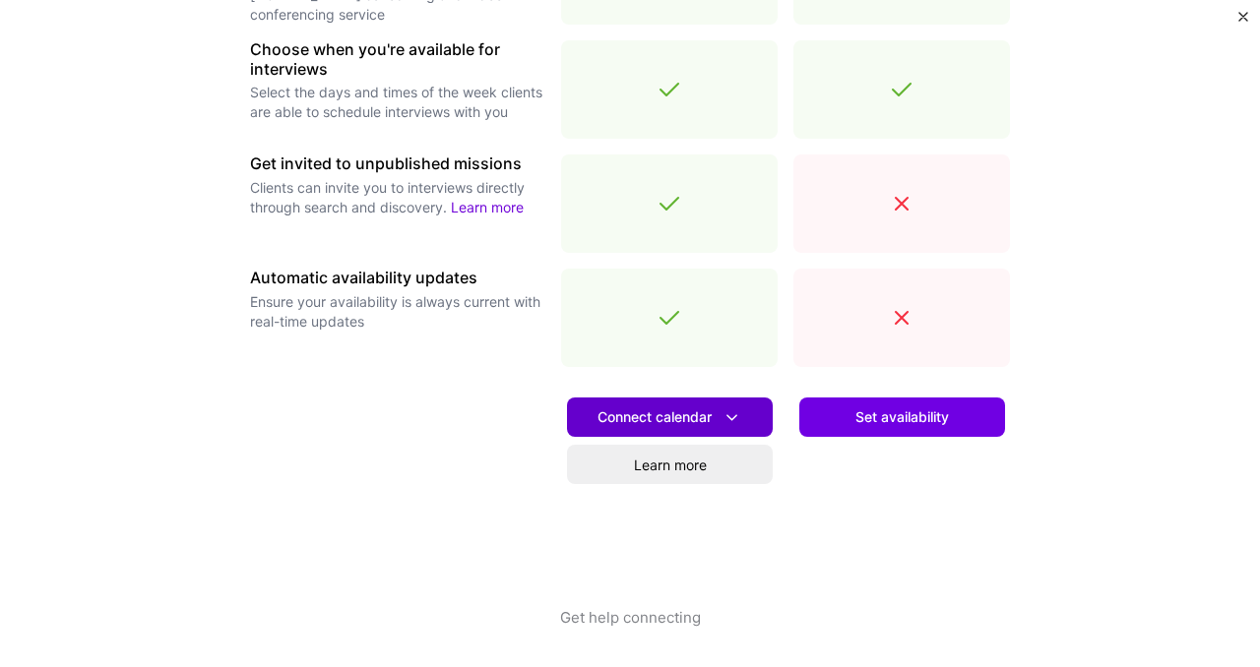
click at [733, 414] on icon at bounding box center [731, 417] width 21 height 21
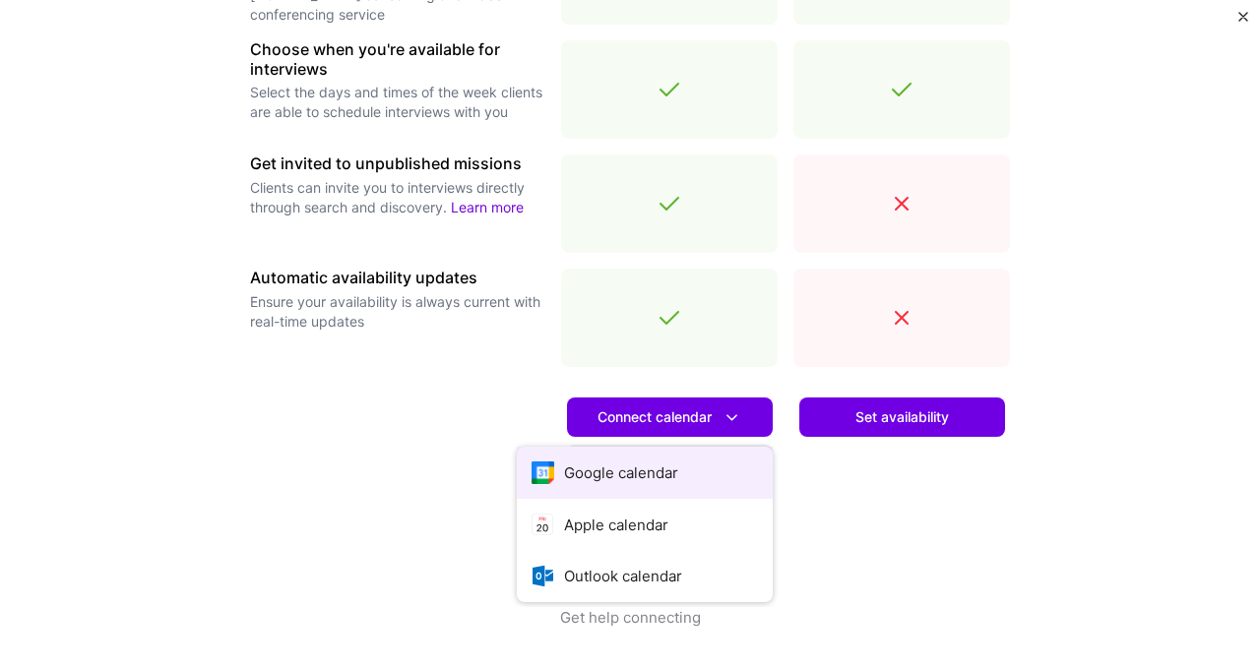
click at [644, 475] on button "Google calendar" at bounding box center [645, 473] width 256 height 52
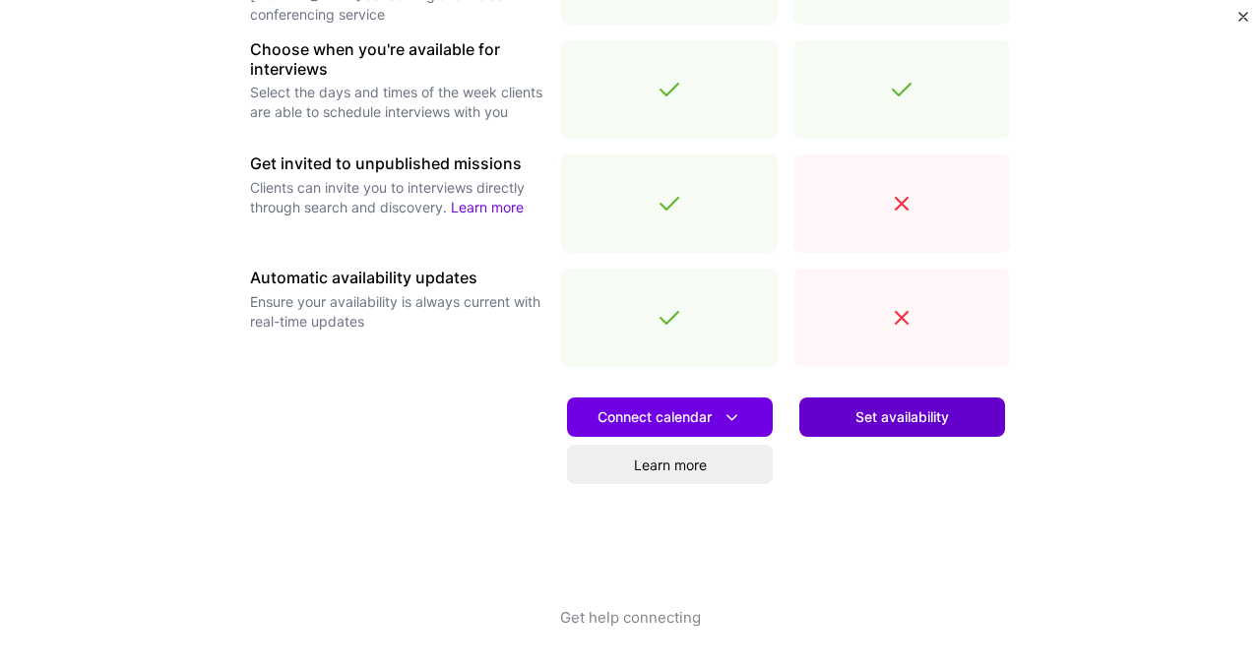
click at [868, 419] on span "Set availability" at bounding box center [901, 417] width 93 height 20
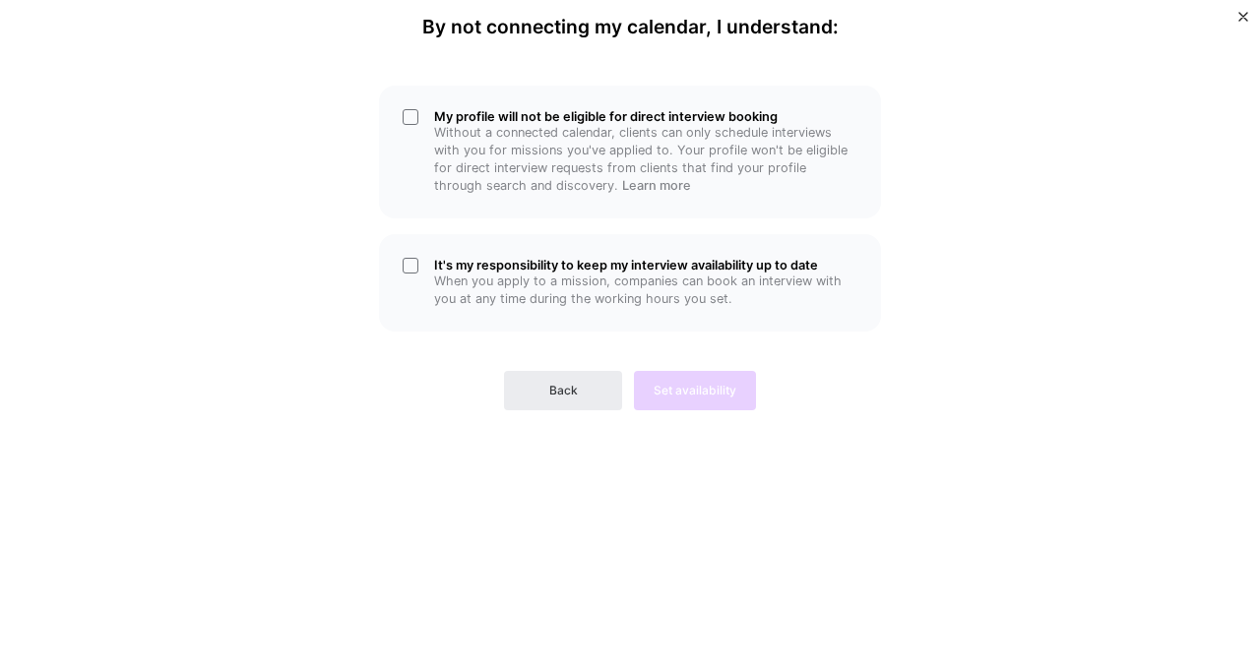
scroll to position [0, 0]
click at [548, 403] on button "Back" at bounding box center [563, 390] width 118 height 39
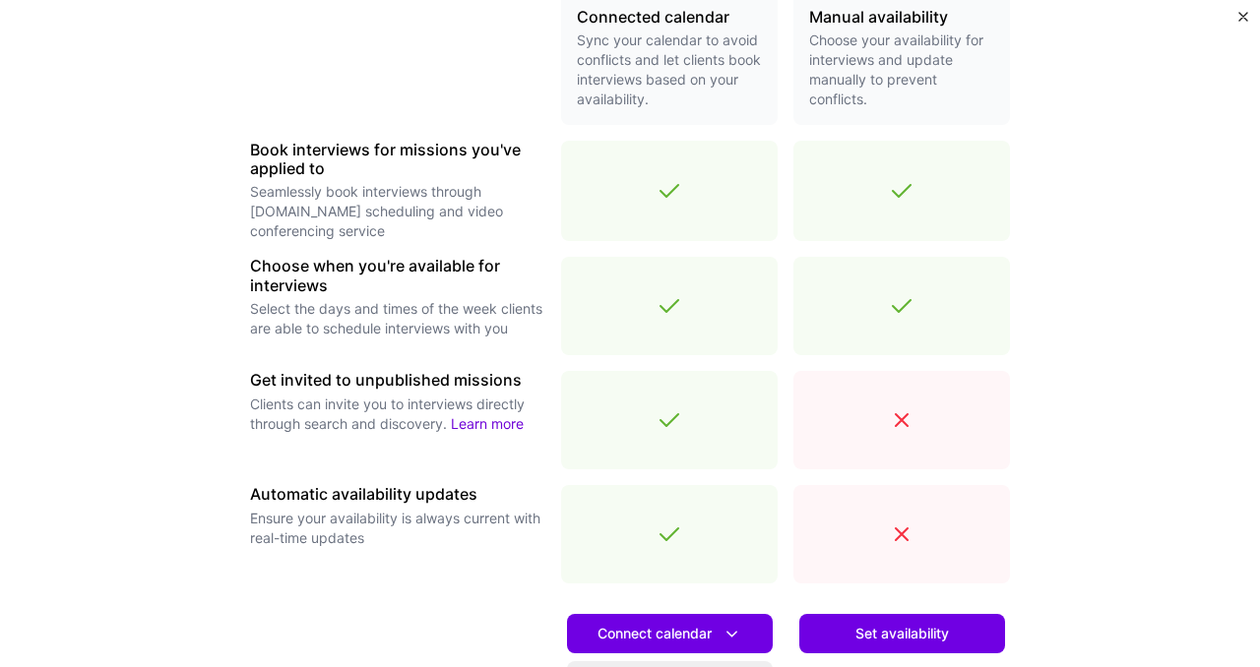
scroll to position [712, 0]
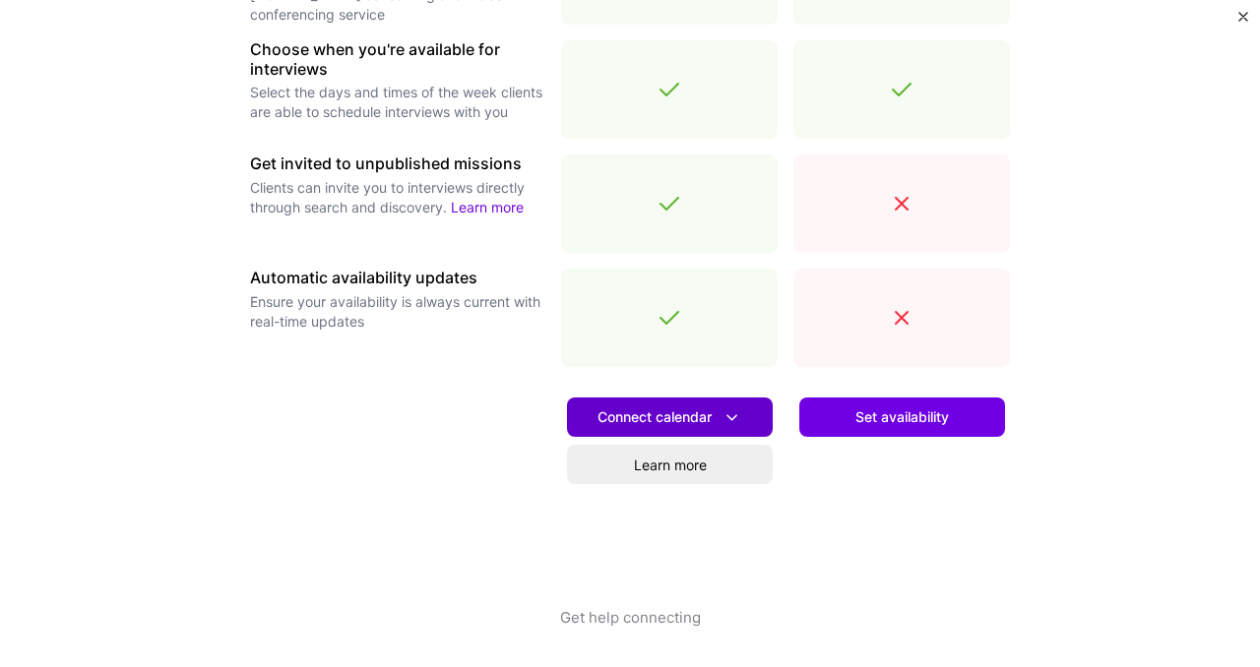
click at [684, 409] on span "Connect calendar" at bounding box center [669, 417] width 145 height 21
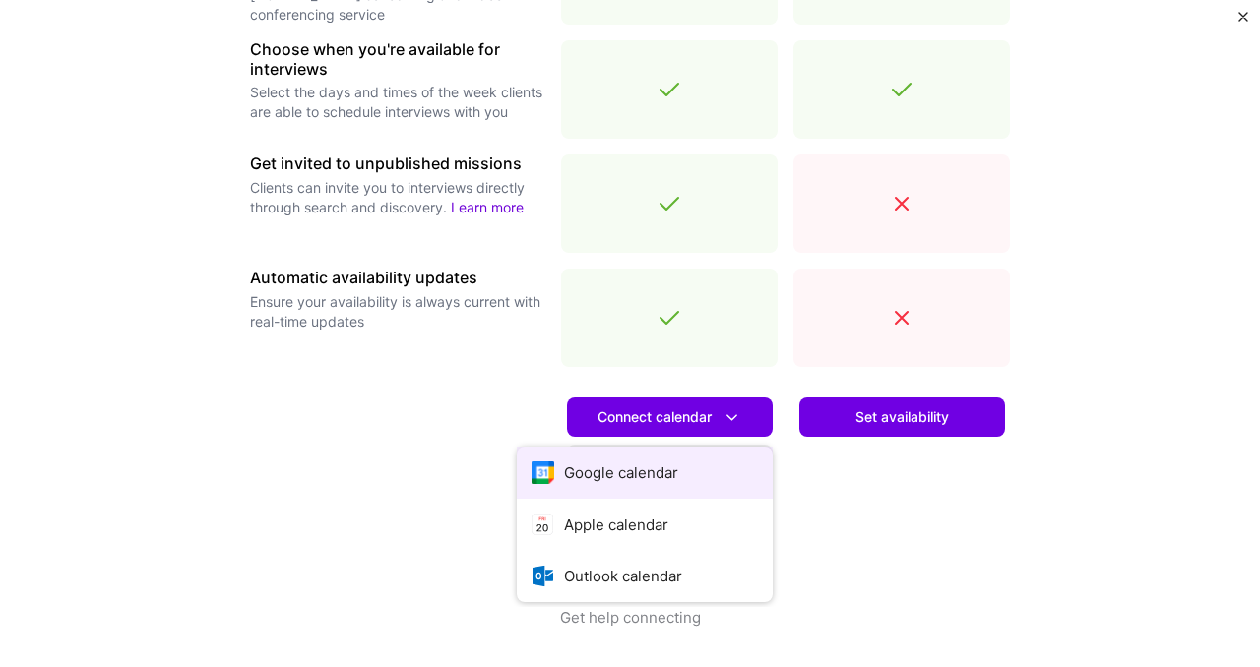
click at [624, 481] on button "Google calendar" at bounding box center [645, 473] width 256 height 52
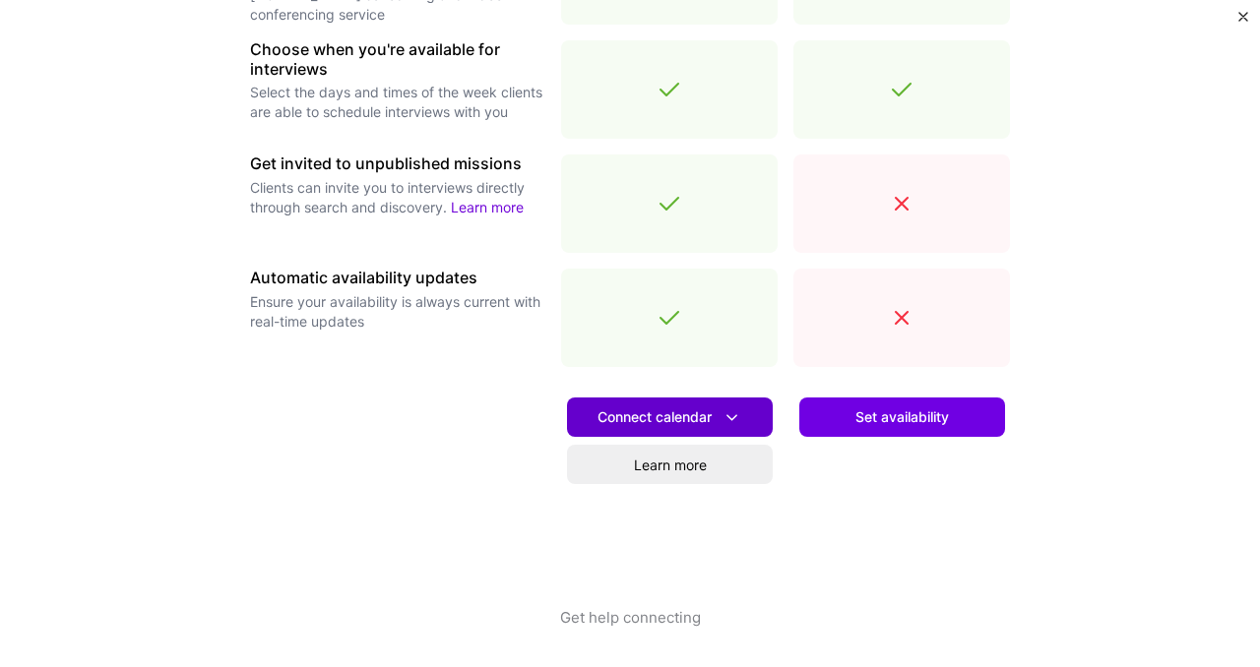
click at [655, 411] on span "Connect calendar" at bounding box center [669, 417] width 145 height 21
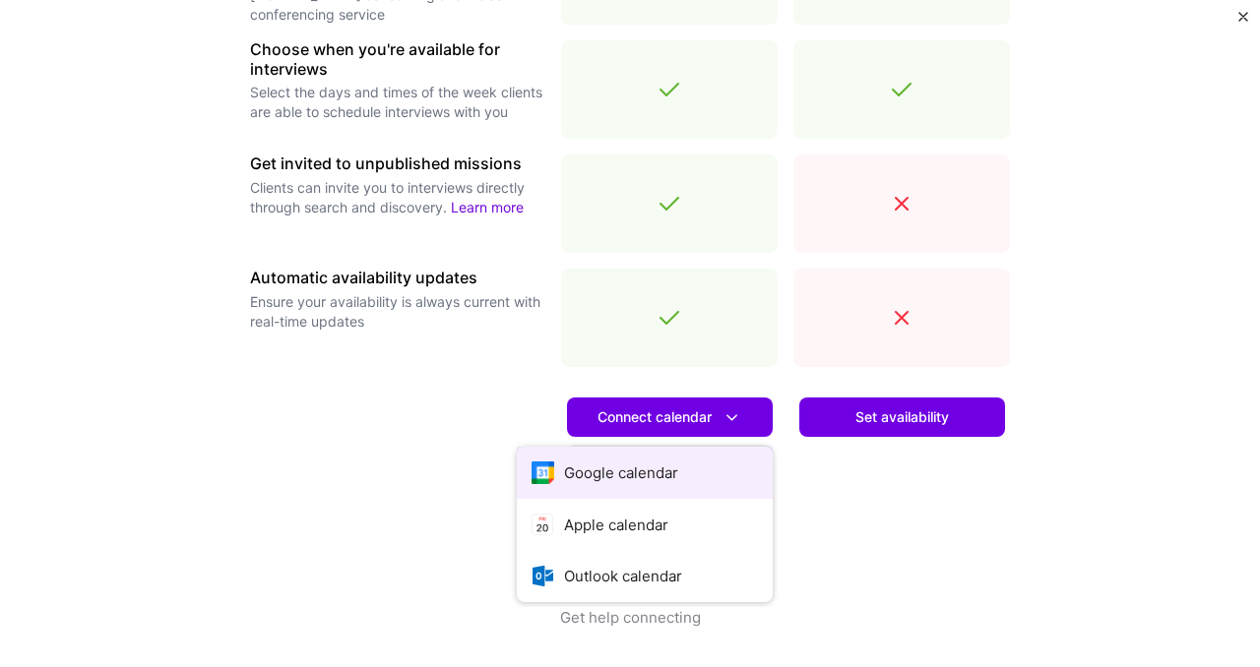
click at [624, 479] on button "Google calendar" at bounding box center [645, 473] width 256 height 52
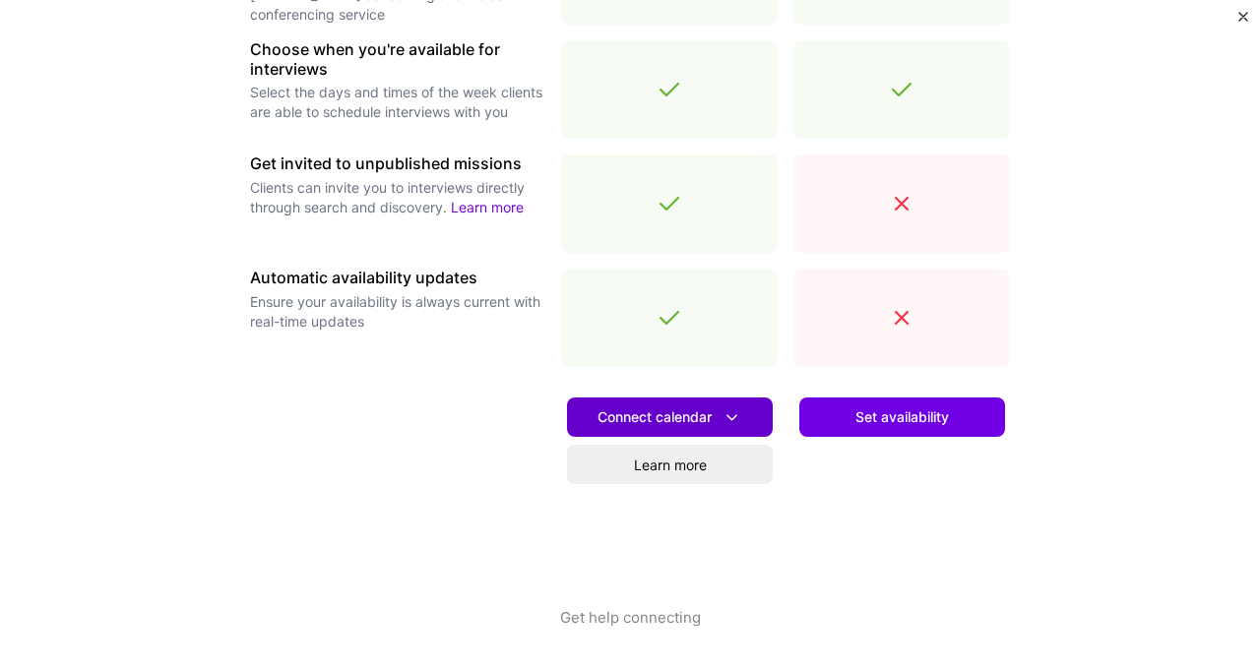
click at [734, 421] on icon at bounding box center [731, 417] width 21 height 21
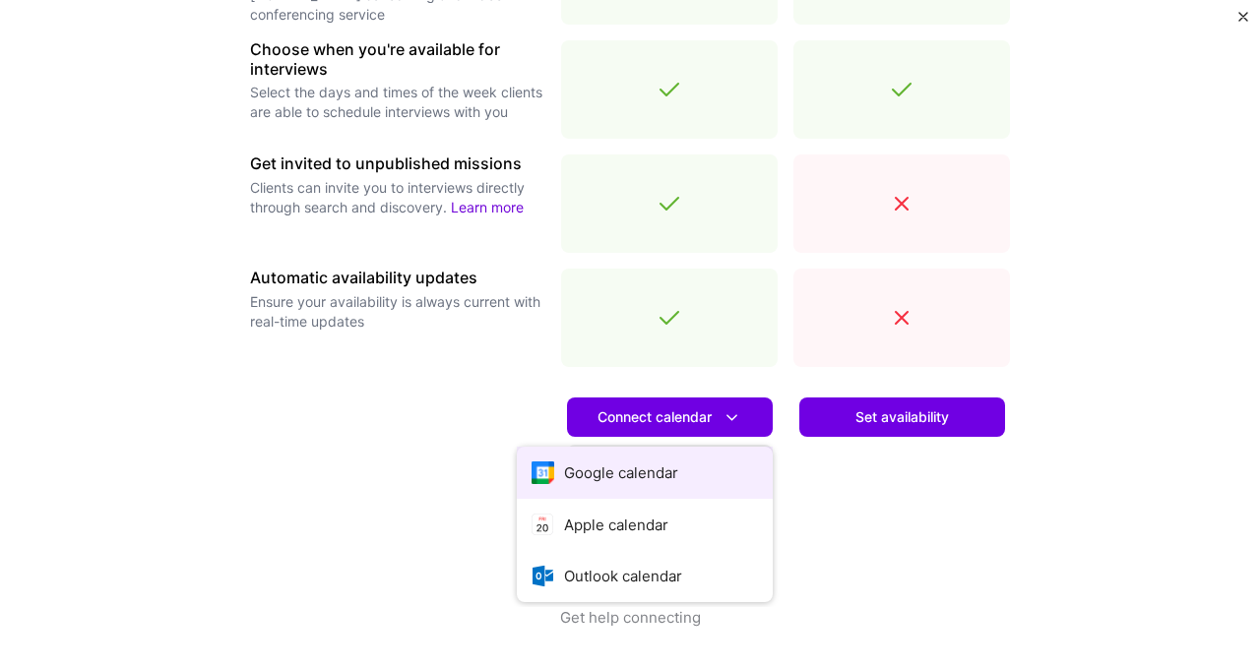
click at [650, 474] on button "Google calendar" at bounding box center [645, 473] width 256 height 52
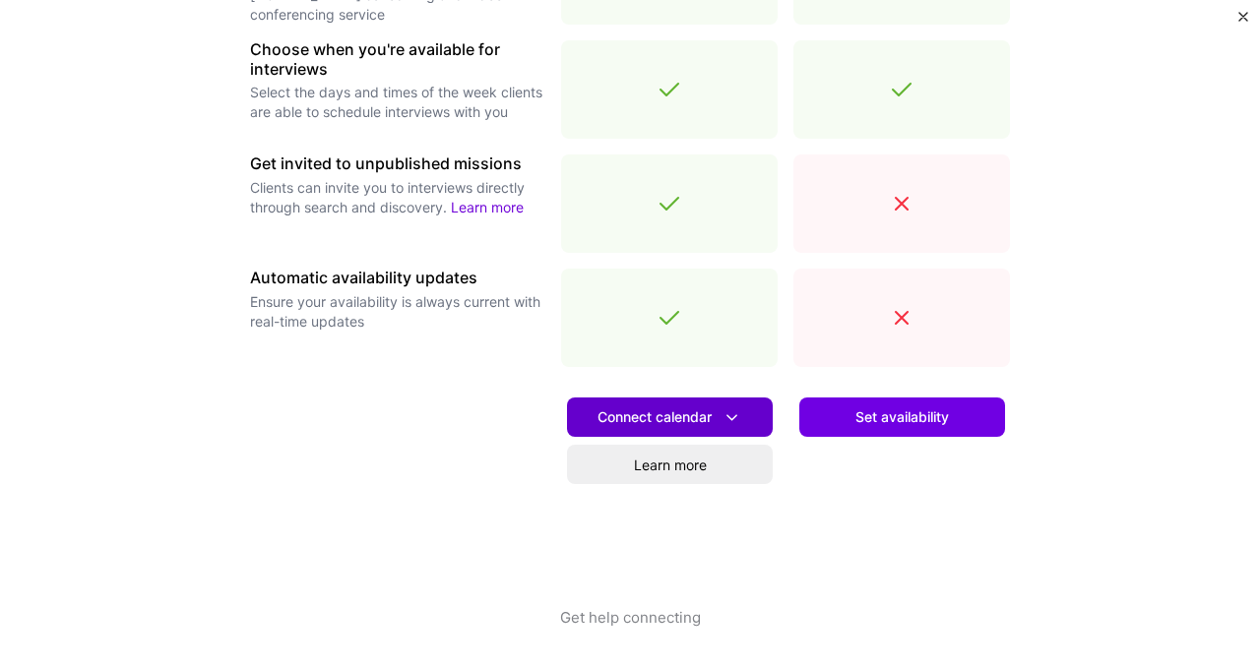
click at [734, 415] on icon at bounding box center [731, 417] width 21 height 21
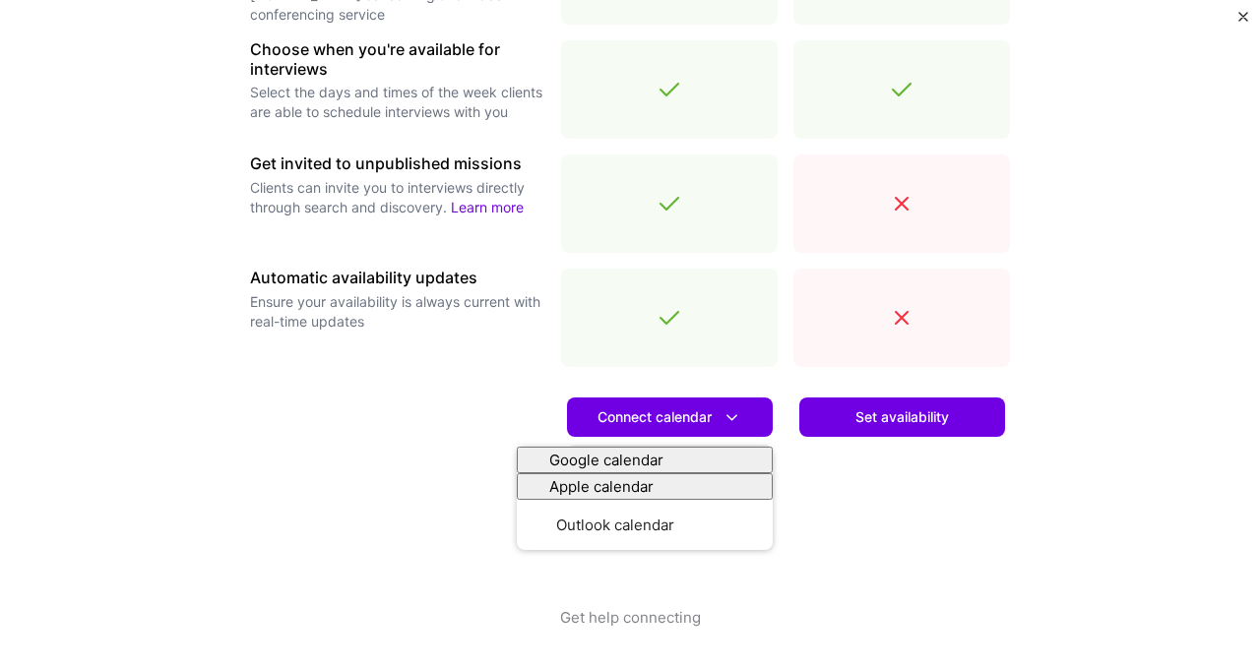
click at [864, 581] on div "Set availability" at bounding box center [901, 495] width 217 height 224
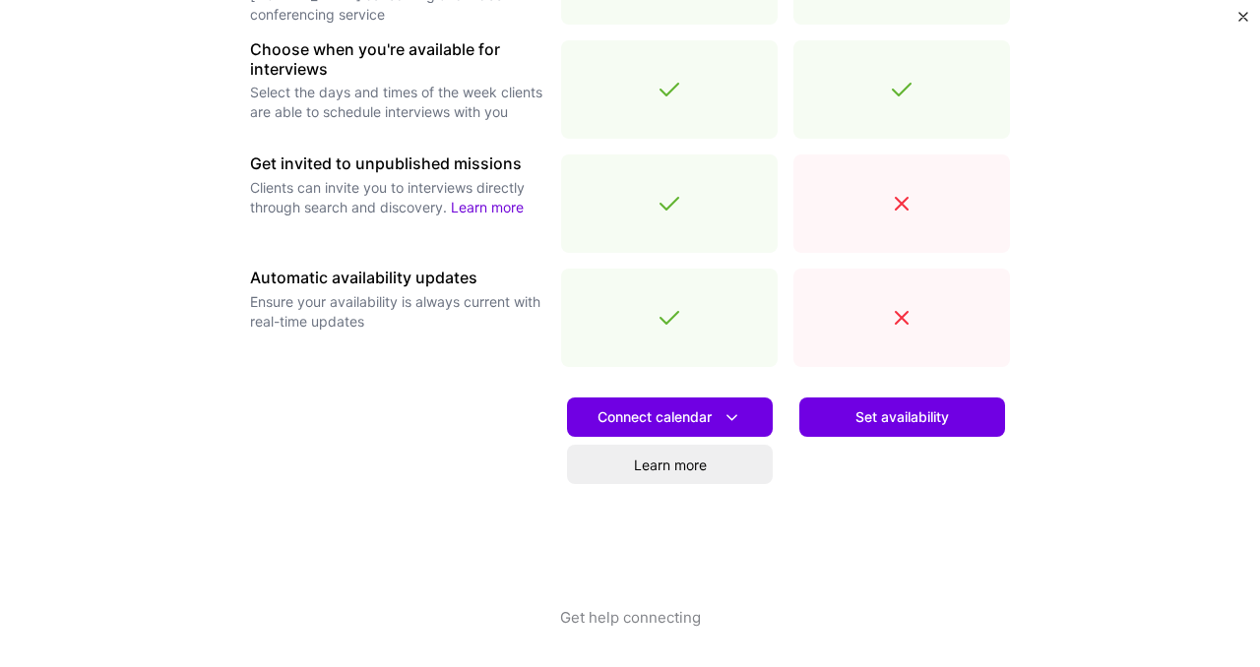
click at [681, 616] on button "Get help connecting" at bounding box center [630, 637] width 141 height 60
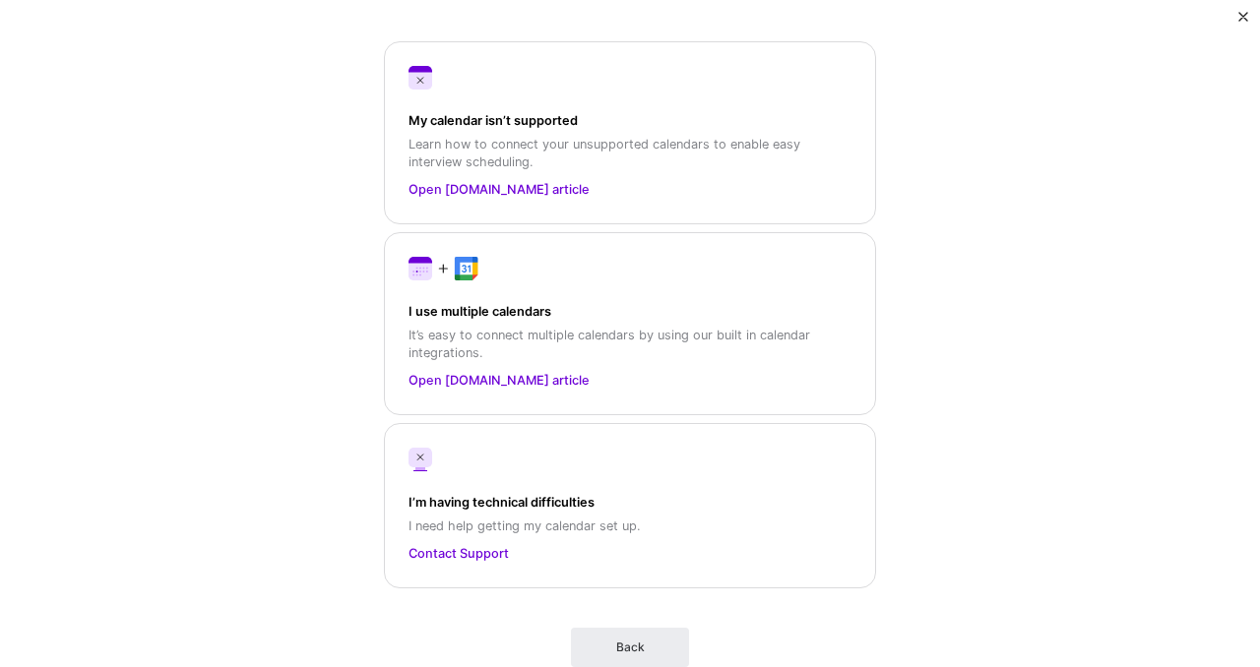
scroll to position [88, 0]
click at [483, 184] on link "Open [DOMAIN_NAME] article" at bounding box center [629, 189] width 443 height 21
click at [501, 382] on link "Open [DOMAIN_NAME] article" at bounding box center [629, 380] width 443 height 21
click at [635, 642] on span "Back" at bounding box center [630, 648] width 29 height 18
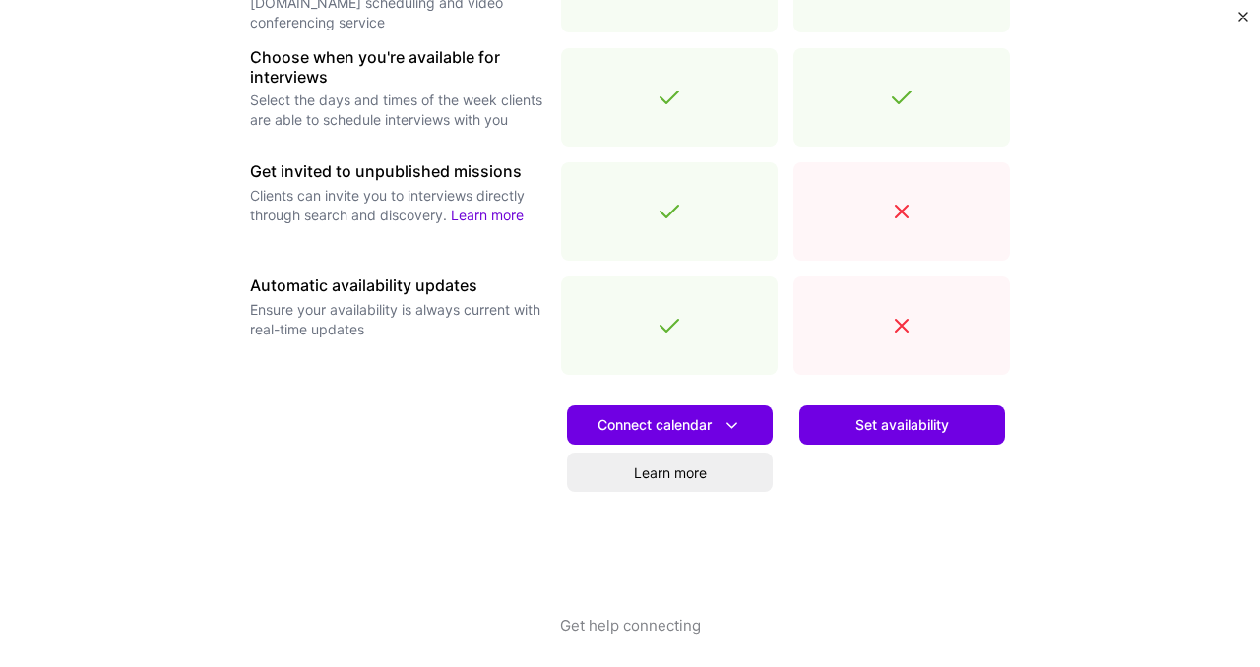
scroll to position [712, 0]
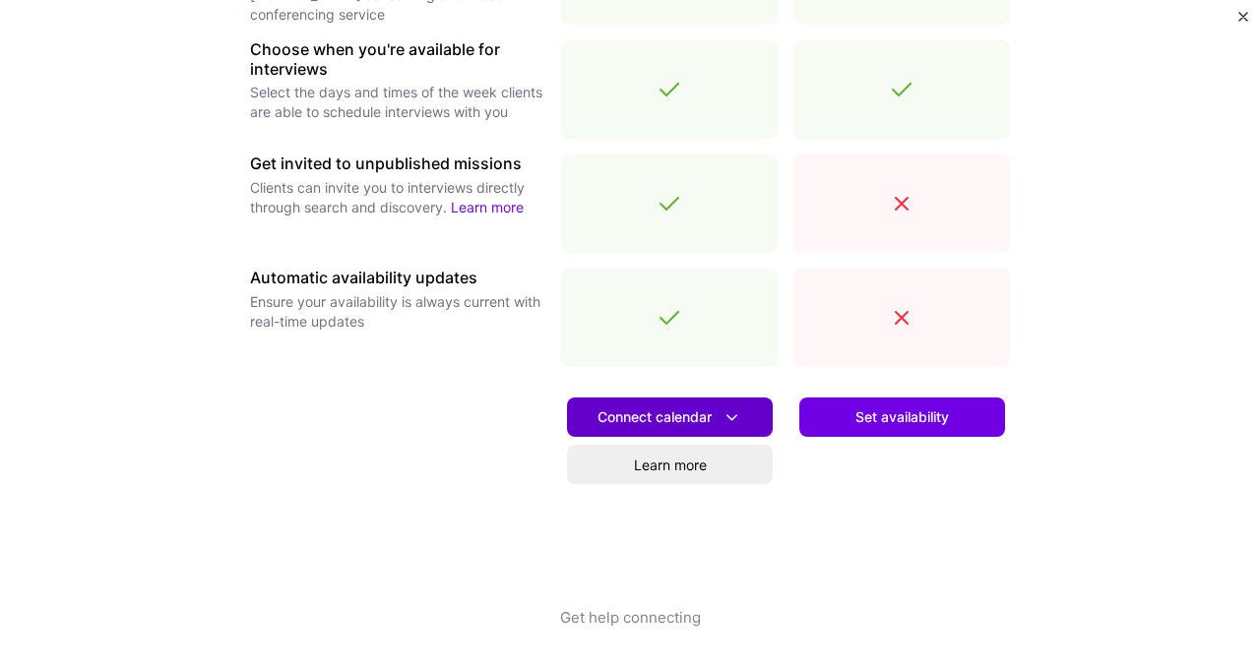
click at [651, 408] on span "Connect calendar" at bounding box center [669, 417] width 145 height 21
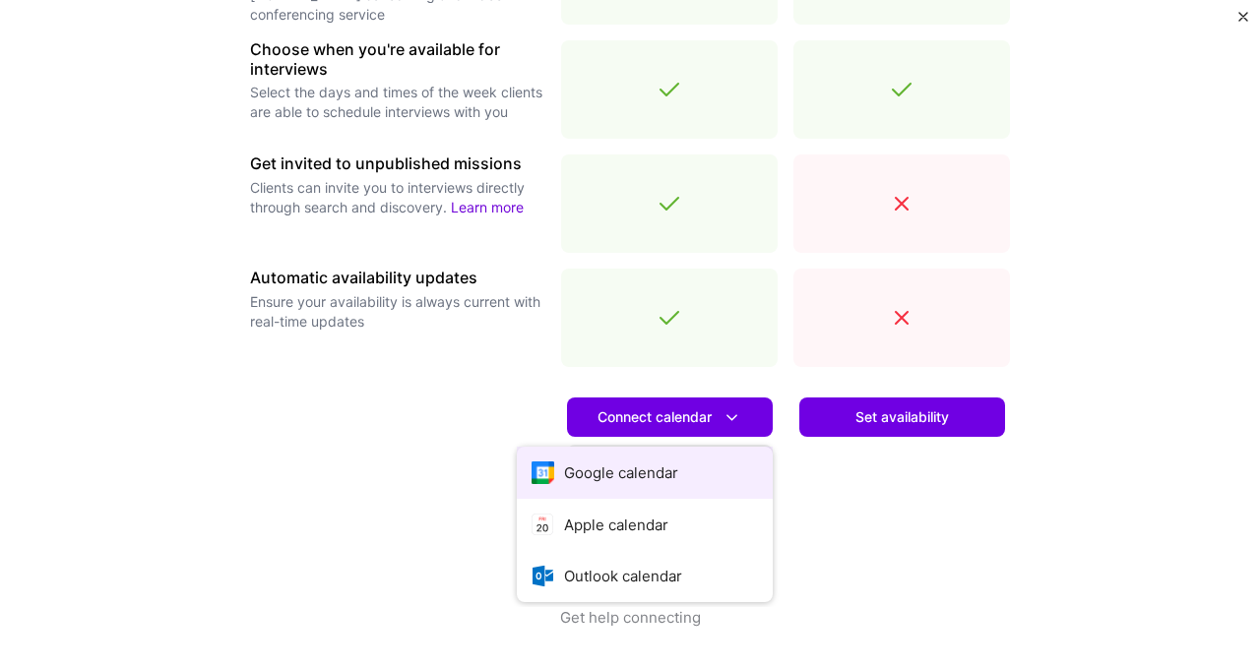
click at [650, 471] on button "Google calendar" at bounding box center [645, 473] width 256 height 52
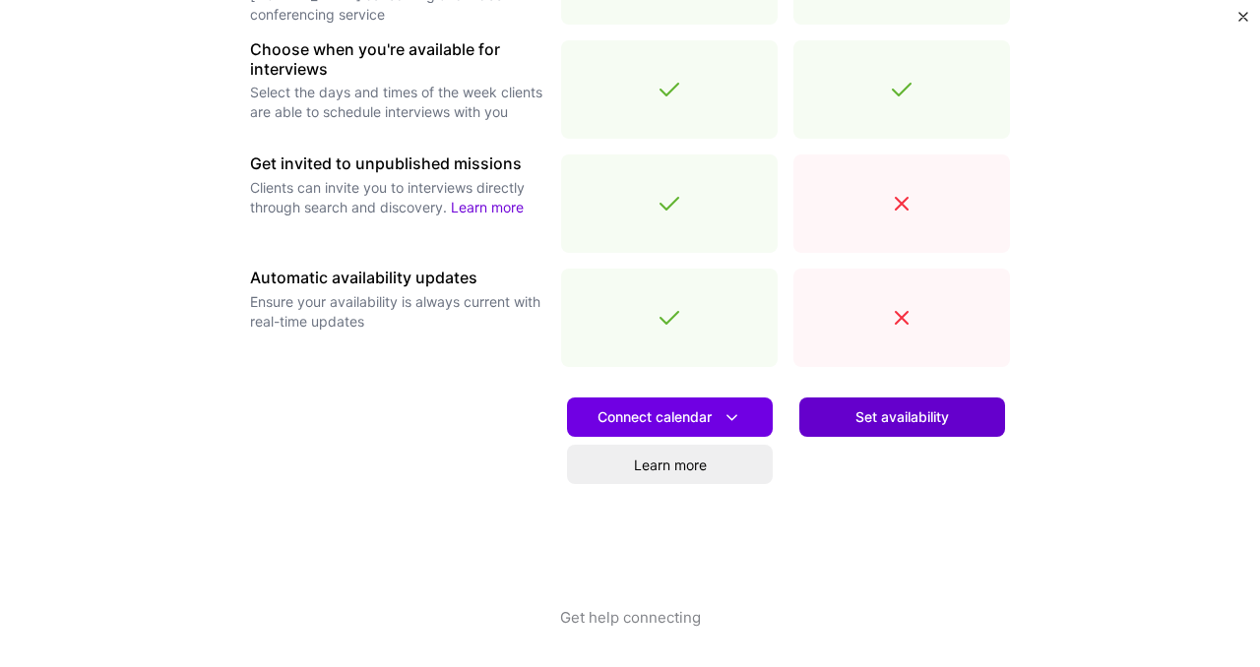
click at [878, 426] on span "Set availability" at bounding box center [901, 417] width 93 height 20
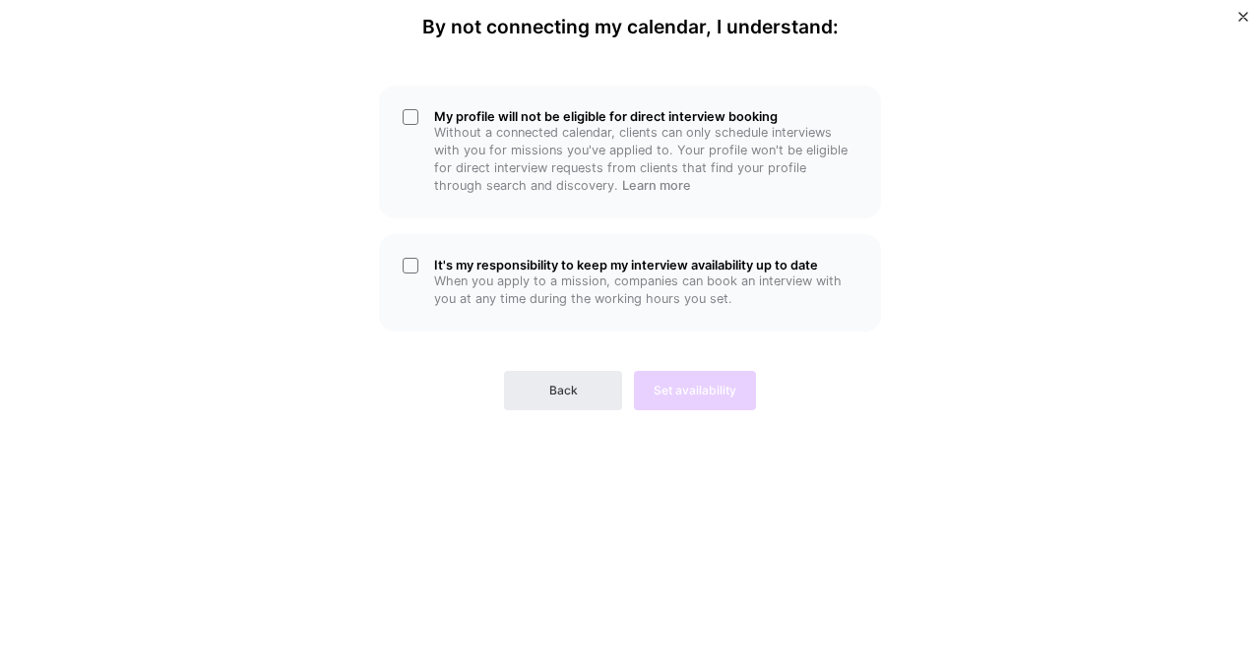
scroll to position [0, 0]
click at [569, 393] on span "Back" at bounding box center [563, 391] width 29 height 18
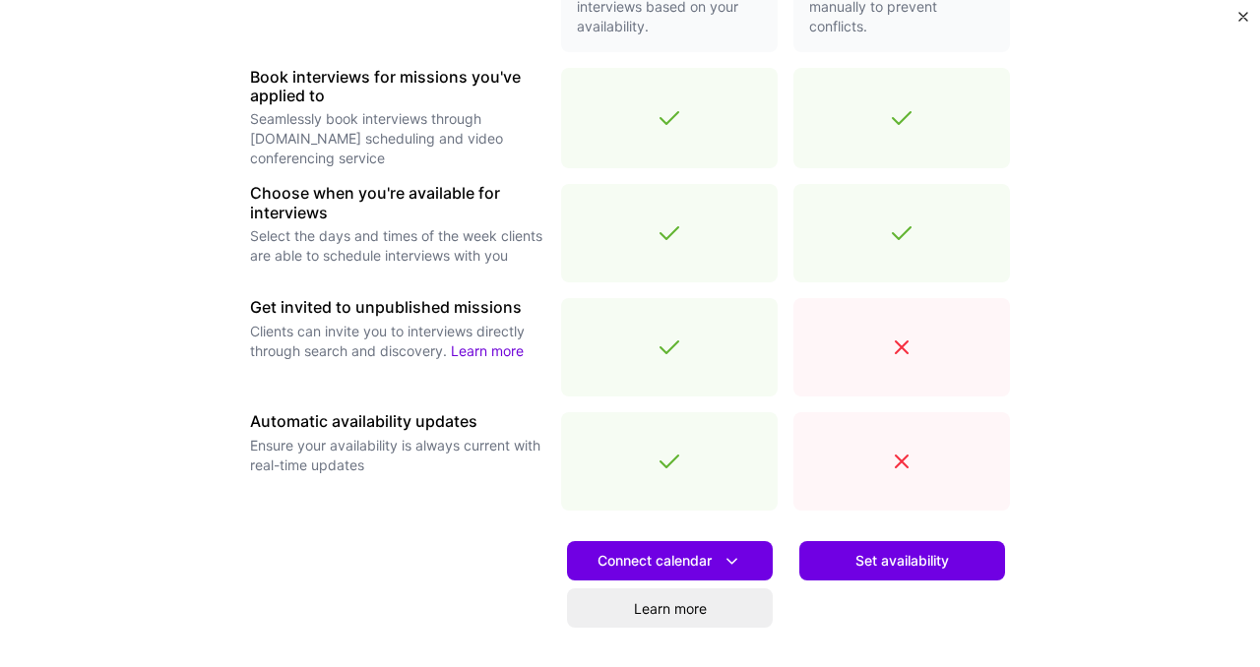
scroll to position [571, 0]
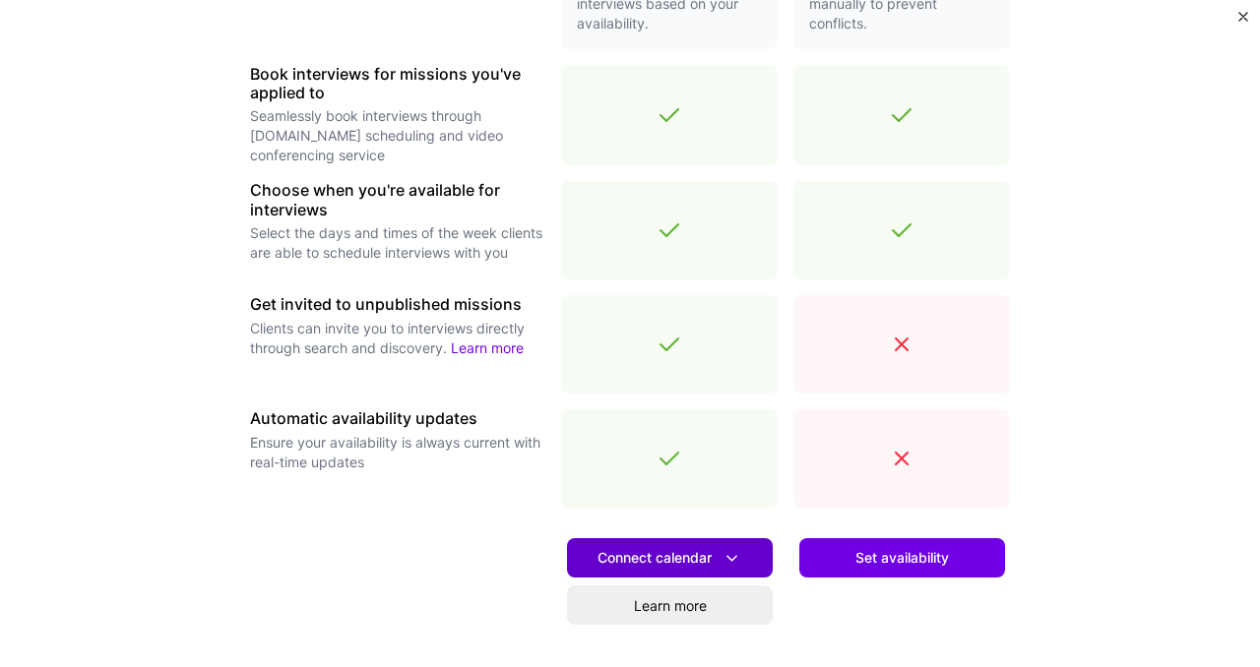
click at [666, 552] on span "Connect calendar" at bounding box center [669, 558] width 145 height 21
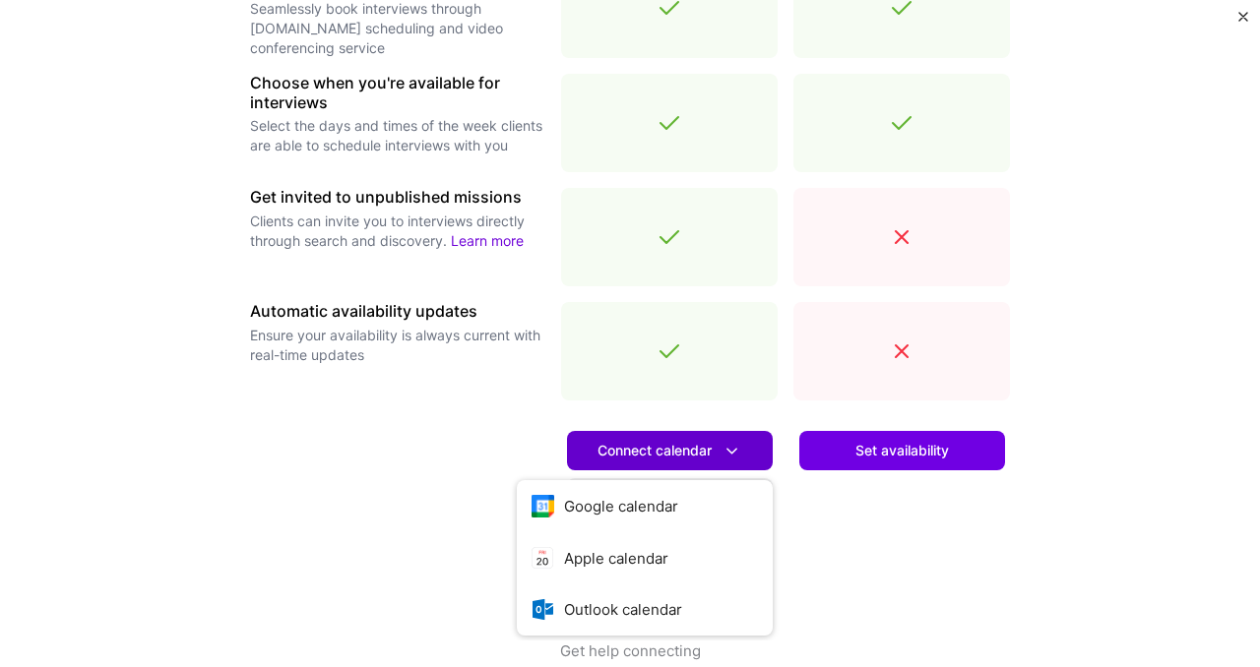
scroll to position [695, 0]
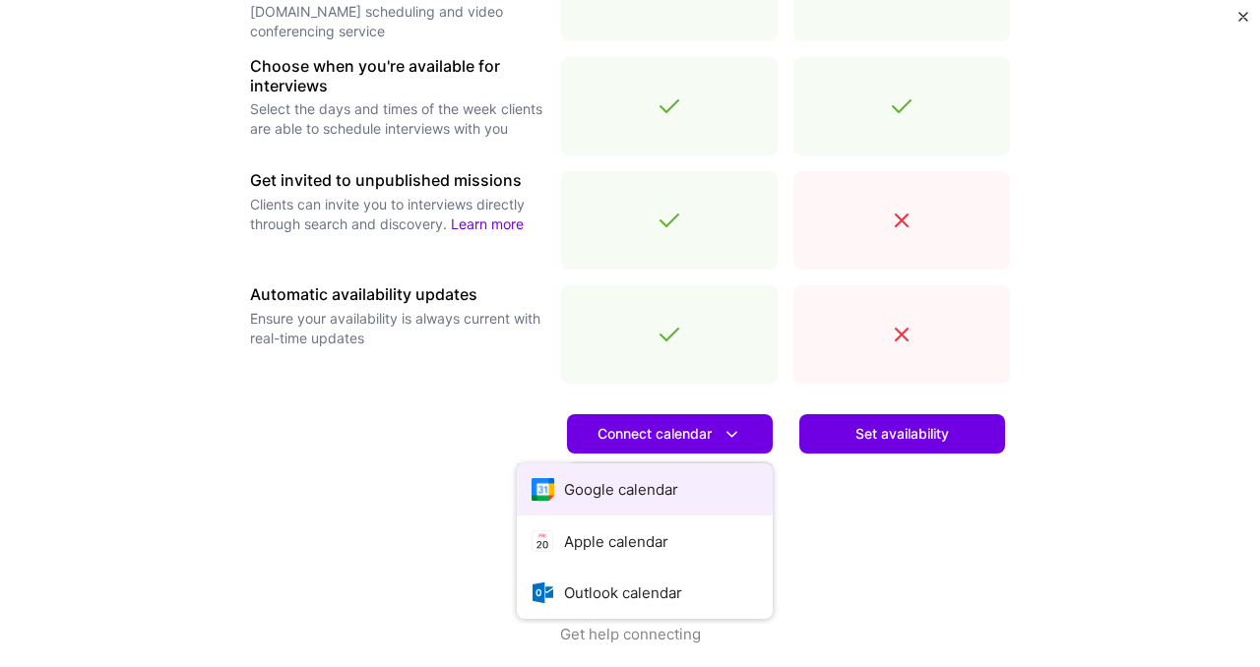
click at [656, 492] on button "Google calendar" at bounding box center [645, 490] width 256 height 52
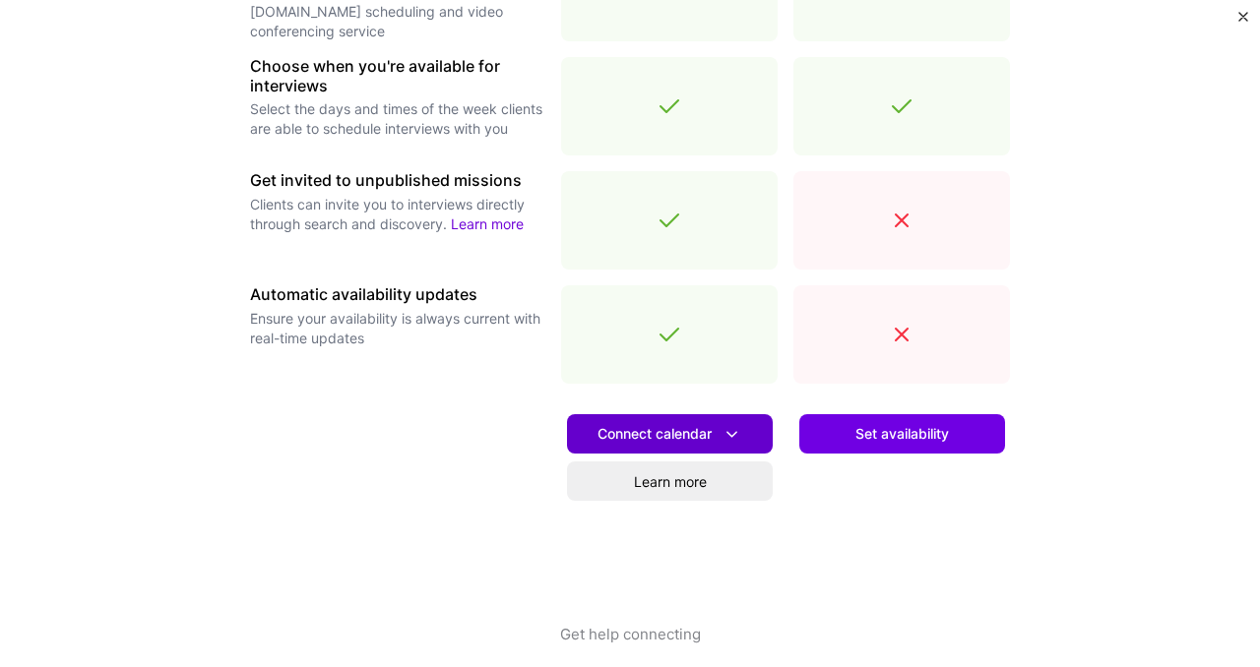
click at [675, 425] on span "Connect calendar" at bounding box center [669, 434] width 145 height 21
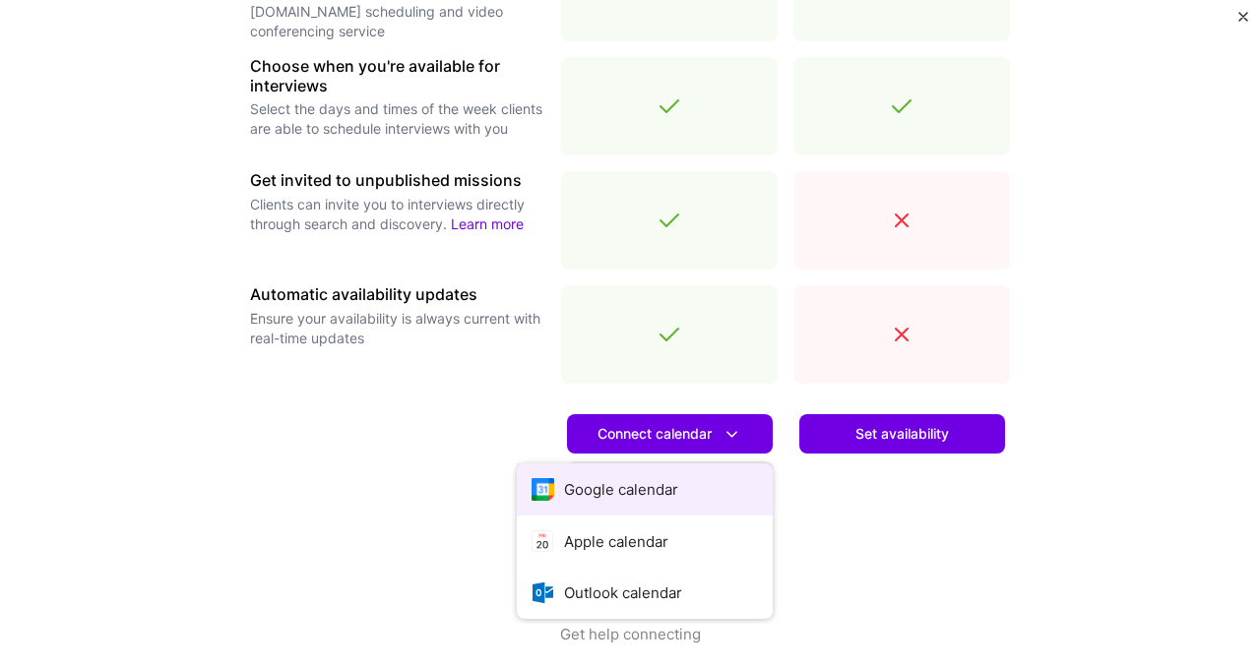
click at [633, 495] on button "Google calendar" at bounding box center [645, 490] width 256 height 52
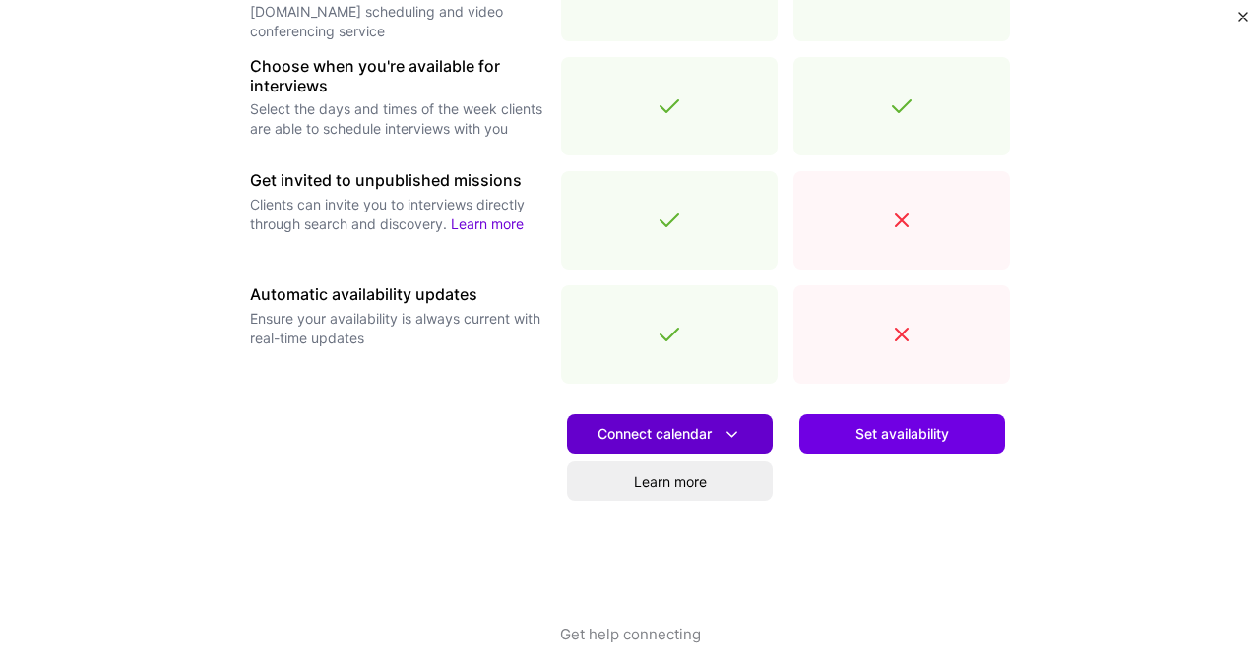
click at [650, 432] on span "Connect calendar" at bounding box center [669, 434] width 145 height 21
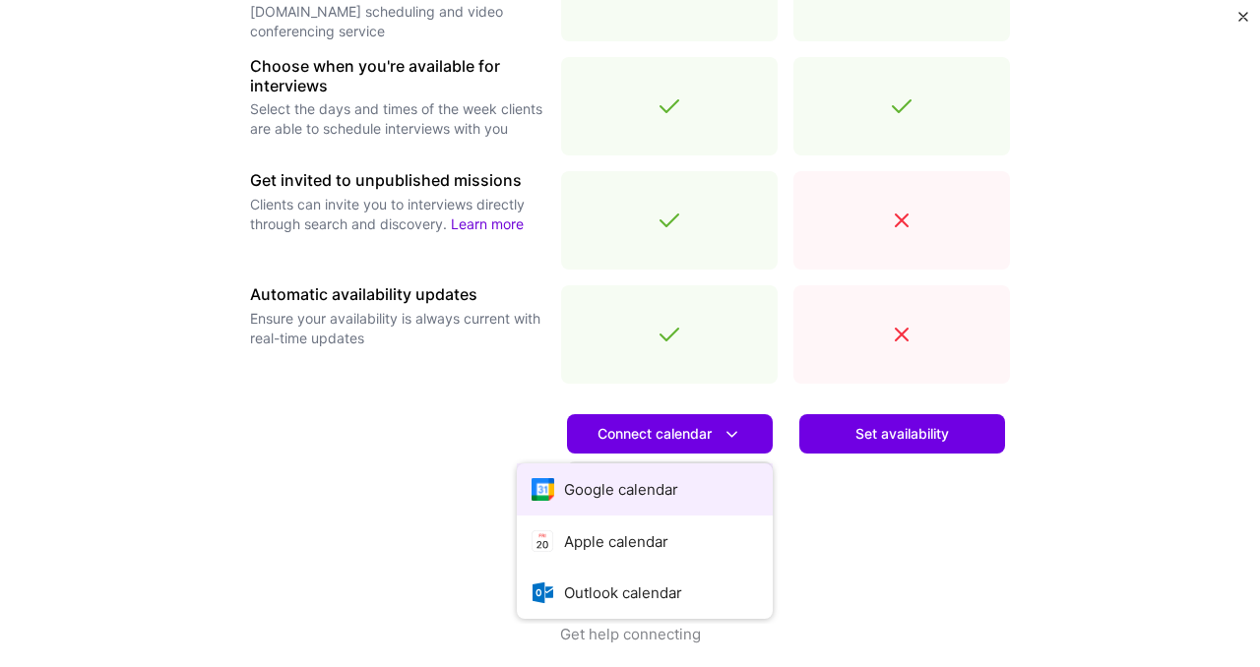
click at [623, 487] on button "Google calendar" at bounding box center [645, 490] width 256 height 52
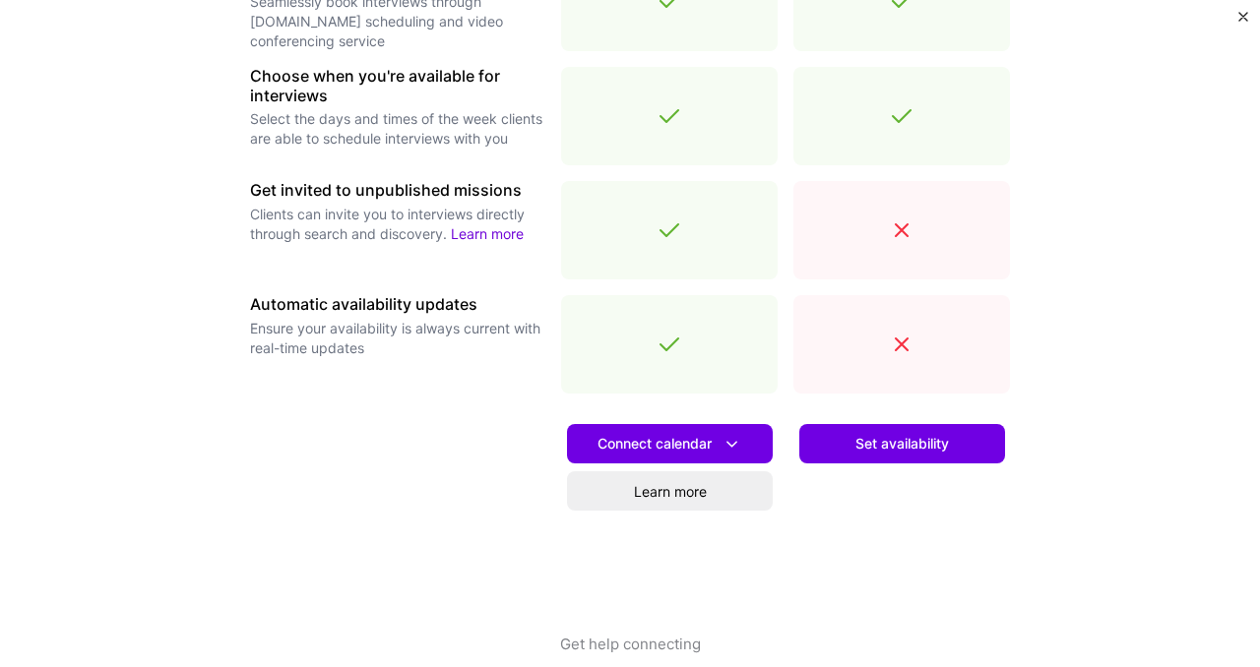
scroll to position [712, 0]
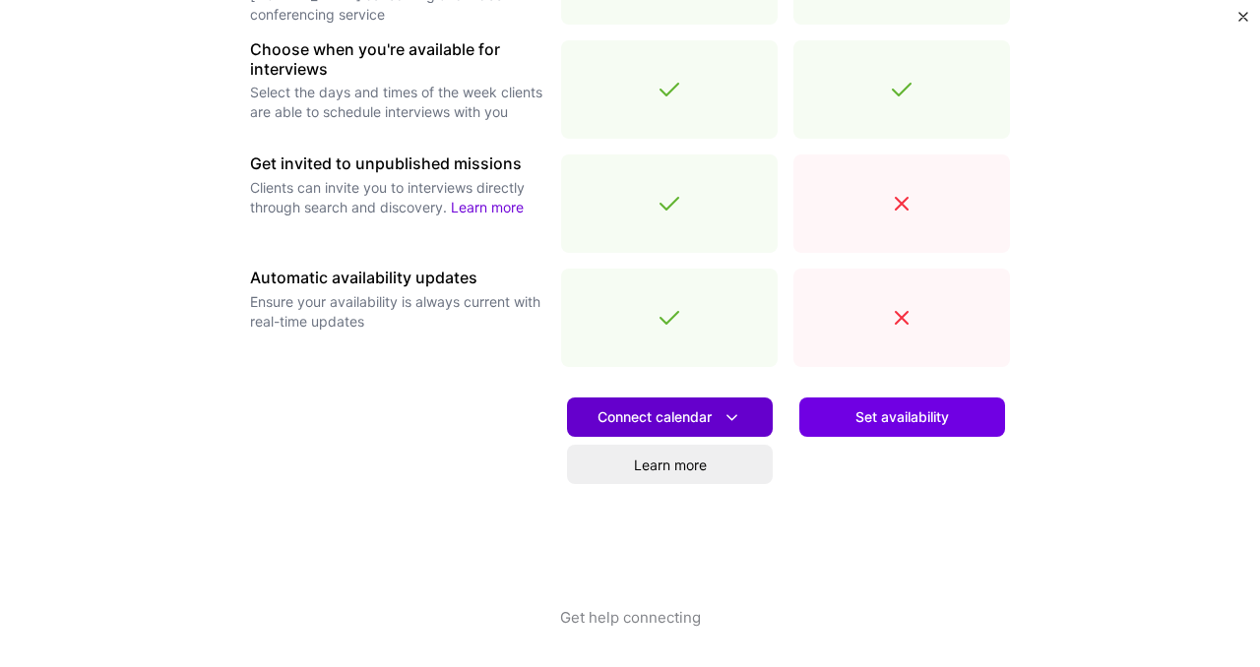
click at [668, 415] on span "Connect calendar" at bounding box center [669, 417] width 145 height 21
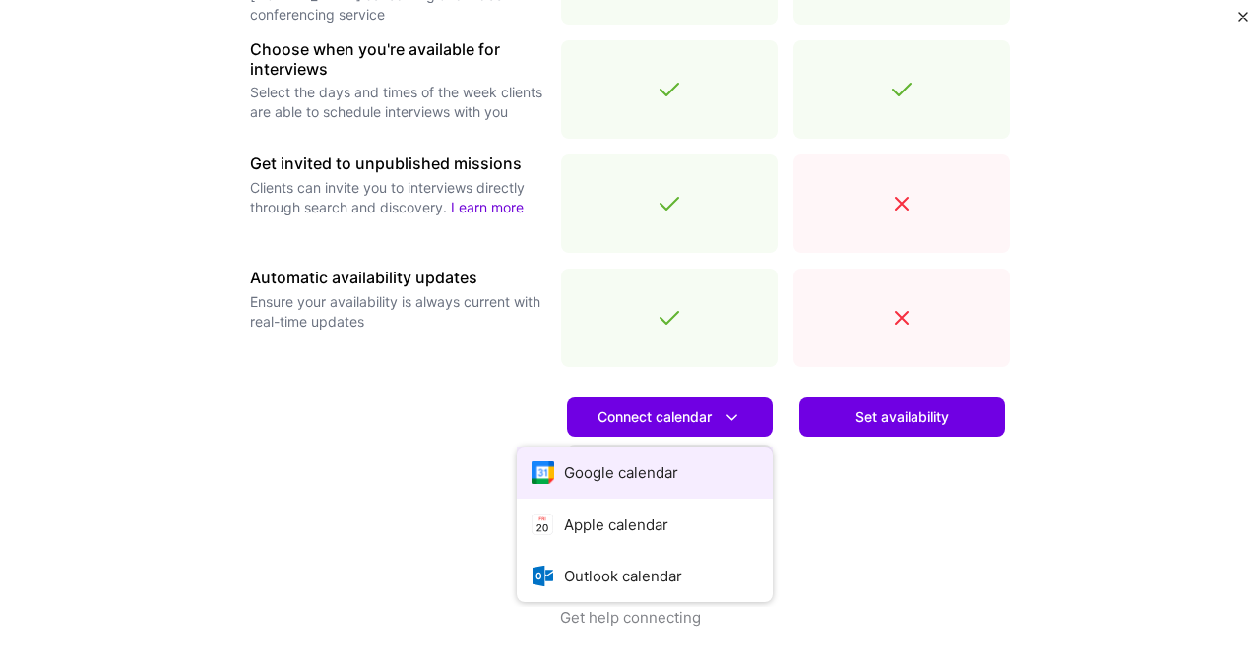
click at [627, 471] on button "Google calendar" at bounding box center [645, 473] width 256 height 52
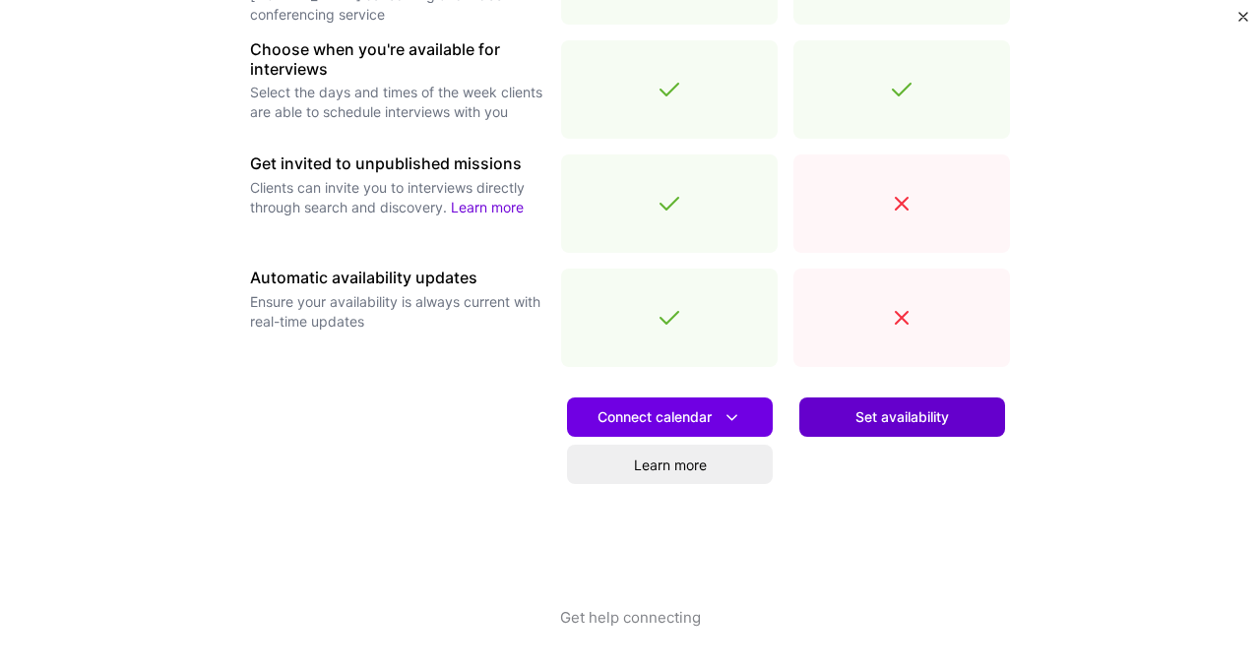
click at [870, 414] on span "Set availability" at bounding box center [901, 417] width 93 height 20
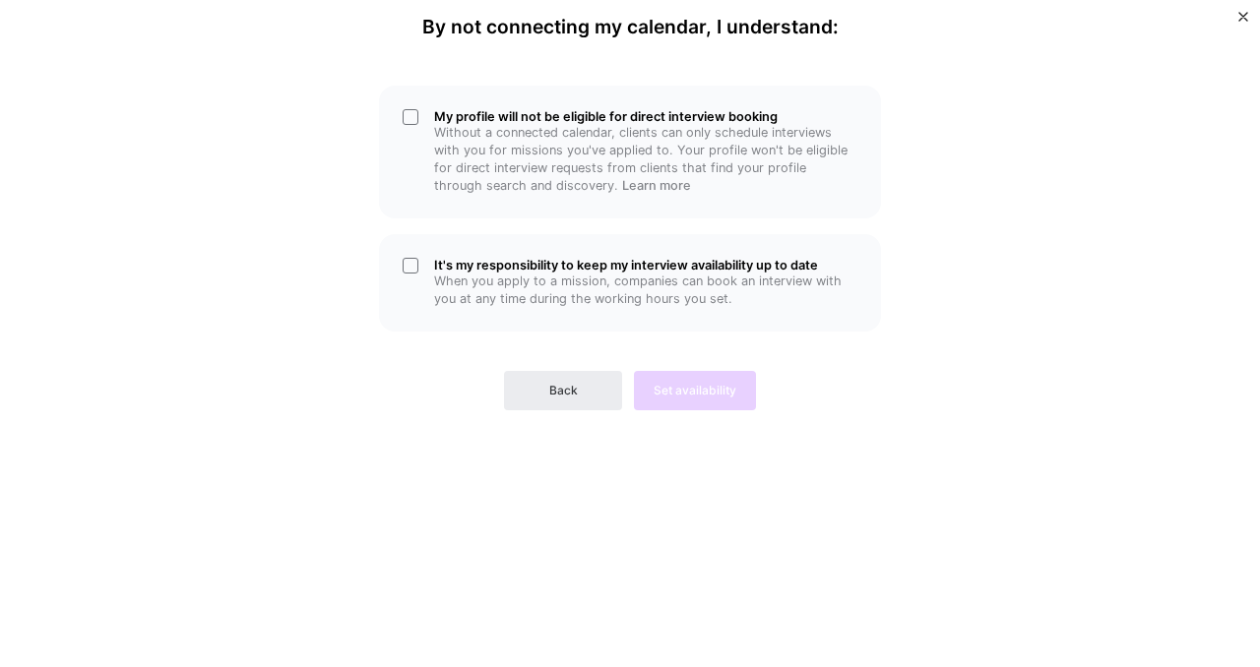
scroll to position [0, 0]
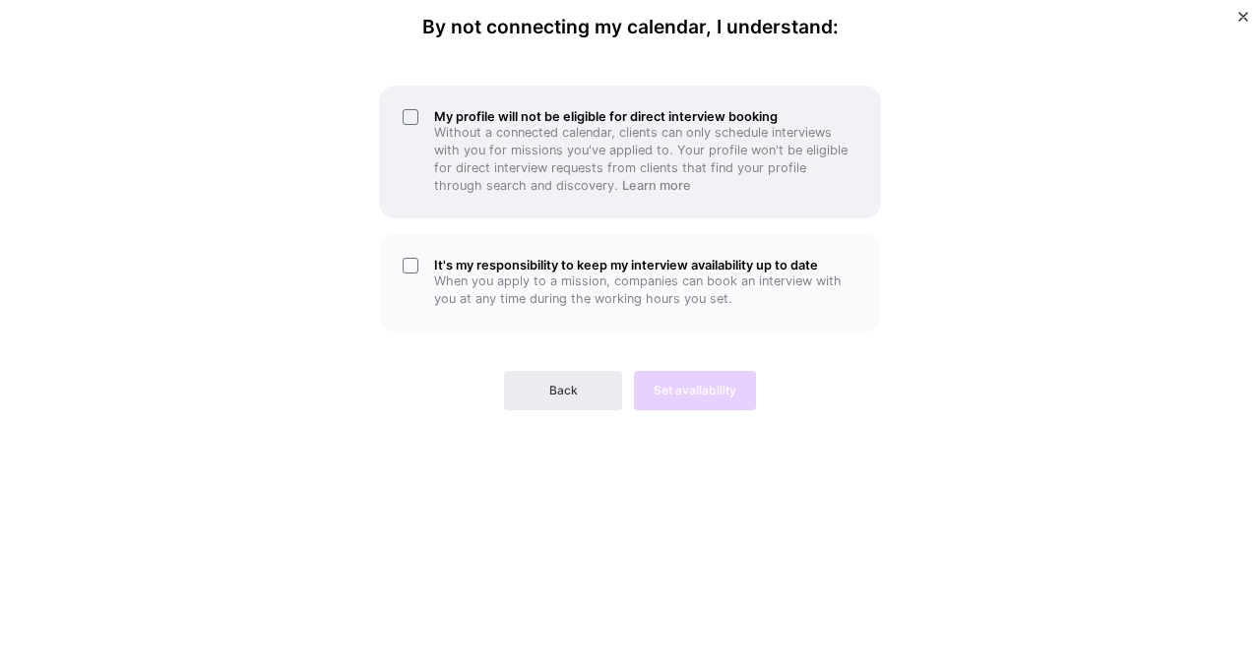
click at [412, 122] on div "My profile will not be eligible for direct interview booking Without a connecte…" at bounding box center [630, 152] width 502 height 133
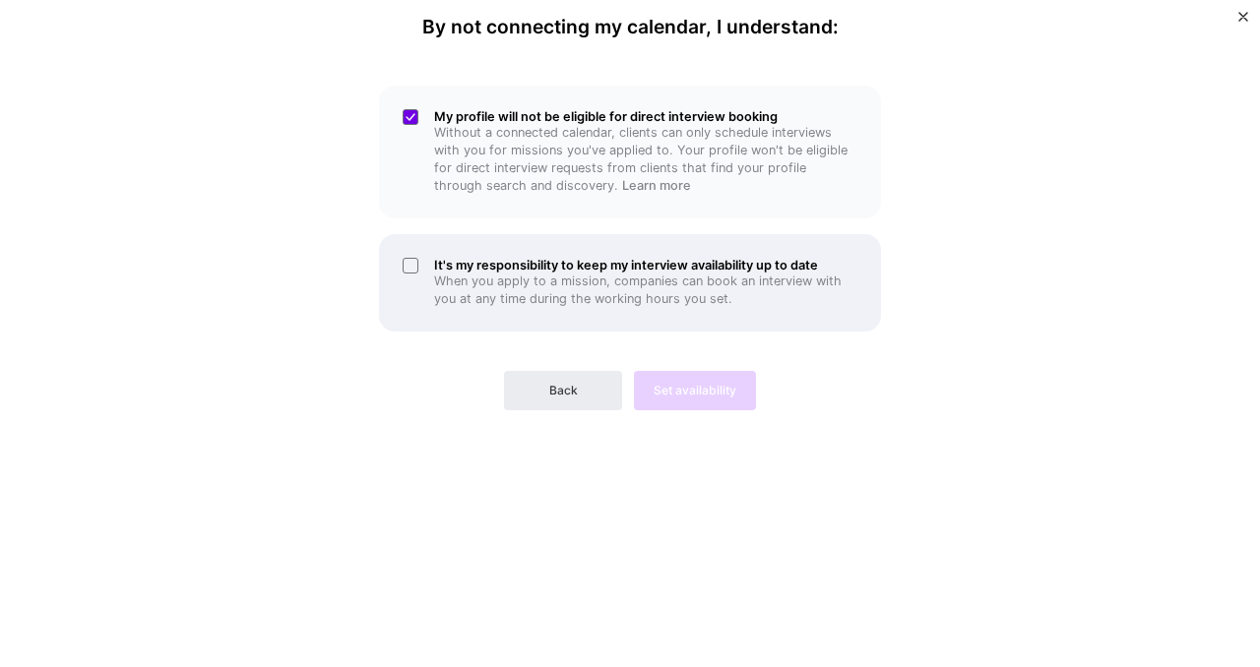
click at [414, 265] on div "It's my responsibility to keep my interview availability up to date When you ap…" at bounding box center [630, 282] width 502 height 97
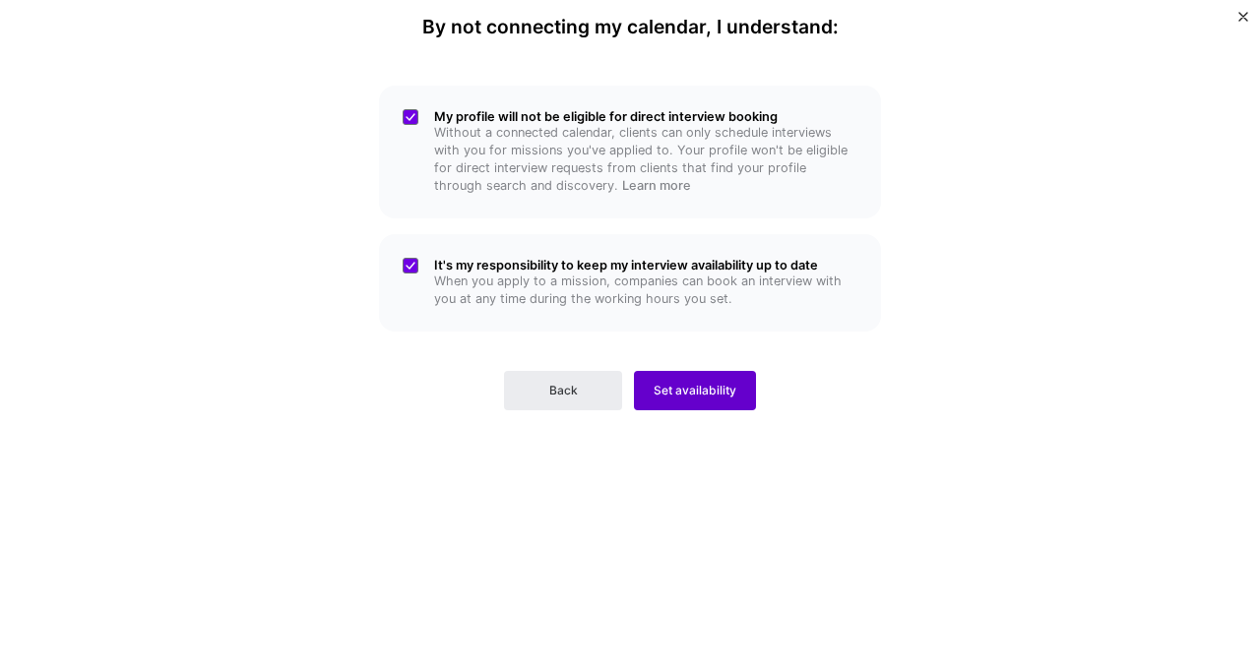
click at [683, 397] on span "Set availability" at bounding box center [694, 391] width 83 height 18
